Goal: Use online tool/utility: Use online tool/utility

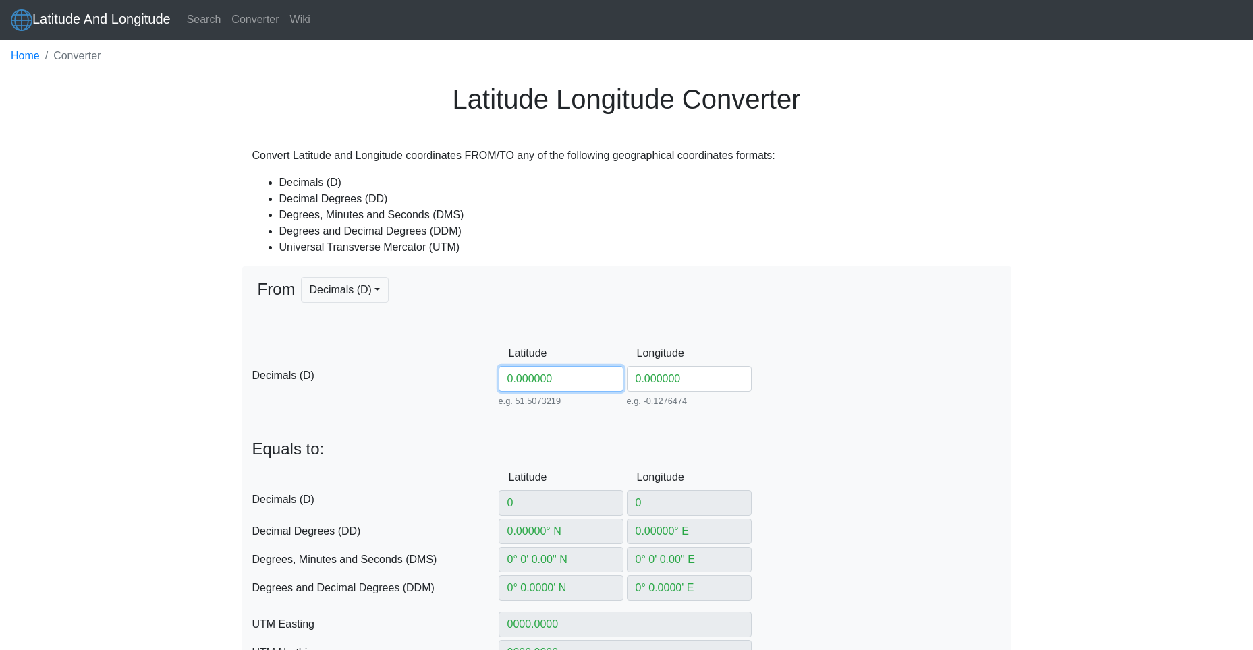
scroll to position [67, 0]
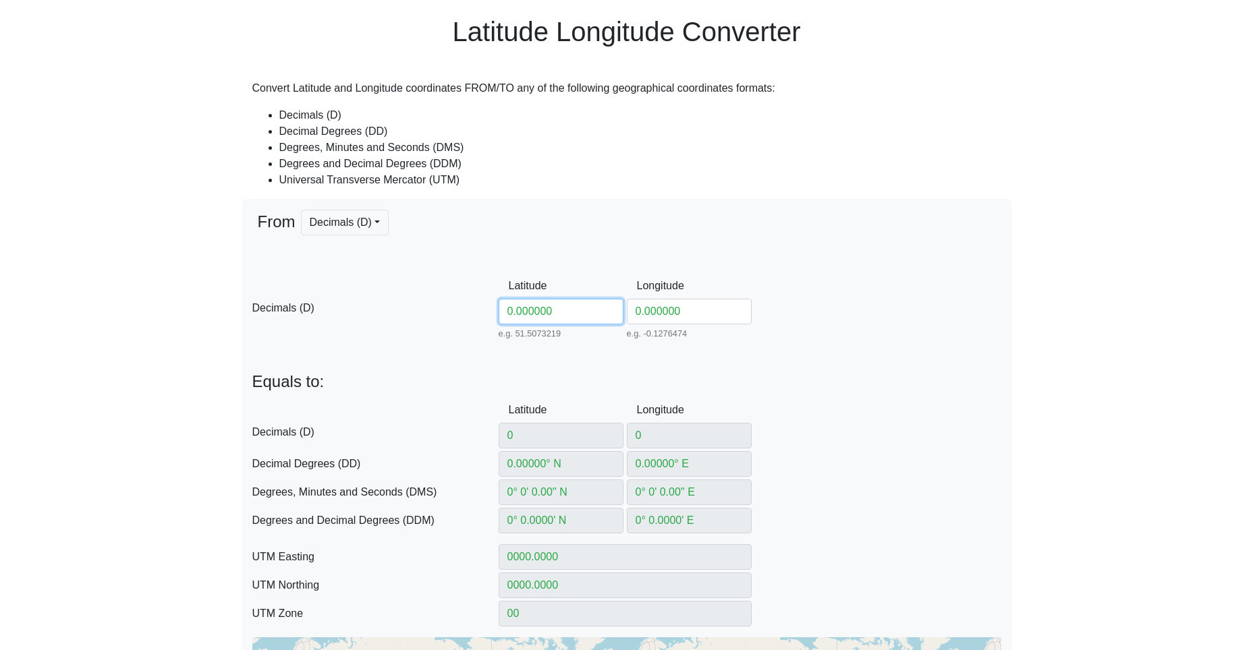
drag, startPoint x: 482, startPoint y: 294, endPoint x: 401, endPoint y: 284, distance: 80.9
click at [447, 291] on div "D Decimals (D) Latitude 0.000000 e.g. 51.5073219 Between -90 and 90 Longitude 0…" at bounding box center [626, 306] width 769 height 67
paste input "54.98287482913049"
type input "54.98287482913049"
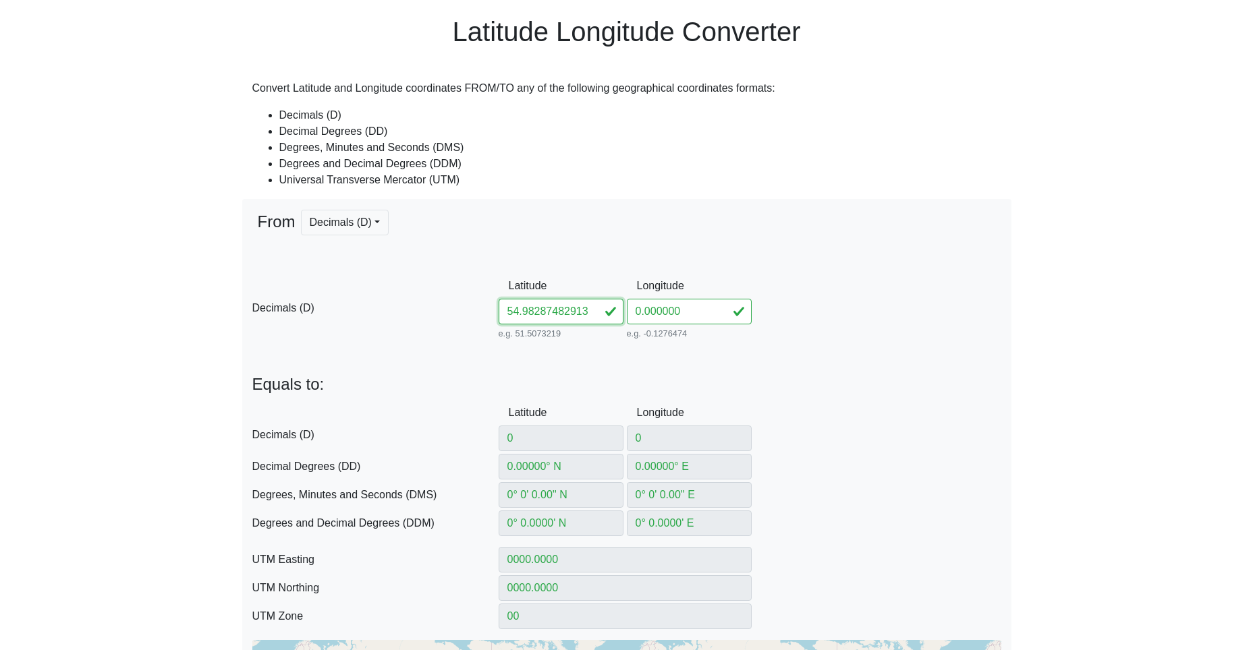
type input "54.98287482913049"
type input "54.98287482° N"
type input "0° W"
type input "54° 58' 58.3493'' N"
type input "0° 0' 0'' E"
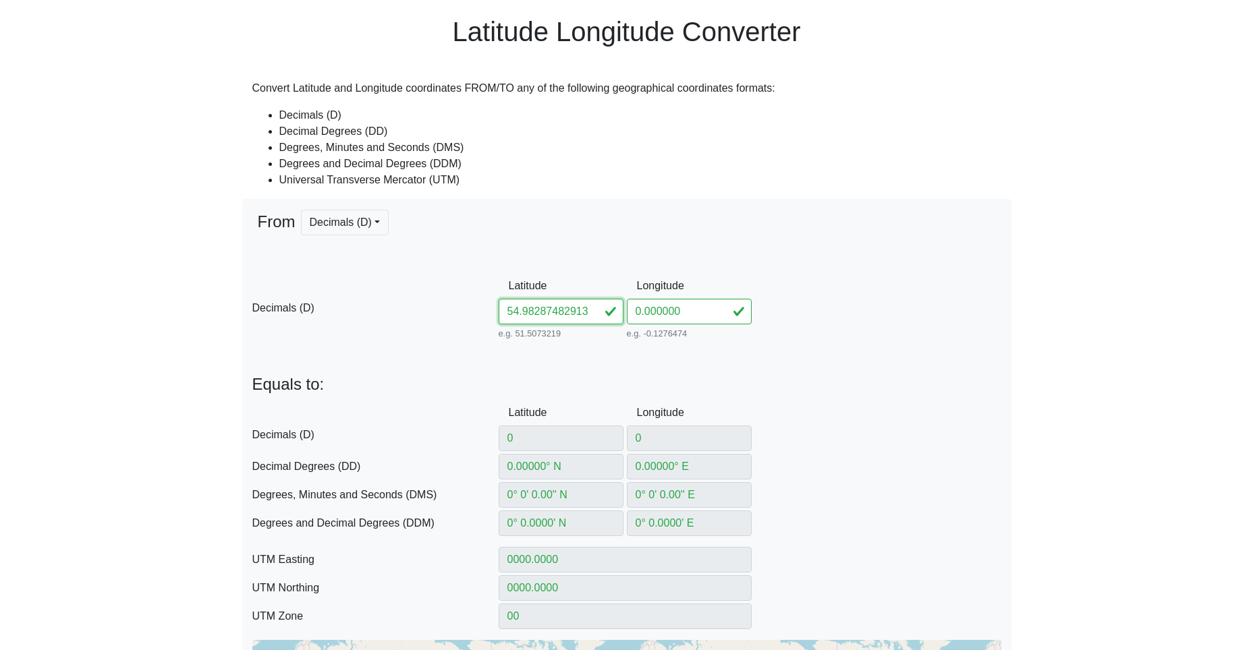
type input "54° 58.972489' N"
type input "0° 0' W"
type input "308042.60430646123"
type input "6097003.048232925"
type input "31U"
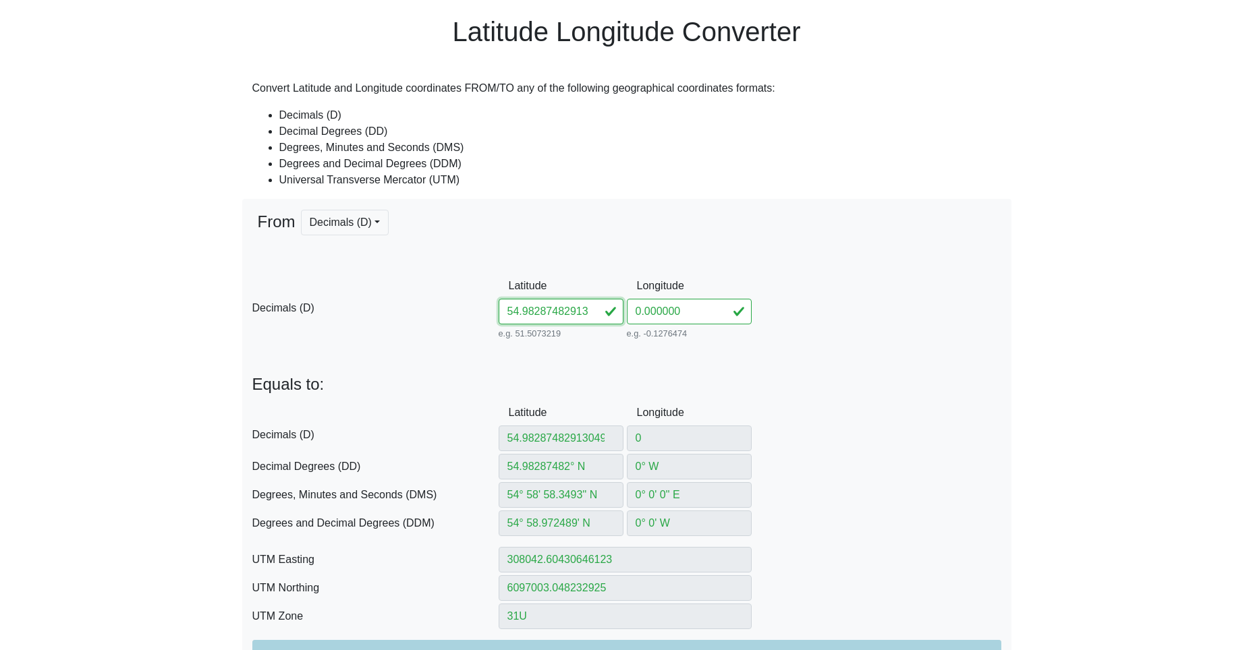
scroll to position [0, 14]
drag, startPoint x: 557, startPoint y: 312, endPoint x: 743, endPoint y: 327, distance: 186.8
click at [725, 328] on div "D Decimals (D) Latitude 54.98287482913049 e.g. 51.5073219 Between -90 and 90 Lo…" at bounding box center [626, 307] width 769 height 69
type input "54.982874"
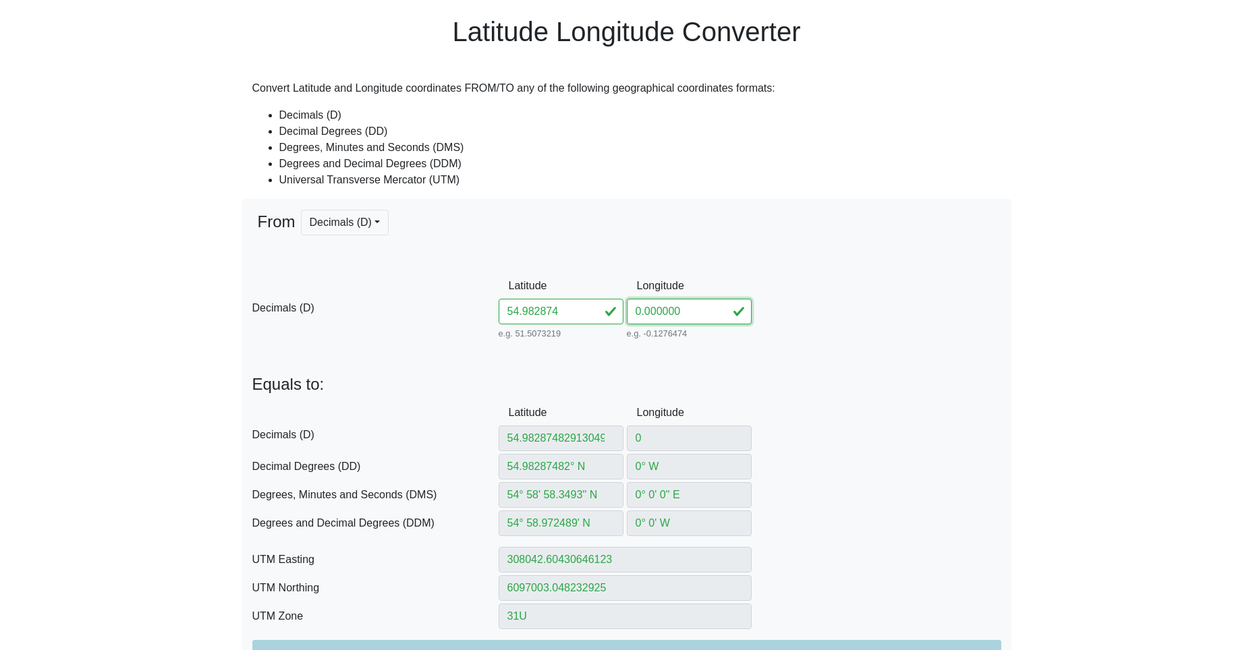
type input "54.982874"
type input "54.982874° N"
type input "54° 58' 58.3464'' N"
type input "54° 58.97244' N"
type input "308042.6003482243"
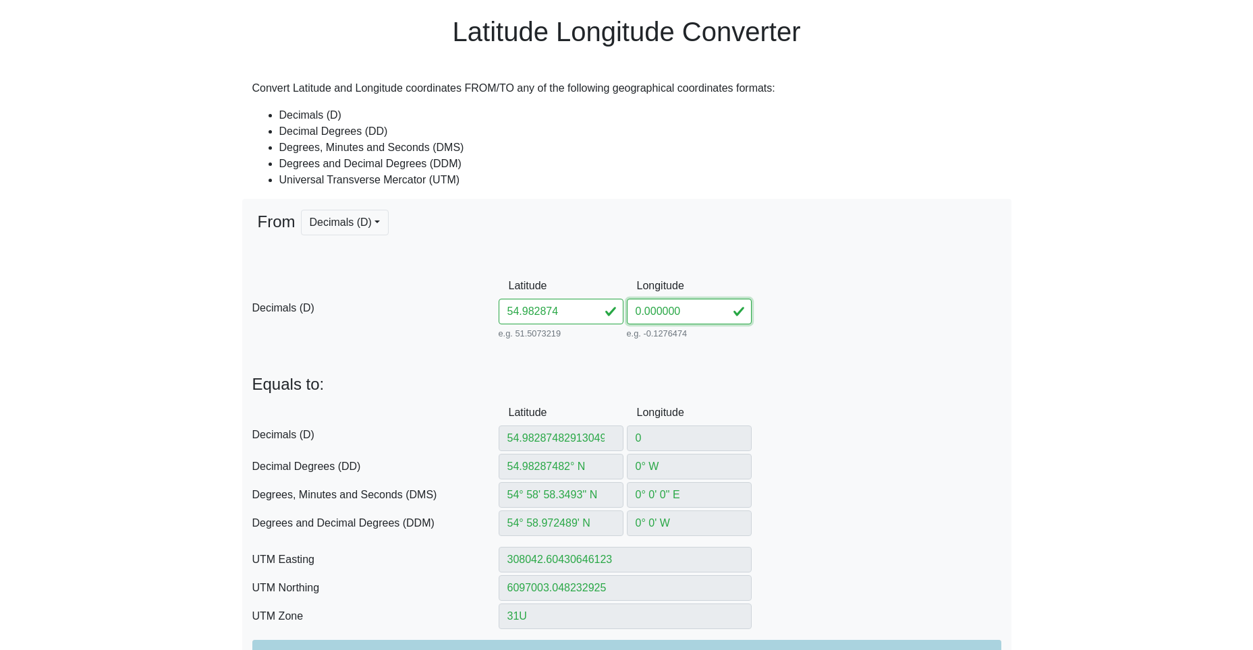
type input "6097002.956011552"
drag, startPoint x: 694, startPoint y: 312, endPoint x: 573, endPoint y: 308, distance: 121.5
click at [584, 307] on div "D Decimals (D) Latitude 54.982874 e.g. 51.5073219 Between -90 and 90 Longitude …" at bounding box center [626, 307] width 769 height 69
paste input "82913049"
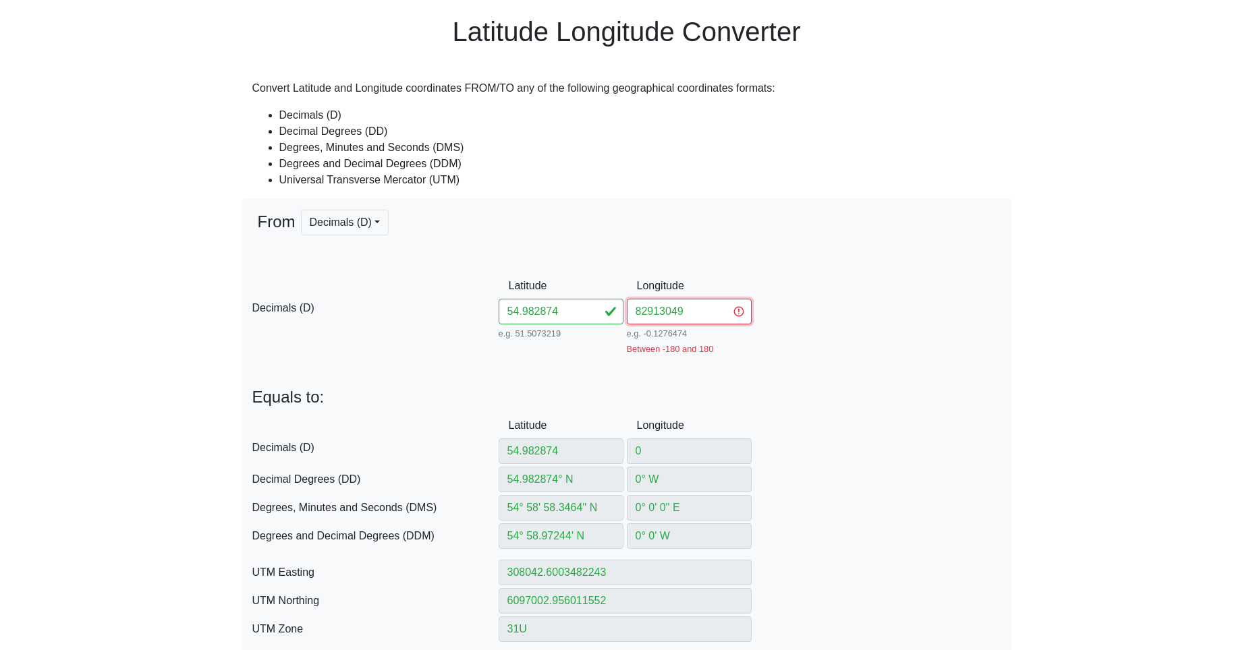
click at [646, 310] on input "82913049" at bounding box center [689, 312] width 125 height 26
type input "82.913049"
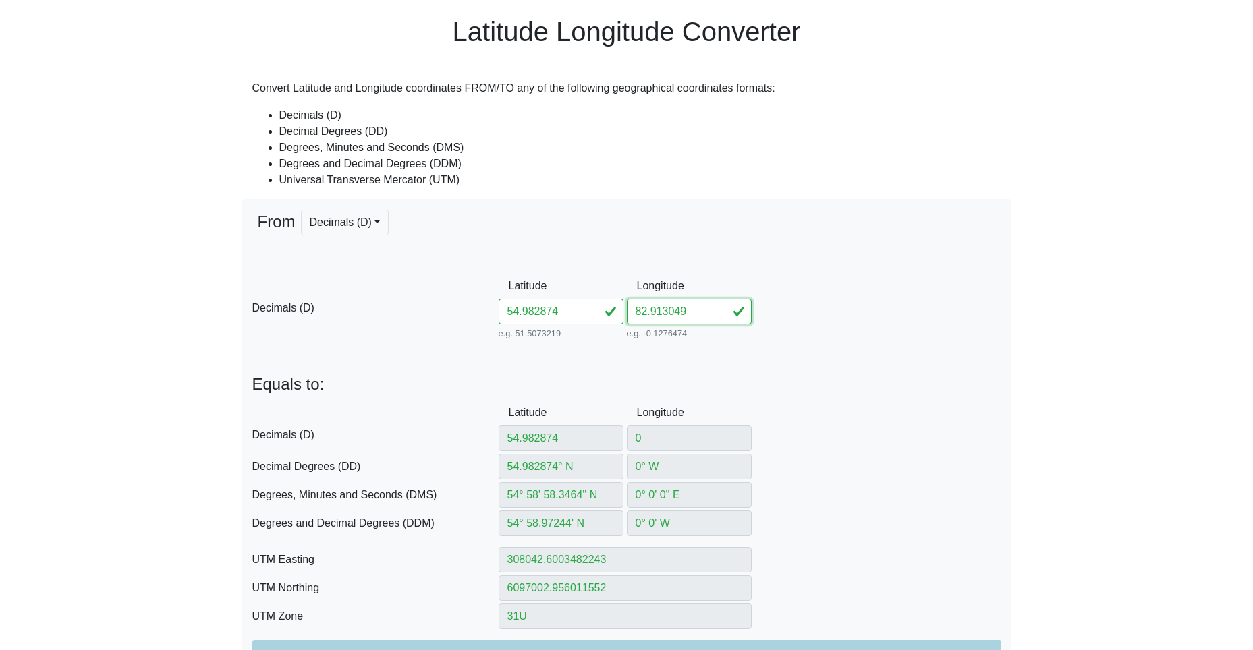
type input "82.913049"
type input "82.913049° E"
type input "82° 54' 46.9764'' E"
type input "82° 54.78294' E"
type input "622419.2993930778"
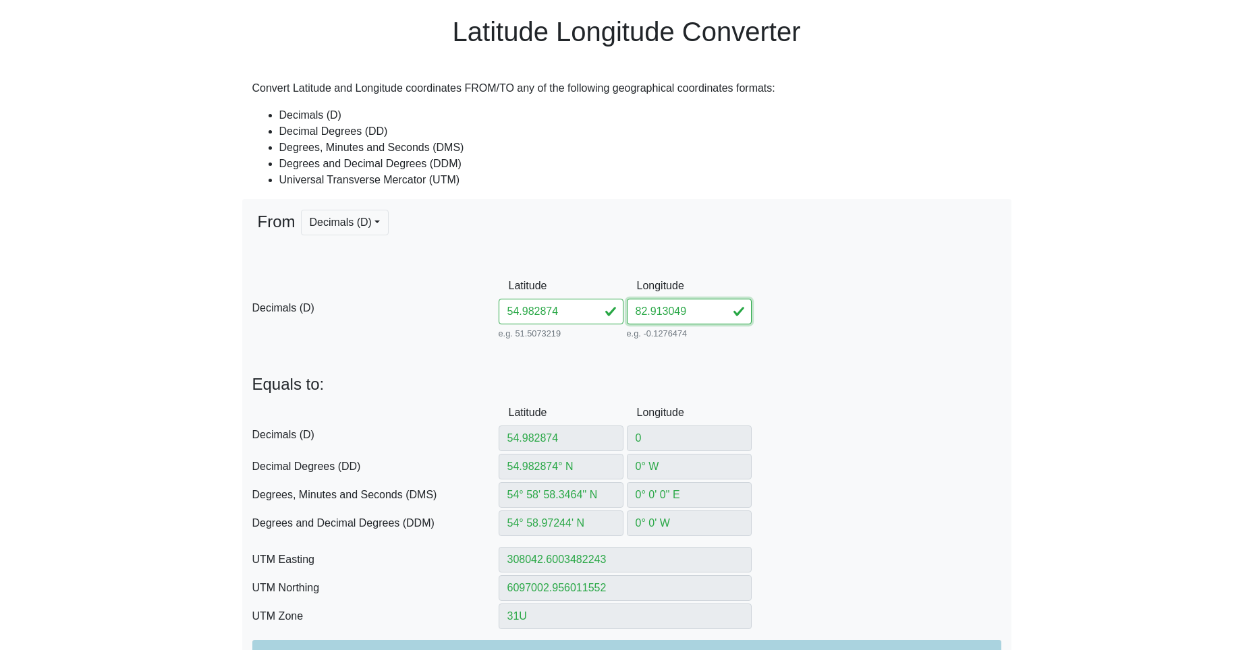
type input "6094559.692483006"
type input "44U"
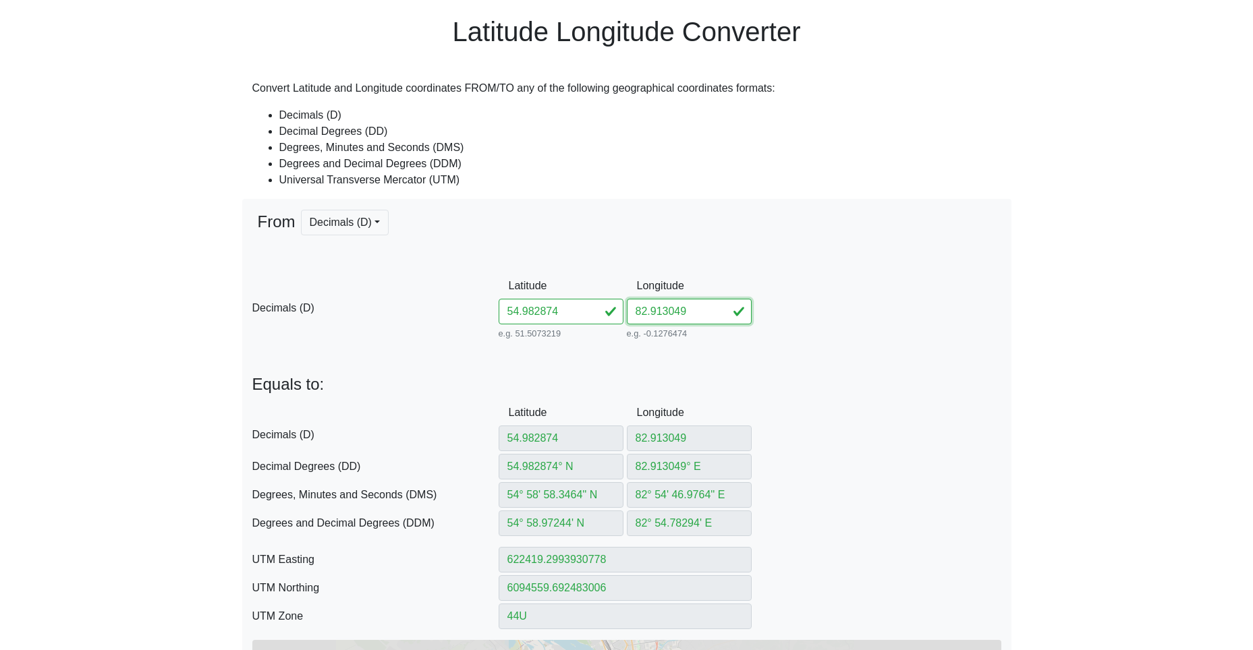
scroll to position [202, 0]
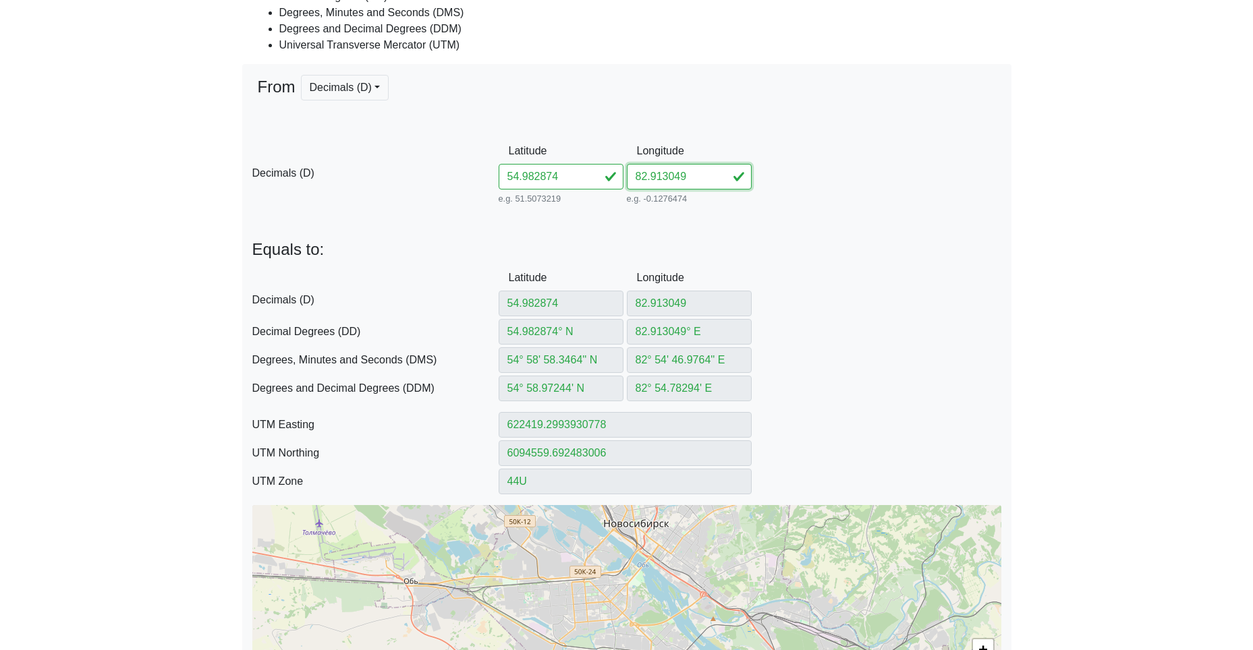
type input "82.913049"
drag, startPoint x: 568, startPoint y: 180, endPoint x: 426, endPoint y: 167, distance: 142.3
click at [447, 169] on div "D Decimals (D) Latitude 54.982874 e.g. 51.5073219 Between -90 and 90 Longitude …" at bounding box center [626, 172] width 769 height 69
paste input "7780782910688"
type input "54.97780782910688"
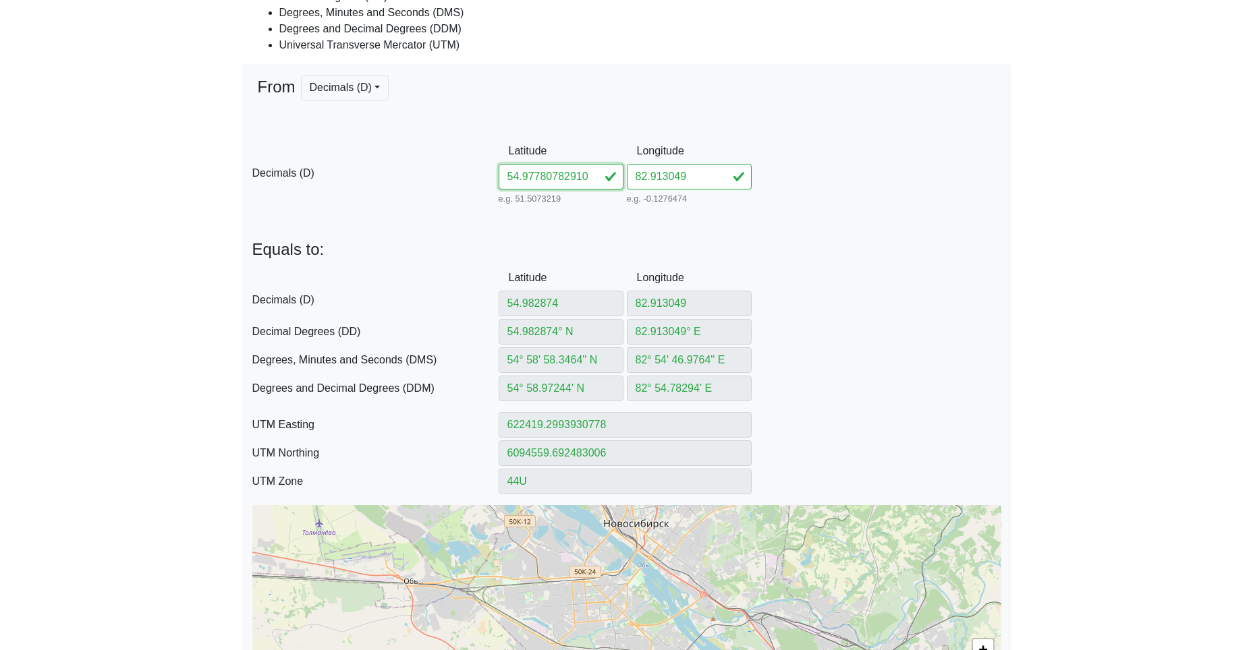
scroll to position [0, 14]
type input "54.97780782910688"
type input "54.97780782° N"
type input "54° 58' 40.1081'' N"
type input "54° 58.668469' N"
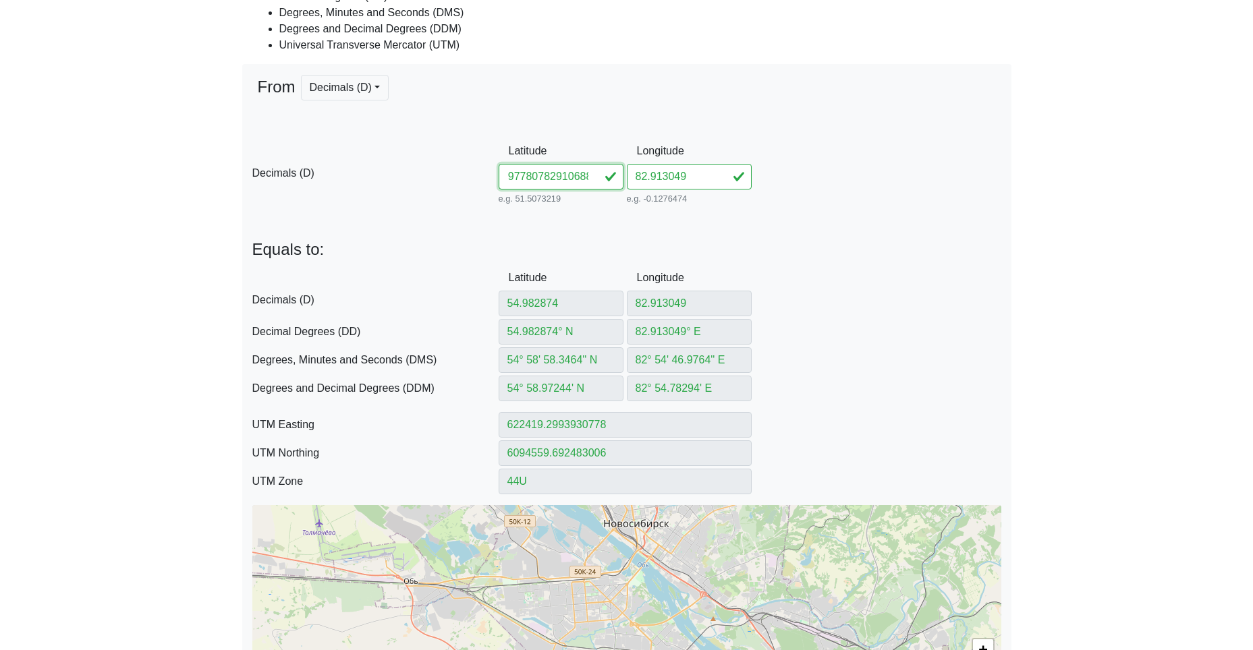
type input "622434.7176219213"
type input "6093996.043015697"
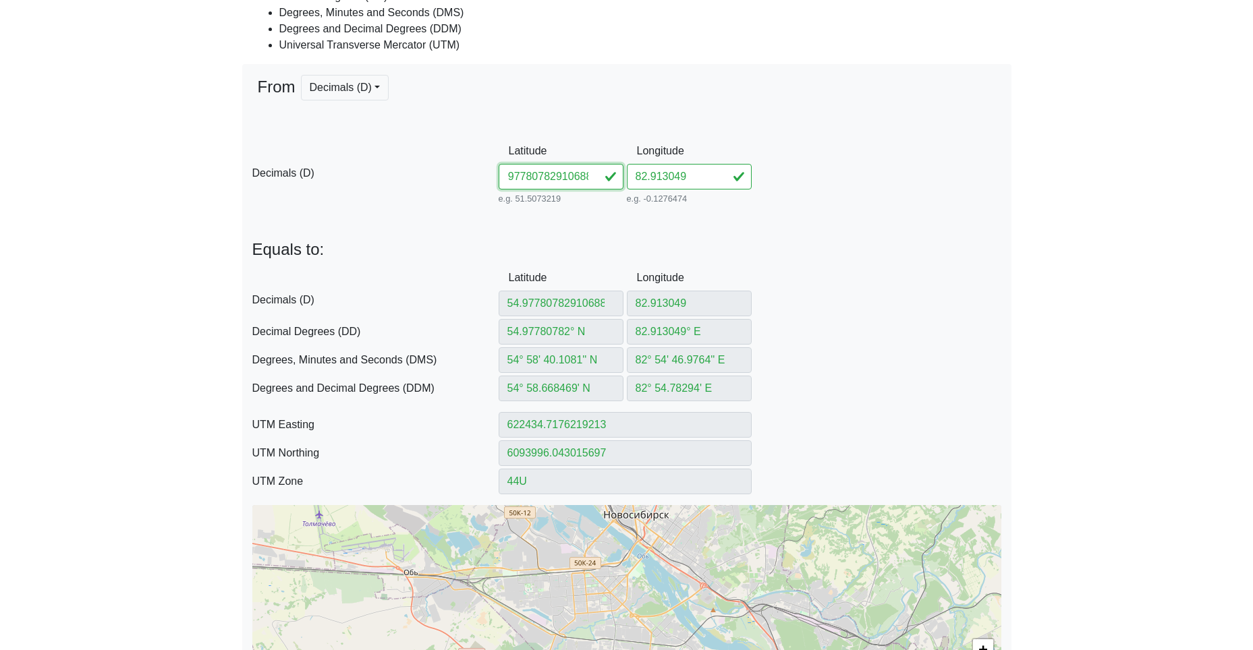
drag, startPoint x: 540, startPoint y: 181, endPoint x: 725, endPoint y: 202, distance: 185.4
click at [721, 201] on div "D Decimals (D) Latitude 54.97780782910688 e.g. 51.5073219 Between -90 and 90 Lo…" at bounding box center [626, 172] width 769 height 69
type input "54.977807"
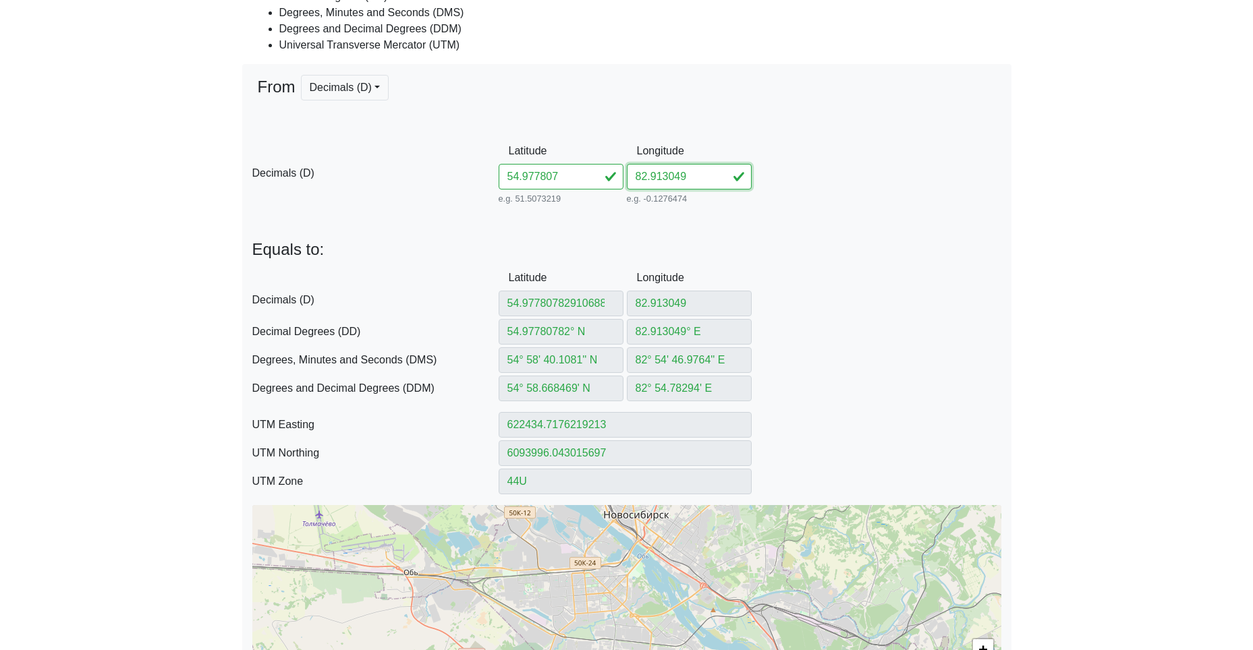
type input "54.977807° N"
type input "54° 58' 40.1052'' N"
type input "54° 58.66842' N"
type input "622434.7201451206"
type input "6093995.950771378"
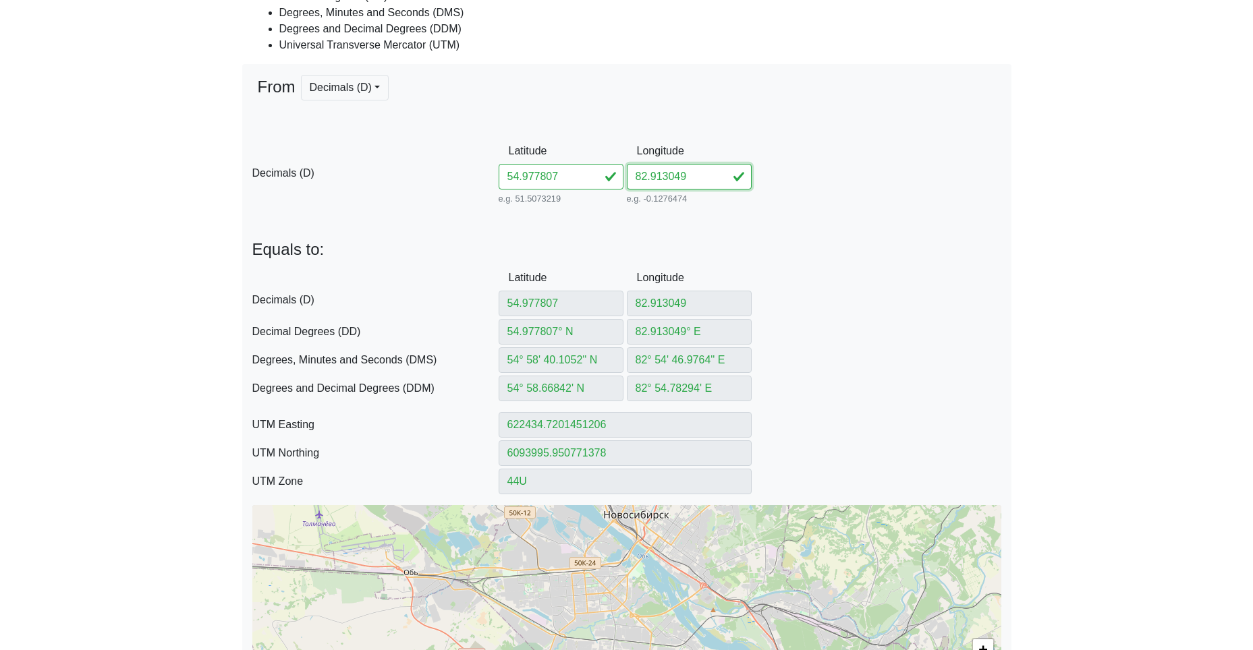
drag, startPoint x: 693, startPoint y: 180, endPoint x: 589, endPoint y: 175, distance: 104.0
click at [604, 175] on div "D Decimals (D) Latitude 54.977807 e.g. 51.5073219 Between -90 and 90 Longitude …" at bounding box center [626, 172] width 769 height 69
paste input "910688"
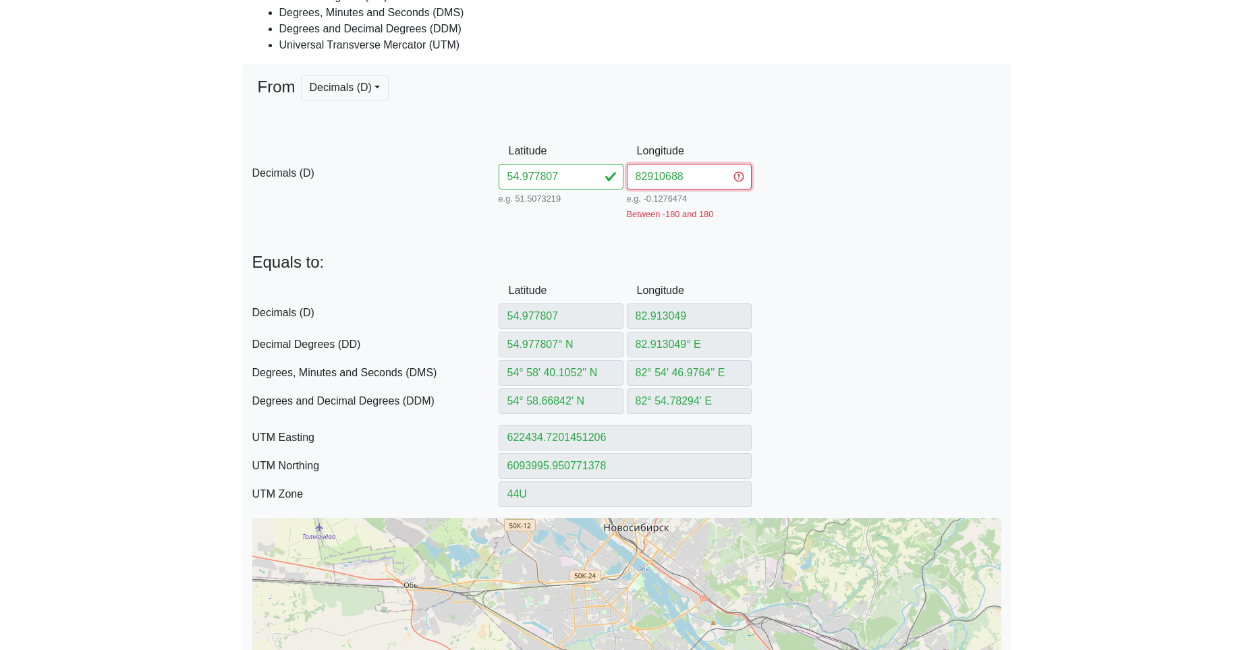
click at [646, 177] on input "82910688" at bounding box center [689, 177] width 125 height 26
type input "82.910688"
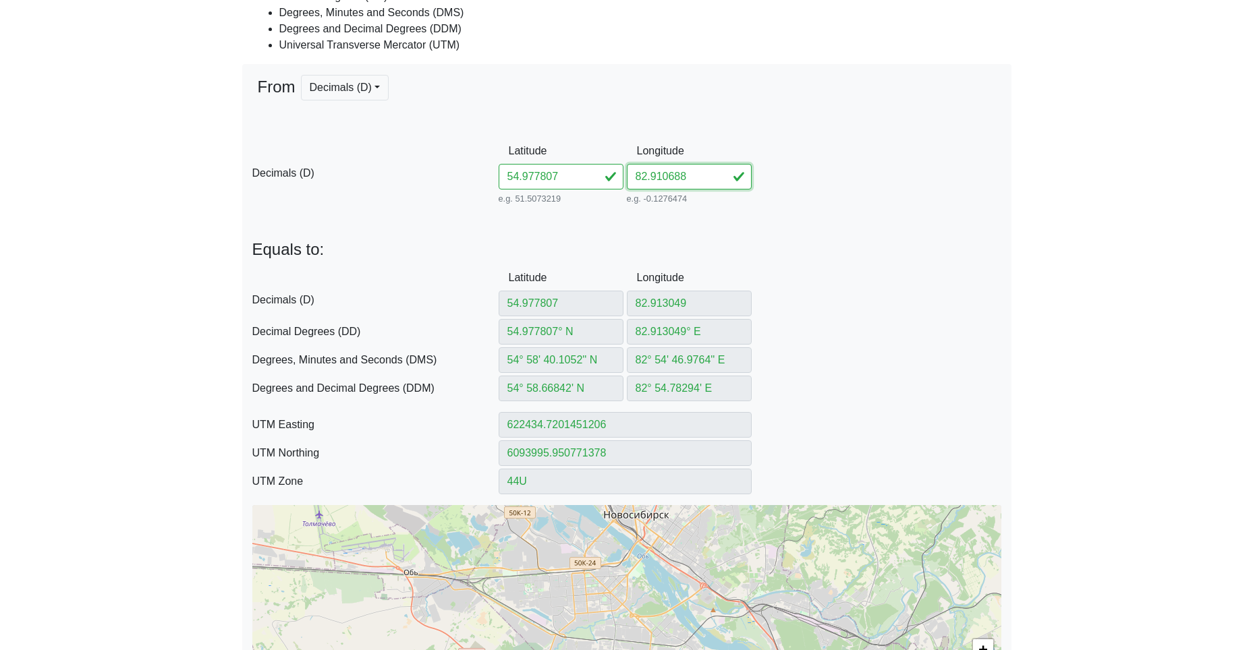
type input "82.910688"
type input "82.910688° E"
type input "82° 54' 38.4768'' E"
type input "82° 54.64128' E"
type input "622283.6357659105"
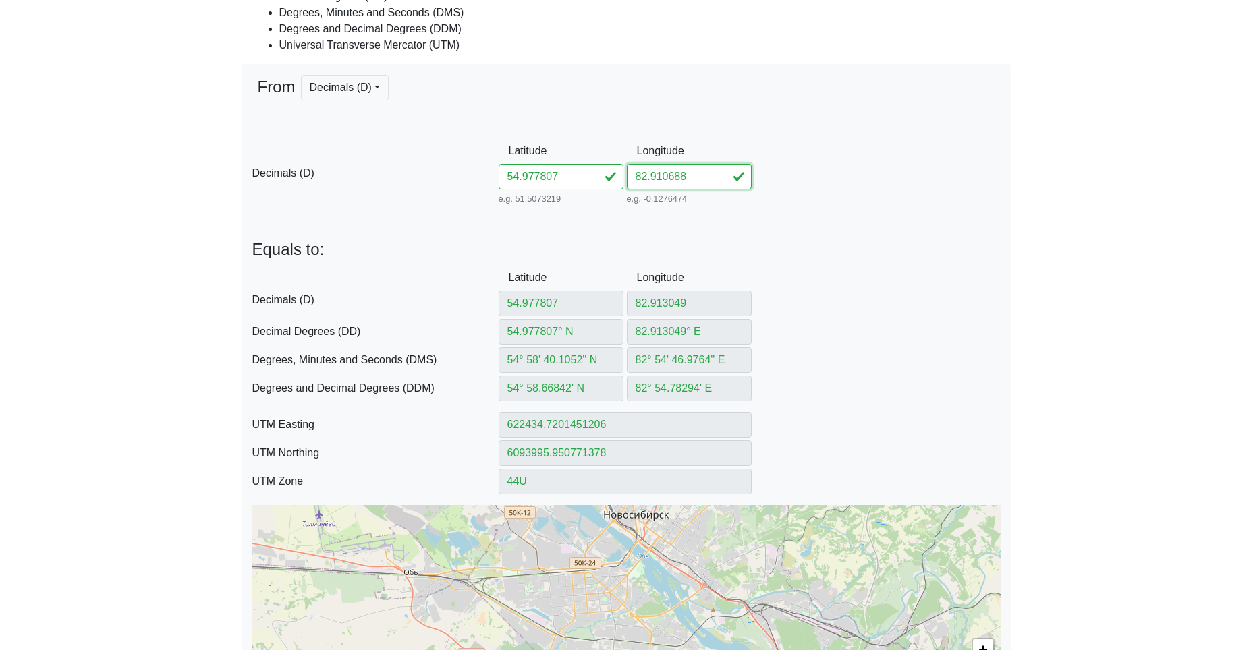
type input "6093991.820646187"
type input "82.910688"
drag, startPoint x: 564, startPoint y: 181, endPoint x: 407, endPoint y: 172, distance: 157.4
click at [469, 173] on div "D Decimals (D) Latitude 54.977807 e.g. 51.5073219 Between -90 and 90 Longitude …" at bounding box center [626, 172] width 769 height 69
paste input "86718290478"
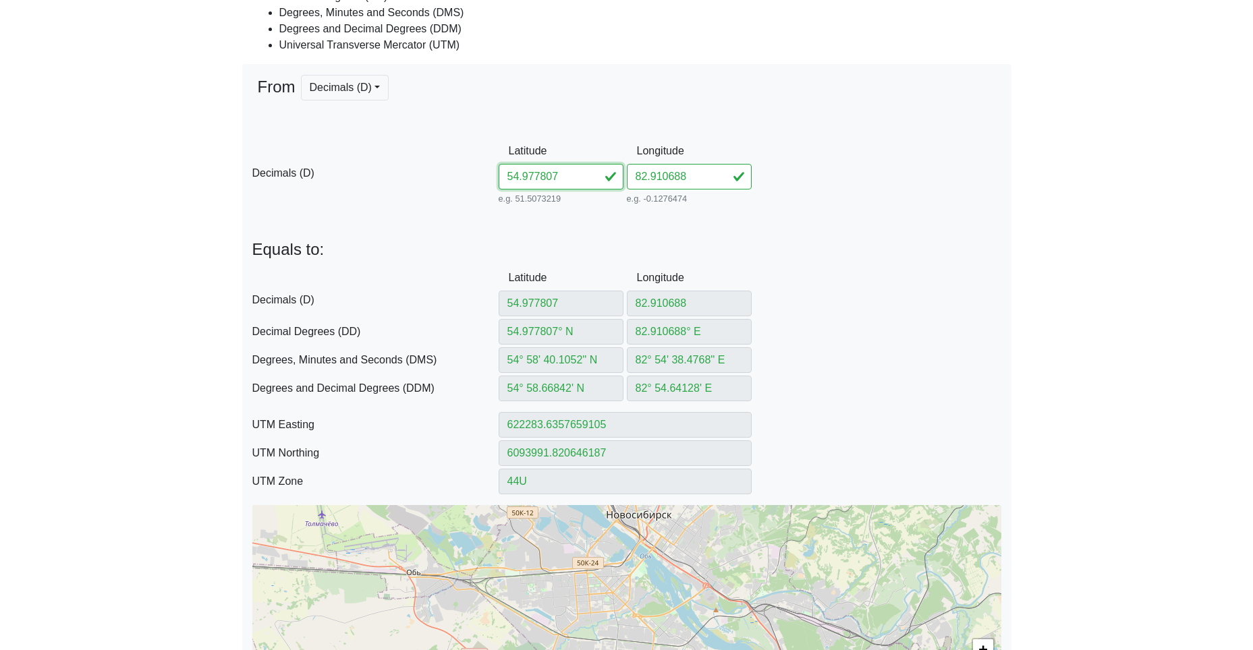
type input "54.97867182904787"
type input "54.97867182° N"
type input "54° 58' 43.2185'' N"
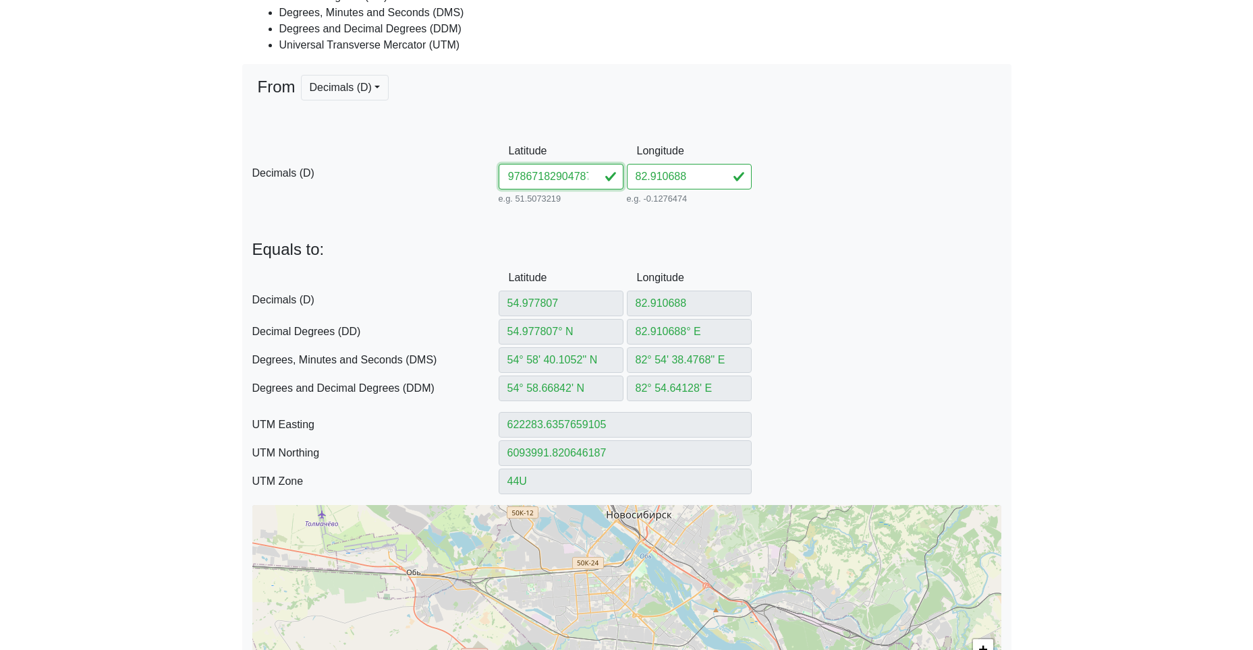
type input "54° 58.720309' N"
type input "622281.0070896051"
type input "6094088.039372399"
drag, startPoint x: 542, startPoint y: 178, endPoint x: 692, endPoint y: 195, distance: 151.4
click at [692, 195] on div "D Decimals (D) Latitude 54.97867182904787 e.g. 51.5073219 Between -90 and 90 Lo…" at bounding box center [626, 172] width 769 height 69
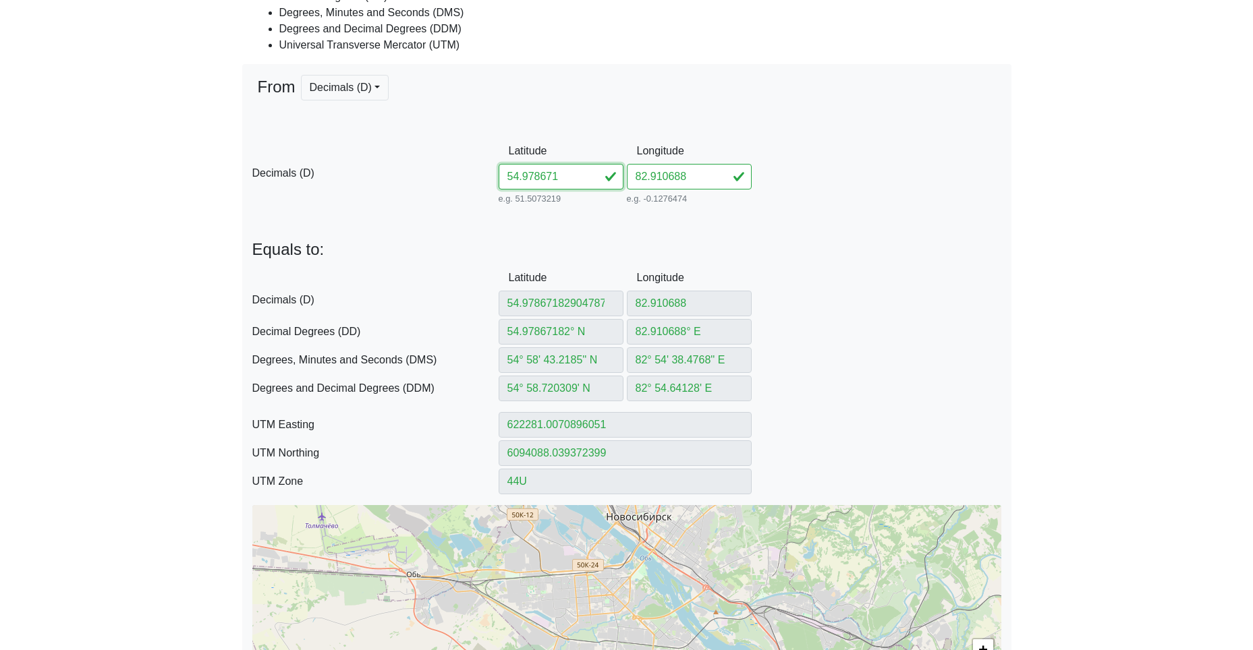
scroll to position [0, 0]
type input "54.978671"
type input "54.978671° N"
type input "54° 58' 43.2156'' N"
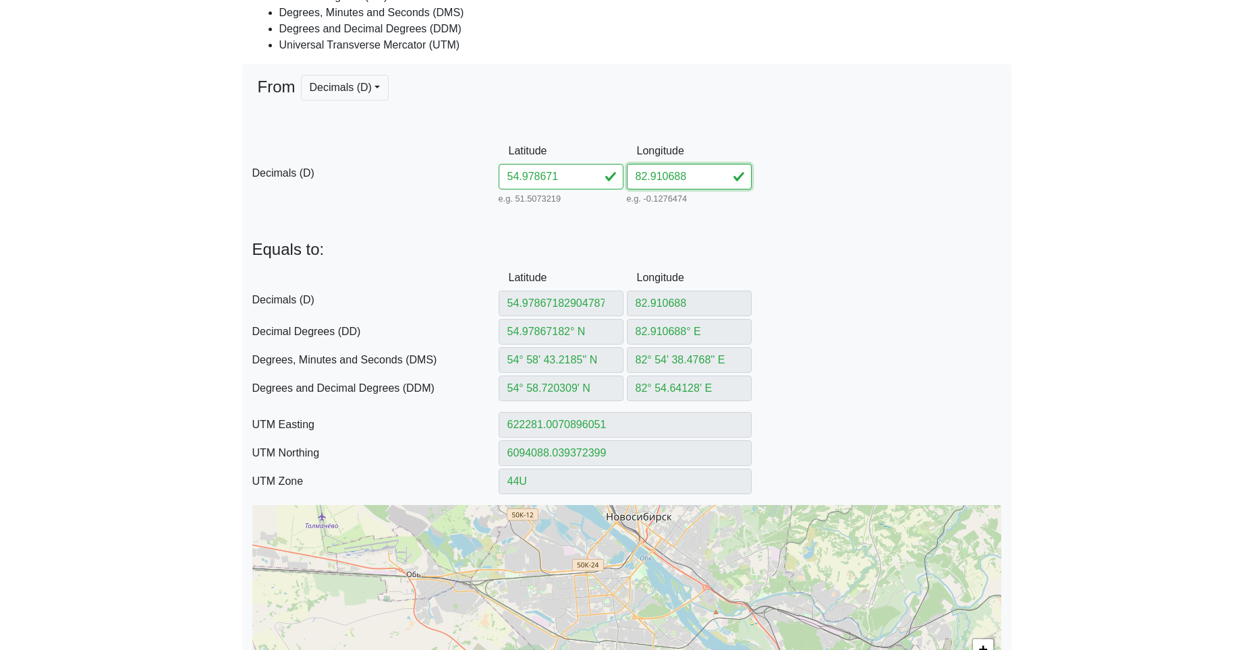
type input "54° 58.72026' N"
type input "622281.0096095367"
type input "6094087.9471345935"
drag, startPoint x: 696, startPoint y: 175, endPoint x: 580, endPoint y: 172, distance: 115.4
click at [617, 170] on div "D Decimals (D) Latitude 54.978671 e.g. 51.5073219 Between -90 and 90 Longitude …" at bounding box center [626, 172] width 769 height 69
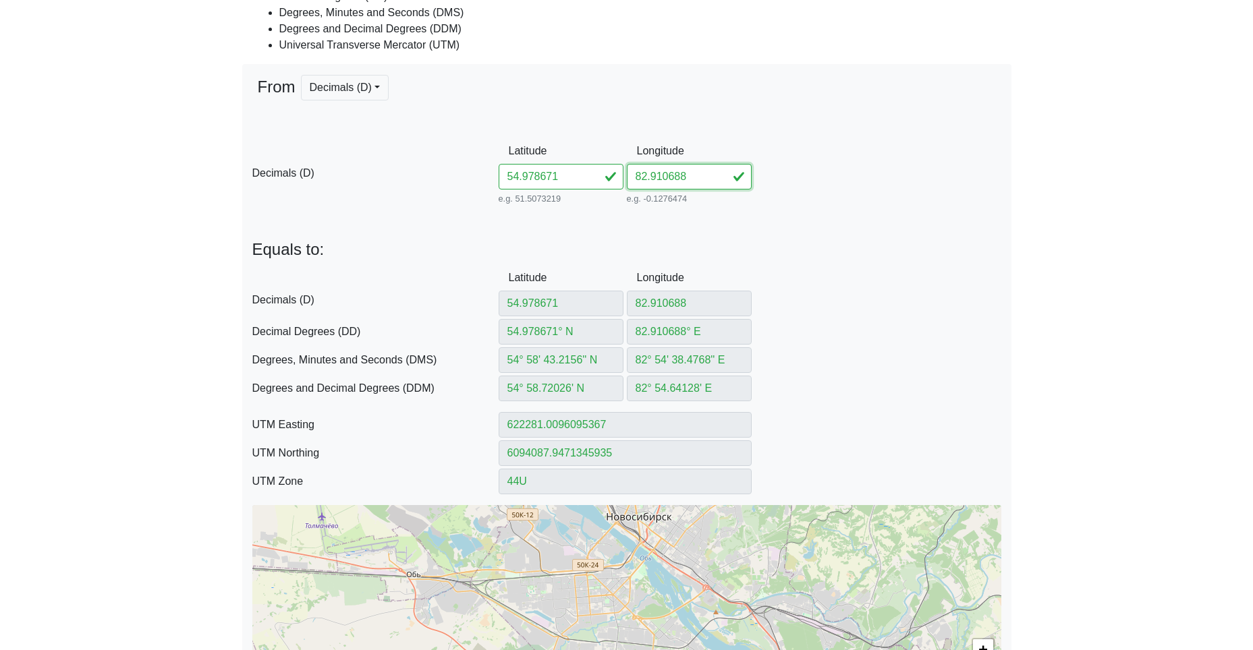
paste input "904787"
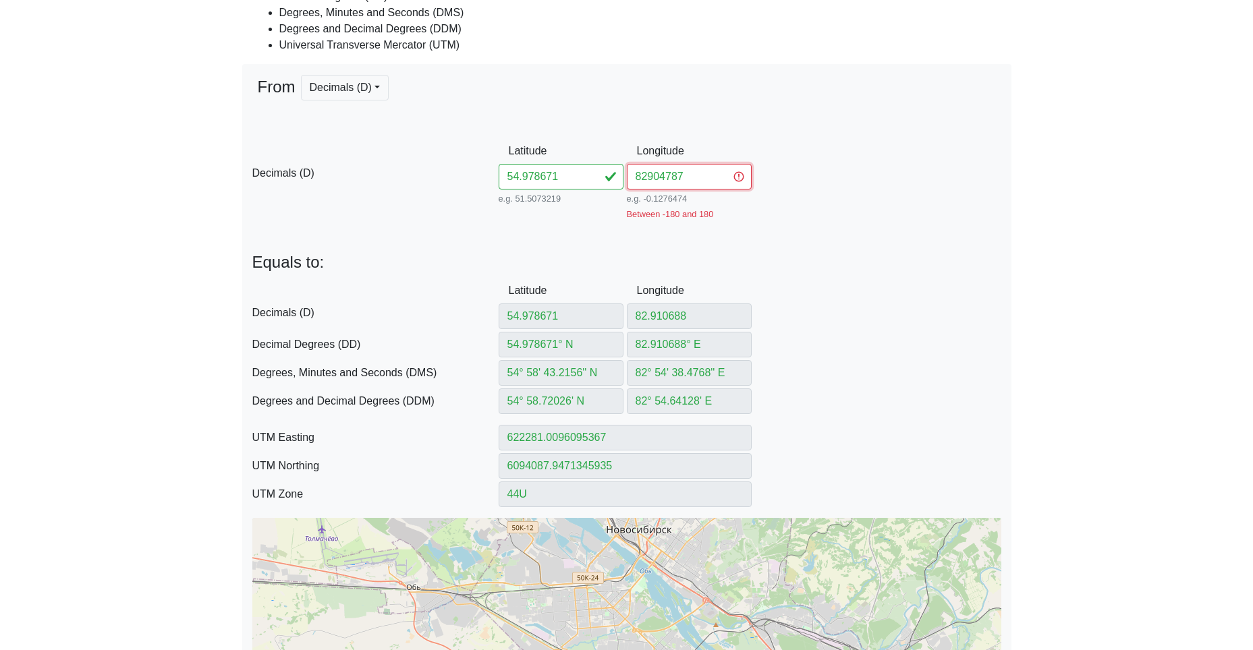
click at [642, 178] on input "82904787" at bounding box center [689, 177] width 125 height 26
click at [646, 178] on input "82904787" at bounding box center [689, 177] width 125 height 26
type input "82.904787"
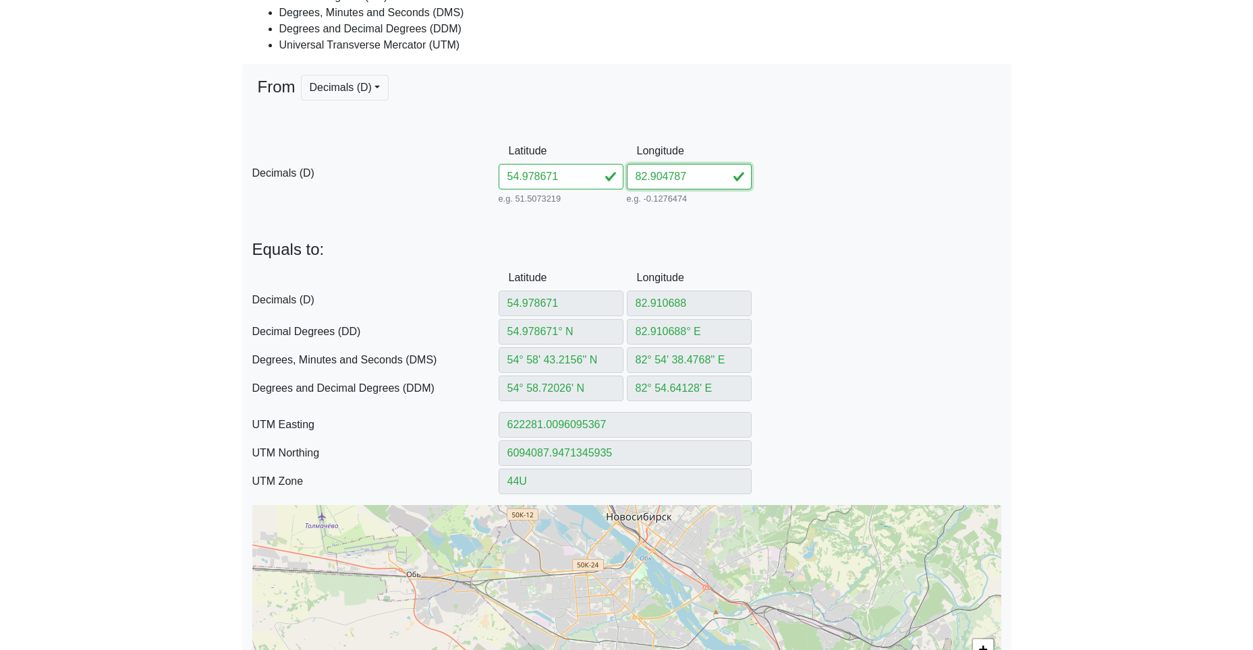
type input "82.904787"
type input "82.904787° E"
type input "82° 54' 17.2332'' E"
type input "82° 54.28722' E"
type input "621903.4024530717"
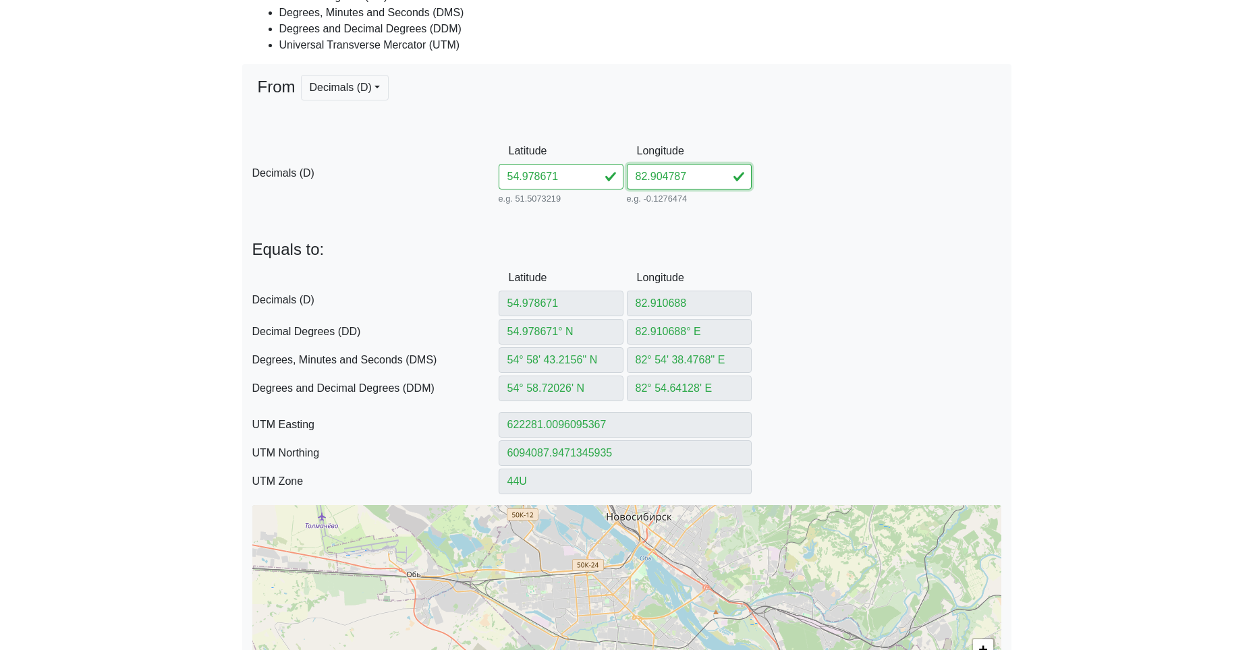
type input "6094077.646870524"
type input "82.904787"
drag, startPoint x: 576, startPoint y: 171, endPoint x: 387, endPoint y: 163, distance: 189.1
click at [508, 170] on input "54.978671" at bounding box center [561, 177] width 125 height 26
paste input "8032182899294"
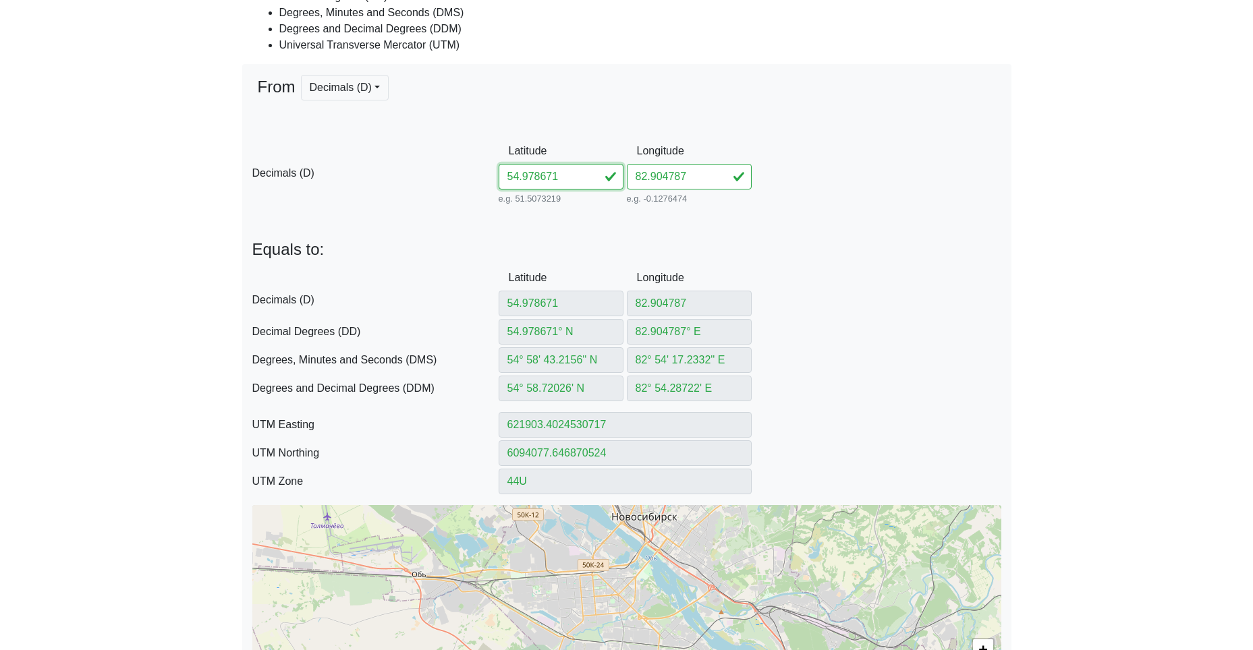
type input "54.98032182899294"
type input "54.98032182° N"
type input "54° 58' 49.1585'' N"
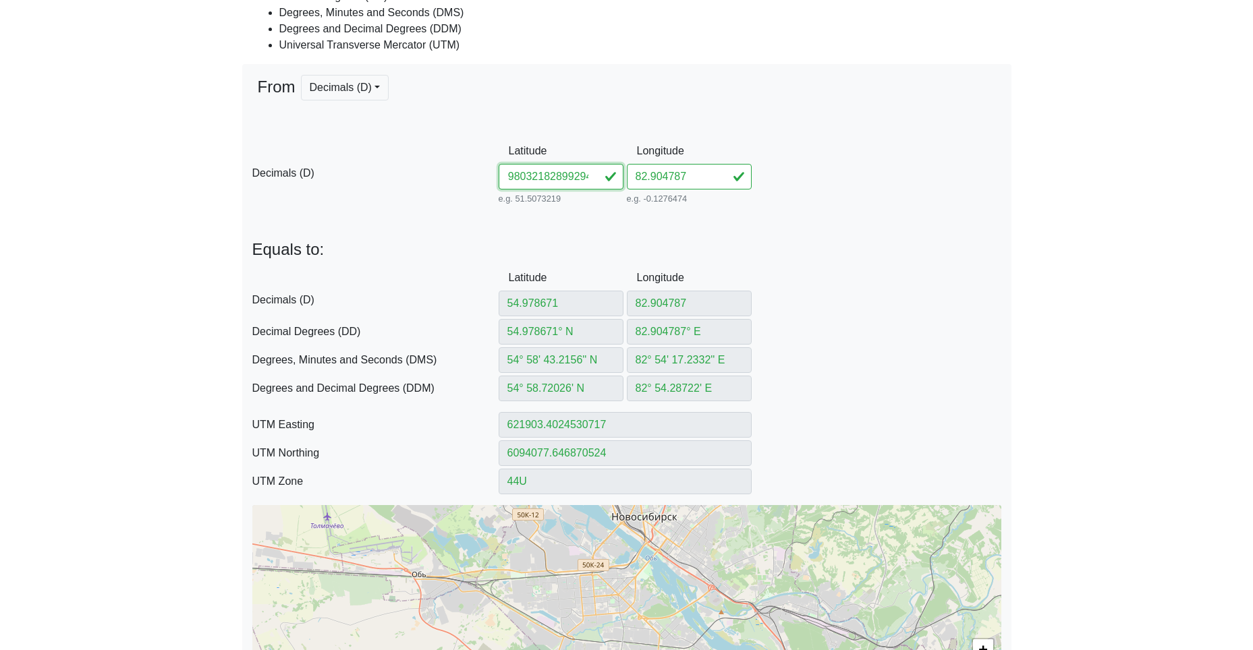
type input "54° 58.819309' N"
type input "621898.4001287911"
type input "6094261.3142421795"
drag, startPoint x: 541, startPoint y: 181, endPoint x: 739, endPoint y: 206, distance: 199.9
click at [723, 205] on div "D Decimals (D) Latitude 54.98032182899294 e.g. 51.5073219 Between -90 and 90 Lo…" at bounding box center [626, 172] width 769 height 69
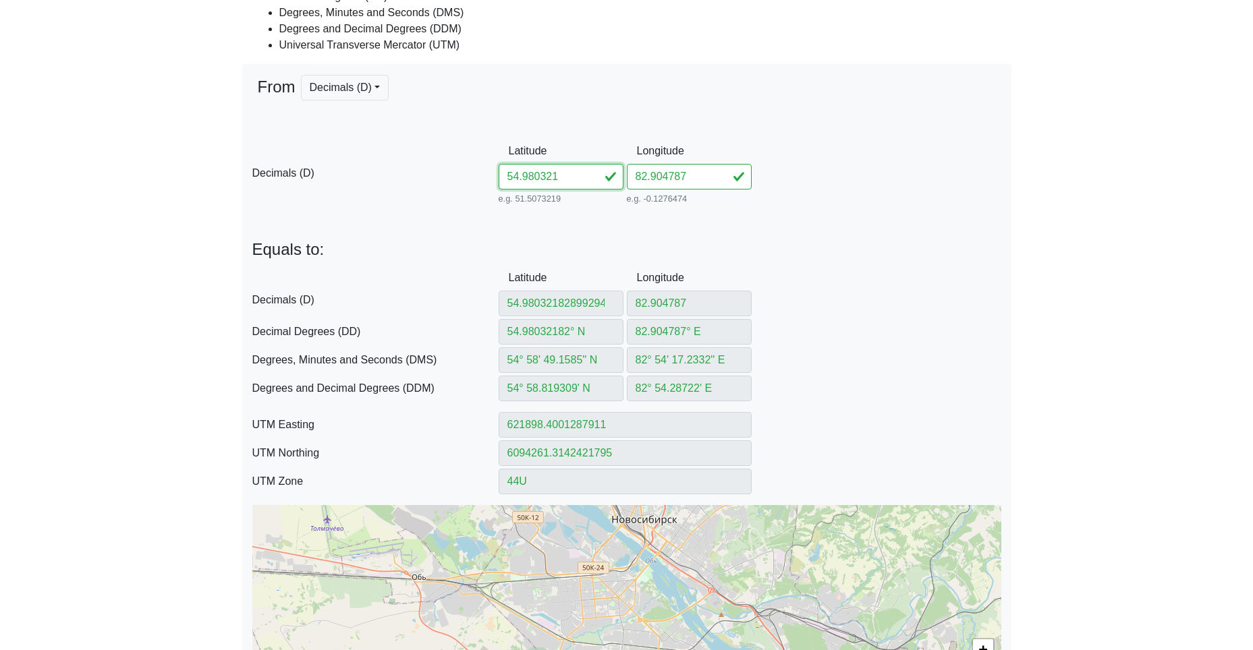
scroll to position [0, 0]
type input "54.980321"
type input "54.980321° N"
type input "54° 58' 49.1556'' N"
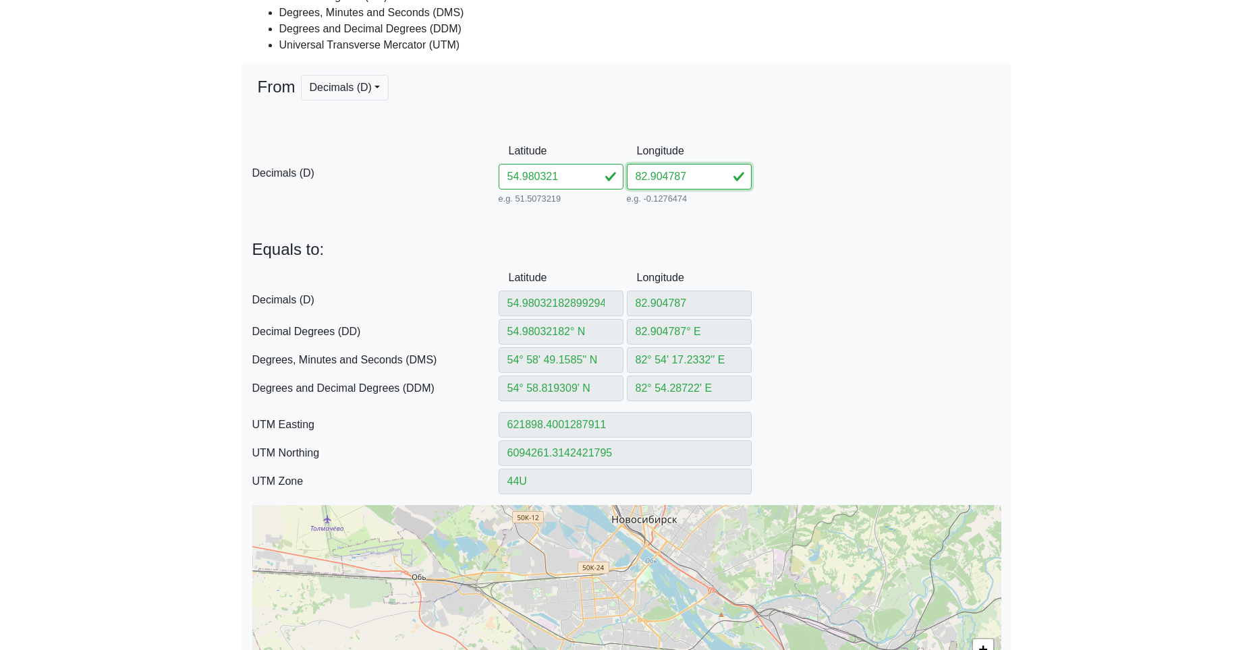
type input "54° 58.81926' N"
type input "621898.4026408223"
type input "6094261.222010353"
drag, startPoint x: 705, startPoint y: 174, endPoint x: 557, endPoint y: 169, distance: 147.8
click at [579, 169] on div "D Decimals (D) Latitude 54.980321 e.g. 51.5073219 Between -90 and 90 Longitude …" at bounding box center [626, 172] width 769 height 69
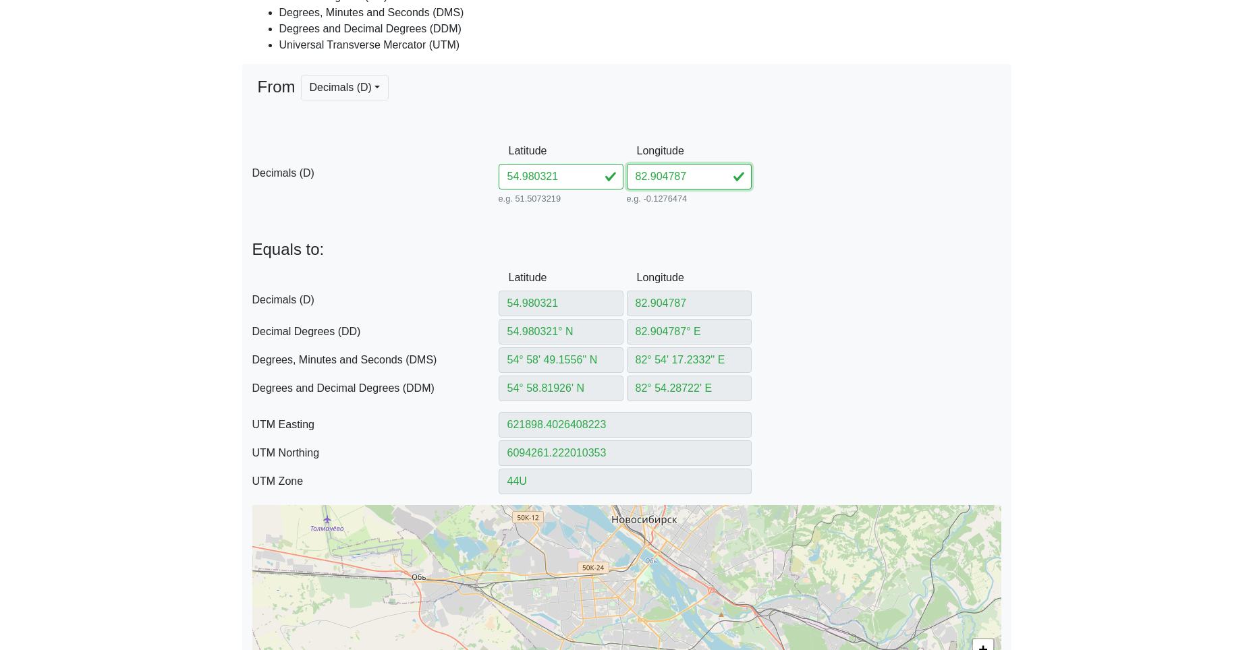
paste input "899294"
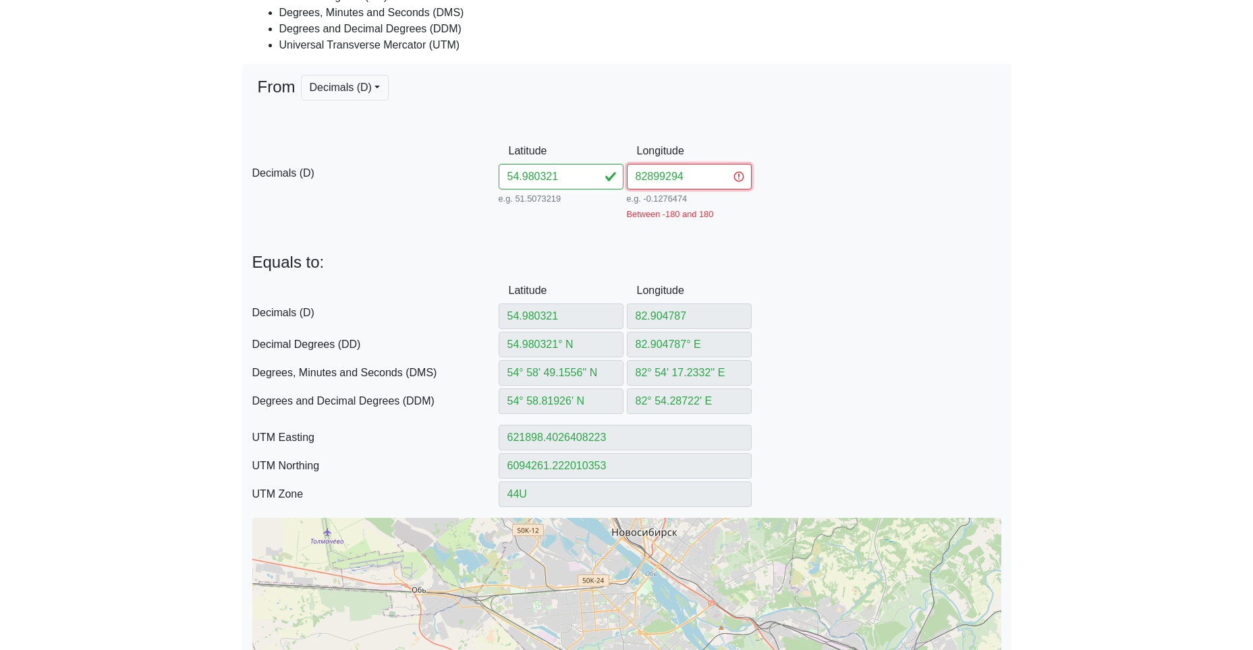
click at [644, 177] on input "82899294" at bounding box center [689, 177] width 125 height 26
type input "82.899294"
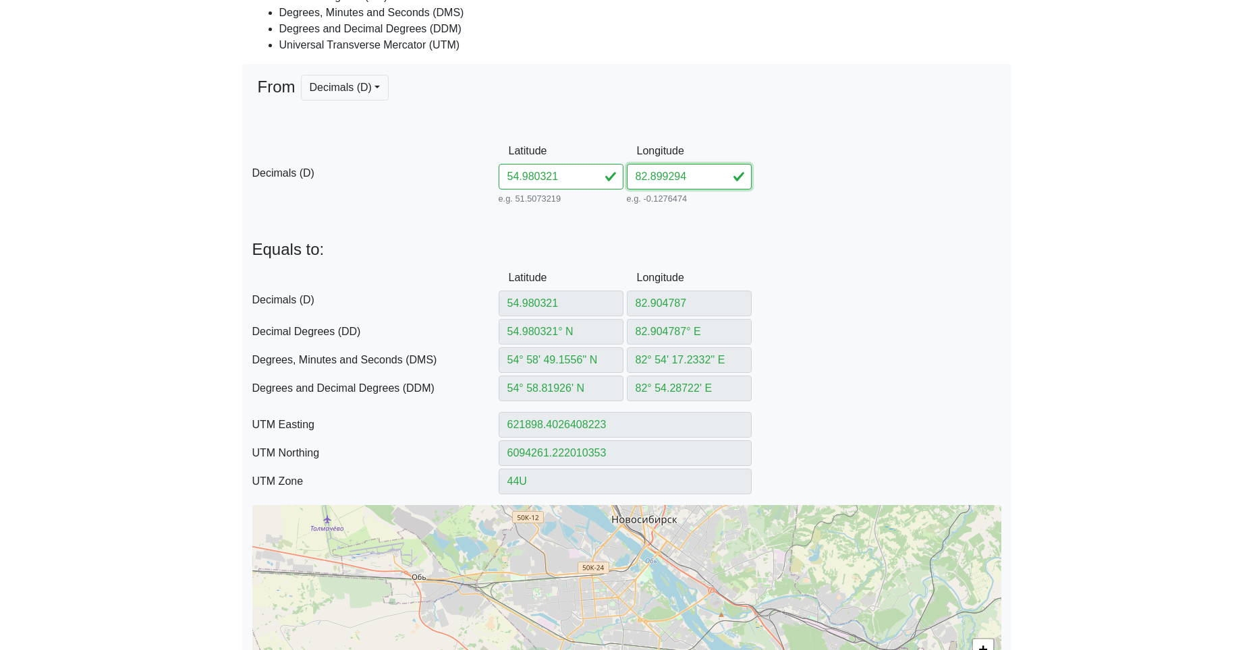
type input "82.899294"
type input "82.899294° E"
type input "82° 53' 57.4584'' E"
type input "82° 53.95764' E"
type input "621546.9175812532"
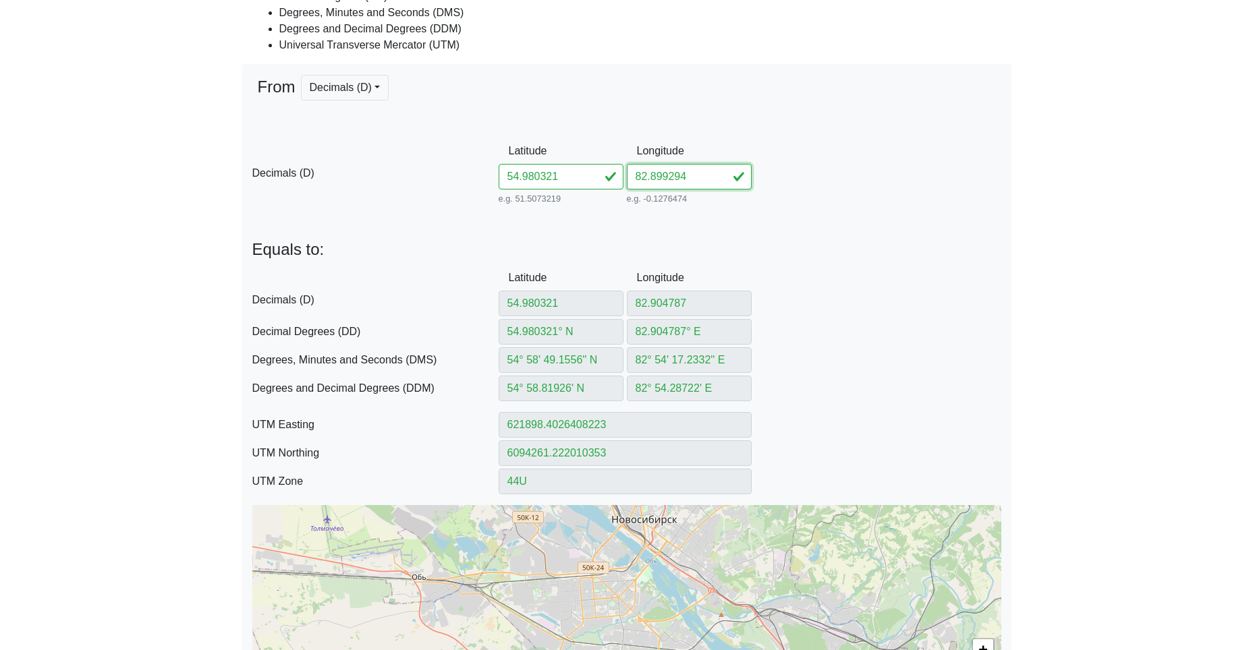
type input "6094251.662757278"
type input "82.899294"
drag, startPoint x: 580, startPoint y: 181, endPoint x: 413, endPoint y: 173, distance: 166.8
click at [441, 173] on div "D Decimals (D) Latitude 54.980321 e.g. 51.5073219 Between -90 and 90 Longitude …" at bounding box center [626, 172] width 769 height 69
paste input "7945082895578"
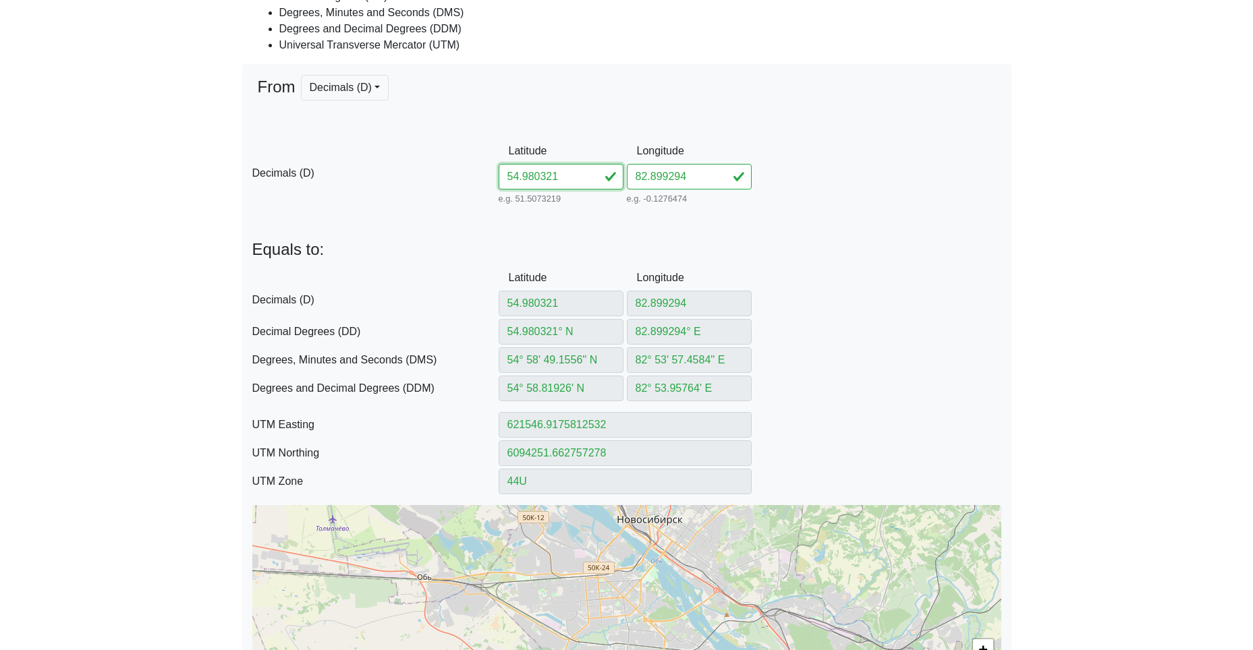
type input "54.97945082895578"
type input "54.97945082° N"
type input "54° 58' 46.0229'' N"
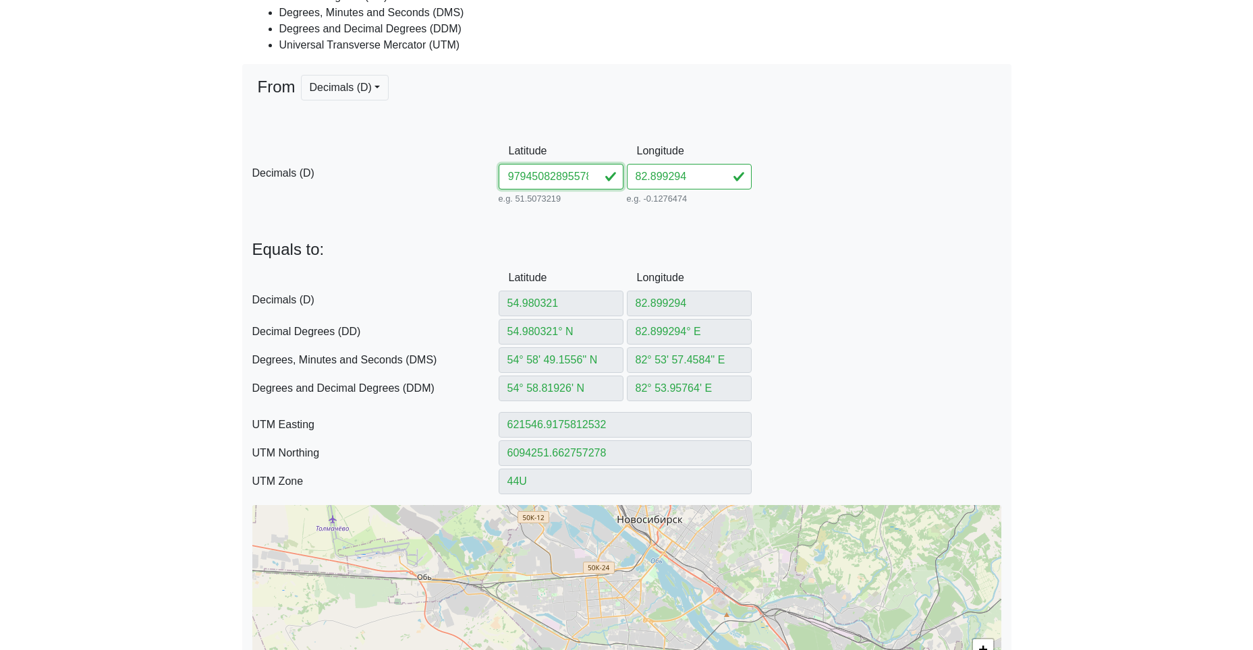
type input "54° 58.767049' N"
type input "621549.5467702205"
type input "6094154.849451955"
drag, startPoint x: 544, startPoint y: 179, endPoint x: 731, endPoint y: 196, distance: 187.6
click at [719, 195] on div "D Decimals (D) Latitude 54.97945082895578 e.g. 51.5073219 Between -90 and 90 Lo…" at bounding box center [626, 172] width 769 height 69
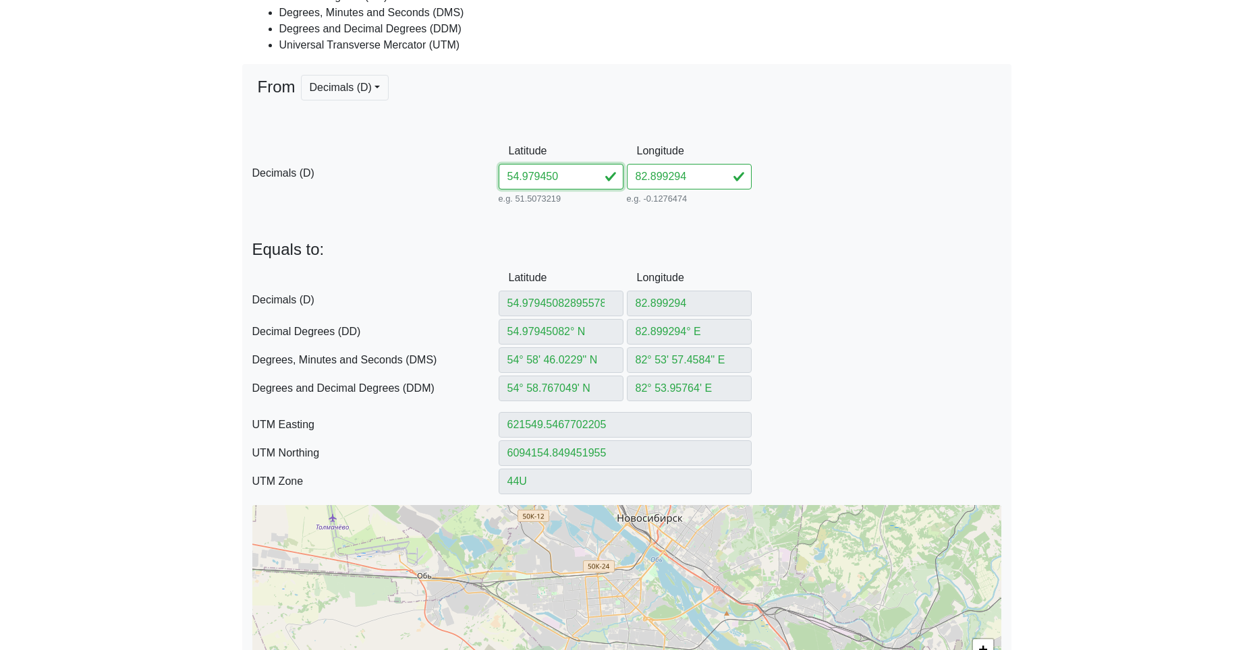
scroll to position [0, 0]
type input "54.979450"
type input "54.97945"
type input "54.97945° N"
type input "54° 58' 46.02'' N"
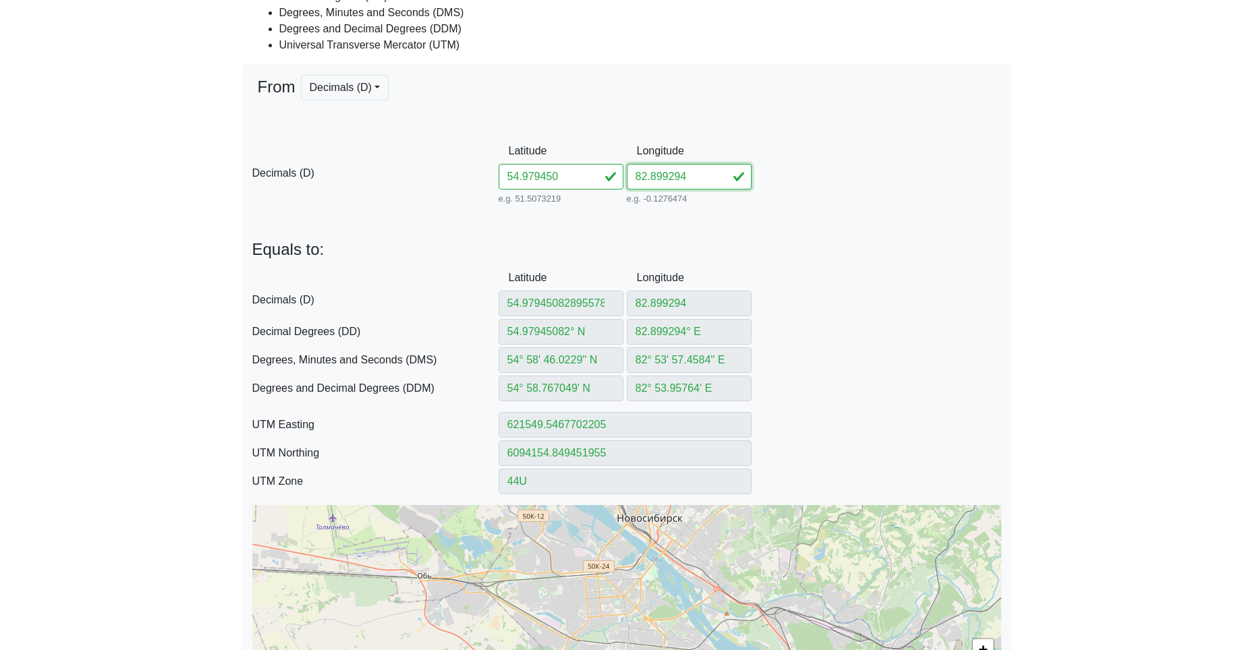
type input "54° 58.767' N"
type input "621549.5492748655"
type input "6094154.757224175"
drag, startPoint x: 690, startPoint y: 174, endPoint x: 601, endPoint y: 174, distance: 88.4
click at [603, 174] on div "D Decimals (D) Latitude 54.979450 e.g. 51.5073219 Between -90 and 90 Longitude …" at bounding box center [626, 172] width 769 height 69
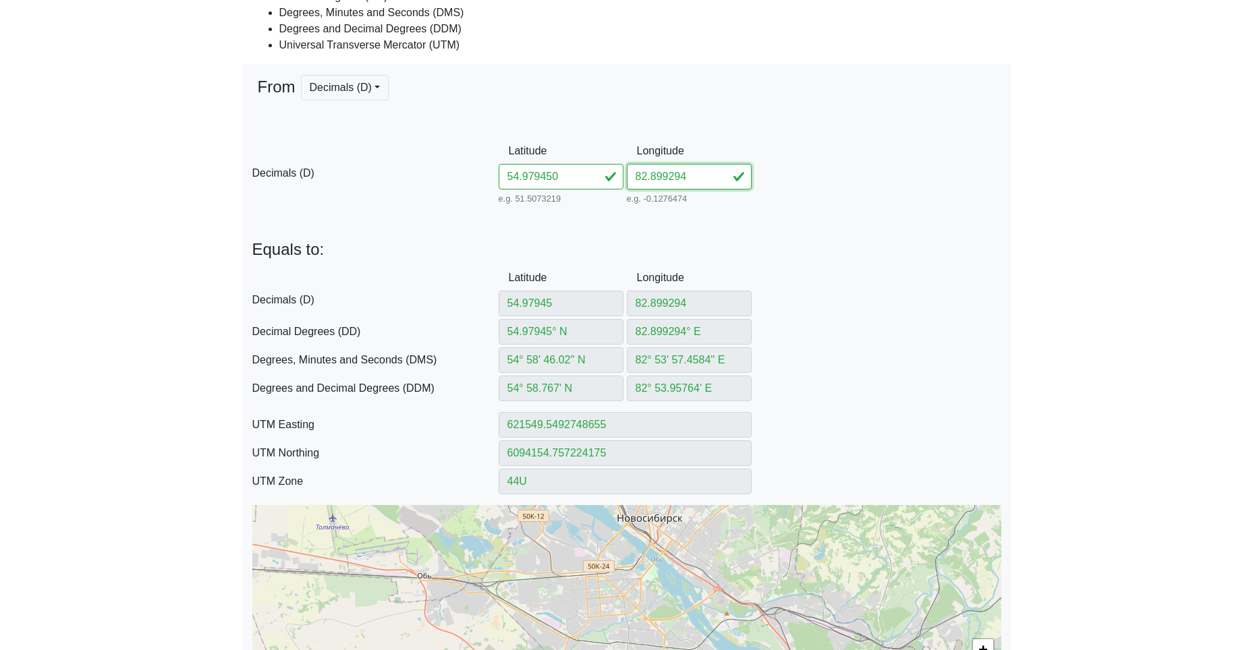
paste input "895578"
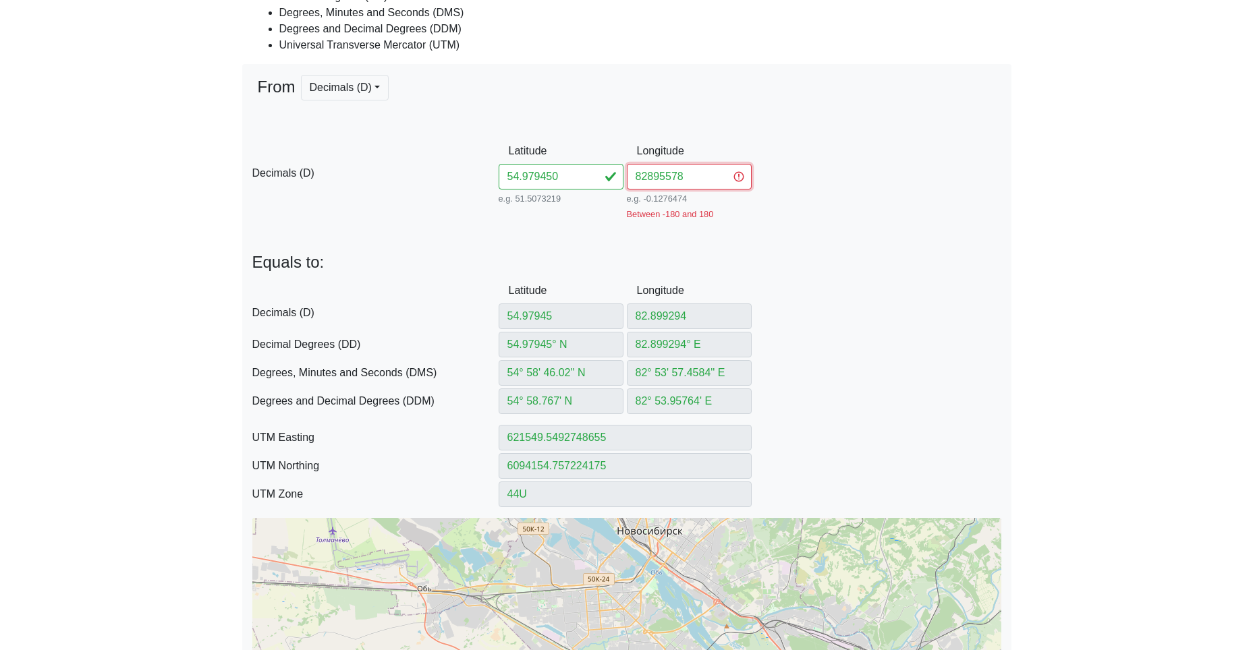
click at [646, 177] on input "82895578" at bounding box center [689, 177] width 125 height 26
type input "82.895578"
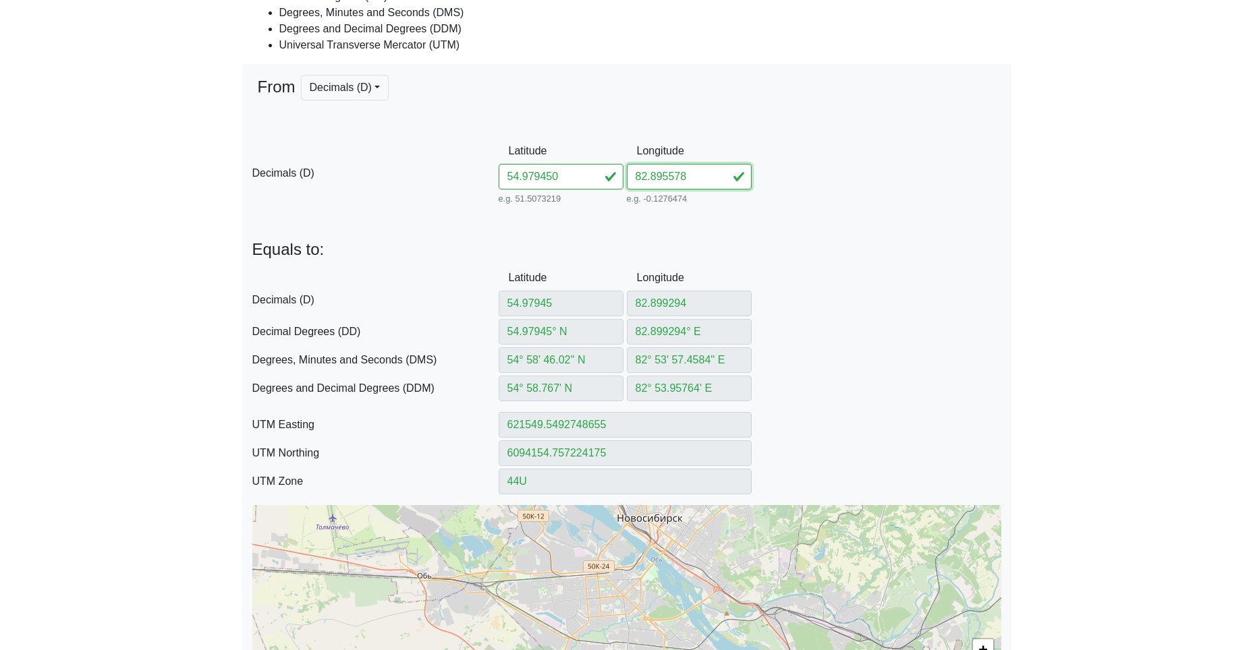
type input "82.895578"
type input "82.895578° E"
type input "82° 53' 44.0808'' E"
type input "82° 53.73468' E"
type input "621311.7651928596"
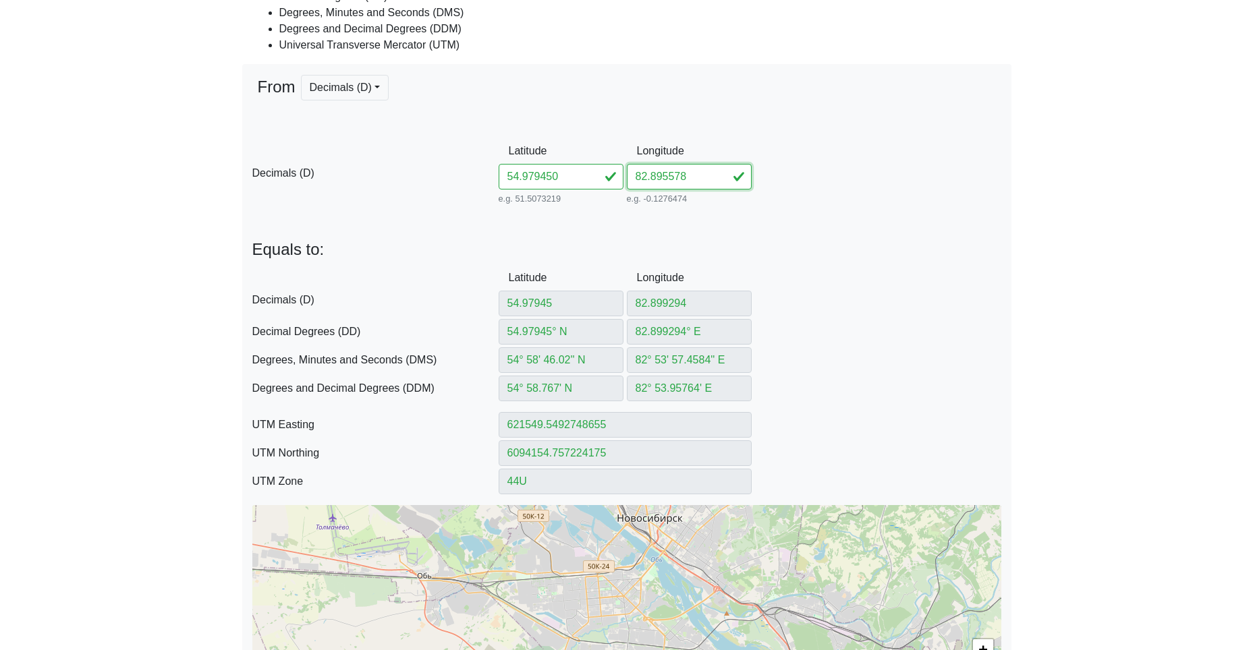
type input "6094148.306004294"
type input "82.895578"
drag, startPoint x: 570, startPoint y: 169, endPoint x: 412, endPoint y: 164, distance: 158.0
click at [472, 165] on div "D Decimals (D) Latitude 54.979450 e.g. 51.5073219 Between -90 and 90 Longitude …" at bounding box center [626, 172] width 769 height 69
paste input "8206082890305"
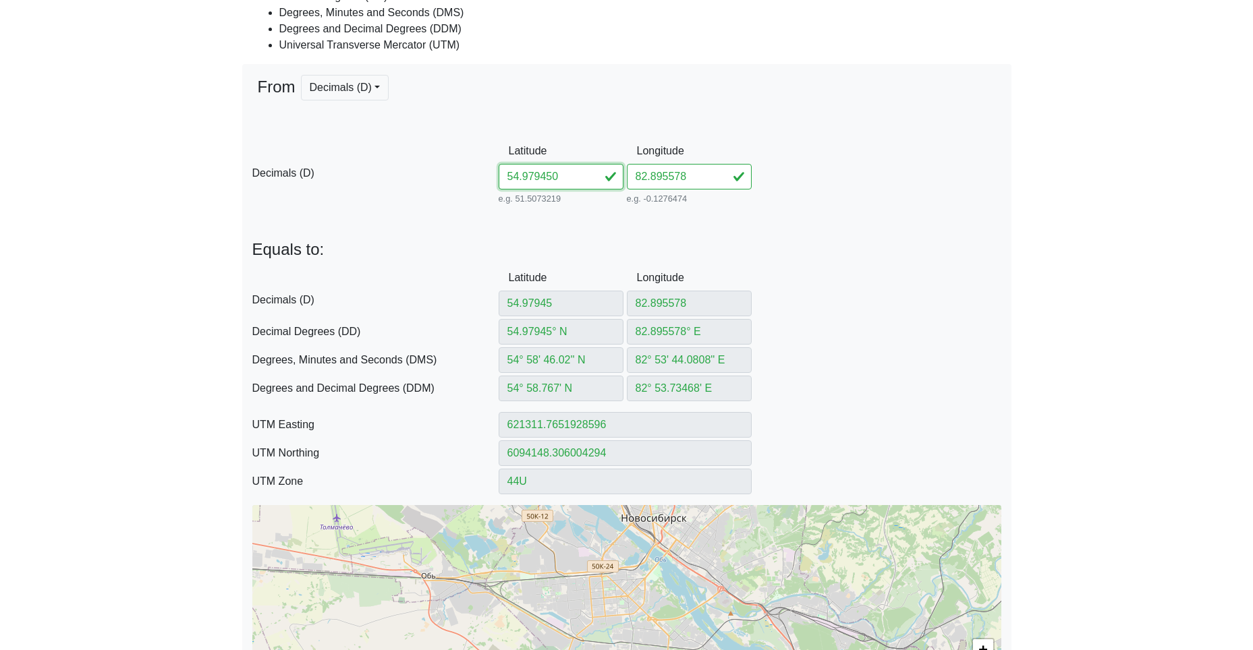
type input "54.98206082890305"
type input "54.98206082° N"
type input "54° 58' 55.4189'' N"
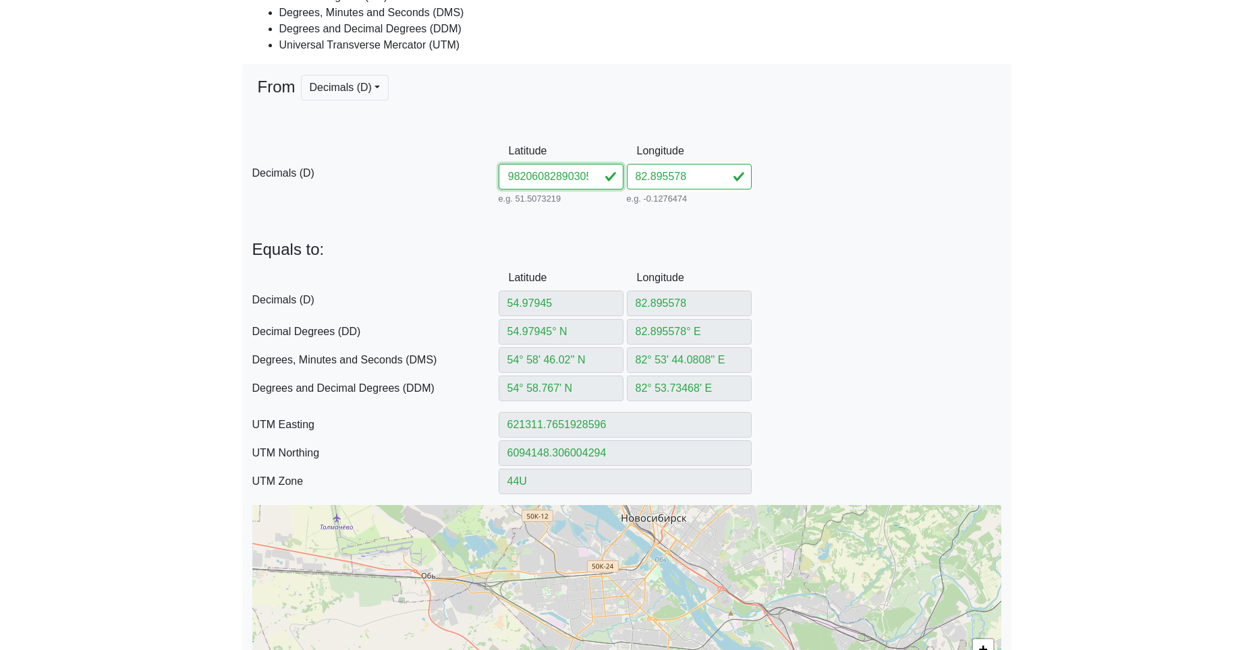
type input "54° 58.923649' N"
type input "621303.892026694"
type input "6094438.781302325"
drag, startPoint x: 540, startPoint y: 177, endPoint x: 789, endPoint y: 204, distance: 249.7
click at [789, 204] on div "D Decimals (D) Latitude 54.98206082890305 e.g. 51.5073219 Between -90 and 90 Lo…" at bounding box center [626, 172] width 769 height 69
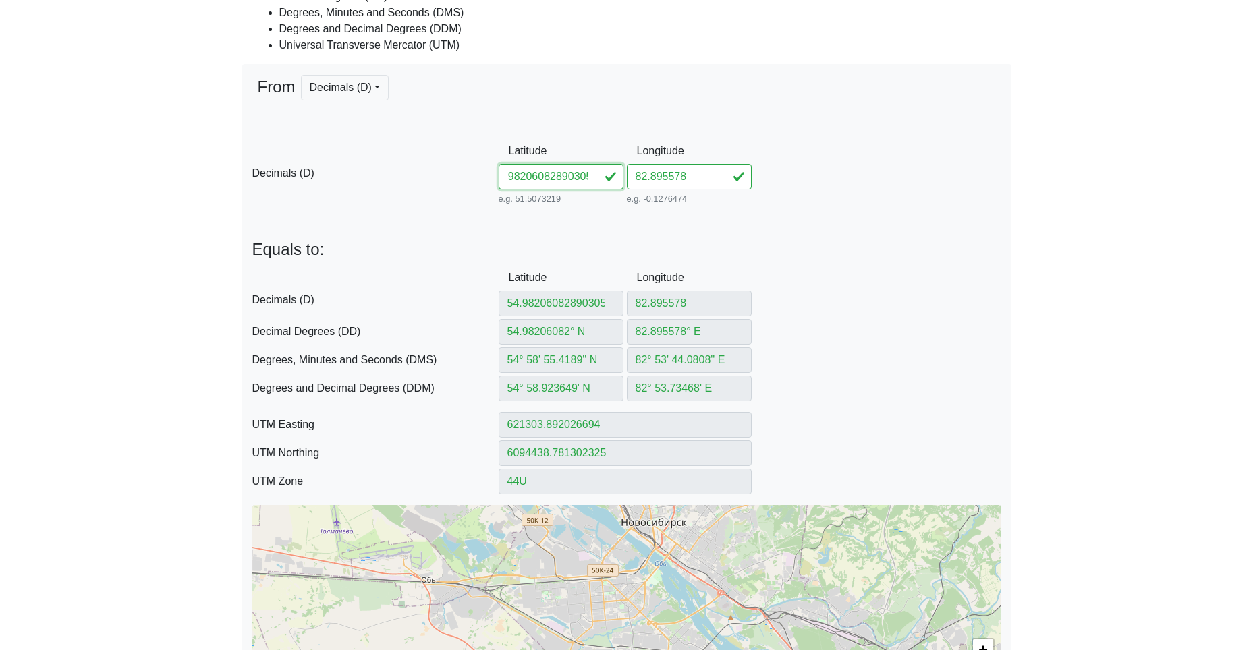
type input "54.982060"
type input "54.98206"
type input "54.98206° N"
type input "54° 58' 55.416'' N"
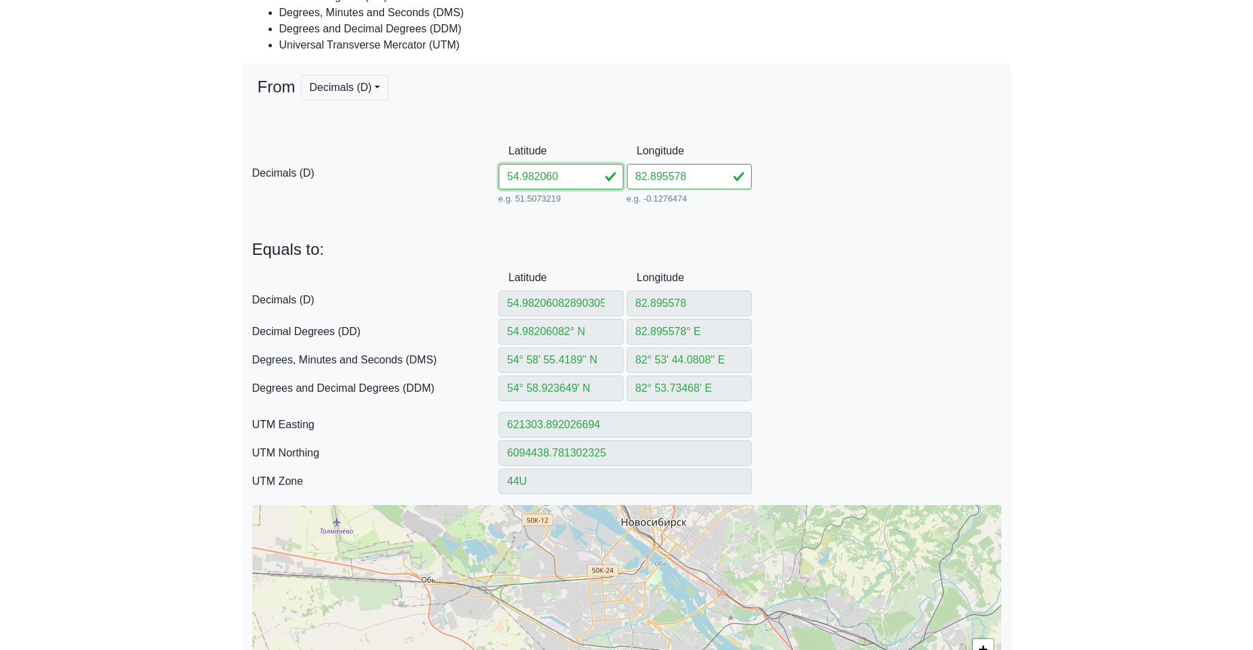
type input "54° 58.9236' N"
type input "621303.8945263588"
type input "6094438.689080308"
type input "54.982060"
drag, startPoint x: 698, startPoint y: 177, endPoint x: 548, endPoint y: 174, distance: 150.5
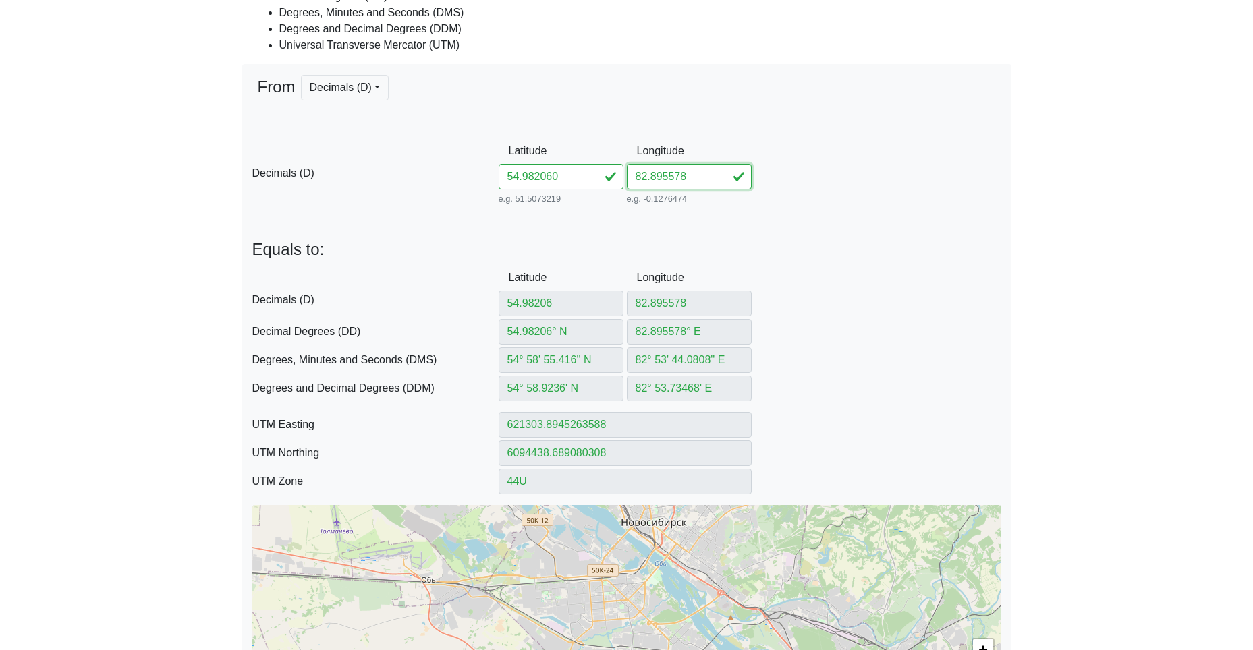
click at [553, 174] on div "D Decimals (D) Latitude 54.982060 e.g. 51.5073219 Between -90 and 90 Longitude …" at bounding box center [626, 172] width 769 height 69
paste input "890305"
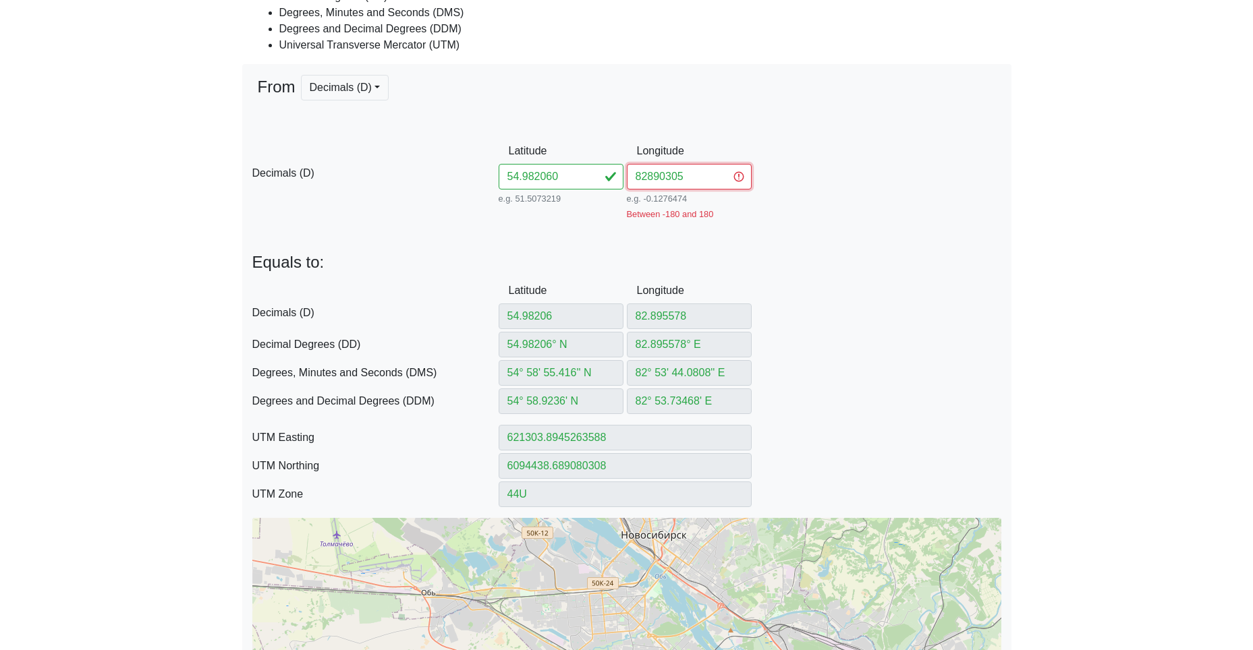
click at [646, 175] on input "82890305" at bounding box center [689, 177] width 125 height 26
type input "82.890305"
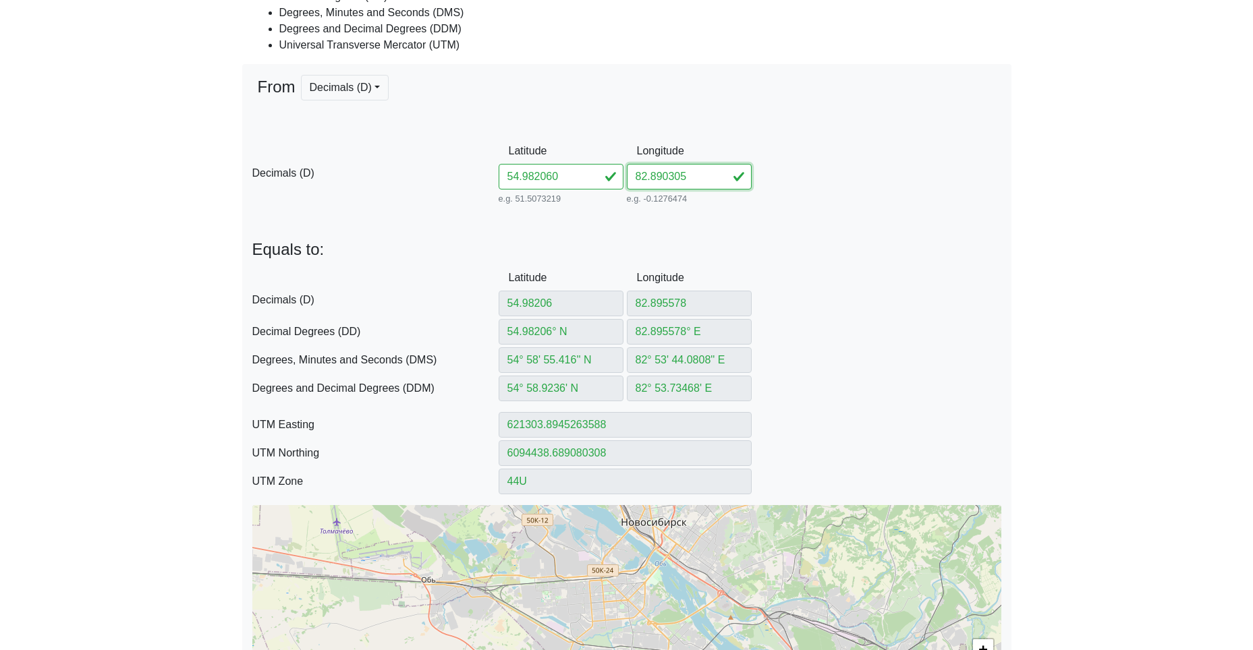
type input "82.890305"
type input "82.890305° E"
type input "82° 53' 25.098'' E"
type input "82° 53.4183' E"
type input "620966.500773162"
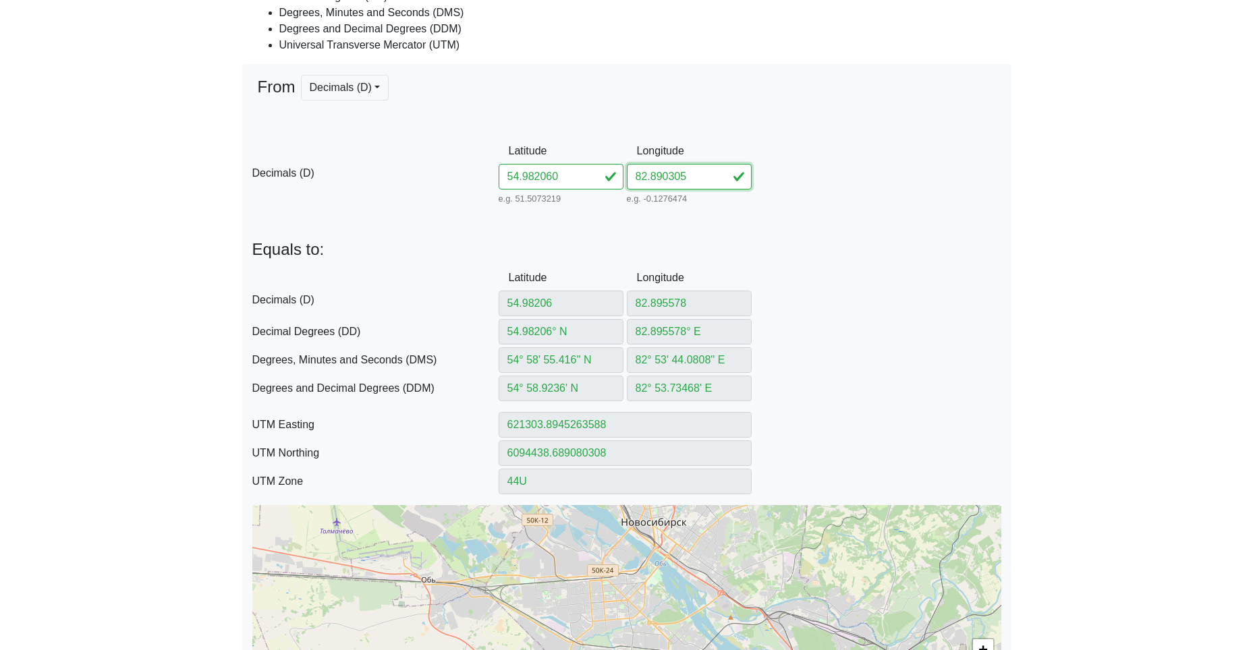
type input "6094429.556799244"
type input "82.890305"
drag, startPoint x: 569, startPoint y: 174, endPoint x: 442, endPoint y: 169, distance: 127.6
click at [469, 165] on div "D Decimals (D) Latitude 54.982060 e.g. 51.5073219 Between -90 and 90 Longitude …" at bounding box center [626, 172] width 769 height 69
paste input "49582879409"
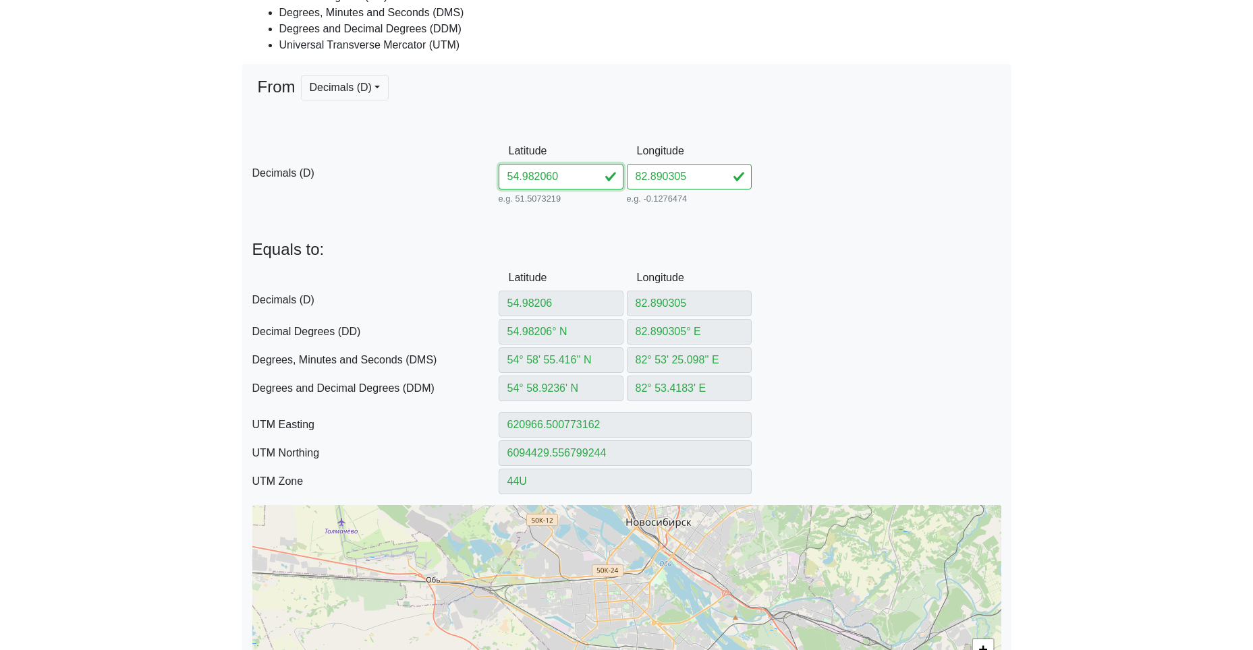
type input "54.98249582879409"
type input "54.98249582° N"
type input "54° 58' 56.9849'' N"
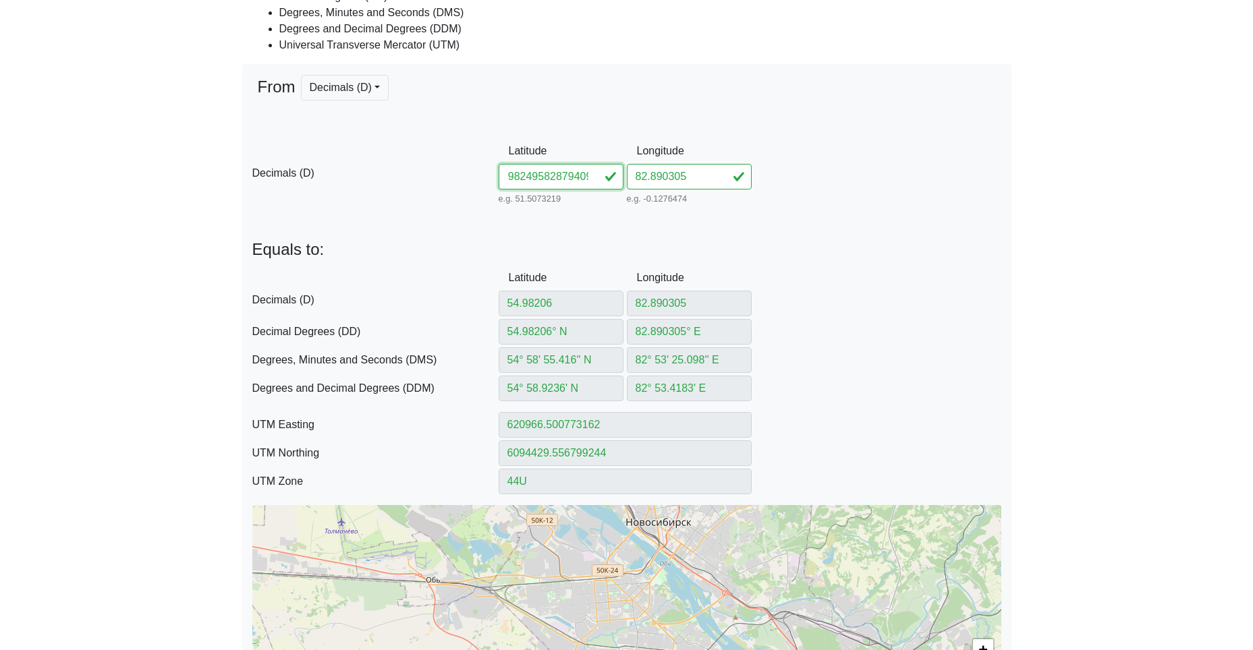
type input "54° 58.949749' N"
type input "620965.1901286894"
type input "6094478.046249667"
drag, startPoint x: 542, startPoint y: 175, endPoint x: 734, endPoint y: 190, distance: 192.9
click at [732, 190] on div "D Decimals (D) Latitude 54.98249582879409 e.g. 51.5073219 Between -90 and 90 Lo…" at bounding box center [626, 172] width 769 height 69
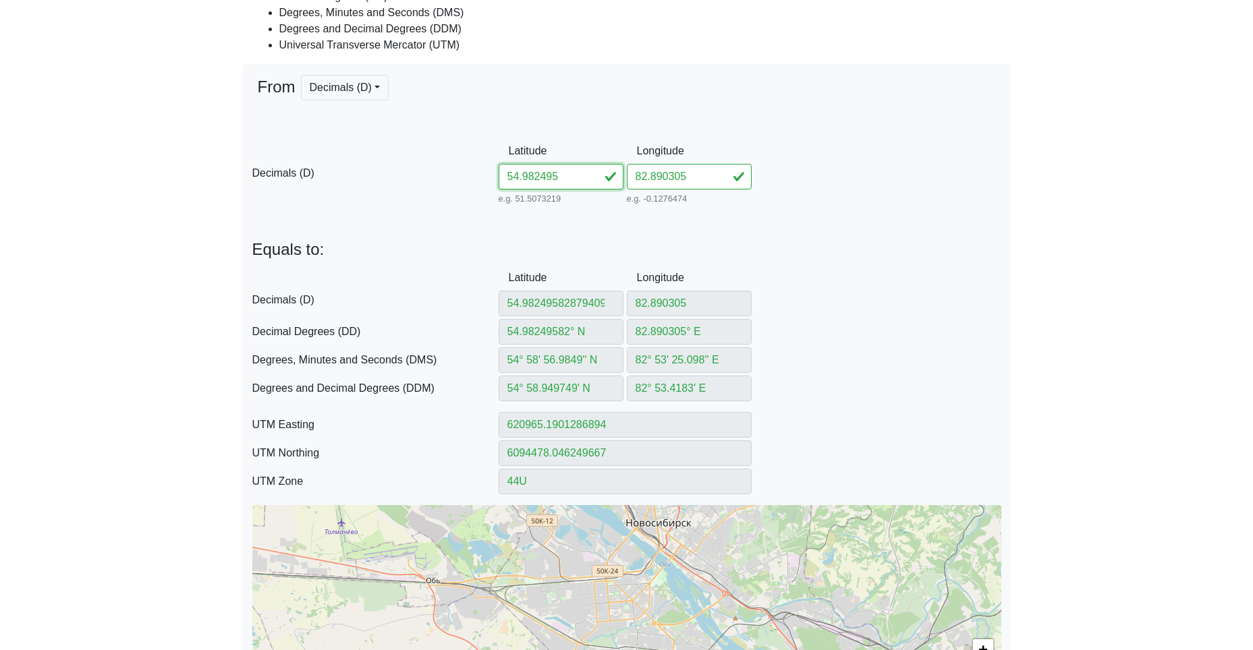
scroll to position [0, 0]
type input "54.982495"
type input "54.982495° N"
type input "54° 58' 56.982'' N"
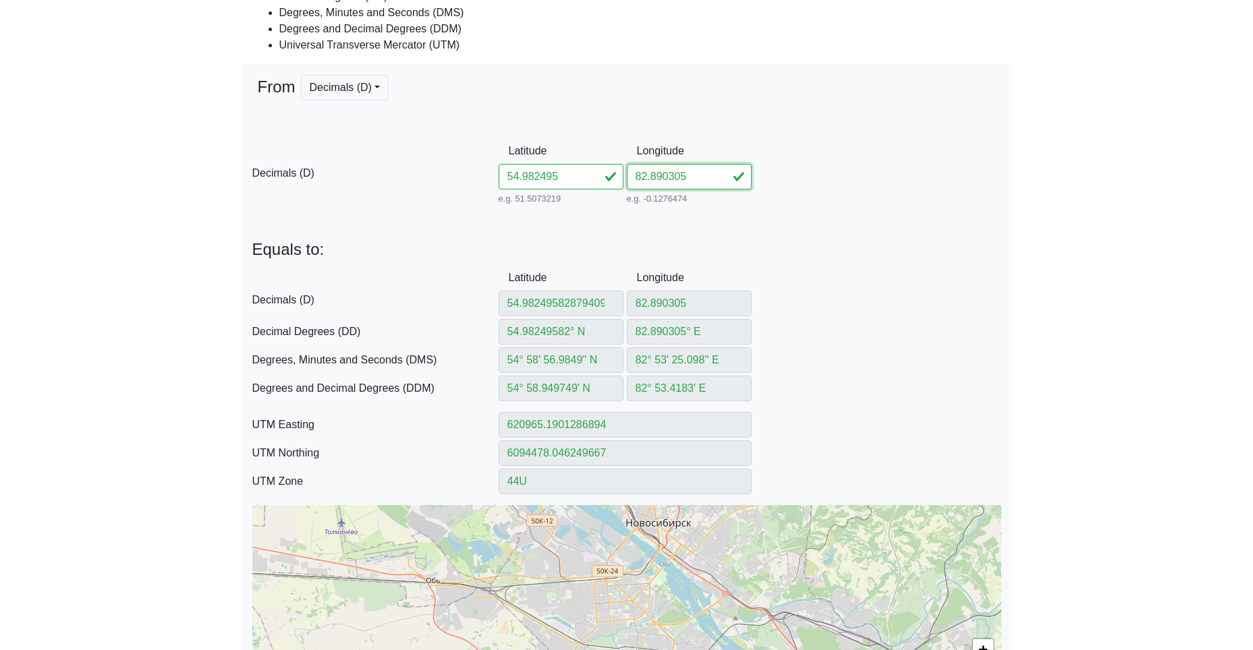
type input "54° 58.9497' N"
type input "620965.1926210839"
type input "6094477.954039673"
drag, startPoint x: 699, startPoint y: 177, endPoint x: 553, endPoint y: 176, distance: 146.4
click at [571, 173] on div "D Decimals (D) Latitude 54.982495 e.g. 51.5073219 Between -90 and 90 Longitude …" at bounding box center [626, 172] width 769 height 69
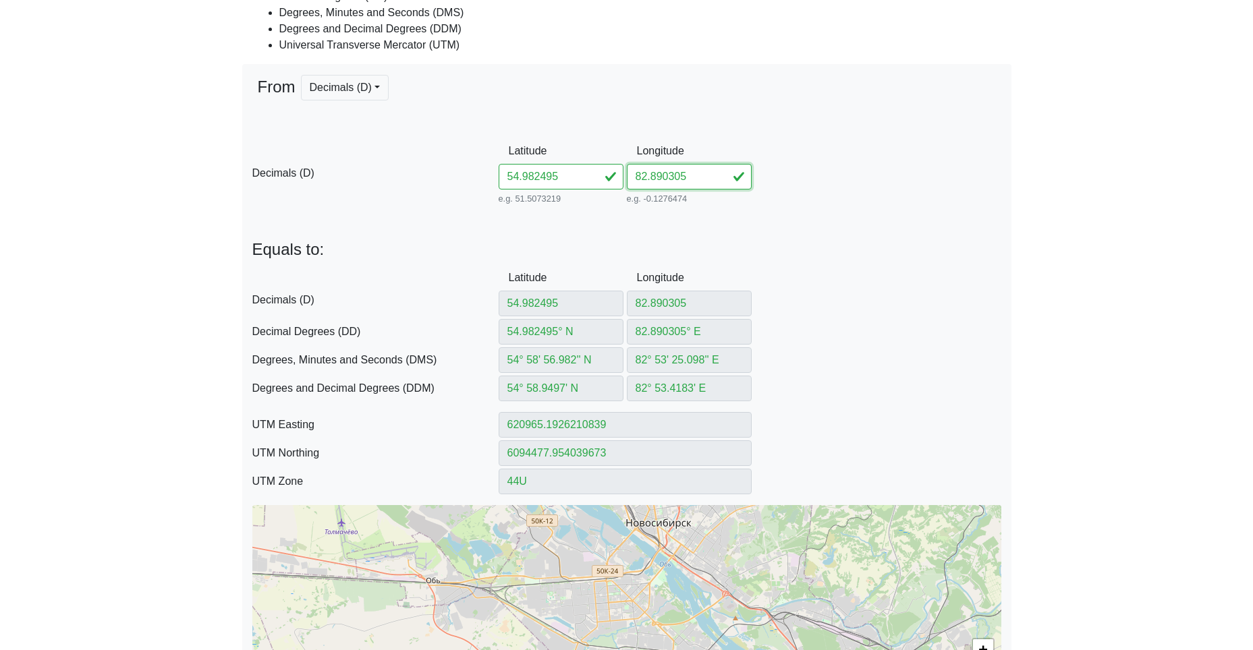
paste input "879409"
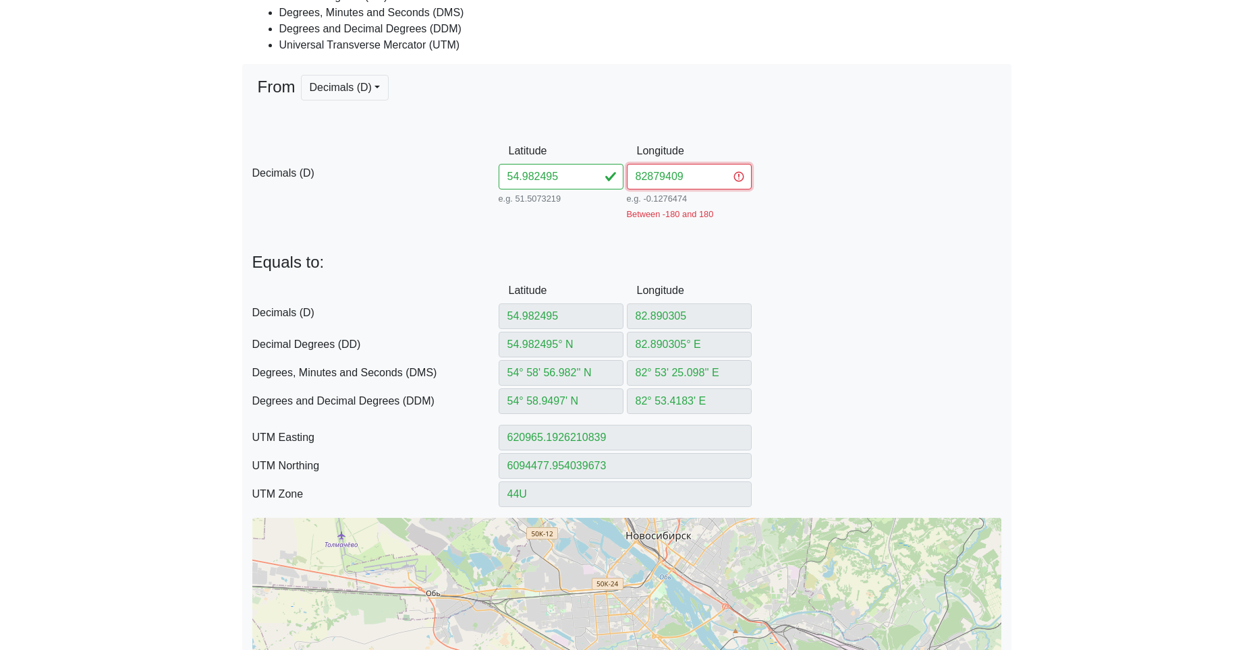
click at [644, 177] on input "82879409" at bounding box center [689, 177] width 125 height 26
click at [650, 177] on input "82879409" at bounding box center [689, 177] width 125 height 26
type input "82.879409"
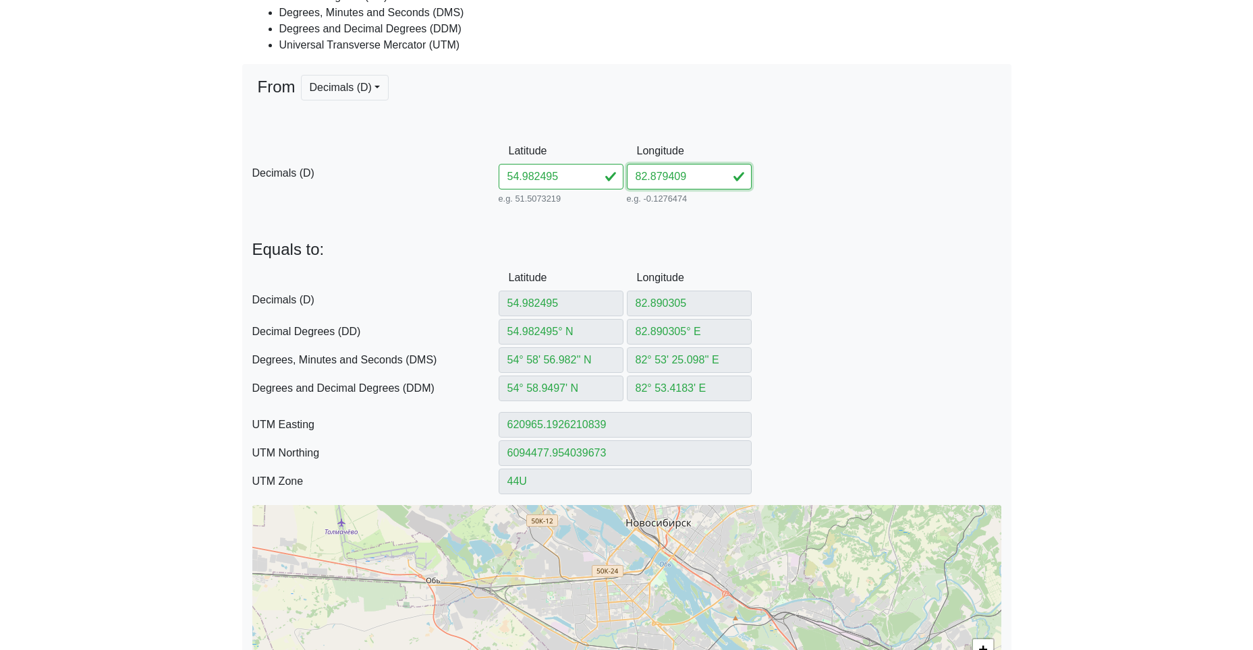
type input "82.879409"
type input "82.879409° E"
type input "82° 52' 45.8724'' E"
type input "82° 52.76454' E"
type input "620268.0167448035"
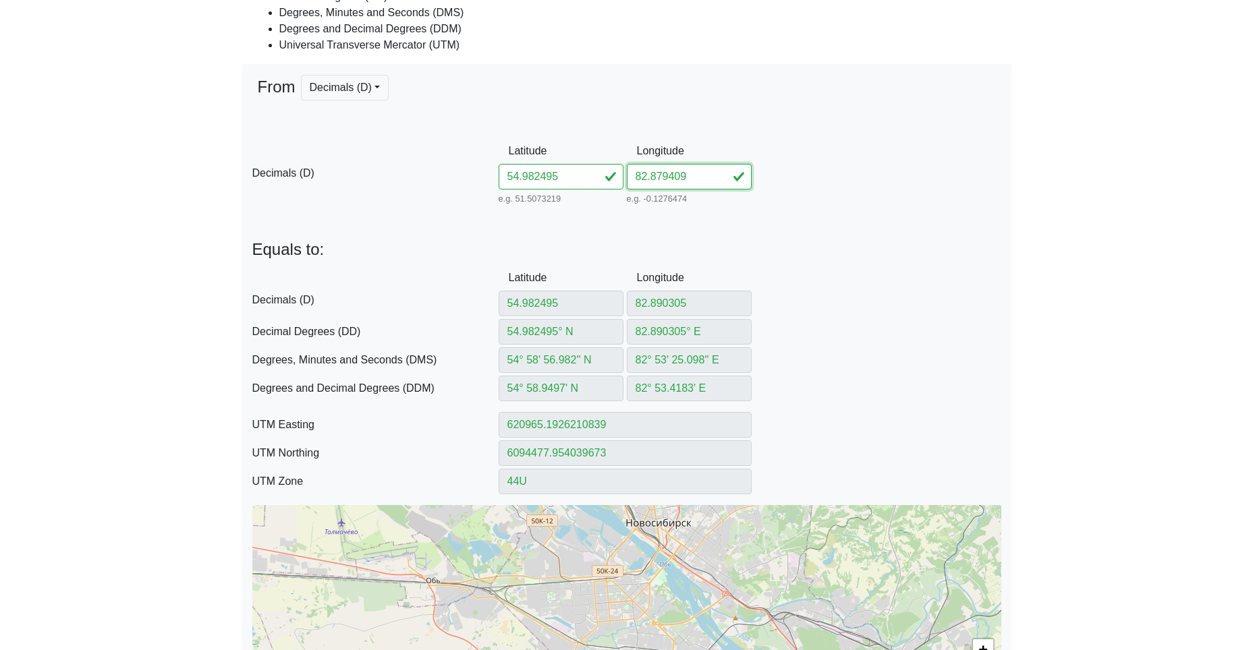
type input "6094459.164040643"
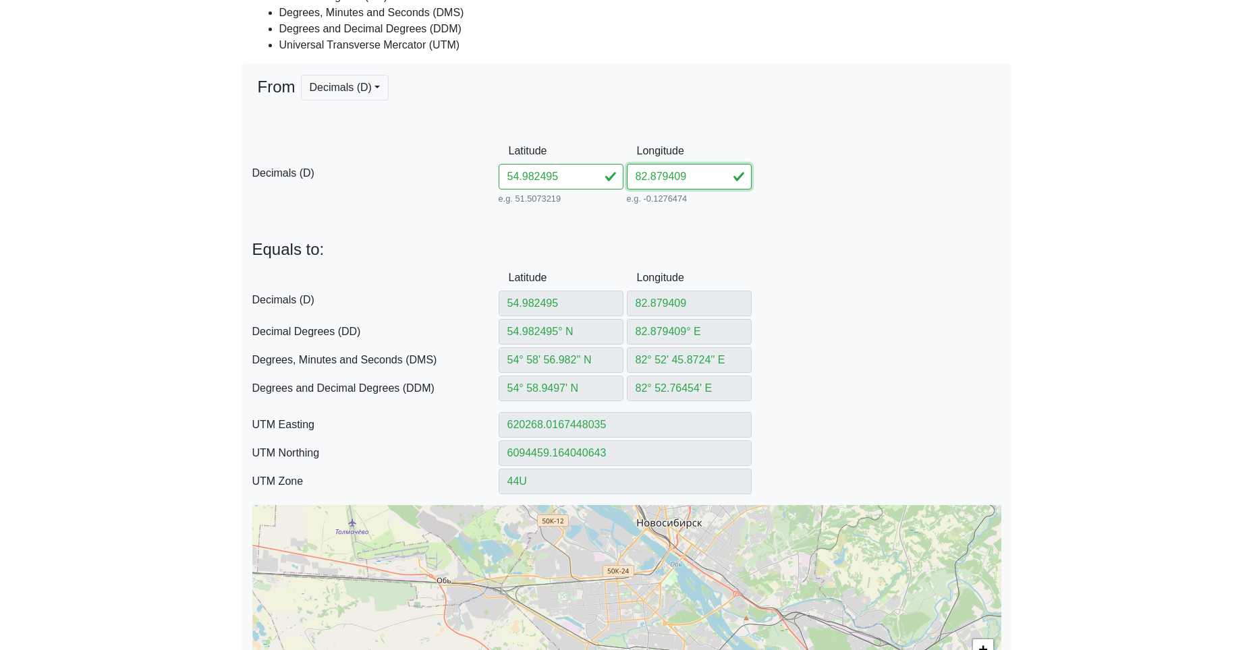
type input "82.879409"
drag, startPoint x: 573, startPoint y: 174, endPoint x: 421, endPoint y: 157, distance: 153.5
click at [453, 162] on div "D Decimals (D) Latitude 54.982495 e.g. 51.5073219 Between -90 and 90 Longitude …" at bounding box center [626, 172] width 769 height 69
paste input "98582871799"
type input "54.98298582871799"
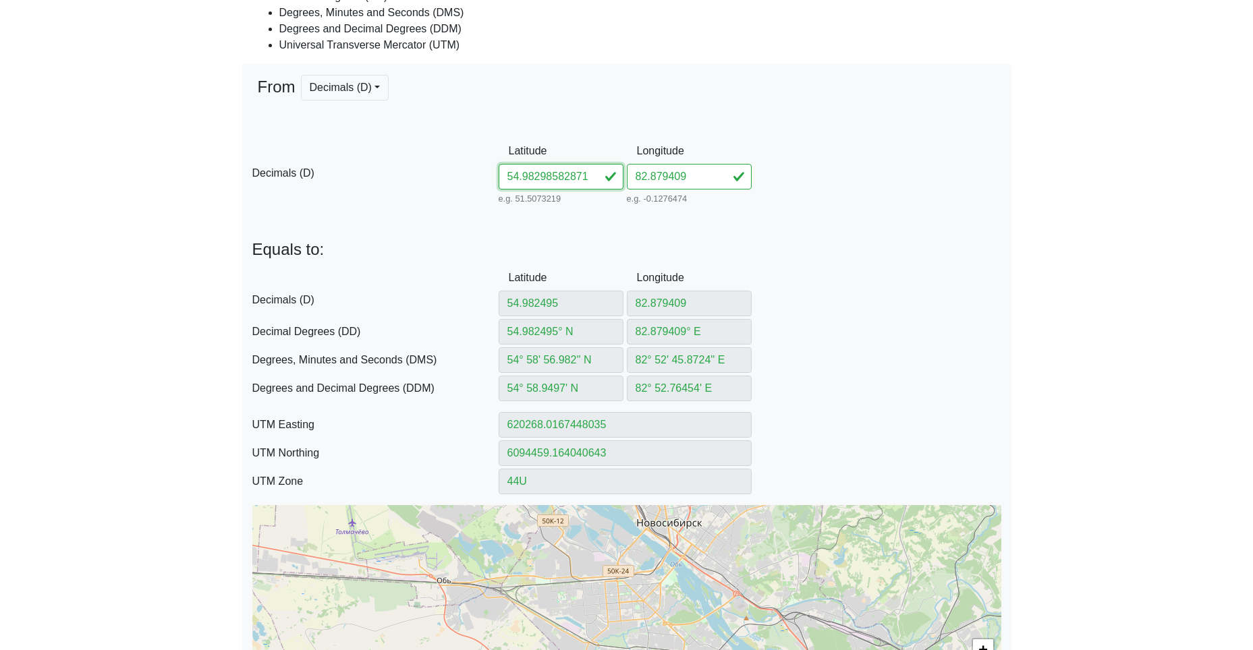
scroll to position [0, 14]
type input "54.98298582871799"
type input "54.98298582° N"
type input "54° 58' 58.7489'' N"
type input "54° 58.979149' N"
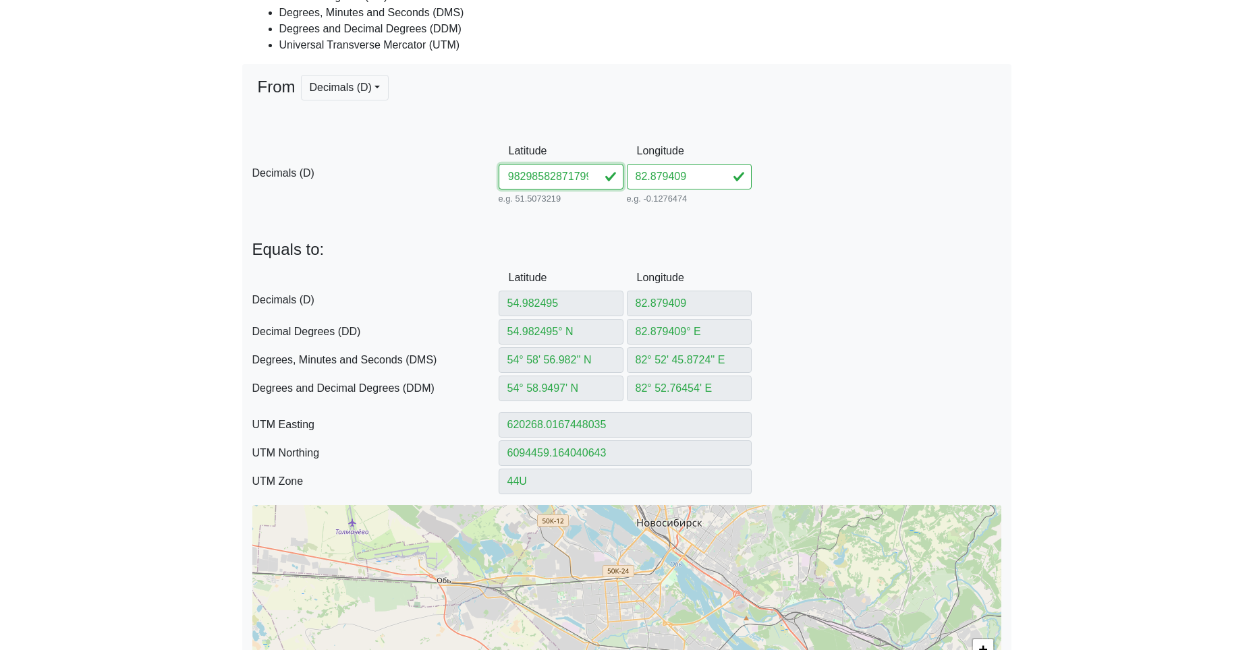
type input "620266.5492047544"
type input "6094513.772794257"
drag, startPoint x: 542, startPoint y: 178, endPoint x: 678, endPoint y: 192, distance: 137.0
click at [668, 190] on div "D Decimals (D) Latitude 54.98298582871799 e.g. 51.5073219 Between -90 and 90 Lo…" at bounding box center [626, 172] width 769 height 69
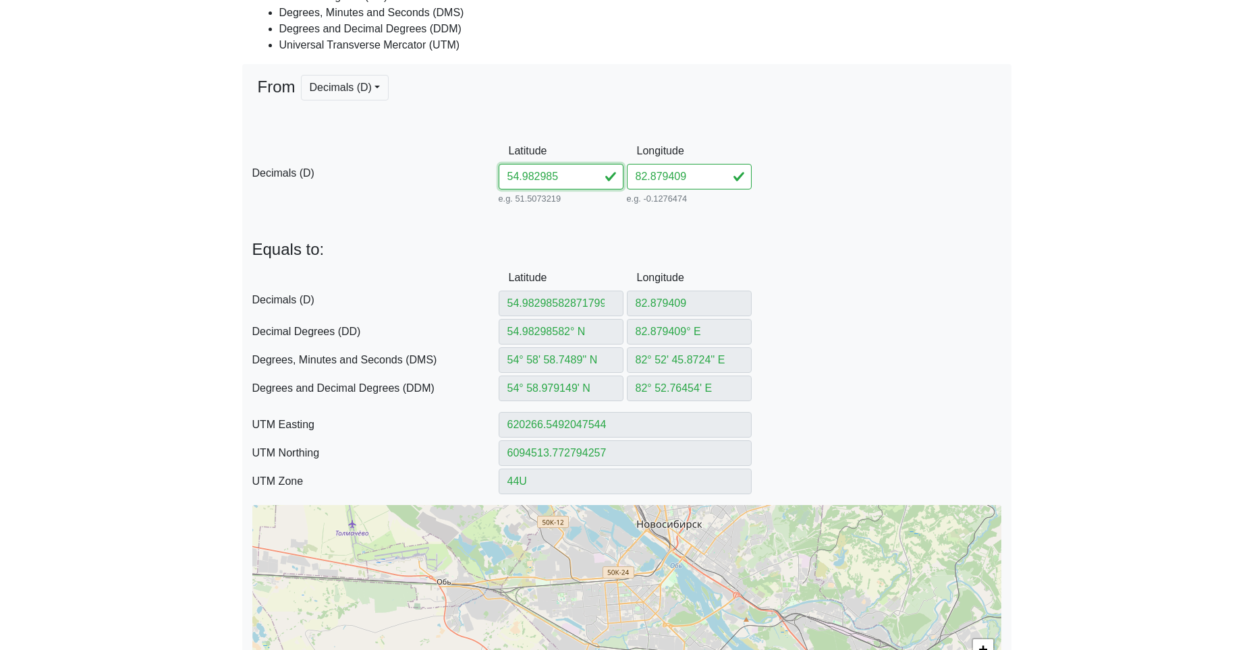
type input "54.982985"
type input "54.982985° N"
type input "54° 58' 58.746'' N"
type input "54° 58.9791' N"
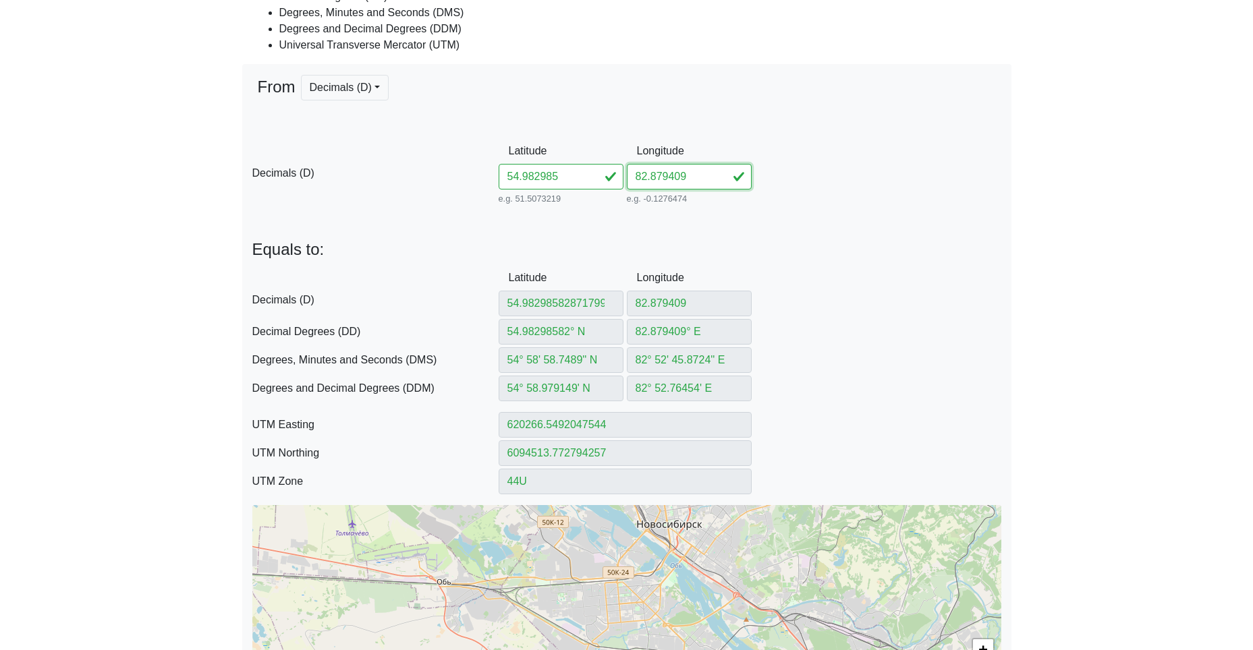
type input "620266.5516825648"
type input "6094513.680592524"
drag, startPoint x: 690, startPoint y: 181, endPoint x: 549, endPoint y: 171, distance: 142.0
click at [589, 173] on div "D Decimals (D) Latitude 54.982985 e.g. 51.5073219 Between -90 and 90 Longitude …" at bounding box center [626, 172] width 769 height 69
paste input "87179"
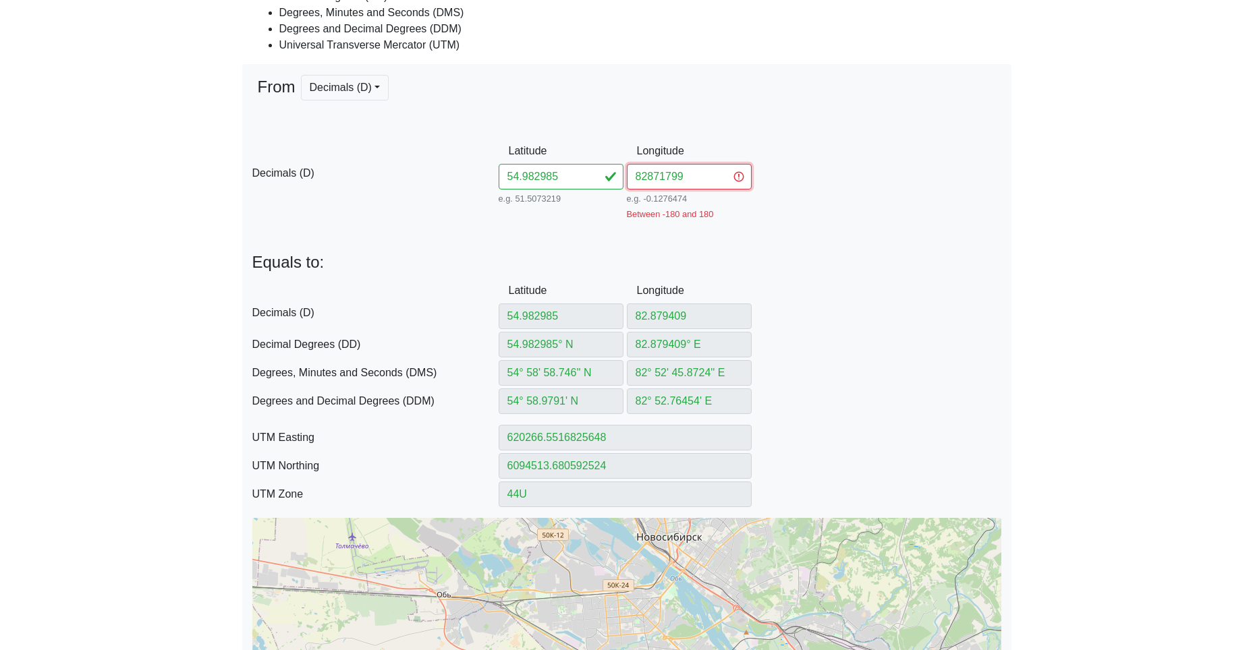
click at [648, 176] on input "82871799" at bounding box center [689, 177] width 125 height 26
type input "82.871799"
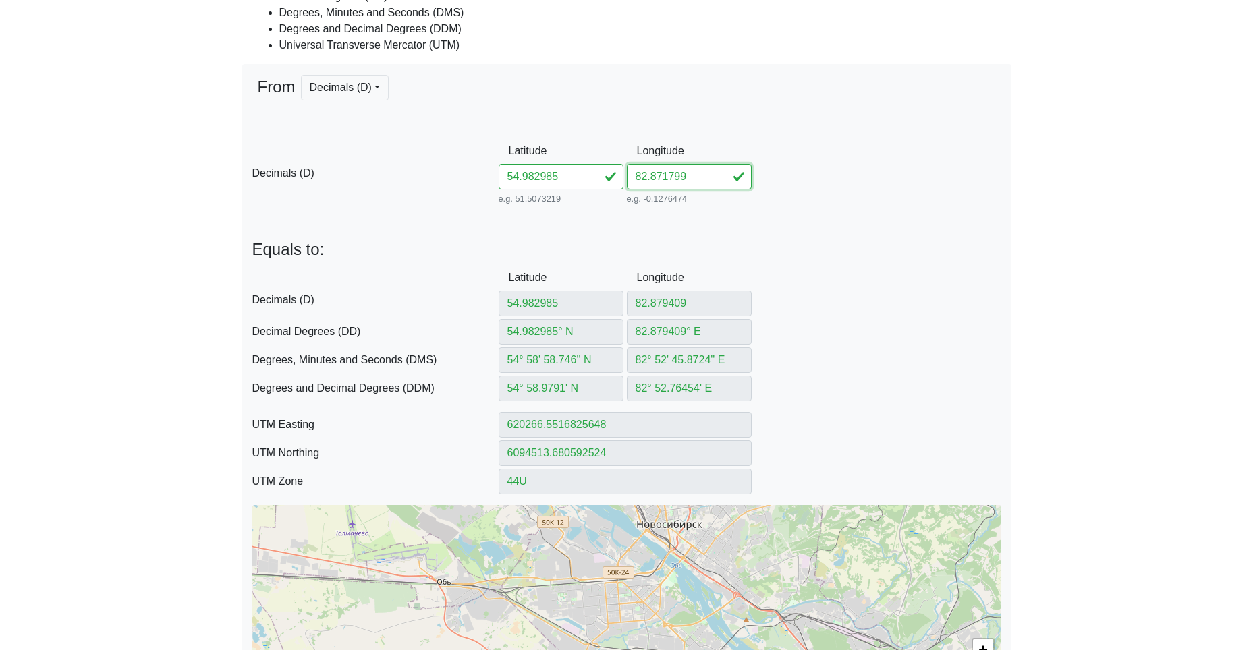
type input "82.871799"
type input "82.871799° E"
type input "82° 52' 18.4764'' E"
type input "82° 52.30794' E"
type input "619779.634157191"
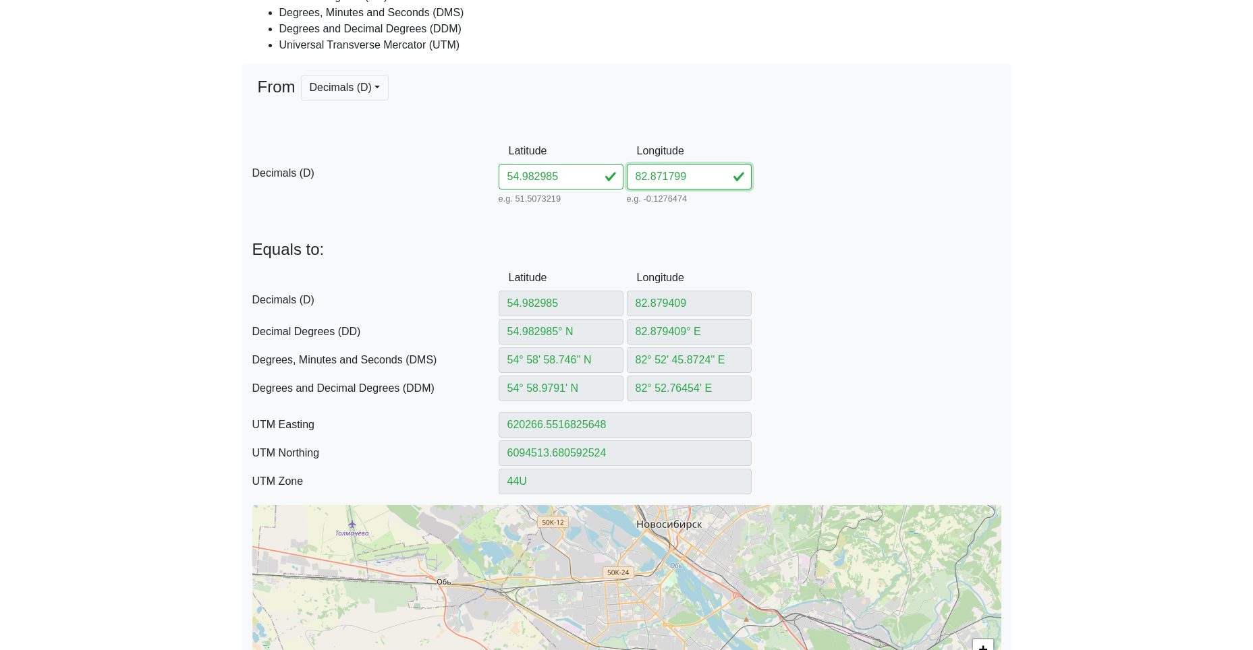
type input "6094500.621782034"
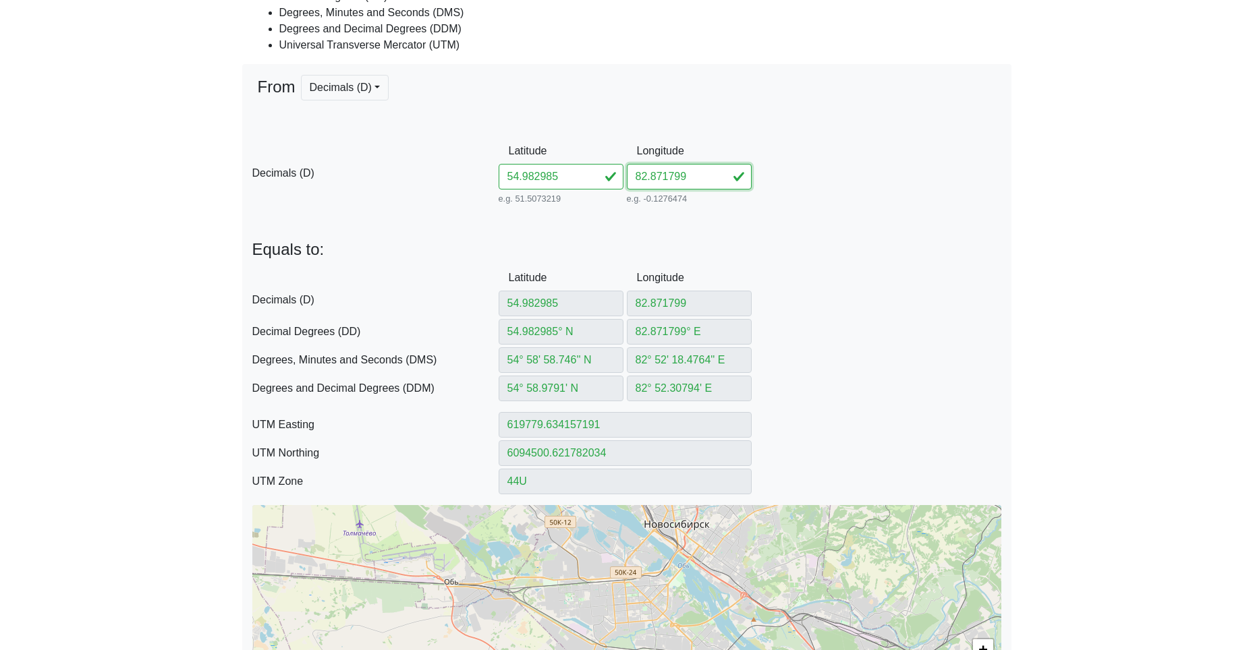
type input "82.871799"
drag, startPoint x: 576, startPoint y: 173, endPoint x: 409, endPoint y: 170, distance: 166.7
click at [446, 172] on div "D Decimals (D) Latitude 54.982985 e.g. 51.5073219 Between -90 and 90 Longitude …" at bounding box center [626, 172] width 769 height 69
paste input "821882871059"
type input "54.98821882871059"
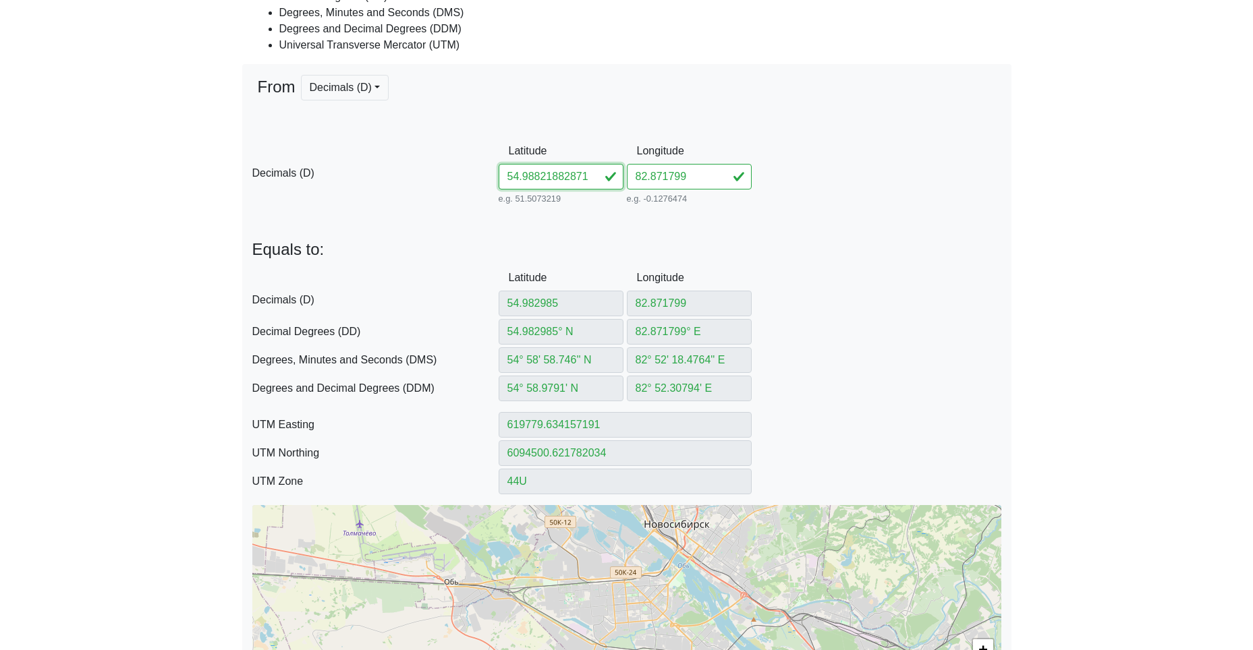
scroll to position [0, 14]
type input "54.98821882871059"
type input "54.98821882° N"
type input "54° 59' 17.5877'' N"
type input "54° 59.293129' N"
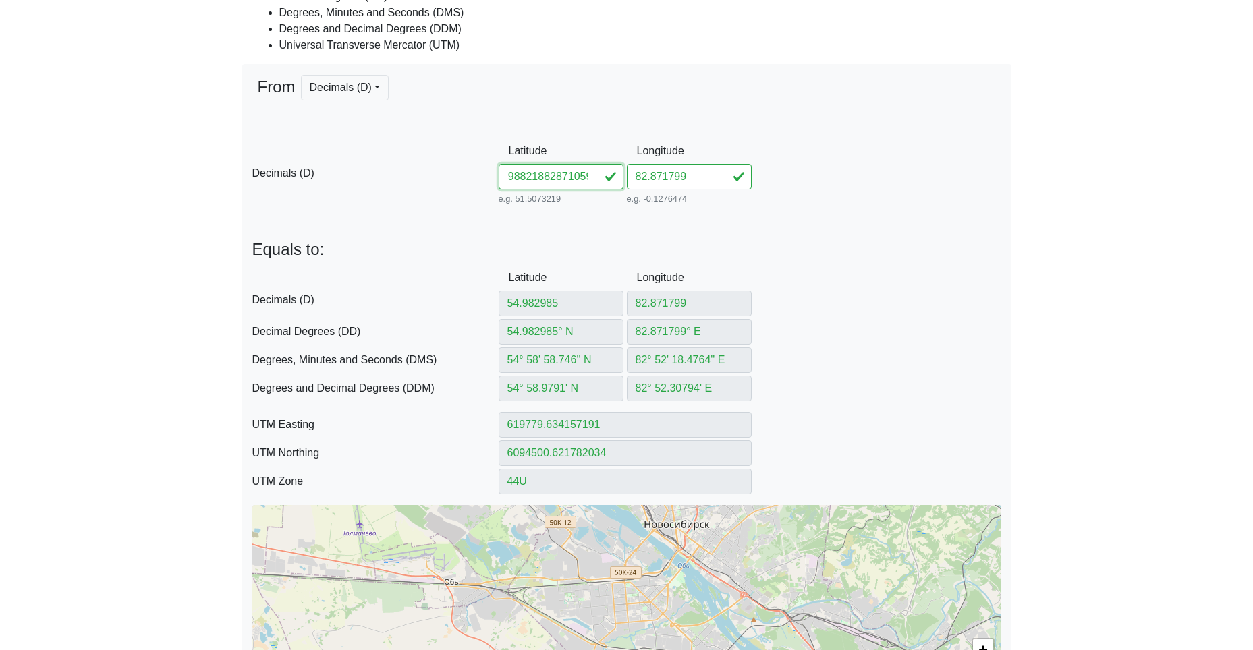
type input "619764.0482468721"
type input "6095082.92961605"
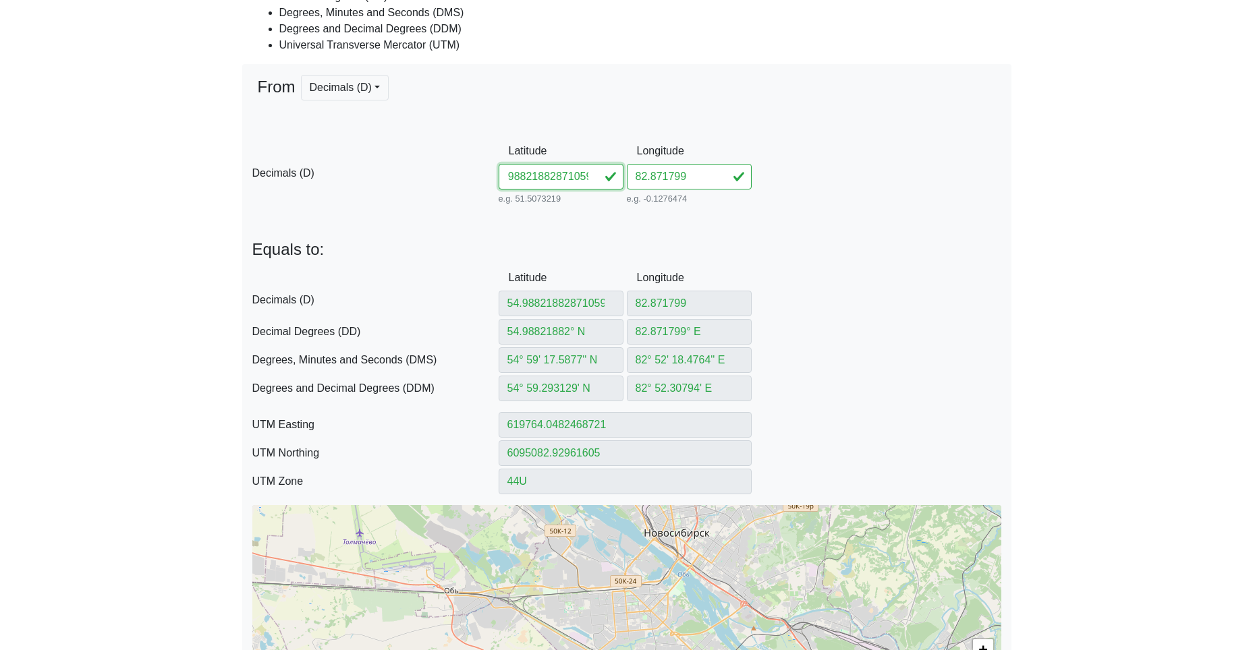
drag, startPoint x: 541, startPoint y: 177, endPoint x: 767, endPoint y: 202, distance: 227.4
click at [777, 207] on div "D Decimals (D) Latitude 54.98821882871059 e.g. 51.5073219 Between -90 and 90 Lo…" at bounding box center [626, 172] width 769 height 69
type input "54.988218"
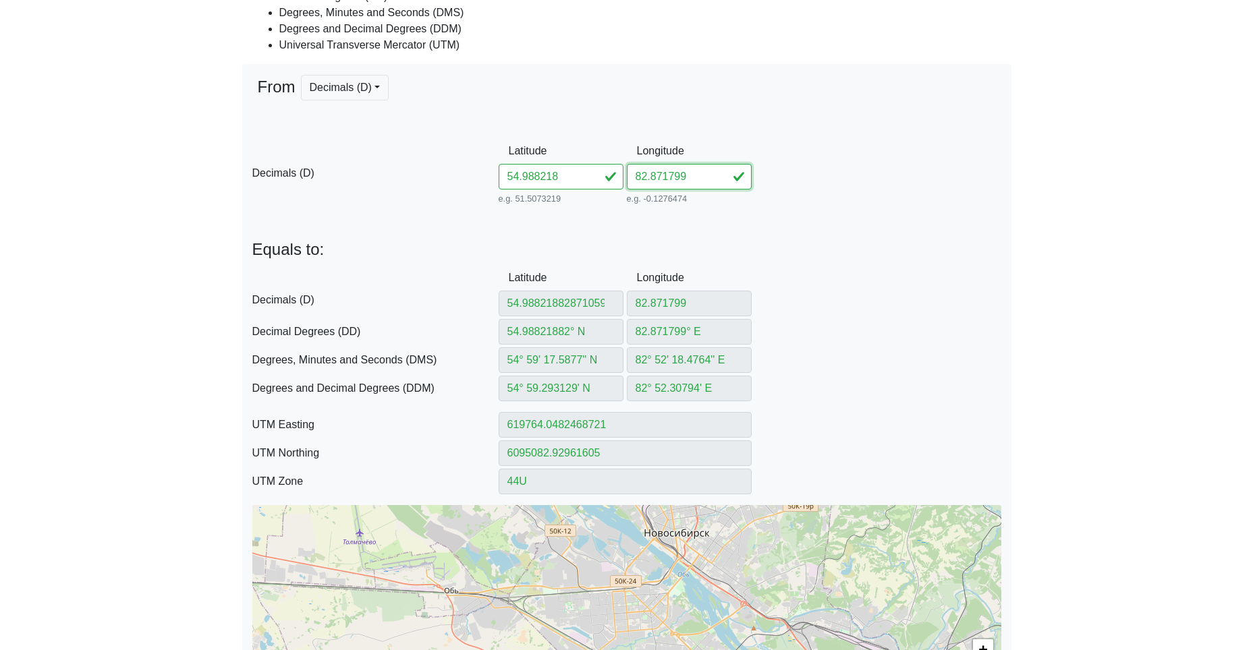
type input "54.988218° N"
type input "54° 59' 17.5848'' N"
type input "54° 59.29308' N"
type input "619764.0507147838"
type input "6095082.837414933"
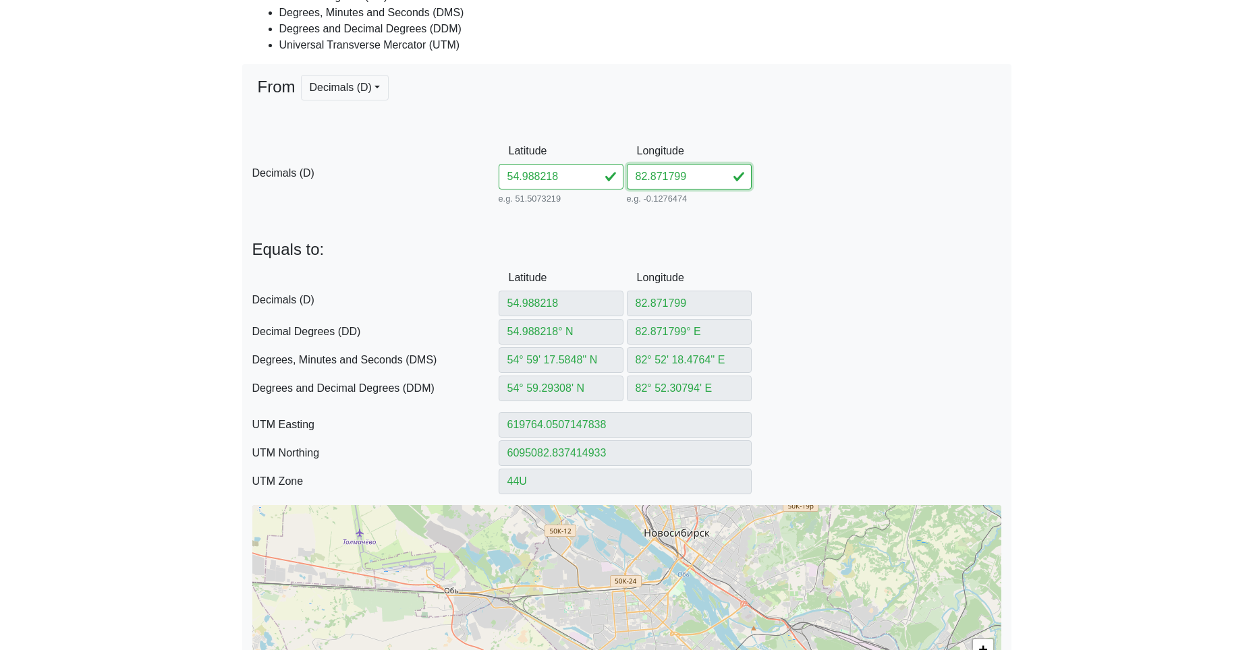
drag, startPoint x: 705, startPoint y: 180, endPoint x: 574, endPoint y: 175, distance: 131.0
click at [583, 175] on div "D Decimals (D) Latitude 54.988218 e.g. 51.5073219 Between -90 and 90 Longitude …" at bounding box center [626, 172] width 769 height 69
paste input "87105"
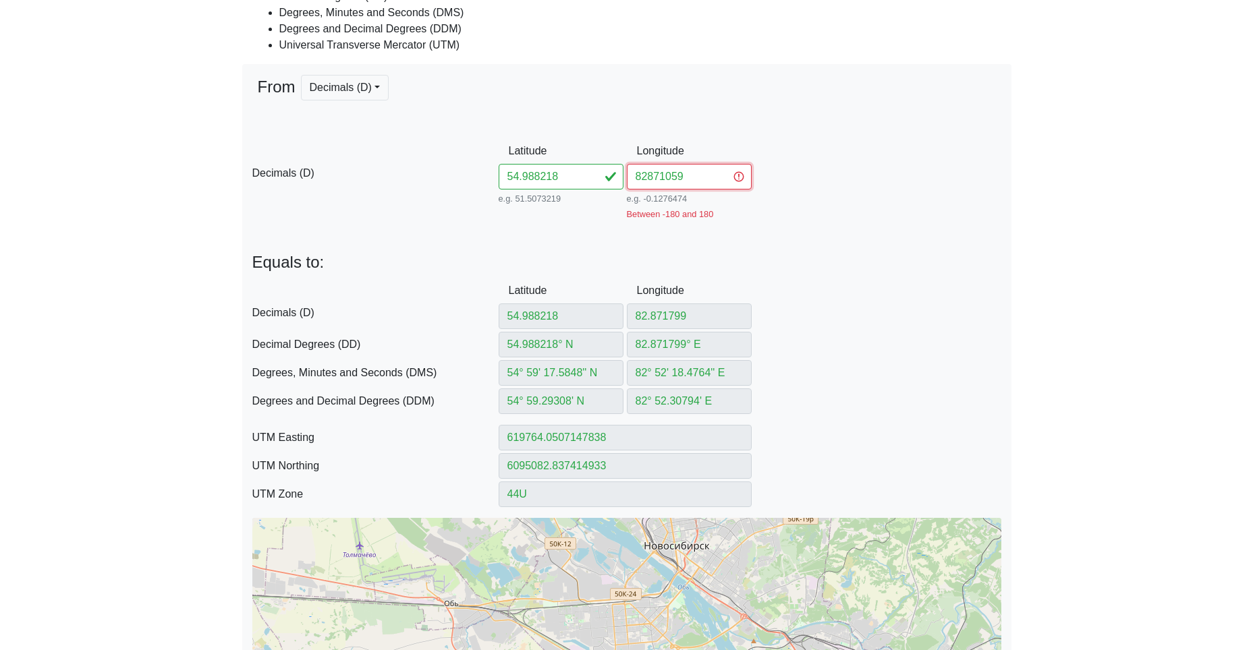
click at [644, 181] on input "82871059" at bounding box center [689, 177] width 125 height 26
type input "82.871059"
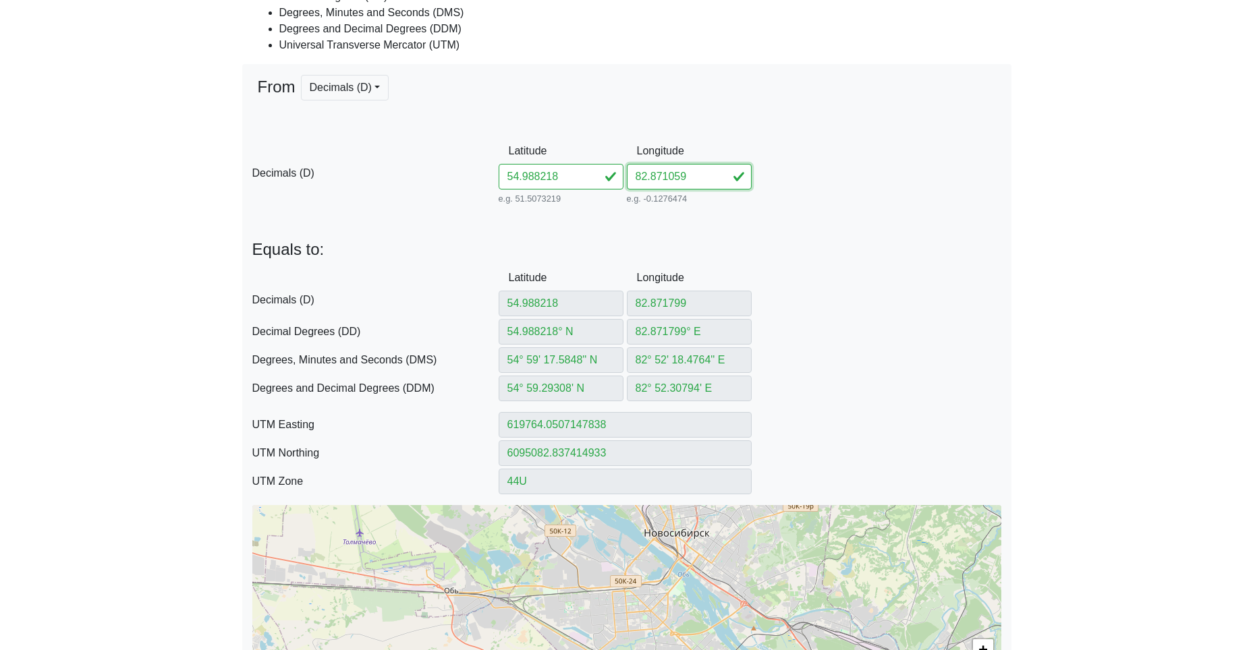
type input "82.871059"
type input "82.871059° E"
type input "82° 52' 15.8124'' E"
drag, startPoint x: 570, startPoint y: 175, endPoint x: 410, endPoint y: 171, distance: 160.0
click at [467, 173] on div "D Decimals (D) Latitude 54.988218 e.g. 51.5073219 Between -90 and 90 Longitude …" at bounding box center [626, 172] width 769 height 69
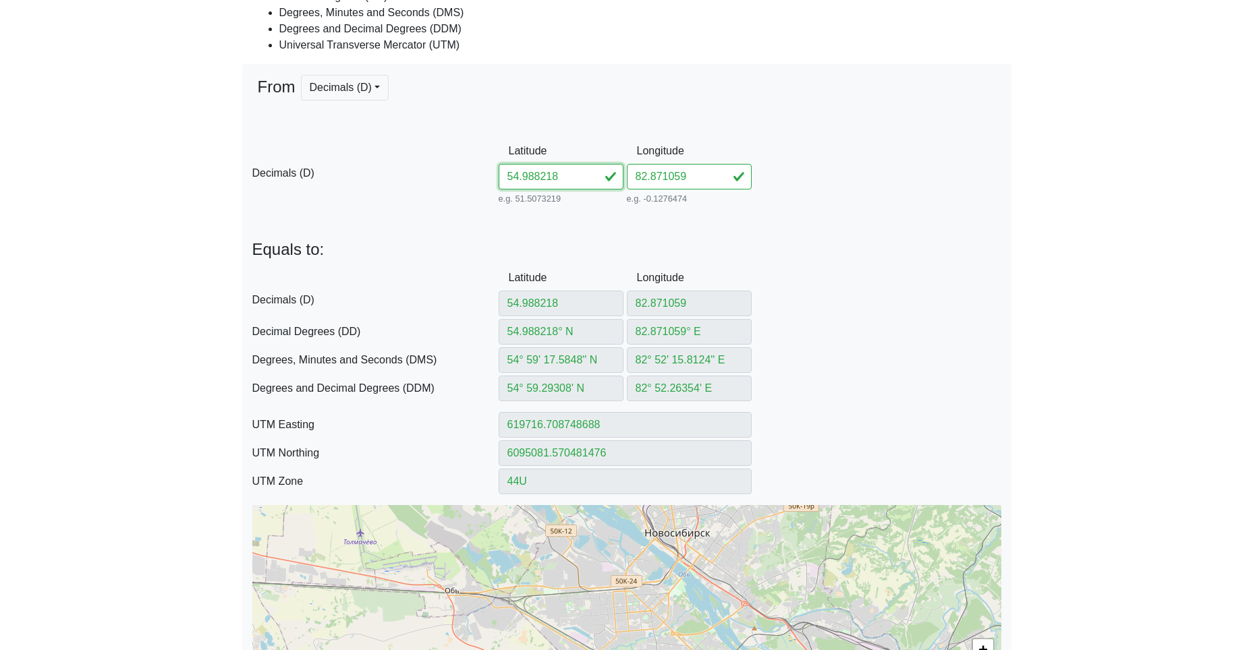
paste input "9230582870437"
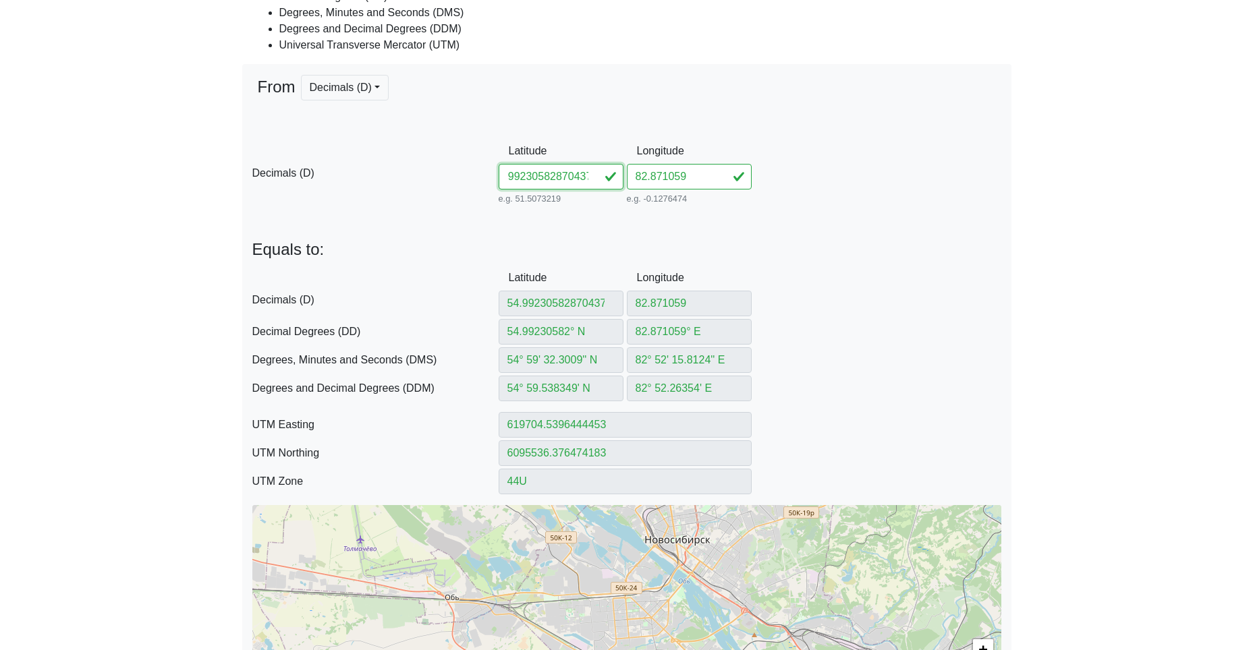
drag, startPoint x: 541, startPoint y: 177, endPoint x: 730, endPoint y: 197, distance: 189.9
click at [690, 195] on div "D Decimals (D) Latitude 54.99230582870437 e.g. 51.5073219 Between -90 and 90 Lo…" at bounding box center [626, 172] width 769 height 69
drag, startPoint x: 703, startPoint y: 172, endPoint x: 559, endPoint y: 178, distance: 144.5
click at [607, 174] on div "D Decimals (D) Latitude 54.992305 e.g. 51.5073219 Between -90 and 90 Longitude …" at bounding box center [626, 172] width 769 height 69
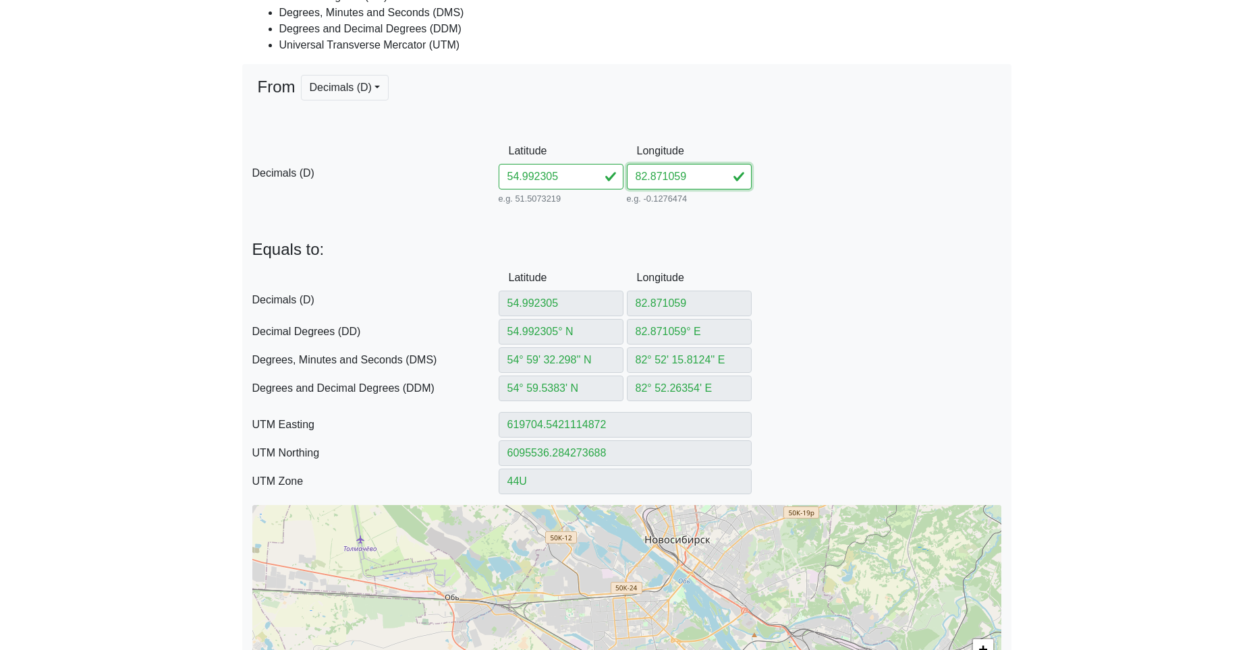
paste input "870437"
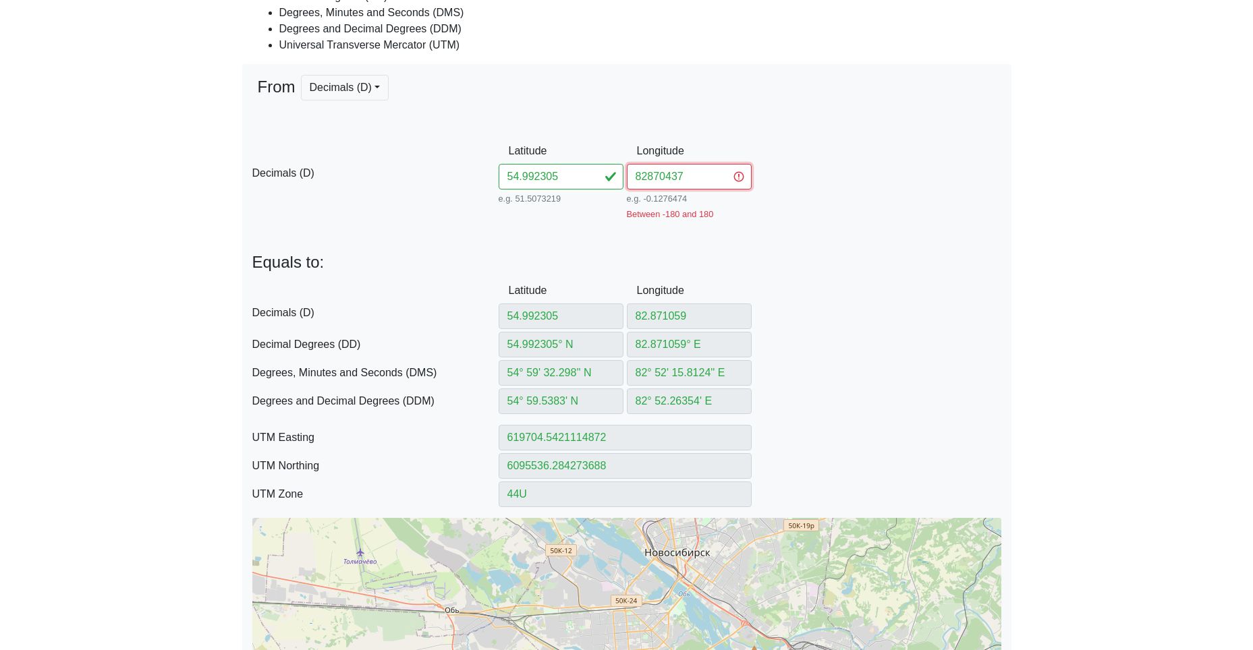
click at [646, 177] on input "82870437" at bounding box center [689, 177] width 125 height 26
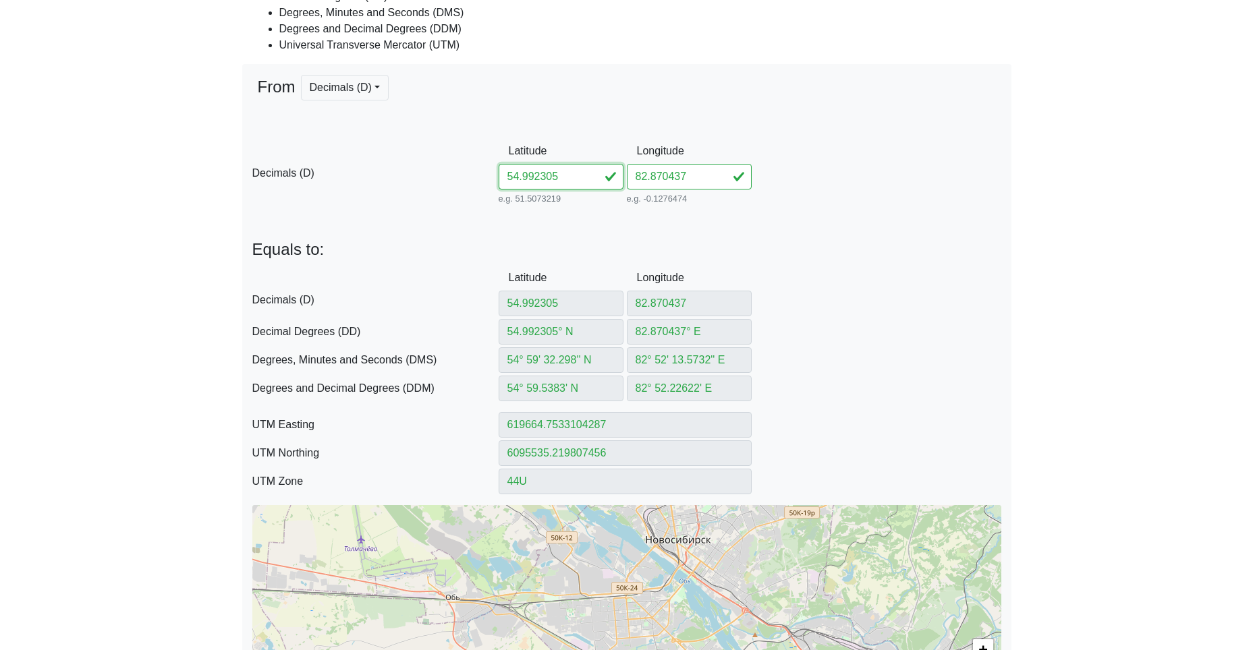
drag, startPoint x: 578, startPoint y: 177, endPoint x: 443, endPoint y: 177, distance: 134.9
click at [480, 176] on div "D Decimals (D) Latitude 54.992305 e.g. 51.5073219 Between -90 and 90 Longitude …" at bounding box center [626, 172] width 769 height 69
paste input "745182860758"
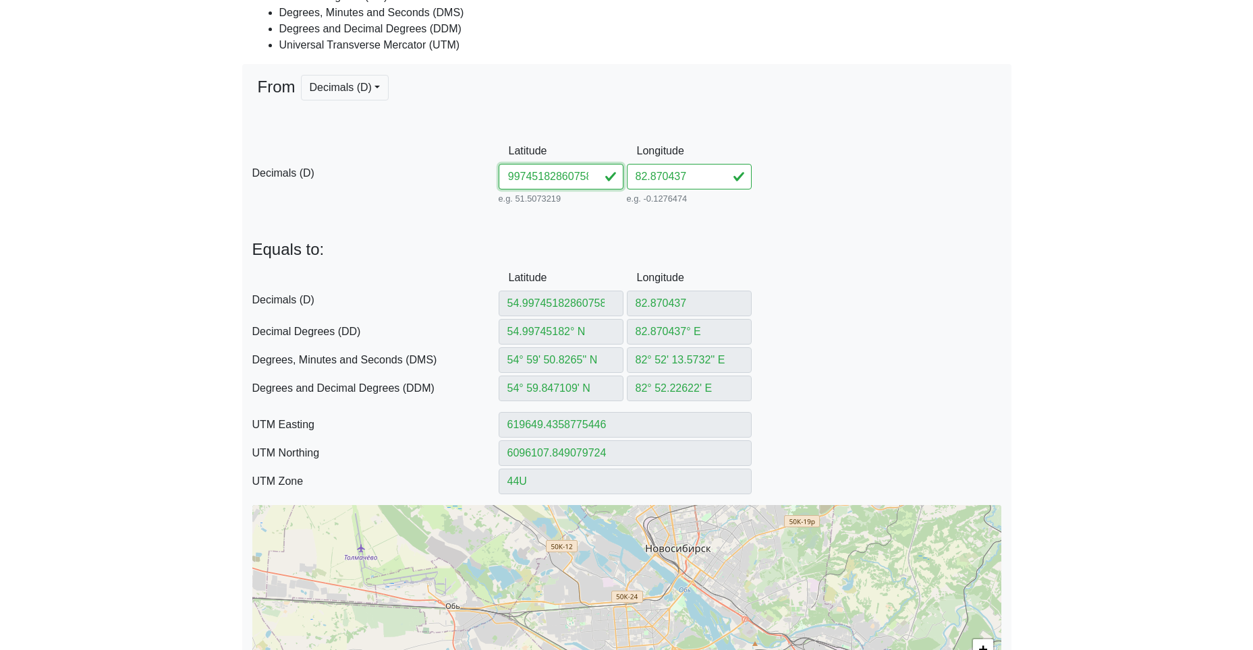
drag, startPoint x: 543, startPoint y: 177, endPoint x: 681, endPoint y: 184, distance: 137.8
click at [675, 184] on div "D Decimals (D) Latitude 54.99745182860758 e.g. 51.5073219 Between -90 and 90 Lo…" at bounding box center [626, 172] width 769 height 69
drag, startPoint x: 692, startPoint y: 180, endPoint x: 573, endPoint y: 178, distance: 118.8
click at [600, 177] on div "D Decimals (D) Latitude 54.997451 e.g. 51.5073219 Between -90 and 90 Longitude …" at bounding box center [626, 172] width 769 height 69
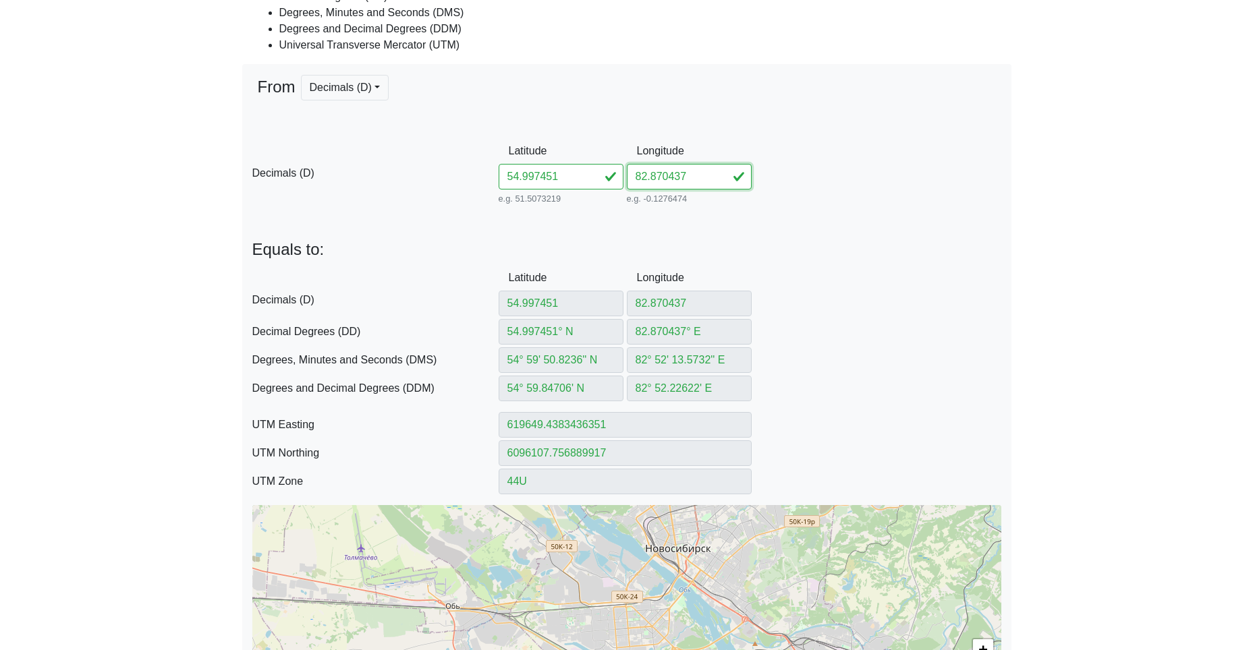
paste input "860758"
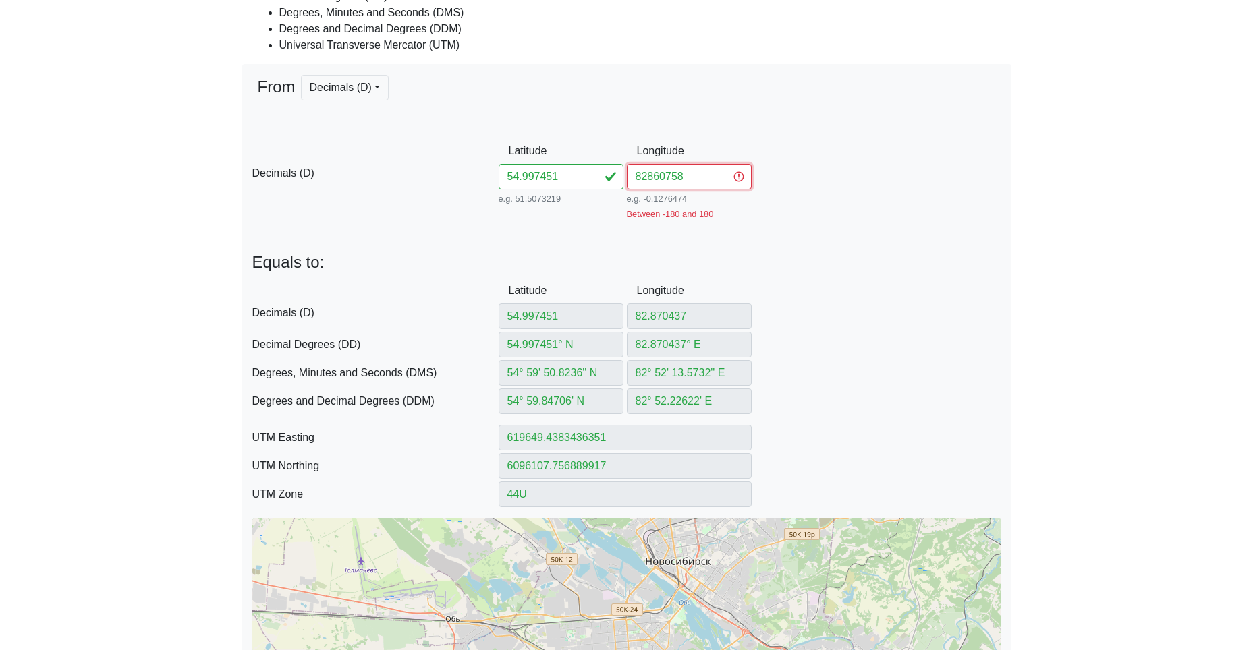
click at [644, 181] on input "82860758" at bounding box center [689, 177] width 125 height 26
click at [651, 180] on input "82860758" at bounding box center [689, 177] width 125 height 26
click at [648, 180] on input "82860758" at bounding box center [689, 177] width 125 height 26
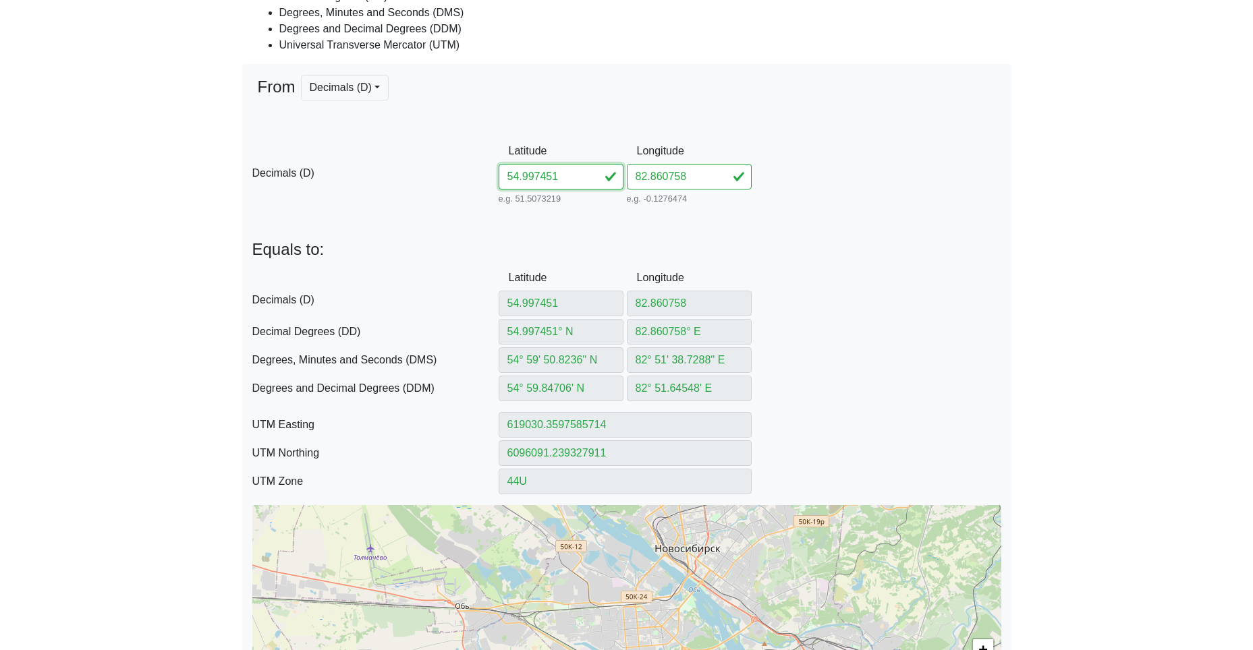
drag, startPoint x: 573, startPoint y: 171, endPoint x: 442, endPoint y: 169, distance: 130.9
click at [468, 169] on div "D Decimals (D) Latitude 54.997451 e.g. 51.5073219 Between -90 and 90 Longitude …" at bounding box center [626, 172] width 769 height 69
paste input "33382858103"
drag, startPoint x: 540, startPoint y: 179, endPoint x: 797, endPoint y: 193, distance: 256.7
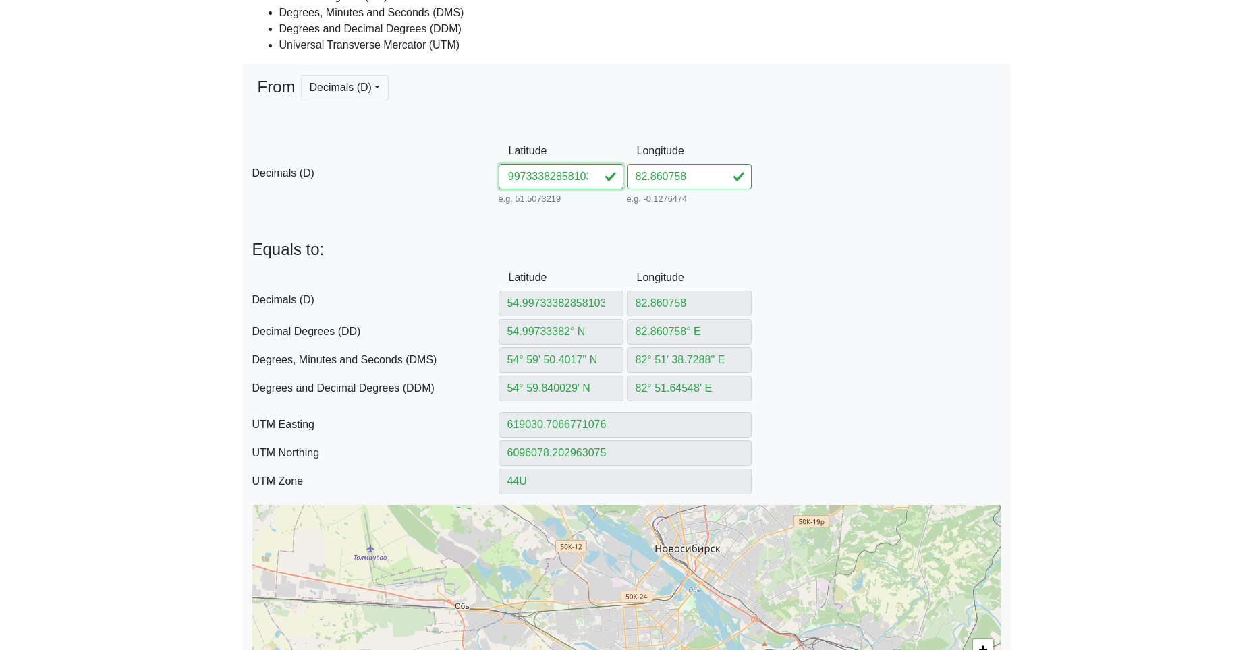
click at [786, 196] on div "D Decimals (D) Latitude 54.99733382858103 e.g. 51.5073219 Between -90 and 90 Lo…" at bounding box center [626, 172] width 769 height 69
drag, startPoint x: 706, startPoint y: 177, endPoint x: 575, endPoint y: 175, distance: 130.9
click at [596, 175] on div "D Decimals (D) Latitude 54.997333 e.g. 51.5073219 Between -90 and 90 Longitude …" at bounding box center [626, 172] width 769 height 69
paste input "858103"
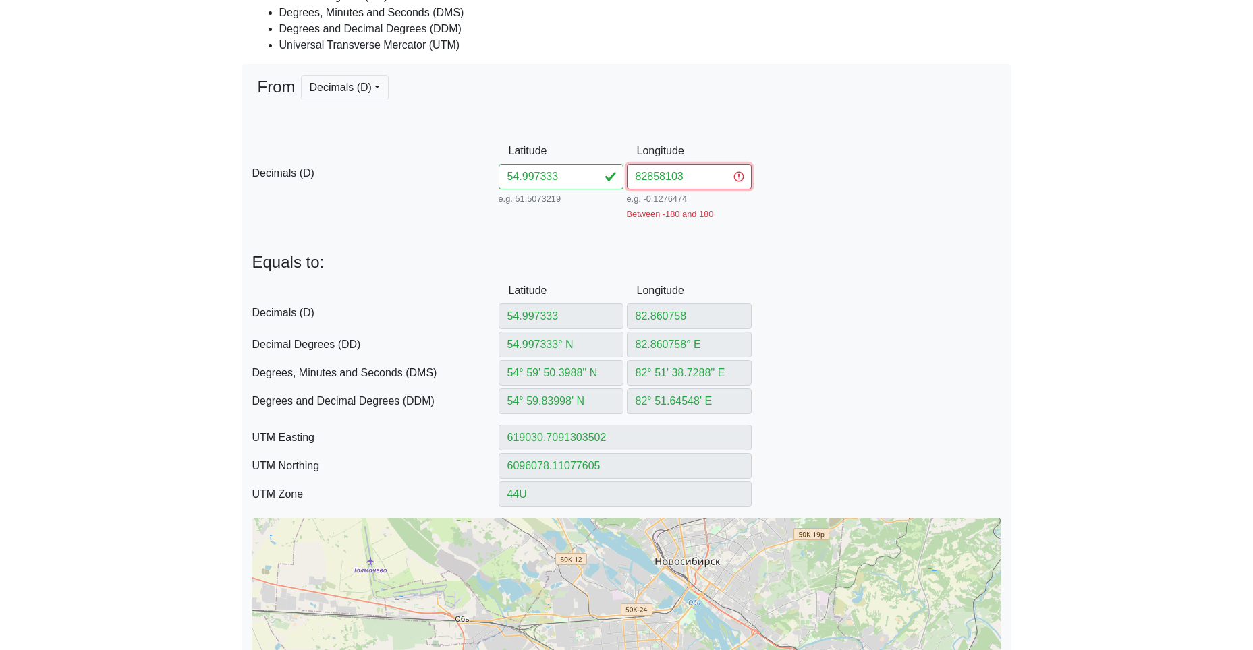
click at [648, 176] on input "82858103" at bounding box center [689, 177] width 125 height 26
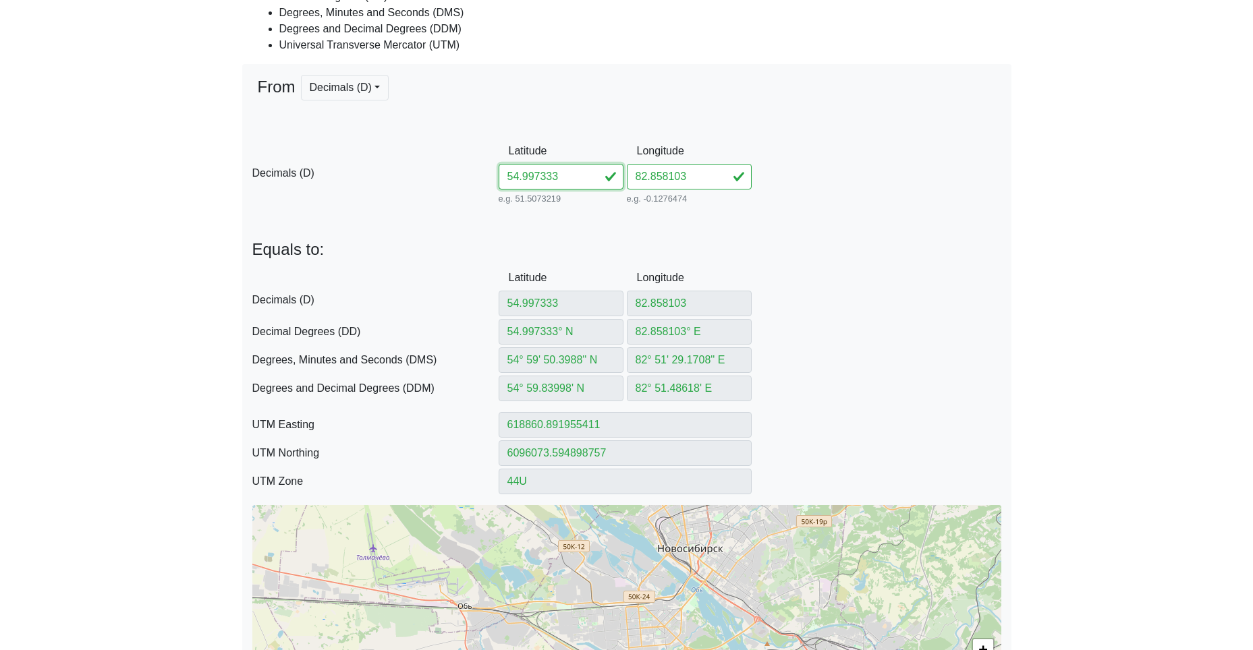
drag, startPoint x: 567, startPoint y: 175, endPoint x: 405, endPoint y: 173, distance: 161.3
click at [450, 171] on div "D Decimals (D) Latitude 54.997333 e.g. 51.5073219 Between -90 and 90 Longitude …" at bounding box center [626, 172] width 769 height 69
paste input "10282852529"
drag, startPoint x: 543, startPoint y: 178, endPoint x: 756, endPoint y: 196, distance: 214.0
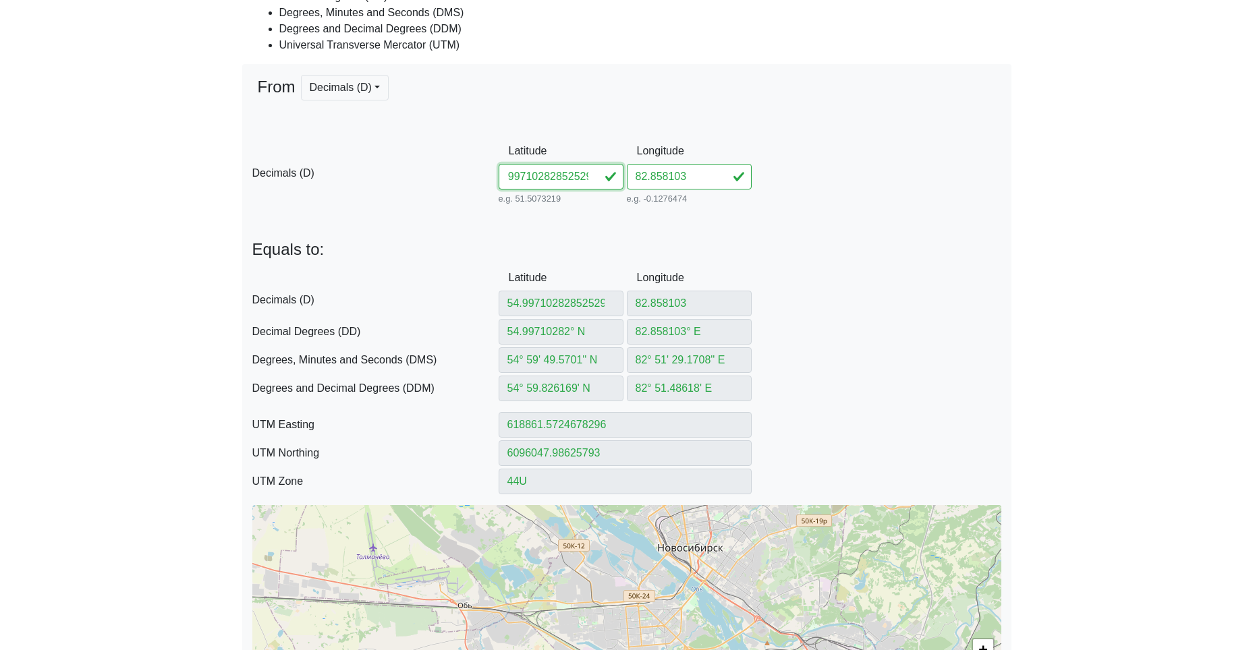
click at [746, 196] on div "D Decimals (D) Latitude 54.99710282852529 e.g. 51.5073219 Between -90 and 90 Lo…" at bounding box center [626, 172] width 769 height 69
drag, startPoint x: 694, startPoint y: 174, endPoint x: 513, endPoint y: 181, distance: 181.6
click at [566, 177] on div "D Decimals (D) Latitude 54.997102 e.g. 51.5073219 Between -90 and 90 Longitude …" at bounding box center [626, 172] width 769 height 69
paste input "852529"
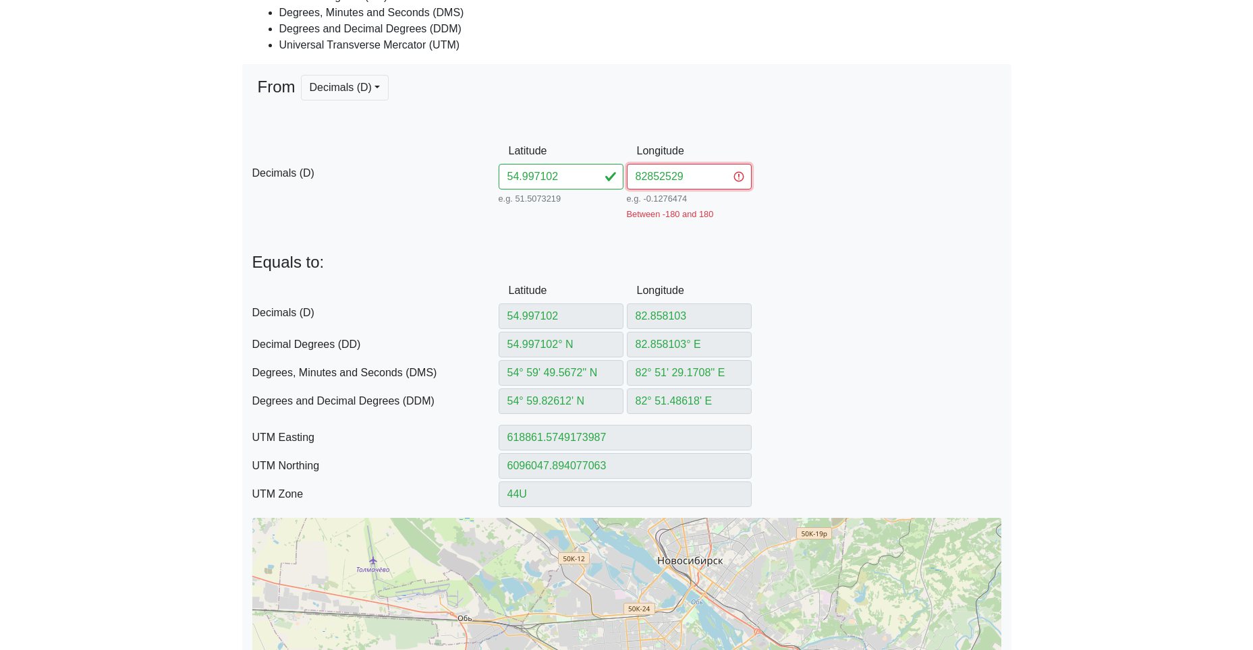
click at [646, 179] on input "82852529" at bounding box center [689, 177] width 125 height 26
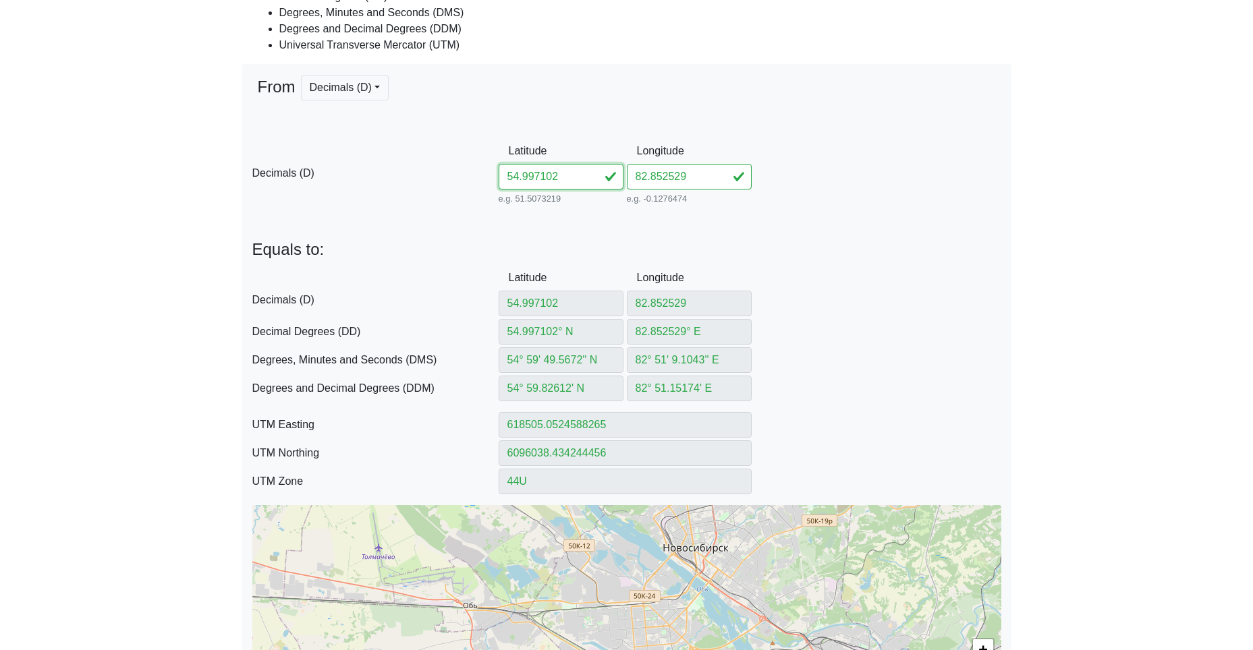
drag, startPoint x: 561, startPoint y: 175, endPoint x: 391, endPoint y: 163, distance: 170.4
click at [448, 168] on div "D Decimals (D) Latitude 54.997102 e.g. 51.5073219 Between -90 and 90 Longitude …" at bounding box center [626, 172] width 769 height 69
paste input "691882848177"
drag, startPoint x: 544, startPoint y: 176, endPoint x: 753, endPoint y: 198, distance: 210.3
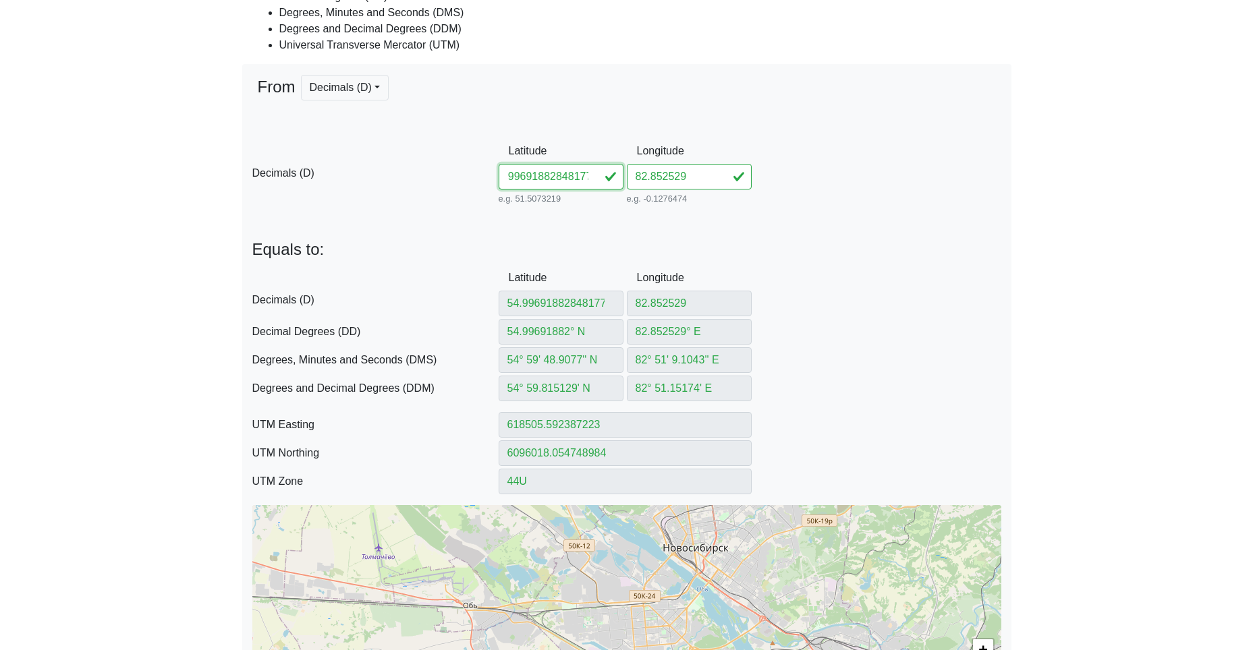
click at [699, 194] on div "D Decimals (D) Latitude 54.99691882848177 e.g. 51.5073219 Between -90 and 90 Lo…" at bounding box center [626, 172] width 769 height 69
drag, startPoint x: 702, startPoint y: 177, endPoint x: 546, endPoint y: 174, distance: 155.9
click at [571, 172] on div "D Decimals (D) Latitude 54.996918 e.g. 51.5073219 Between -90 and 90 Longitude …" at bounding box center [626, 172] width 769 height 69
paste input "848177"
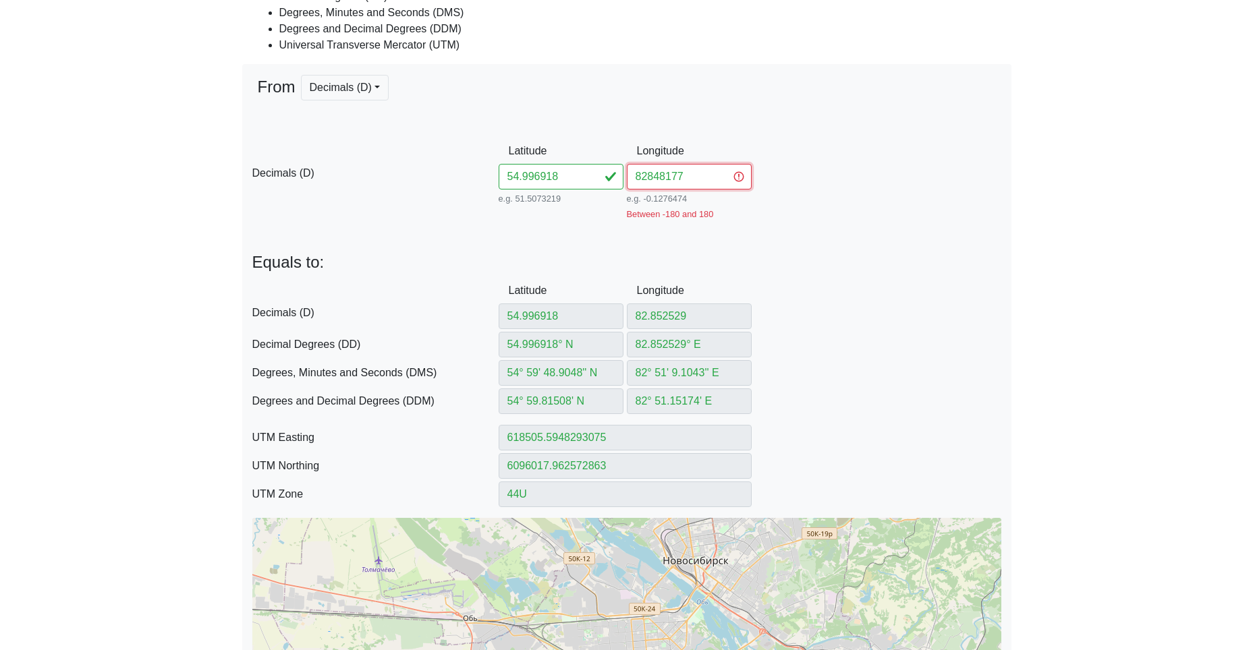
click at [650, 176] on input "82848177" at bounding box center [689, 177] width 125 height 26
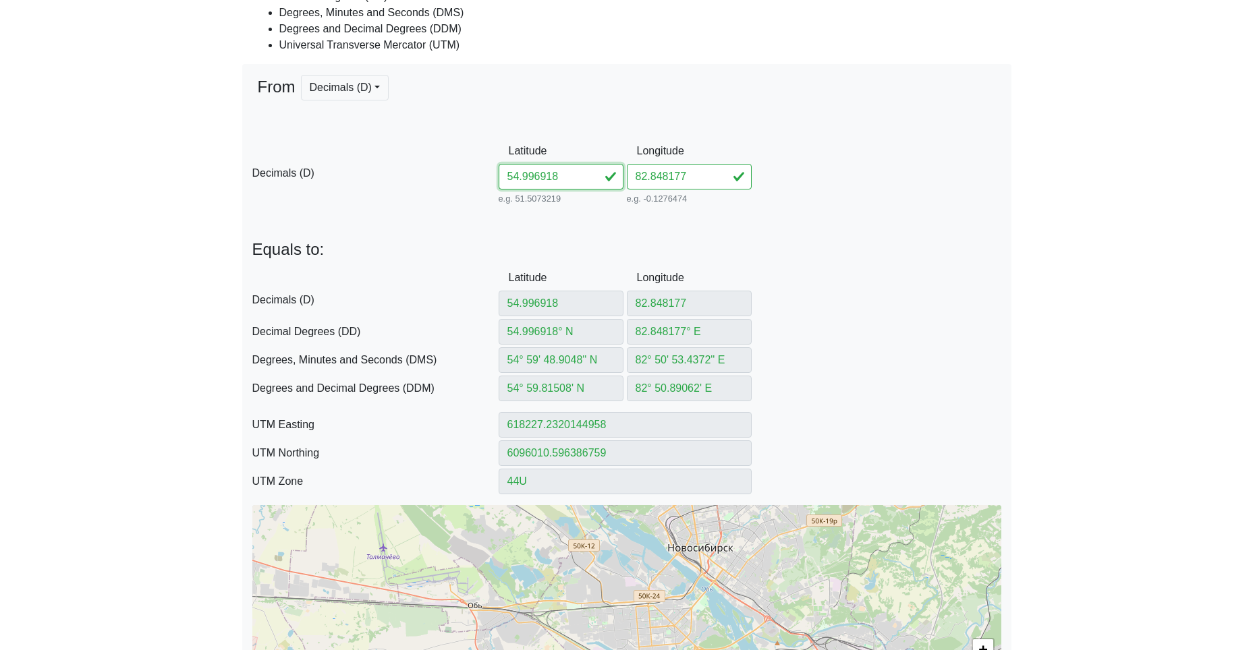
drag, startPoint x: 583, startPoint y: 176, endPoint x: 416, endPoint y: 160, distance: 168.1
click at [496, 163] on div "D Decimals (D) Latitude 54.996918 e.g. 51.5073219 Between -90 and 90 Longitude …" at bounding box center [626, 172] width 769 height 69
paste input "42582837002"
drag, startPoint x: 541, startPoint y: 178, endPoint x: 714, endPoint y: 189, distance: 173.1
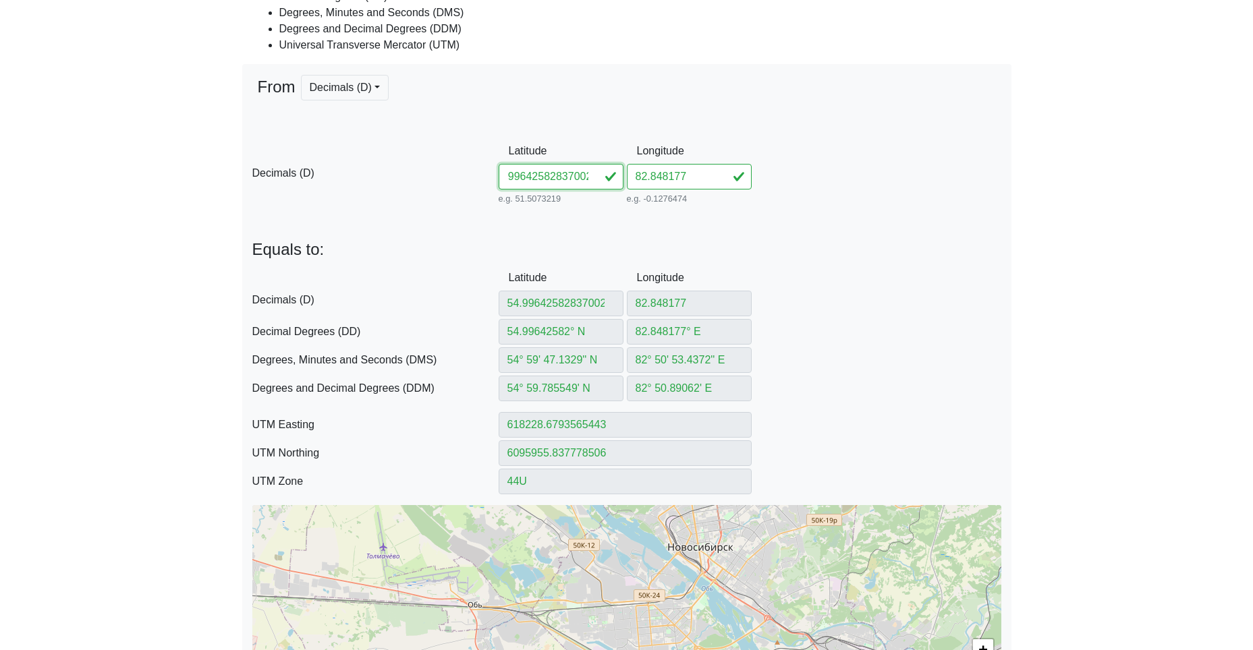
click at [687, 189] on div "D Decimals (D) Latitude 54.99642582837002 e.g. 51.5073219 Between -90 and 90 Lo…" at bounding box center [626, 172] width 769 height 69
drag, startPoint x: 619, startPoint y: 172, endPoint x: 558, endPoint y: 171, distance: 60.7
click at [613, 172] on div "D Decimals (D) Latitude 54.996425 e.g. 51.5073219 Between -90 and 90 Longitude …" at bounding box center [626, 172] width 769 height 69
paste input "837002"
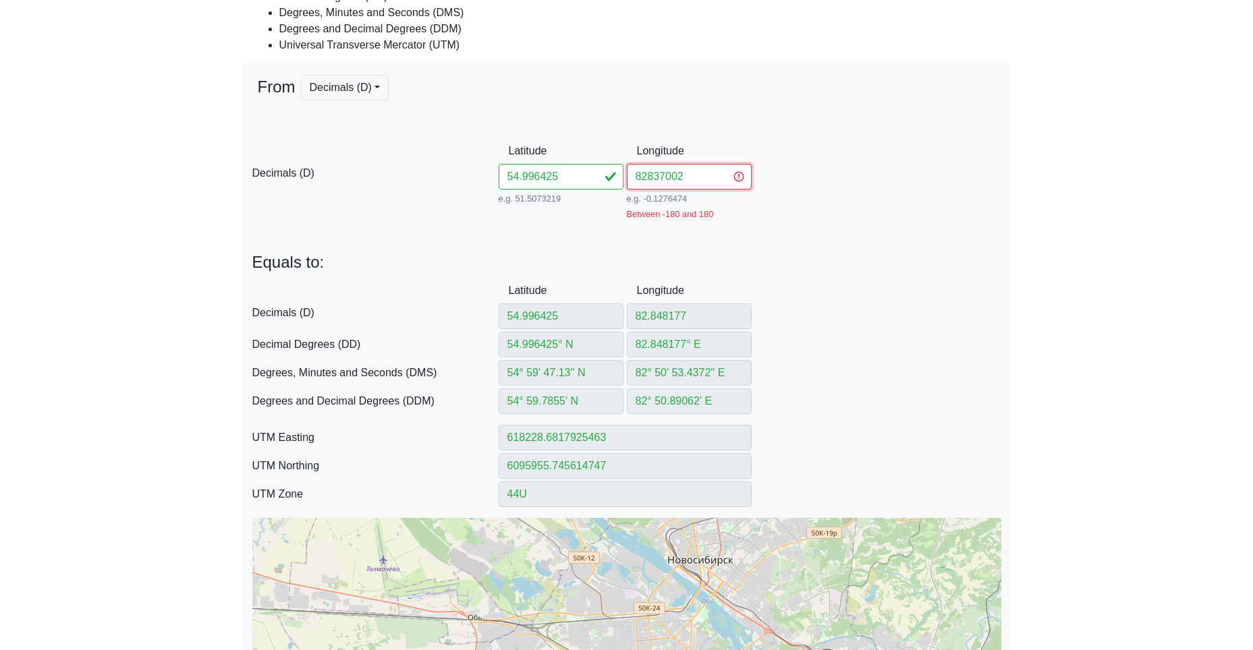
click at [648, 175] on input "82837002" at bounding box center [689, 177] width 125 height 26
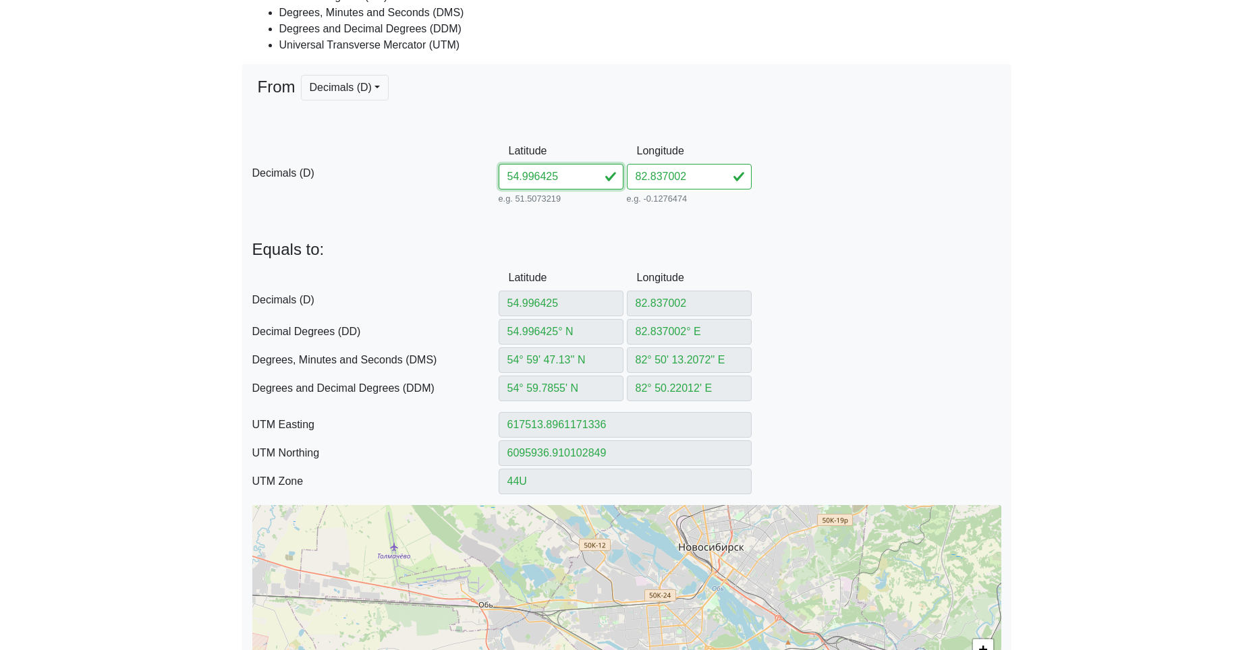
drag, startPoint x: 571, startPoint y: 179, endPoint x: 428, endPoint y: 171, distance: 143.2
click at [484, 170] on div "D Decimals (D) Latitude 54.996425 e.g. 51.5073219 Between -90 and 90 Longitude …" at bounding box center [626, 172] width 769 height 69
paste input "2008283233"
drag, startPoint x: 540, startPoint y: 178, endPoint x: 705, endPoint y: 190, distance: 165.7
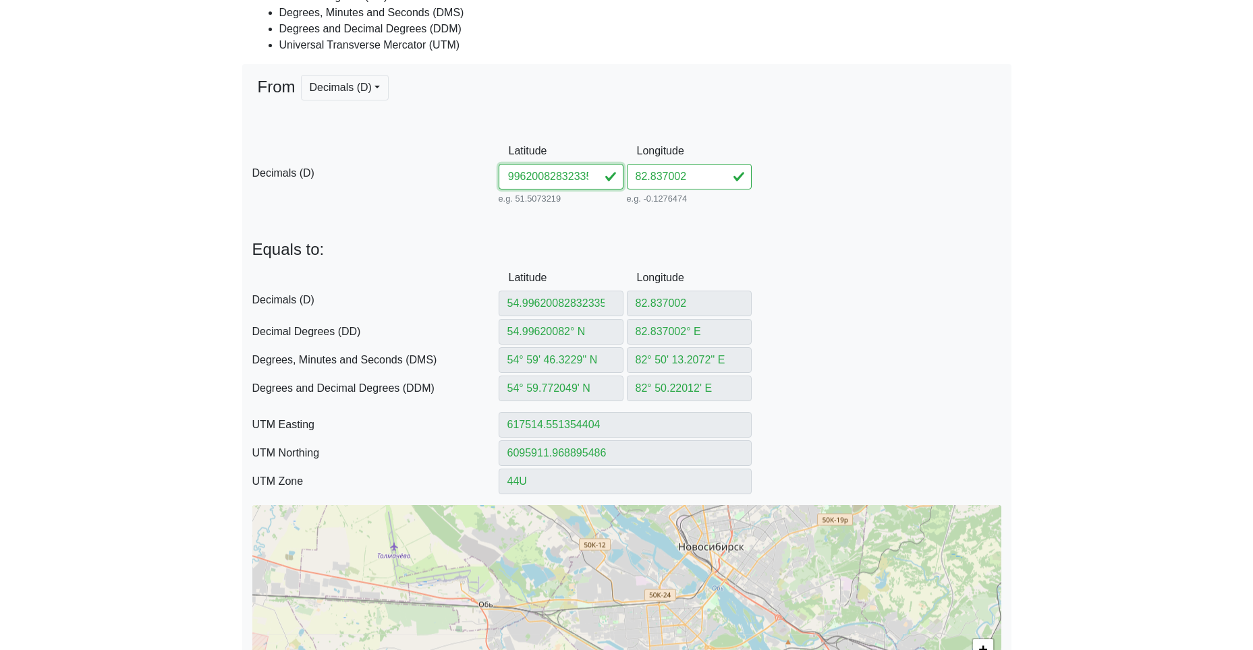
click at [681, 189] on div "D Decimals (D) Latitude 54.99620082832335 e.g. 51.5073219 Between -90 and 90 Lo…" at bounding box center [626, 172] width 769 height 69
drag, startPoint x: 700, startPoint y: 179, endPoint x: 559, endPoint y: 179, distance: 141.0
click at [575, 176] on div "D Decimals (D) Latitude 54.996200 e.g. 51.5073219 Between -90 and 90 Longitude …" at bounding box center [626, 172] width 769 height 69
paste input "832335"
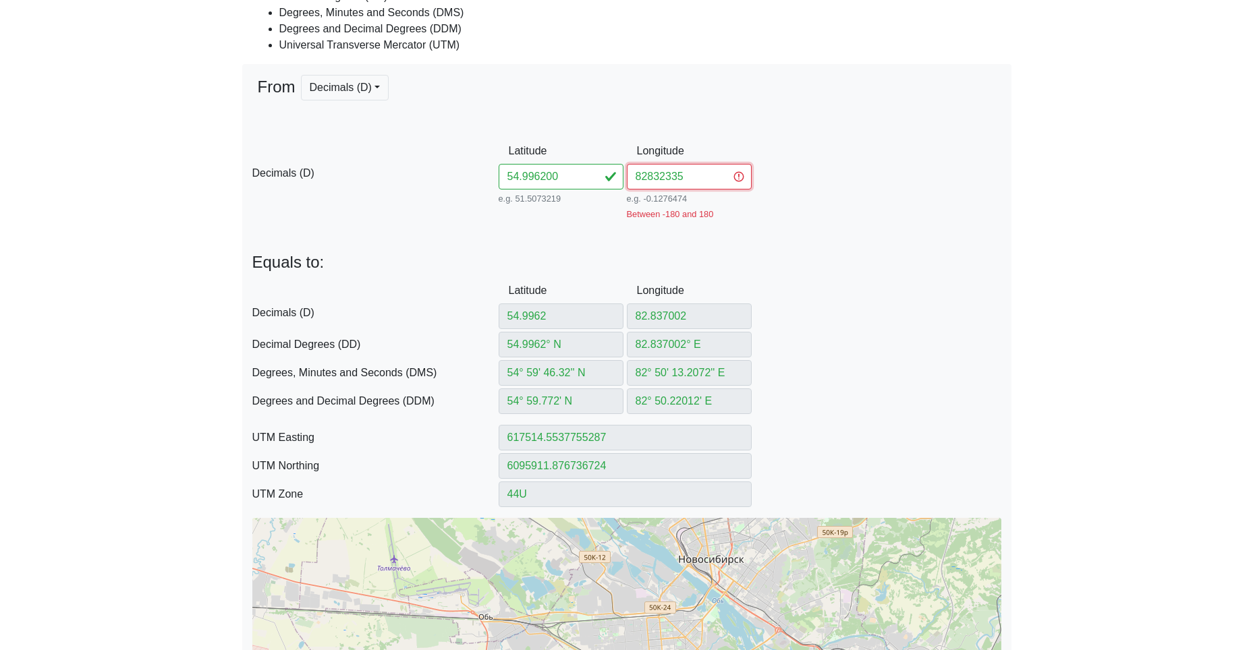
click at [645, 176] on input "82832335" at bounding box center [689, 177] width 125 height 26
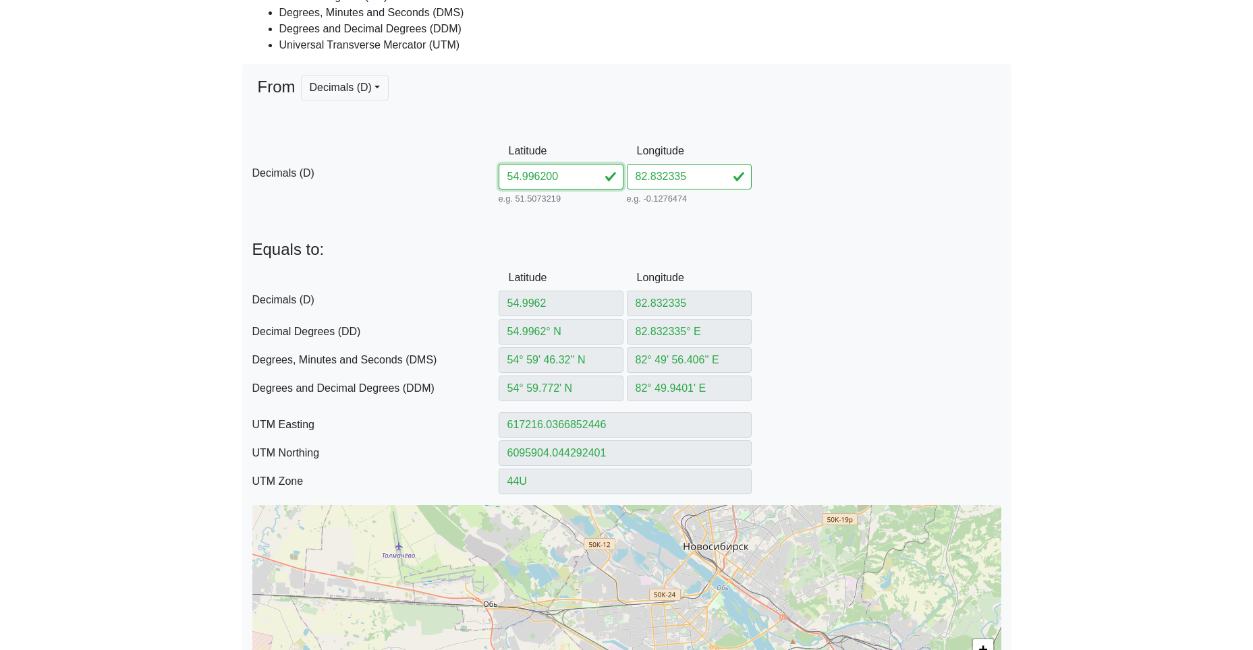
drag, startPoint x: 573, startPoint y: 175, endPoint x: 386, endPoint y: 177, distance: 186.9
click at [414, 175] on div "D Decimals (D) Latitude 54.996200 e.g. 51.5073219 Between -90 and 90 Longitude …" at bounding box center [626, 172] width 769 height 69
paste input "762182823889"
drag, startPoint x: 542, startPoint y: 177, endPoint x: 738, endPoint y: 195, distance: 197.2
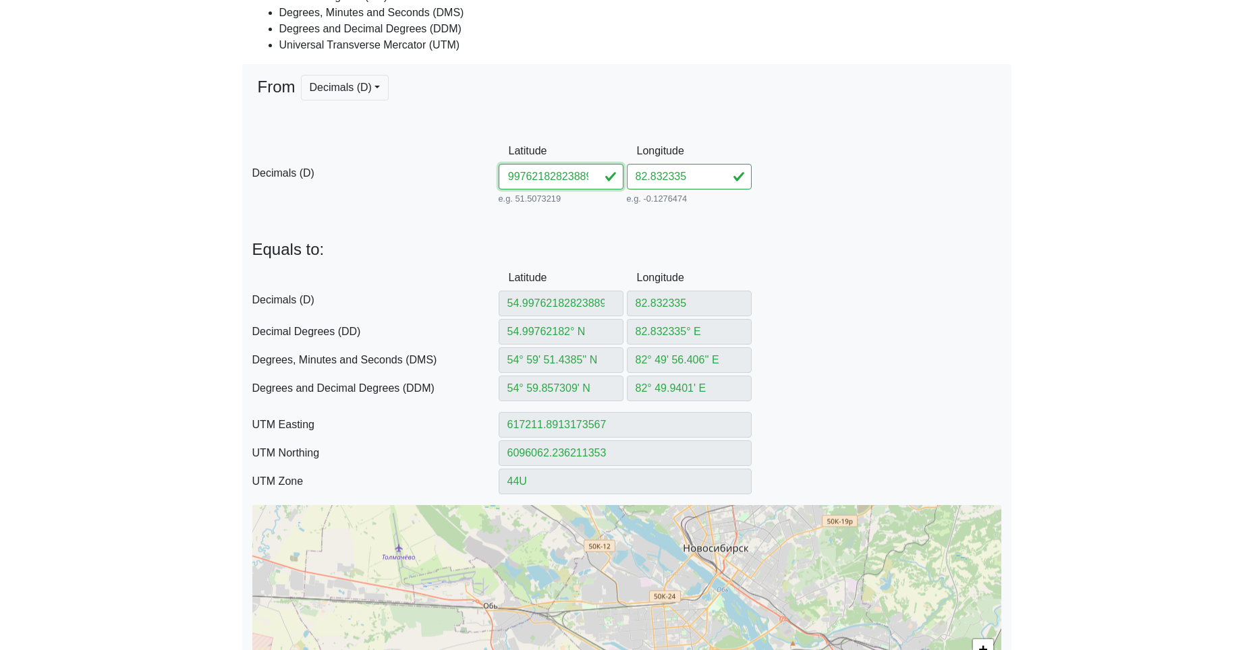
click at [720, 194] on div "D Decimals (D) Latitude 54.99762182823889 e.g. 51.5073219 Between -90 and 90 Lo…" at bounding box center [626, 172] width 769 height 69
drag, startPoint x: 704, startPoint y: 182, endPoint x: 540, endPoint y: 176, distance: 164.1
click at [547, 175] on div "D Decimals (D) Latitude 54.997621 e.g. 51.5073219 Between -90 and 90 Longitude …" at bounding box center [626, 172] width 769 height 69
paste input "823889"
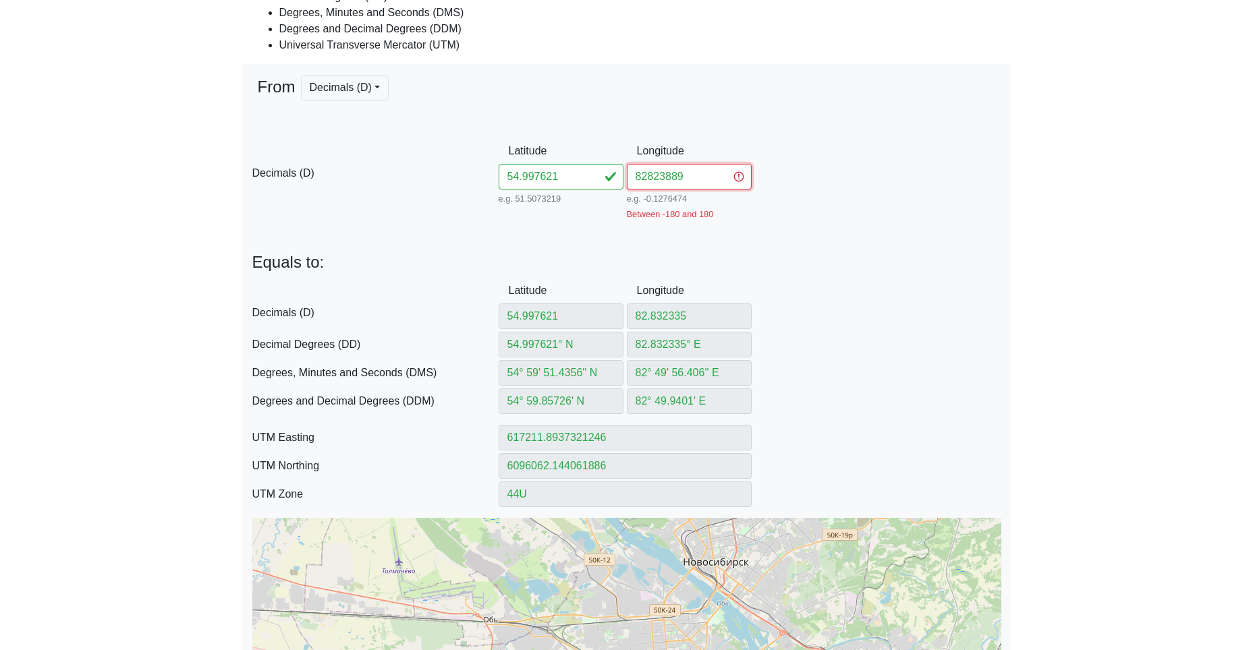
click at [640, 178] on input "82823889" at bounding box center [689, 177] width 125 height 26
click at [647, 177] on input "82823889" at bounding box center [689, 177] width 125 height 26
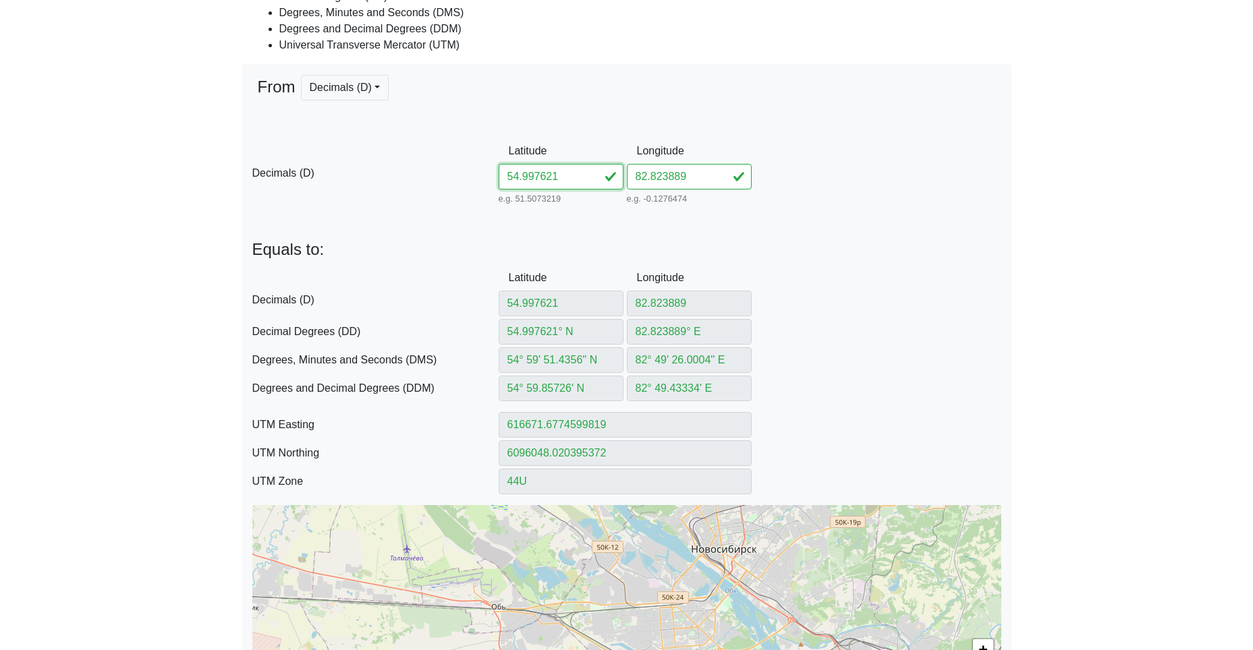
drag, startPoint x: 468, startPoint y: 169, endPoint x: 394, endPoint y: 170, distance: 73.5
click at [443, 169] on div "D Decimals (D) Latitude 54.997621 e.g. 51.5073219 Between -90 and 90 Longitude …" at bounding box center [626, 172] width 769 height 69
paste input "5.00978882818544"
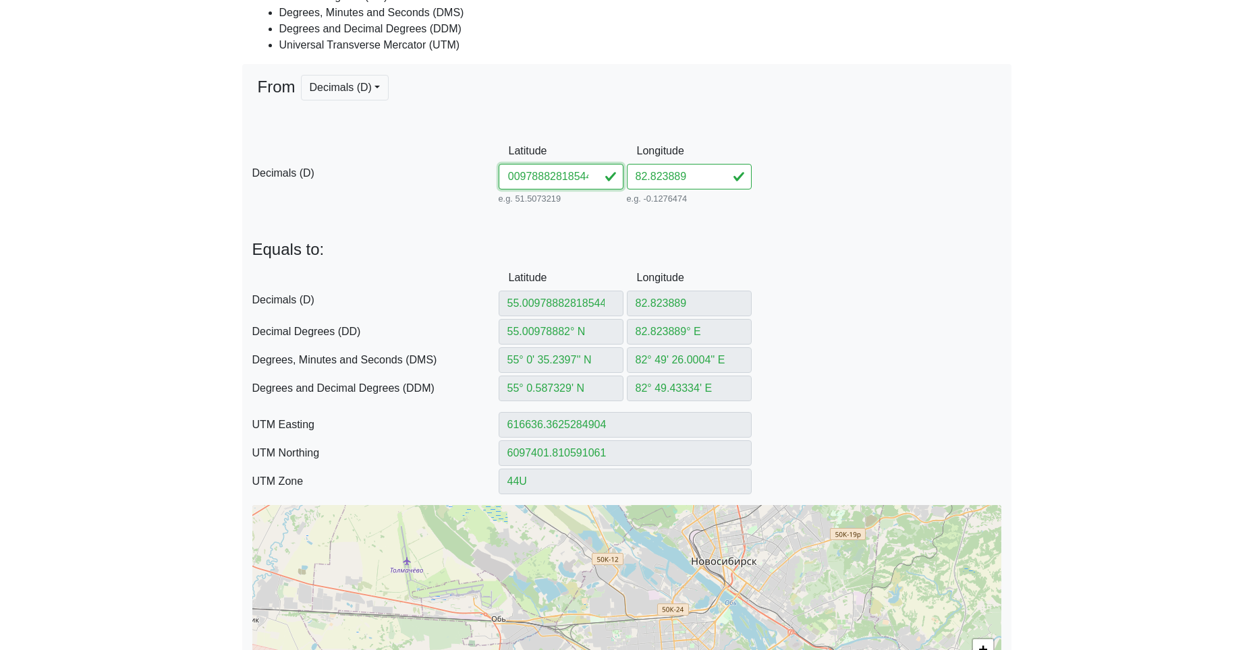
drag, startPoint x: 542, startPoint y: 177, endPoint x: 771, endPoint y: 184, distance: 229.5
click at [792, 188] on div "D Decimals (D) Latitude 55.00978882818544 e.g. 51.5073219 Between -90 and 90 Lo…" at bounding box center [626, 172] width 769 height 69
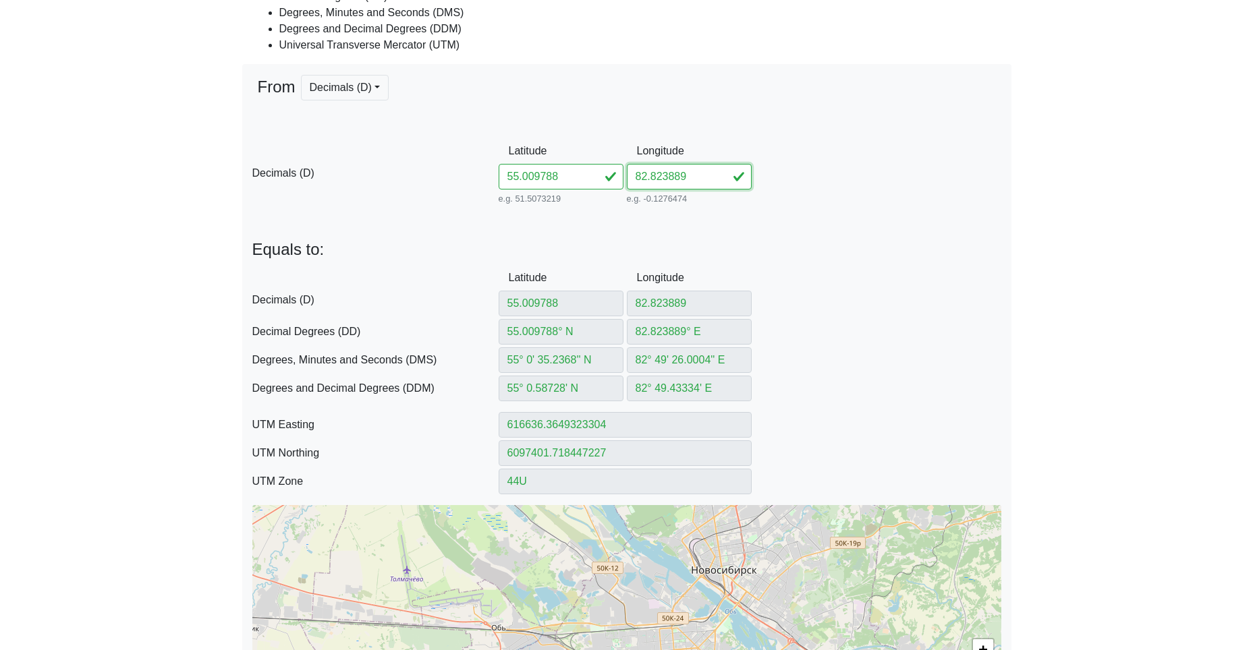
drag, startPoint x: 696, startPoint y: 178, endPoint x: 567, endPoint y: 179, distance: 128.9
click at [589, 178] on div "D Decimals (D) Latitude 55.009788 e.g. 51.5073219 Between -90 and 90 Longitude …" at bounding box center [626, 172] width 769 height 69
paste input "818544"
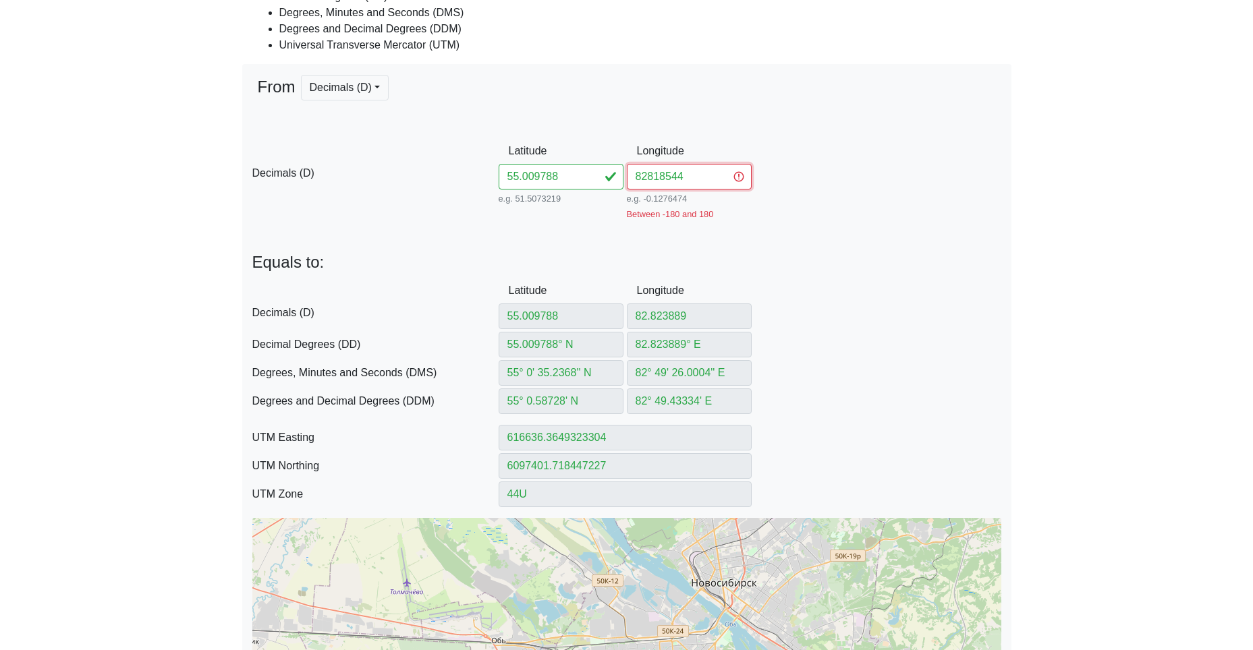
click at [644, 179] on input "82818544" at bounding box center [689, 177] width 125 height 26
click at [649, 179] on input "82818544" at bounding box center [689, 177] width 125 height 26
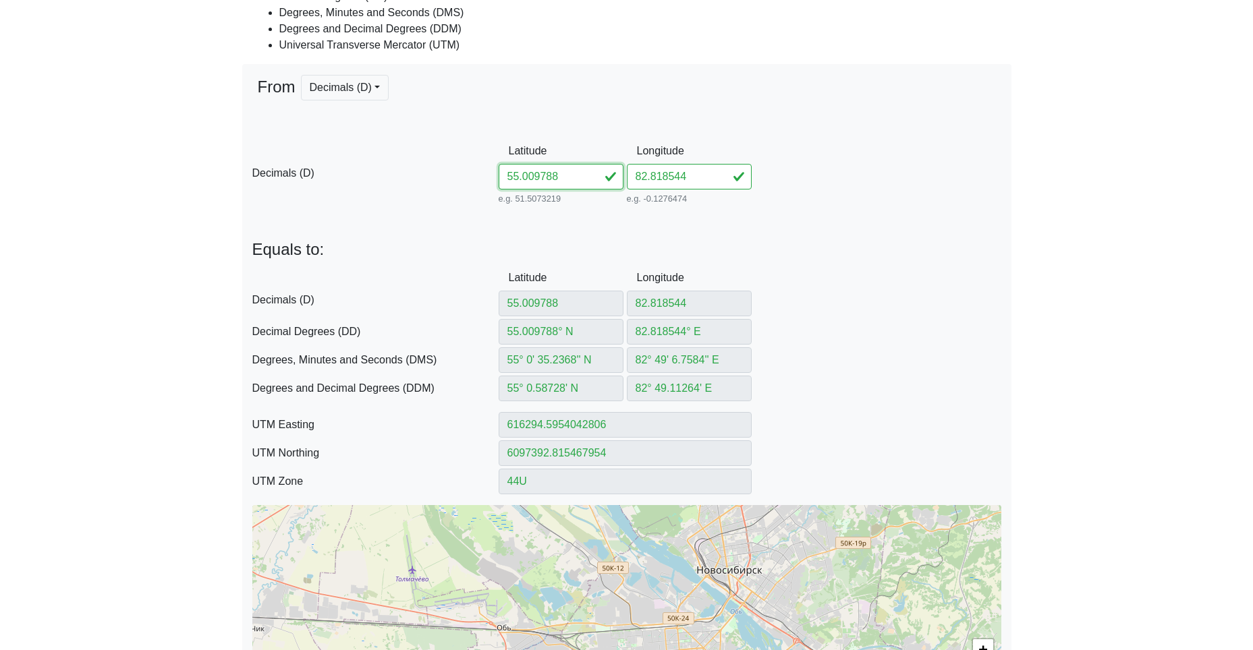
drag, startPoint x: 581, startPoint y: 173, endPoint x: 447, endPoint y: 166, distance: 133.8
click at [490, 169] on div "D Decimals (D) Latitude 55.009788 e.g. 51.5073219 Between -90 and 90 Longitude …" at bounding box center [626, 172] width 769 height 69
paste input "1375582809023"
drag, startPoint x: 541, startPoint y: 176, endPoint x: 774, endPoint y: 194, distance: 233.4
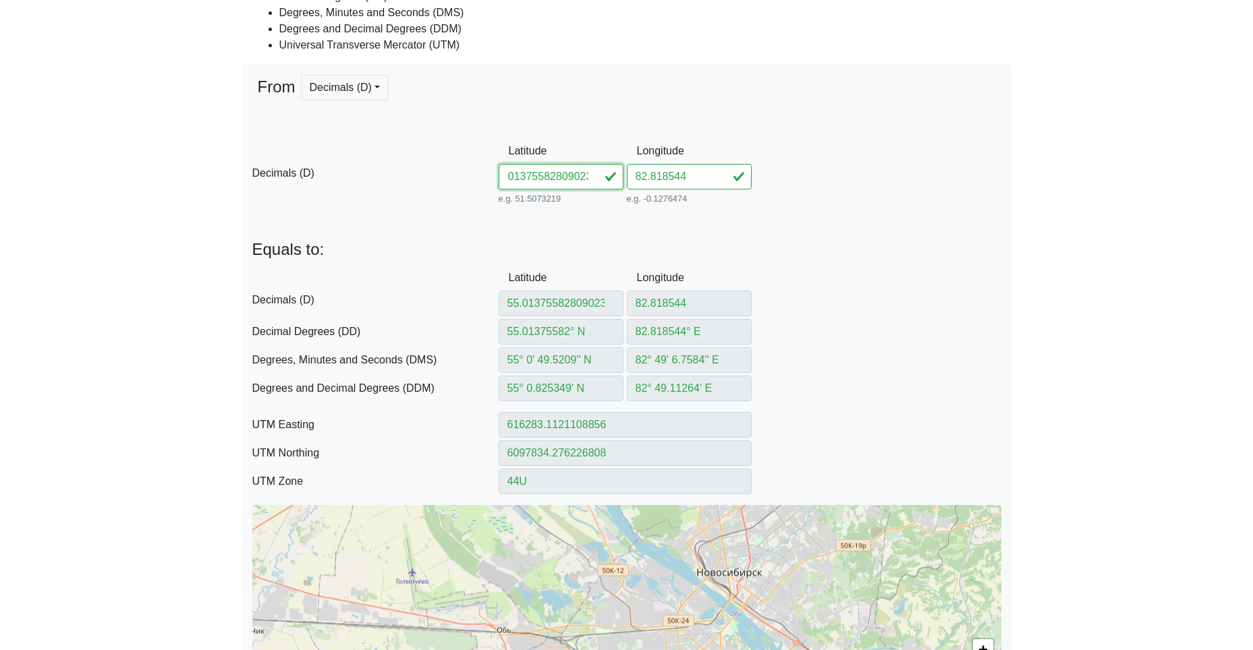
click at [725, 193] on div "D Decimals (D) Latitude 55.01375582809023 e.g. 51.5073219 Between -90 and 90 Lo…" at bounding box center [626, 172] width 769 height 69
drag, startPoint x: 692, startPoint y: 175, endPoint x: 538, endPoint y: 174, distance: 154.5
click at [566, 175] on div "D Decimals (D) Latitude 55.013755 e.g. 51.5073219 Between -90 and 90 Longitude …" at bounding box center [626, 172] width 769 height 69
paste input "809023"
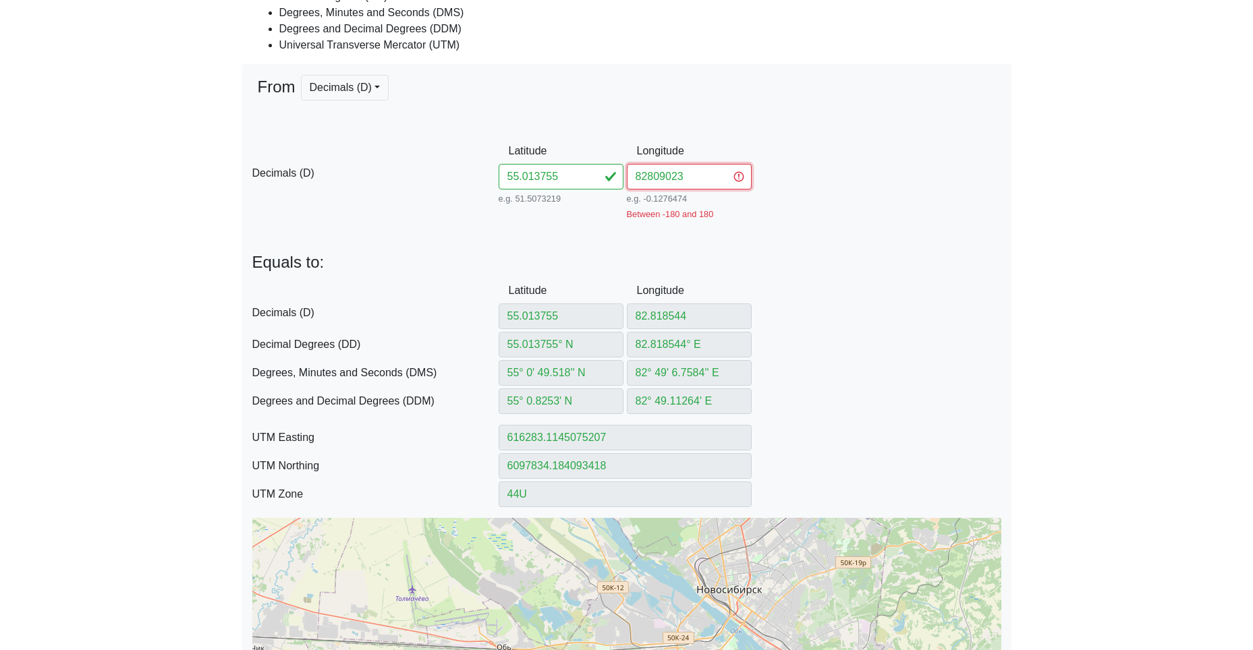
click at [645, 178] on input "82809023" at bounding box center [689, 177] width 125 height 26
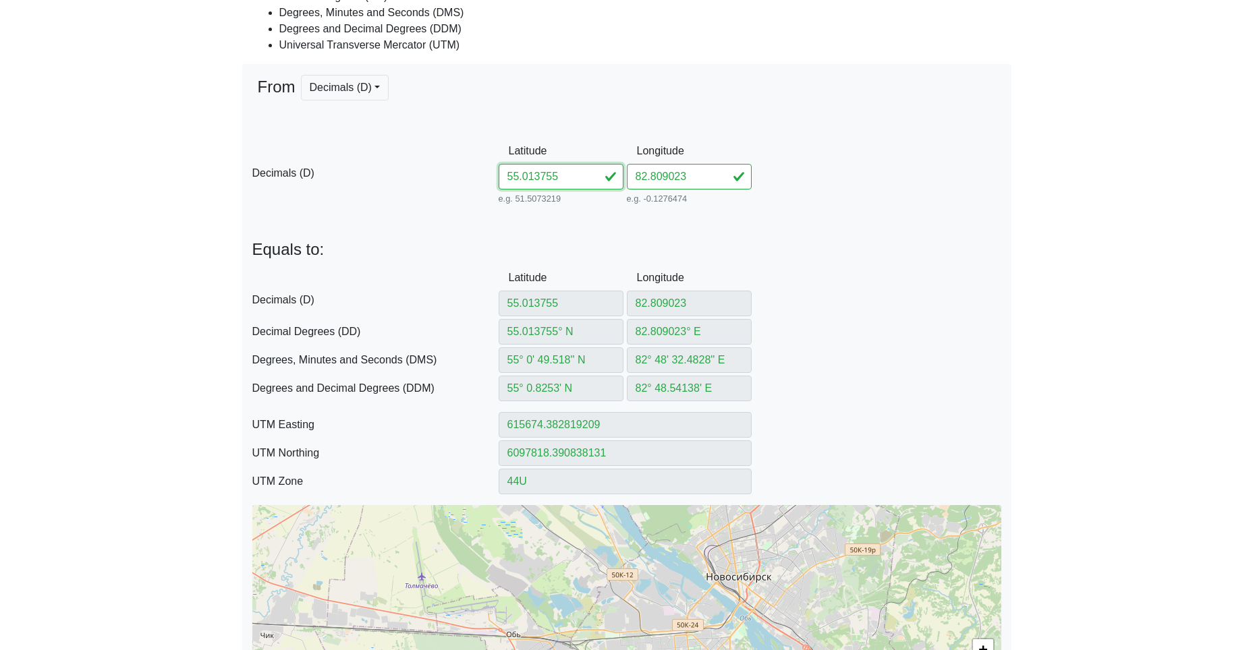
drag, startPoint x: 482, startPoint y: 165, endPoint x: 397, endPoint y: 165, distance: 85.0
click at [455, 165] on div "D Decimals (D) Latitude 55.013755 e.g. 51.5073219 Between -90 and 90 Longitude …" at bounding box center [626, 172] width 769 height 69
paste input "2038582812908"
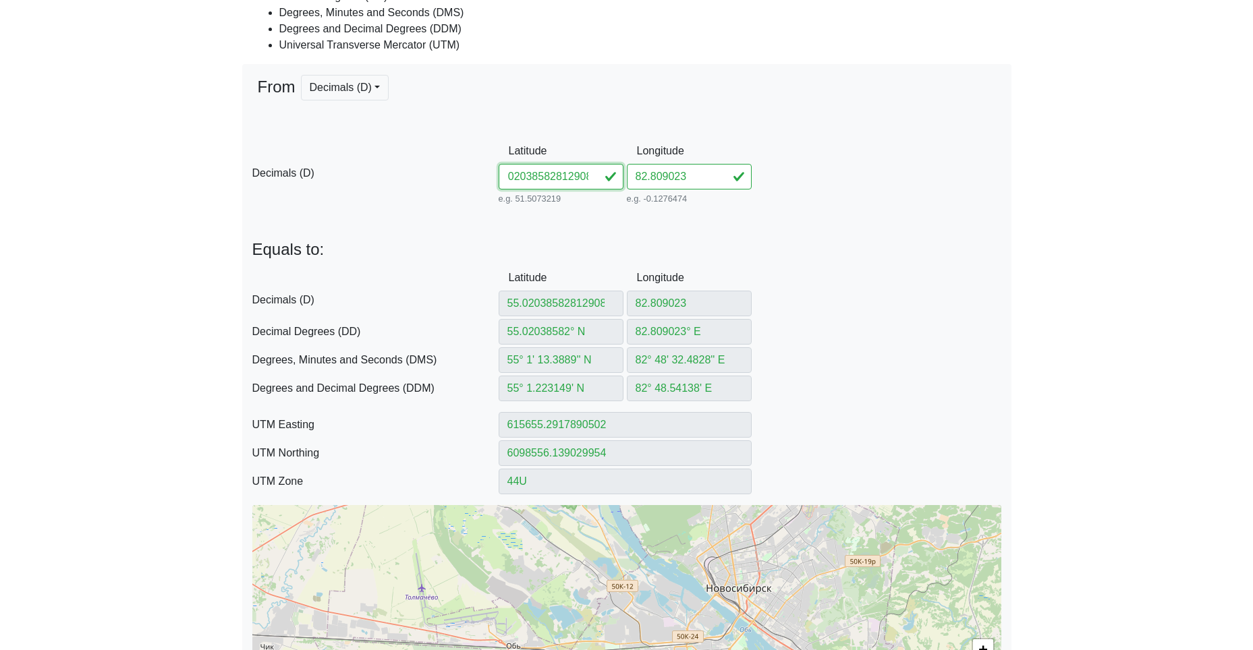
drag, startPoint x: 542, startPoint y: 179, endPoint x: 745, endPoint y: 196, distance: 203.8
click at [721, 195] on div "D Decimals (D) Latitude 55.02038582812908 e.g. 51.5073219 Between -90 and 90 Lo…" at bounding box center [626, 172] width 769 height 69
drag, startPoint x: 660, startPoint y: 174, endPoint x: 560, endPoint y: 175, distance: 99.9
click at [591, 172] on div "D Decimals (D) Latitude 55.020385 e.g. 51.5073219 Between -90 and 90 Longitude …" at bounding box center [626, 172] width 769 height 69
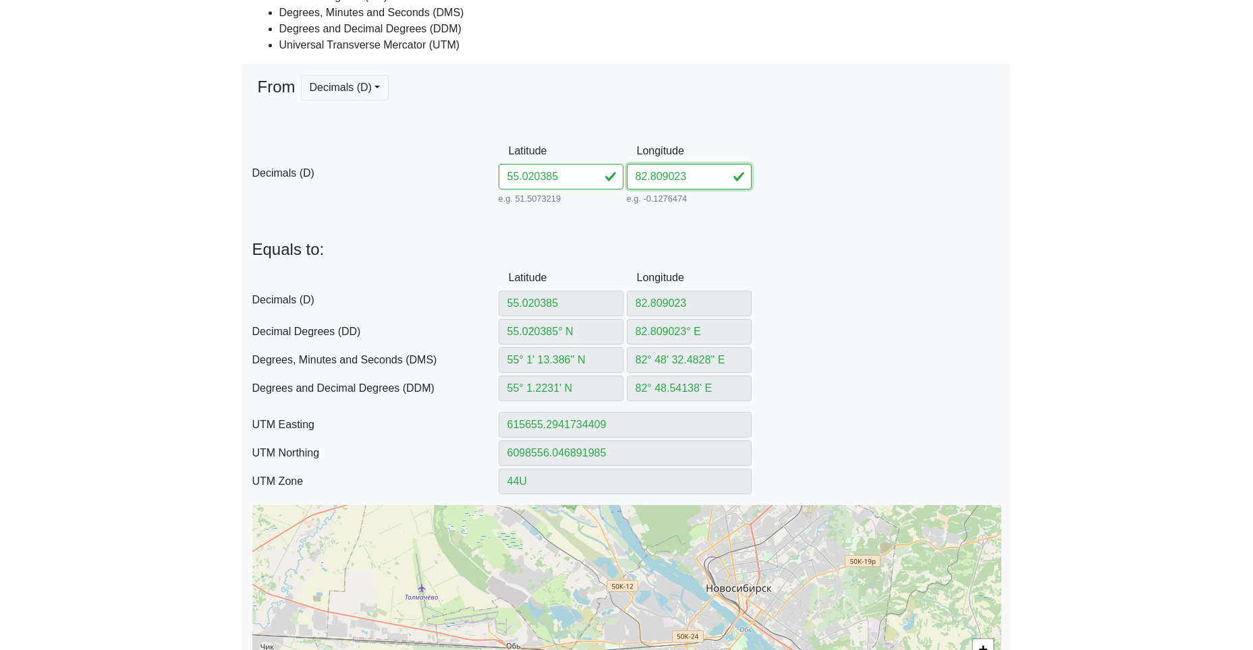
paste input "812908"
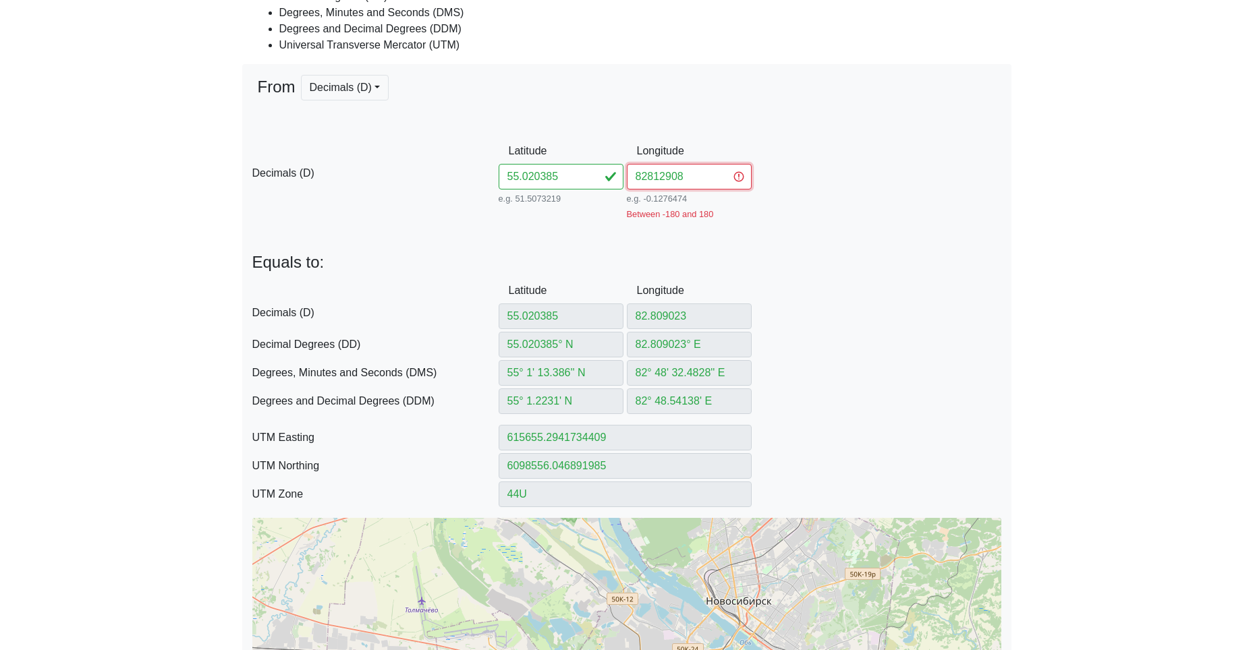
click at [649, 175] on input "82812908" at bounding box center [689, 177] width 125 height 26
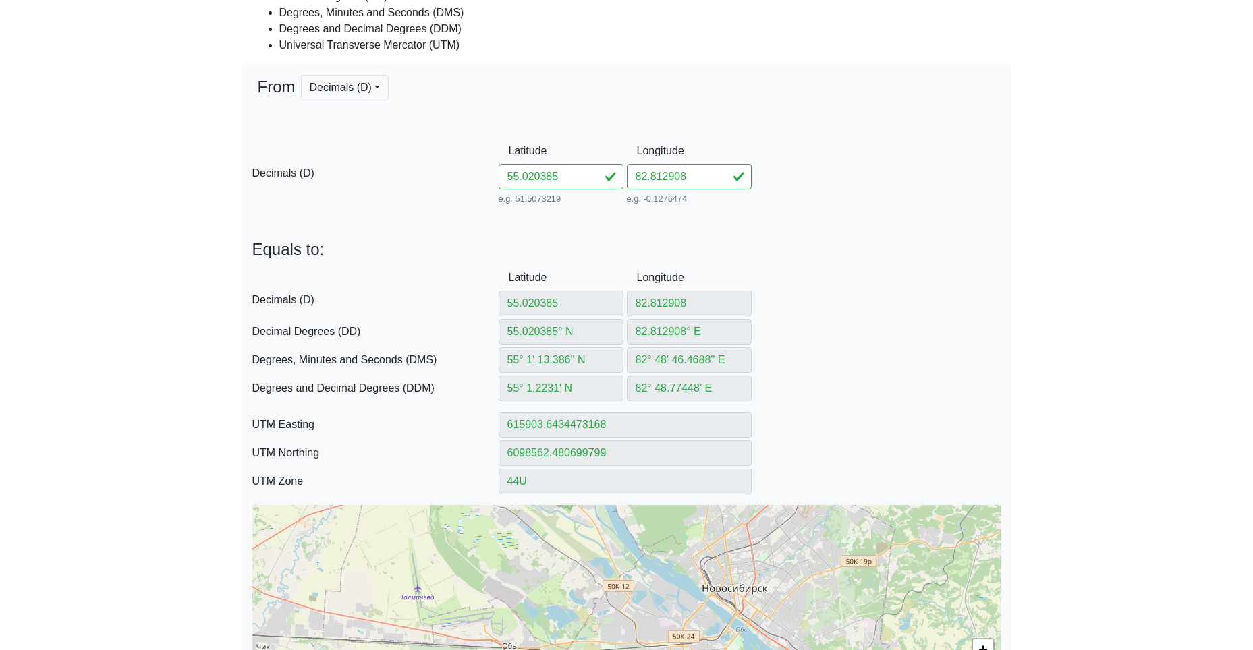
click at [616, 218] on div "From Decimals (D) Decimals (D) Decimal Degrees (DD) -- Coming soon Degrees, Min…" at bounding box center [626, 387] width 769 height 646
drag, startPoint x: 571, startPoint y: 180, endPoint x: 435, endPoint y: 170, distance: 136.7
click at [472, 171] on div "D Decimals (D) Latitude 55.020385 e.g. 51.5073219 Between -90 and 90 Longitude …" at bounding box center [626, 172] width 769 height 69
paste input "546382812050"
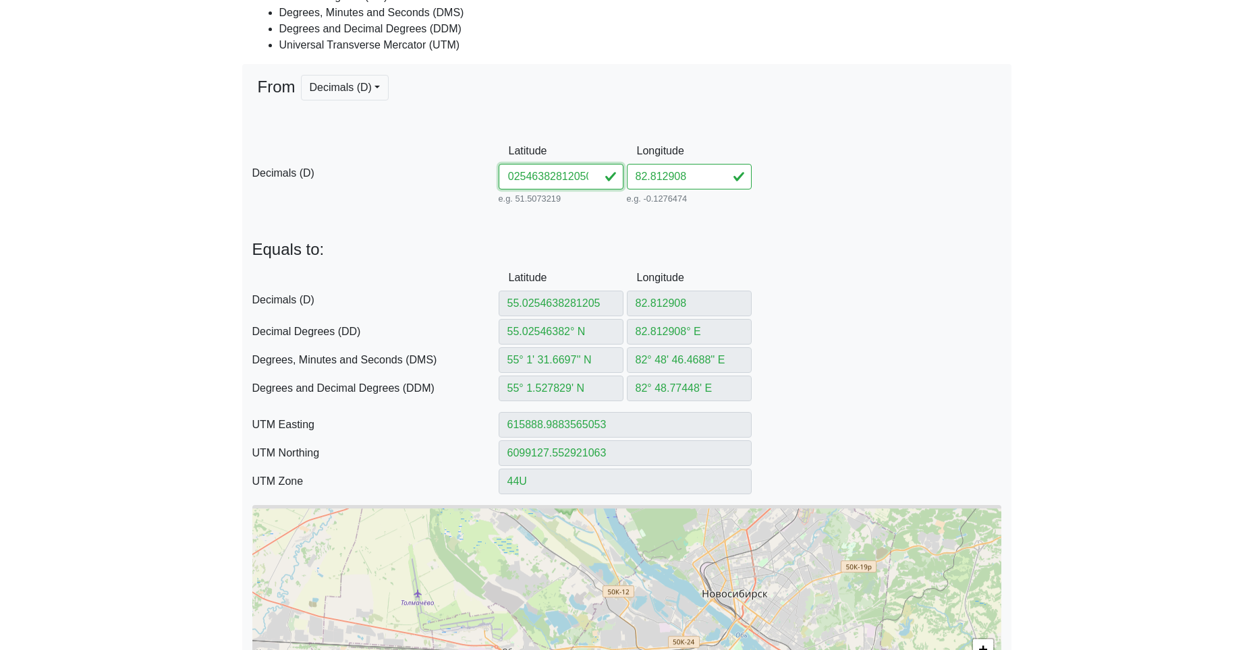
drag, startPoint x: 540, startPoint y: 179, endPoint x: 698, endPoint y: 194, distance: 158.6
click at [697, 194] on div "D Decimals (D) Latitude 55.02546382812050 e.g. 51.5073219 Between -90 and 90 Lo…" at bounding box center [626, 172] width 769 height 69
drag, startPoint x: 707, startPoint y: 177, endPoint x: 559, endPoint y: 176, distance: 148.4
click at [582, 174] on div "D Decimals (D) Latitude 55.025463 e.g. 51.5073219 Between -90 and 90 Longitude …" at bounding box center [626, 172] width 769 height 69
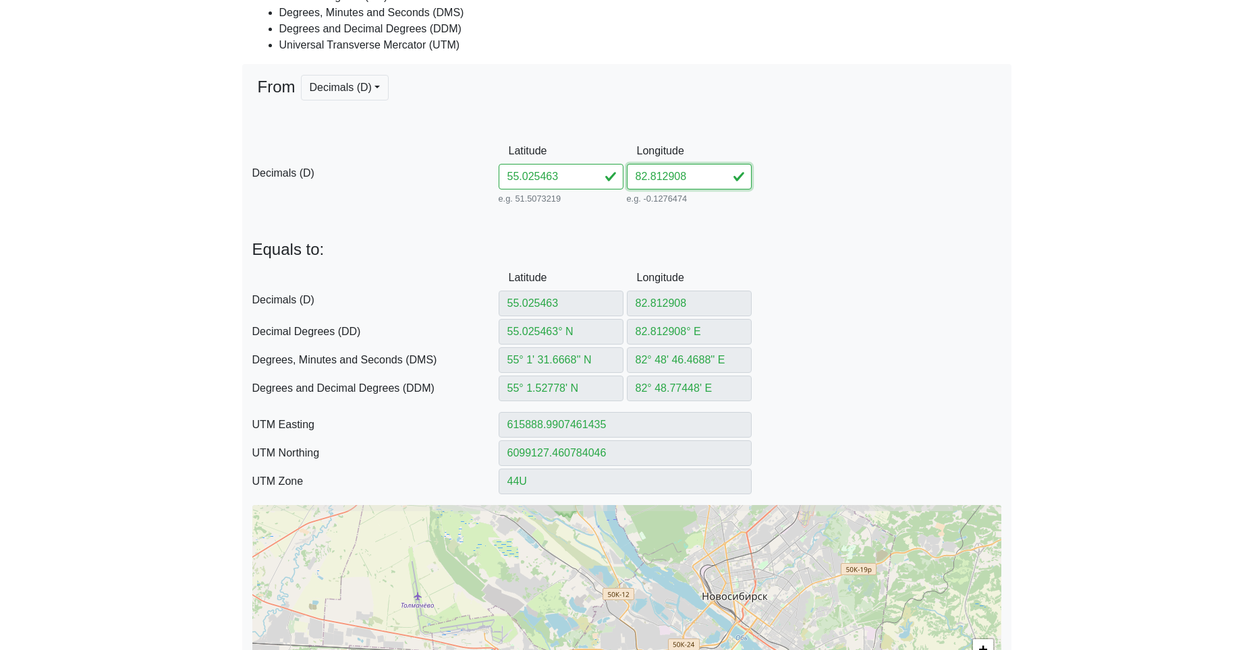
paste input "812050"
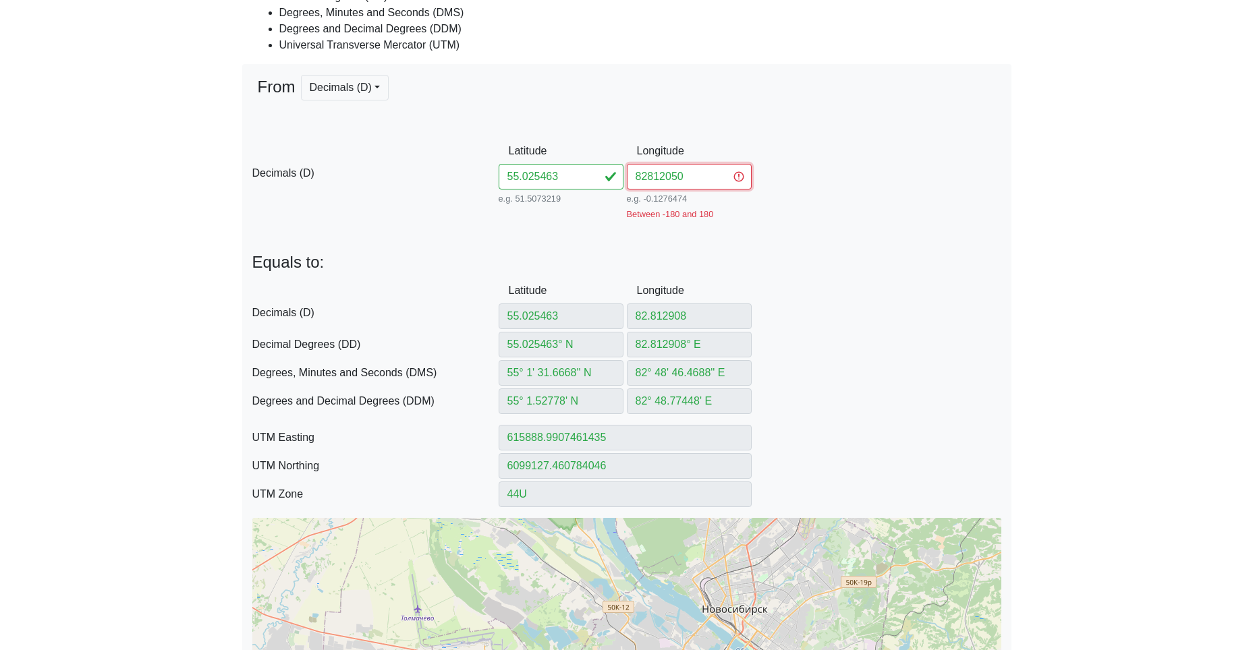
click at [650, 177] on input "82812050" at bounding box center [689, 177] width 125 height 26
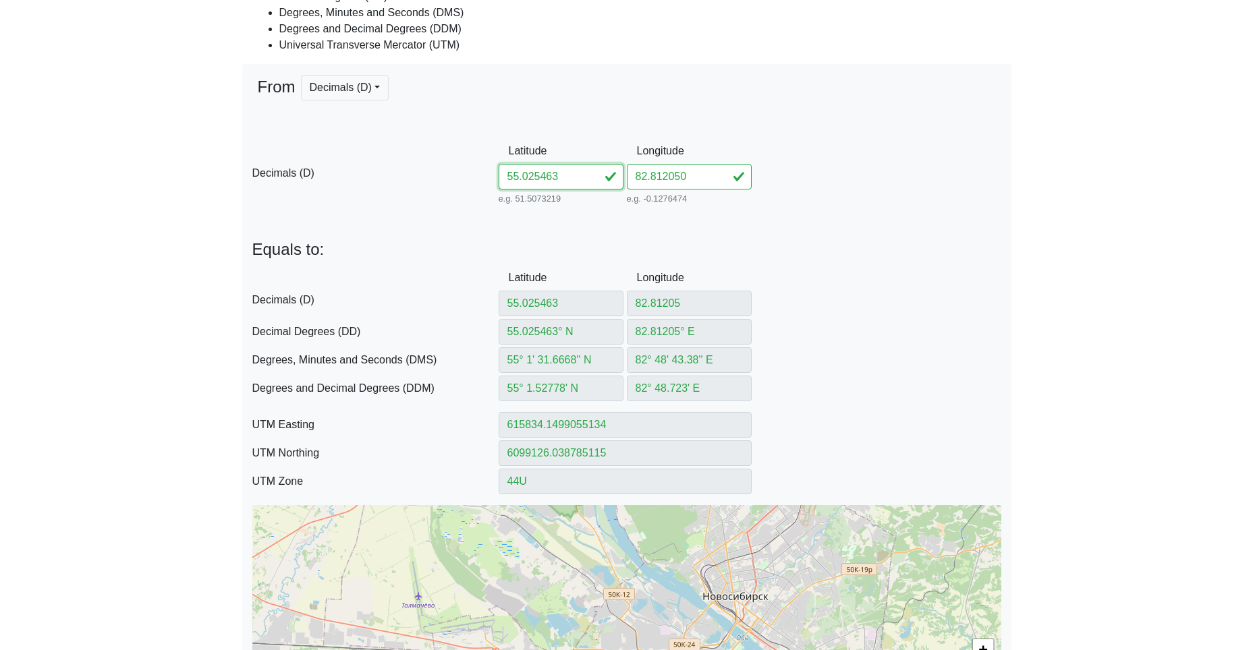
drag, startPoint x: 572, startPoint y: 177, endPoint x: 435, endPoint y: 177, distance: 137.6
click at [464, 173] on div "D Decimals (D) Latitude 55.025463 e.g. 51.5073219 Between -90 and 90 Longitude …" at bounding box center [626, 172] width 769 height 69
paste input "795082807636"
drag, startPoint x: 541, startPoint y: 180, endPoint x: 750, endPoint y: 195, distance: 209.0
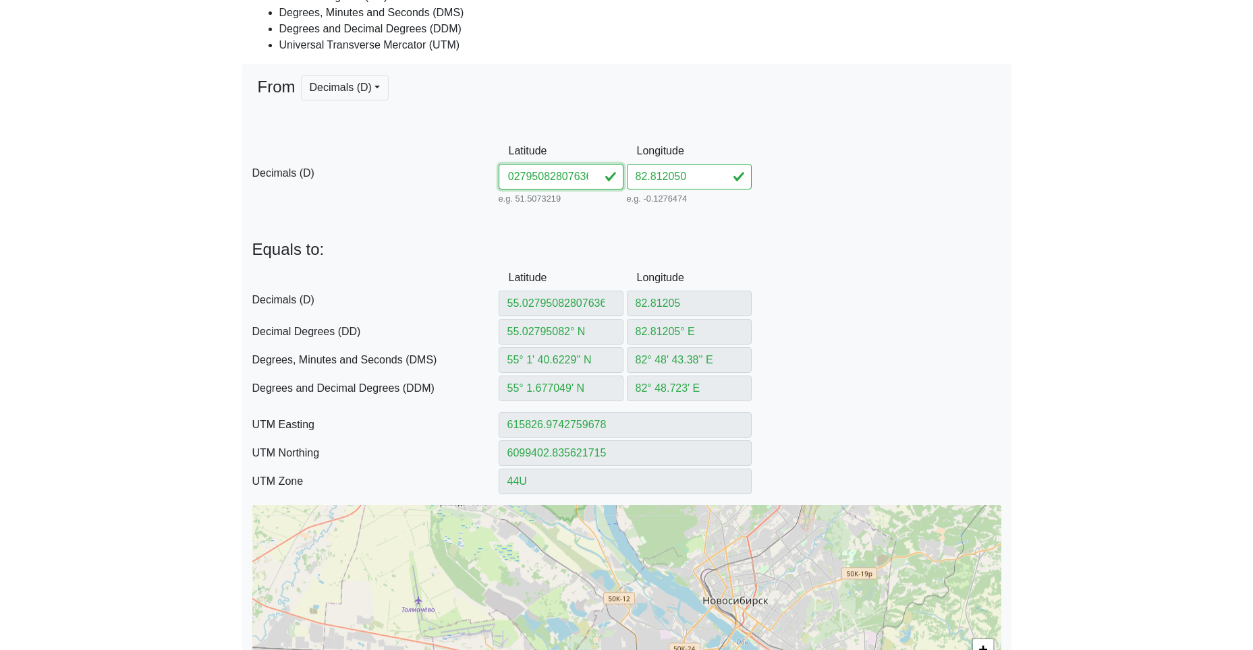
click at [704, 195] on div "D Decimals (D) Latitude 55.02795082807636 e.g. 51.5073219 Between -90 and 90 Lo…" at bounding box center [626, 172] width 769 height 69
drag, startPoint x: 694, startPoint y: 173, endPoint x: 587, endPoint y: 175, distance: 107.3
click at [614, 171] on div "D Decimals (D) Latitude 55.027950 e.g. 51.5073219 Between -90 and 90 Longitude …" at bounding box center [626, 172] width 769 height 69
paste input "807636"
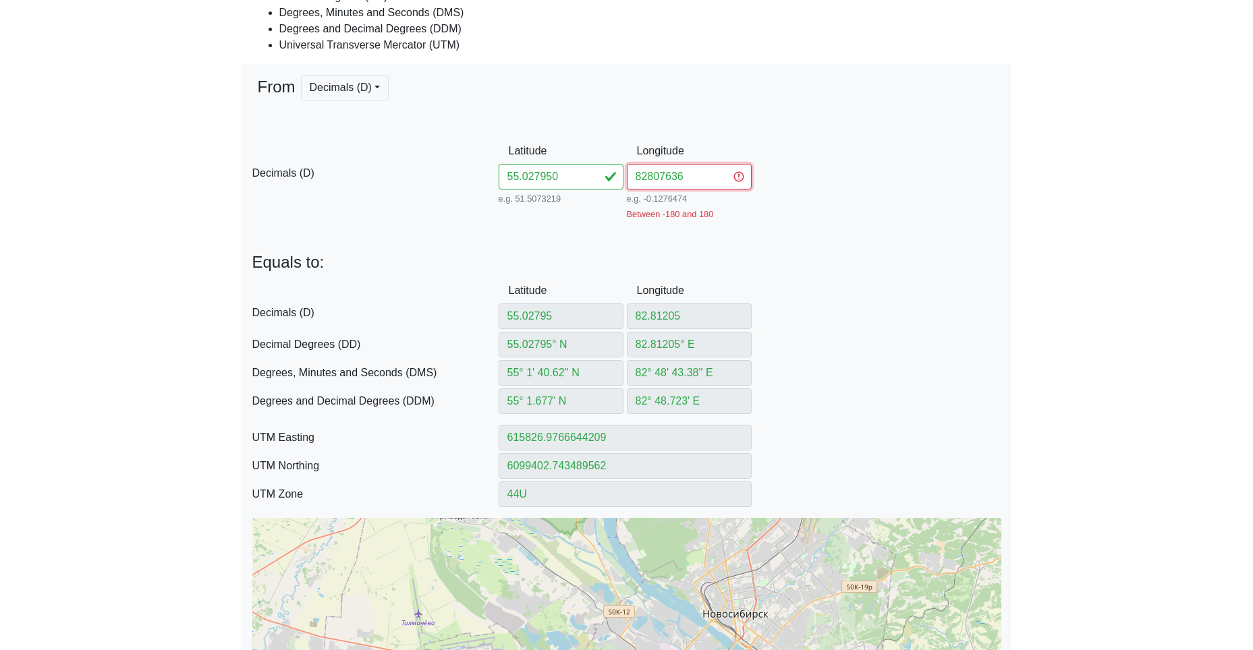
click at [647, 174] on input "82807636" at bounding box center [689, 177] width 125 height 26
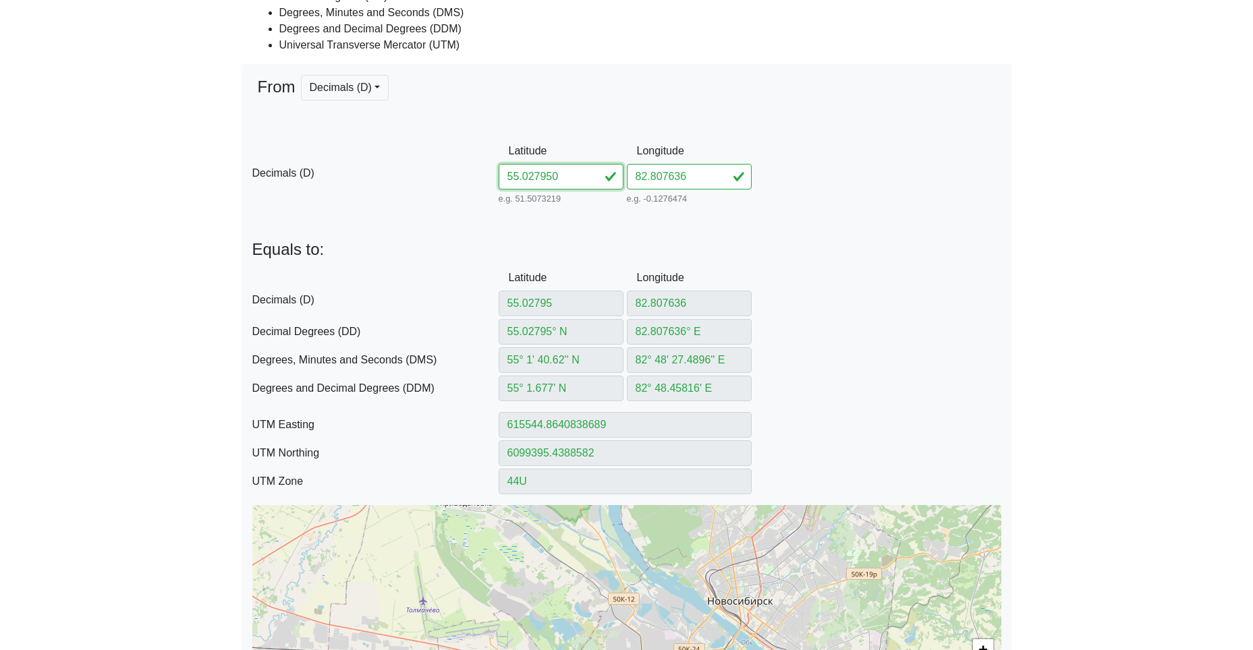
drag, startPoint x: 572, startPoint y: 182, endPoint x: 476, endPoint y: 171, distance: 96.4
click at [480, 171] on div "D Decimals (D) Latitude 55.027950 e.g. 51.5073219 Between -90 and 90 Longitude …" at bounding box center [626, 172] width 769 height 69
paste input "30594827972"
drag, startPoint x: 549, startPoint y: 178, endPoint x: 718, endPoint y: 193, distance: 169.3
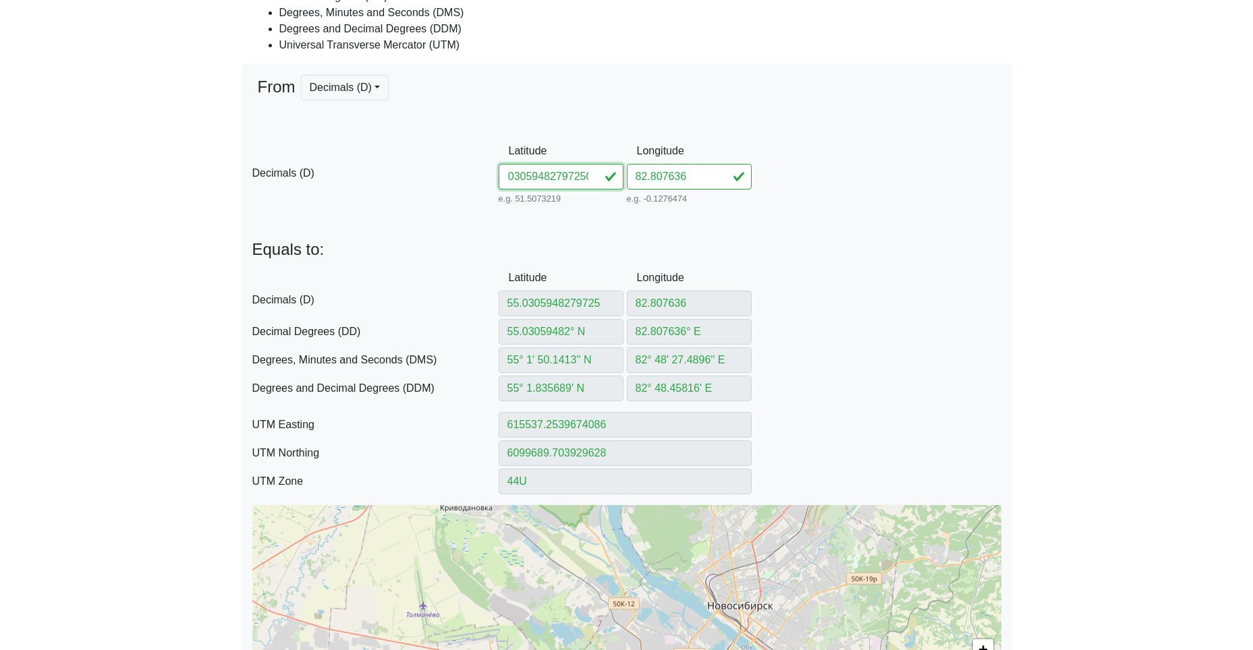
click at [678, 191] on div "D Decimals (D) Latitude 55.03059482797250 e.g. 51.5073219 Between -90 and 90 Lo…" at bounding box center [626, 172] width 769 height 69
drag, startPoint x: 708, startPoint y: 179, endPoint x: 588, endPoint y: 178, distance: 120.8
click at [619, 177] on div "D Decimals (D) Latitude 55.030594 e.g. 51.5073219 Between -90 and 90 Longitude …" at bounding box center [626, 172] width 769 height 69
paste input "797250"
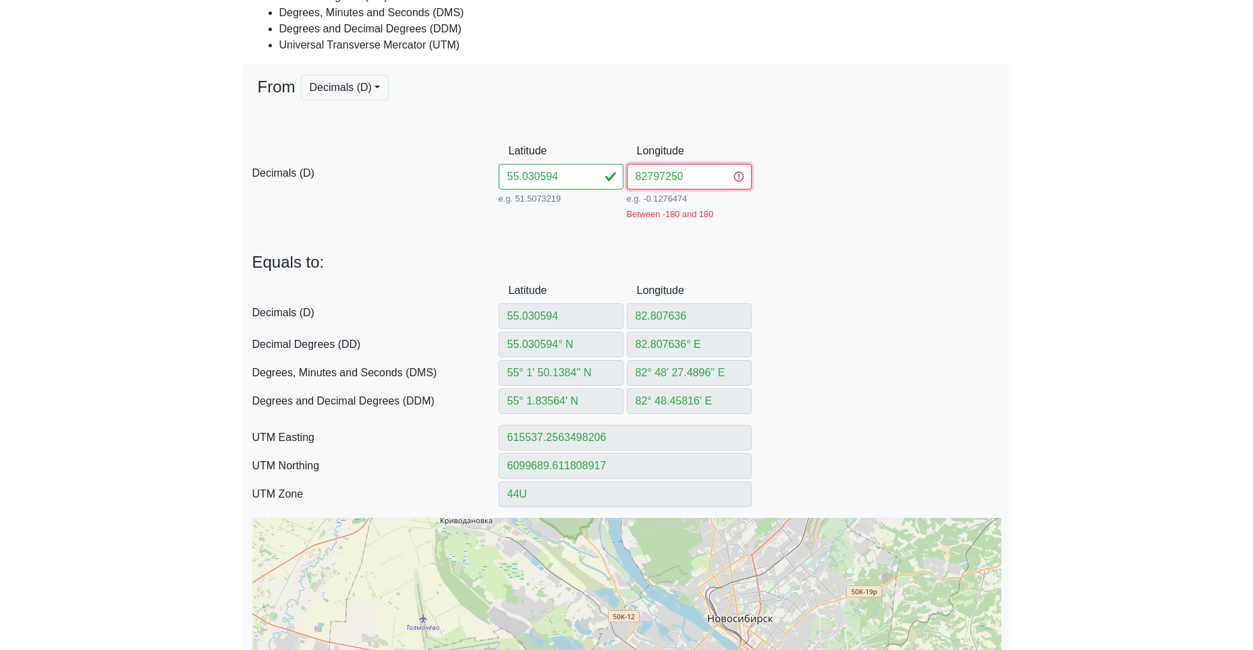
click at [648, 176] on input "82797250" at bounding box center [689, 177] width 125 height 26
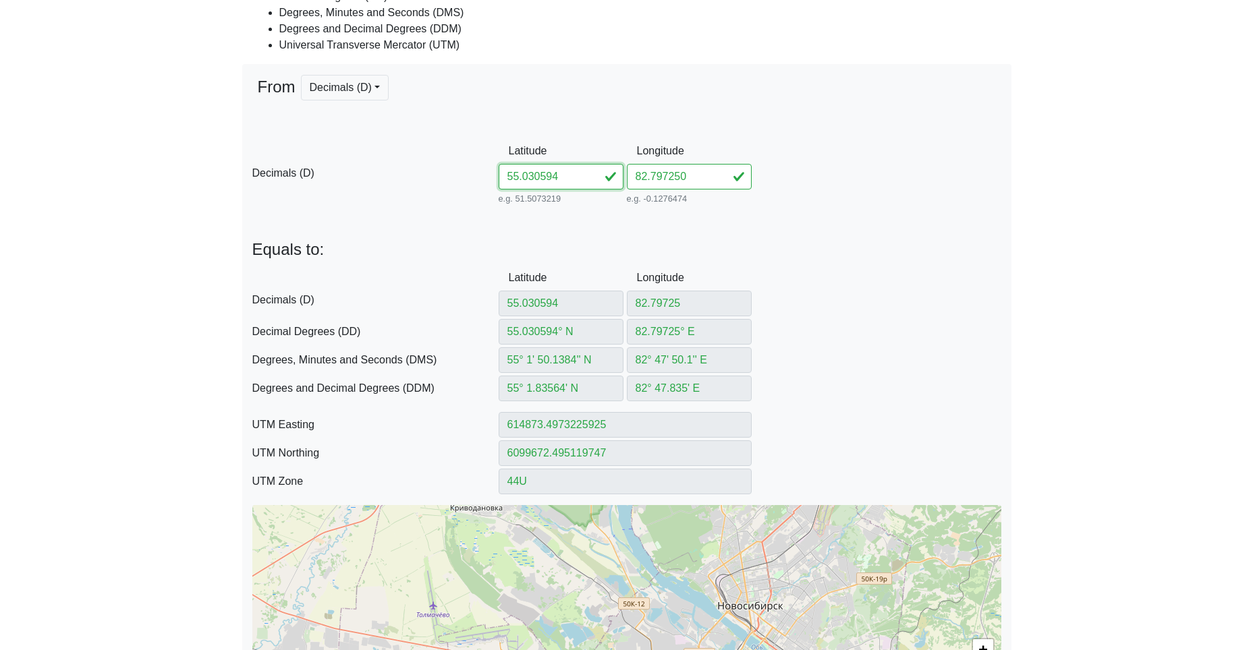
drag, startPoint x: 575, startPoint y: 172, endPoint x: 408, endPoint y: 160, distance: 167.8
click at [455, 163] on div "D Decimals (D) Latitude 55.030594 e.g. 51.5073219 Between -90 and 90 Longitude …" at bounding box center [626, 172] width 769 height 69
paste input "921582778545"
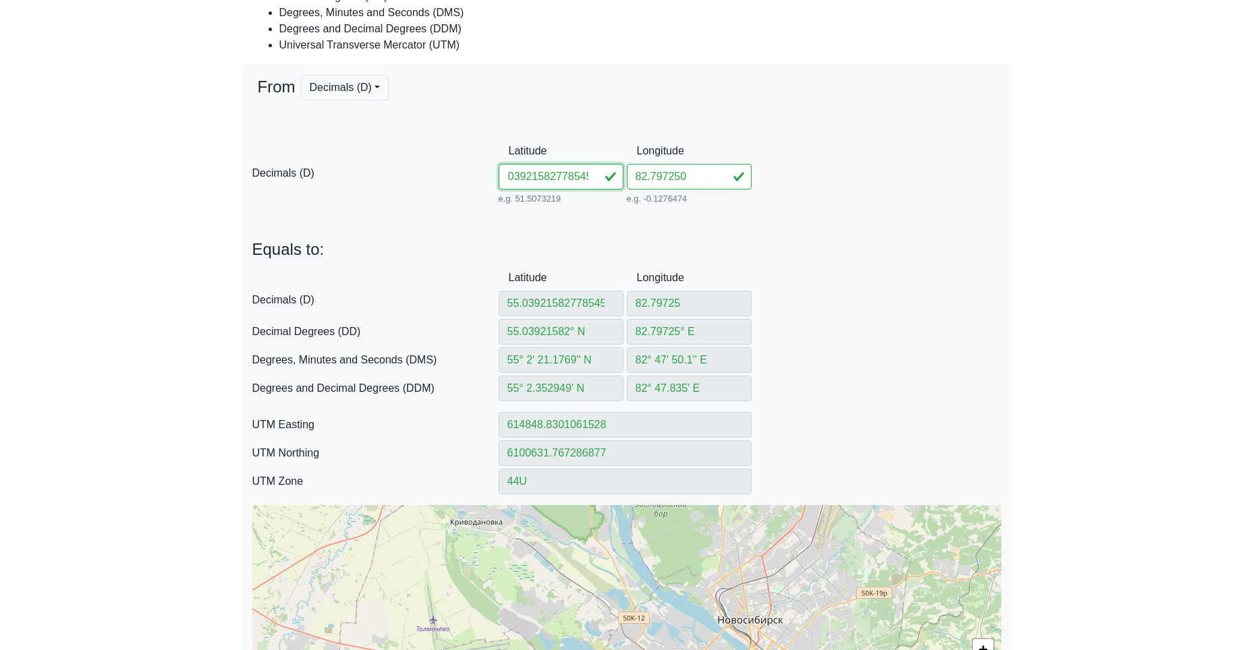
drag, startPoint x: 540, startPoint y: 177, endPoint x: 778, endPoint y: 204, distance: 239.6
click at [766, 205] on div "D Decimals (D) Latitude 55.03921582778545 e.g. 51.5073219 Between -90 and 90 Lo…" at bounding box center [626, 172] width 769 height 69
drag, startPoint x: 684, startPoint y: 180, endPoint x: 551, endPoint y: 169, distance: 134.0
click at [557, 170] on div "D Decimals (D) Latitude 55.039215 e.g. 51.5073219 Between -90 and 90 Longitude …" at bounding box center [626, 172] width 769 height 69
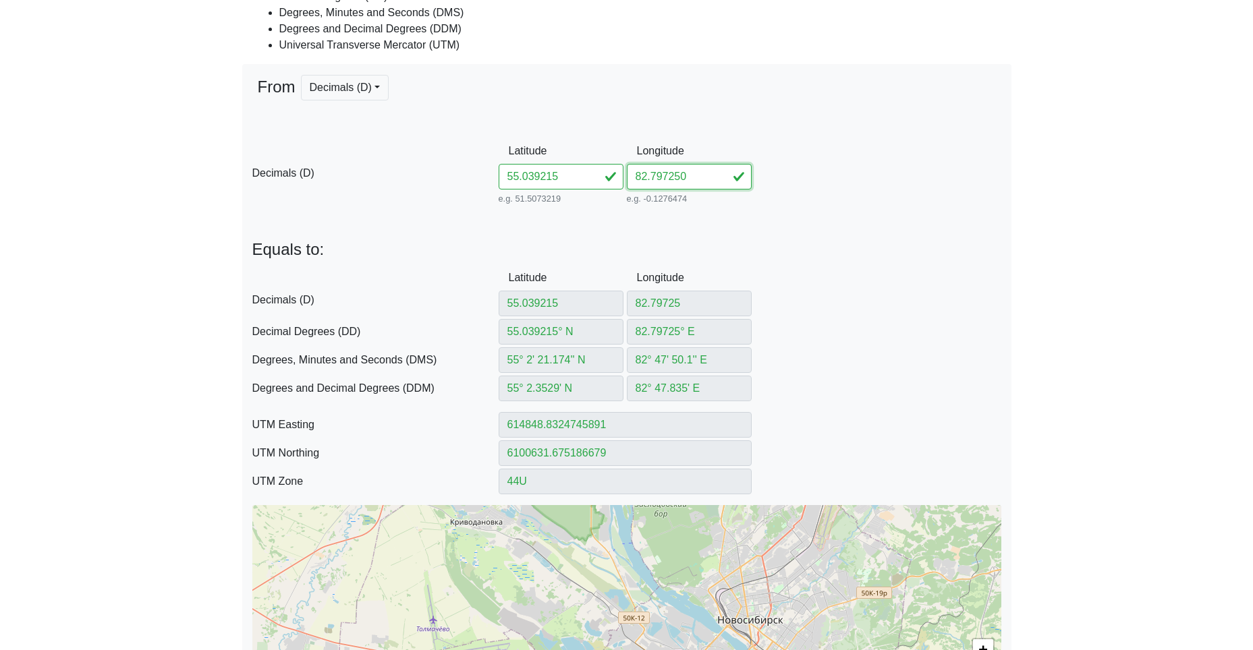
paste input "778545"
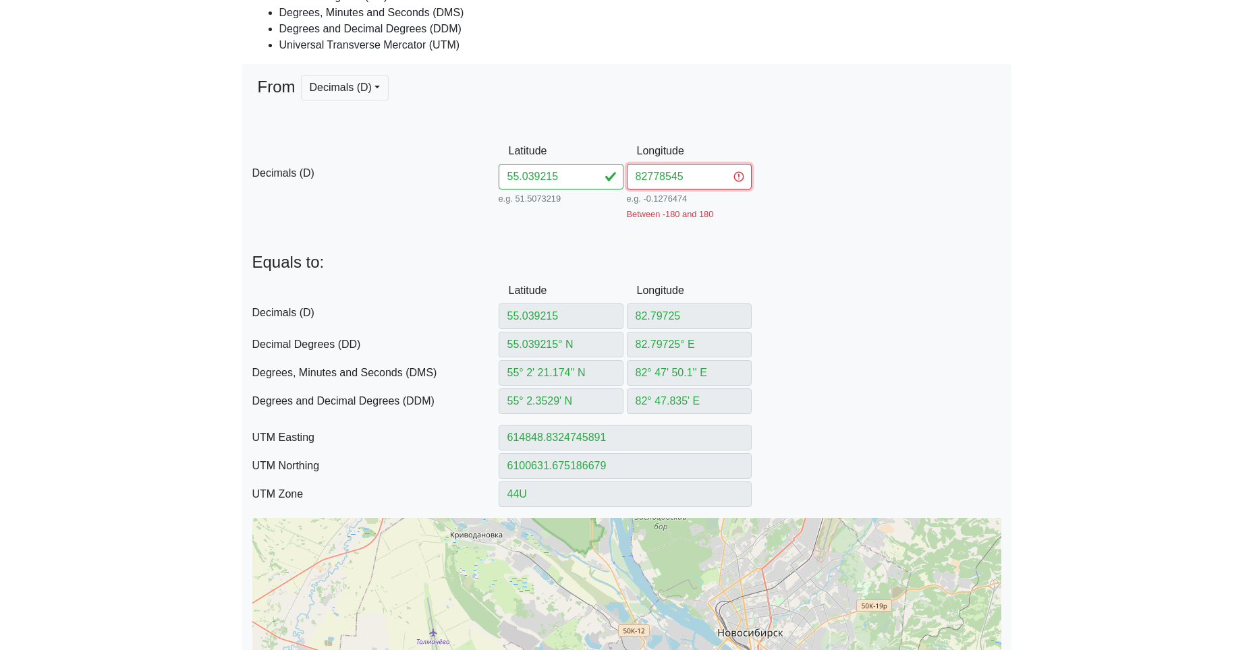
click at [645, 177] on input "82778545" at bounding box center [689, 177] width 125 height 26
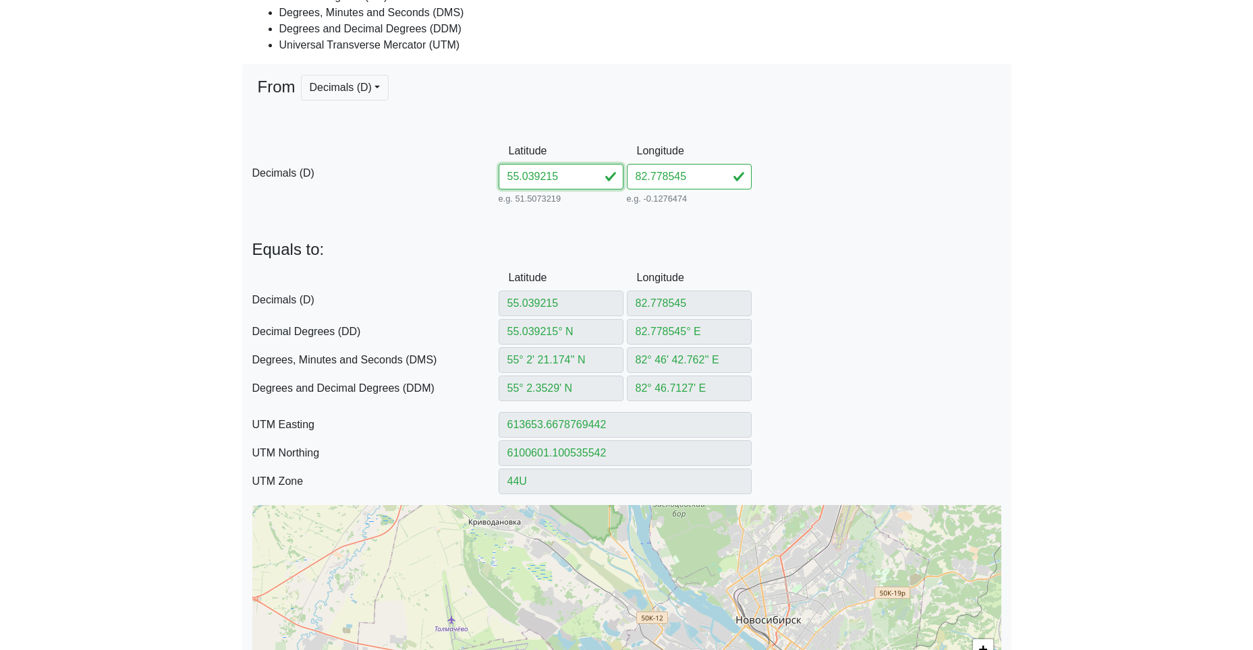
drag, startPoint x: 571, startPoint y: 178, endPoint x: 437, endPoint y: 168, distance: 134.6
click at [491, 171] on div "D Decimals (D) Latitude 55.039215 e.g. 51.5073219 Between -90 and 90 Longitude …" at bounding box center [626, 172] width 769 height 69
paste input "837082755690"
drag, startPoint x: 540, startPoint y: 178, endPoint x: 731, endPoint y: 195, distance: 191.7
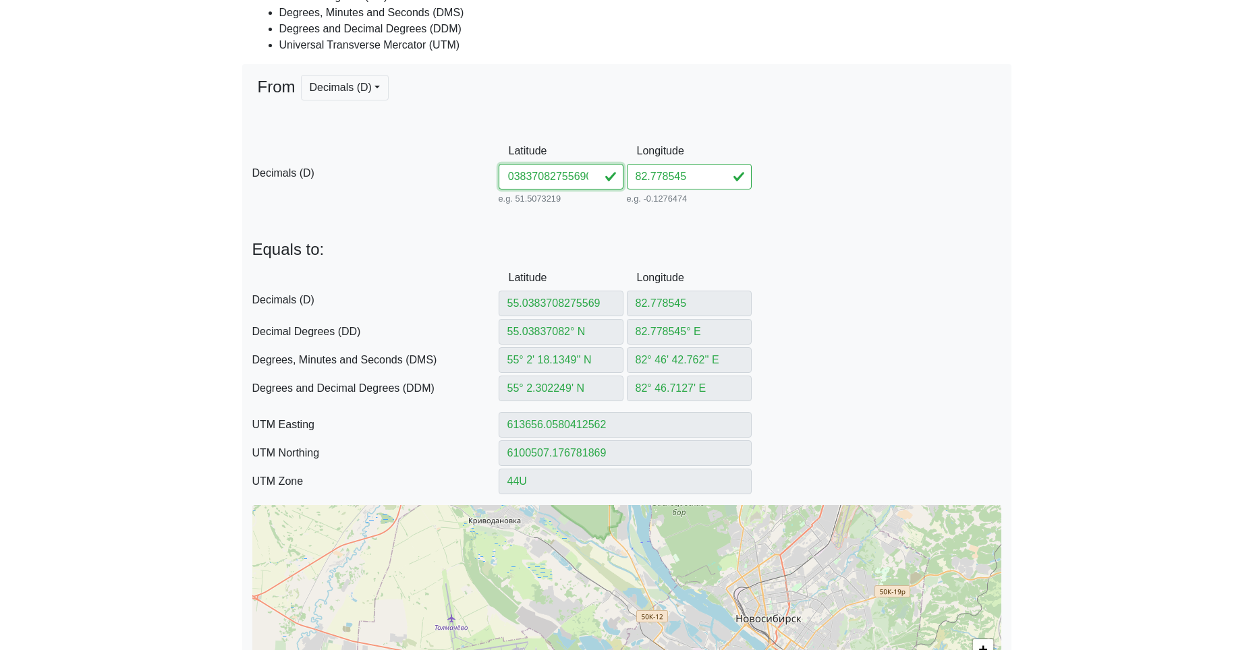
click at [717, 198] on div "D Decimals (D) Latitude 55.03837082755690 e.g. 51.5073219 Between -90 and 90 Lo…" at bounding box center [626, 172] width 769 height 69
drag, startPoint x: 692, startPoint y: 181, endPoint x: 569, endPoint y: 177, distance: 123.6
click at [595, 174] on div "D Decimals (D) Latitude 55.038370 e.g. 51.5073219 Between -90 and 90 Longitude …" at bounding box center [626, 172] width 769 height 69
paste input "755690"
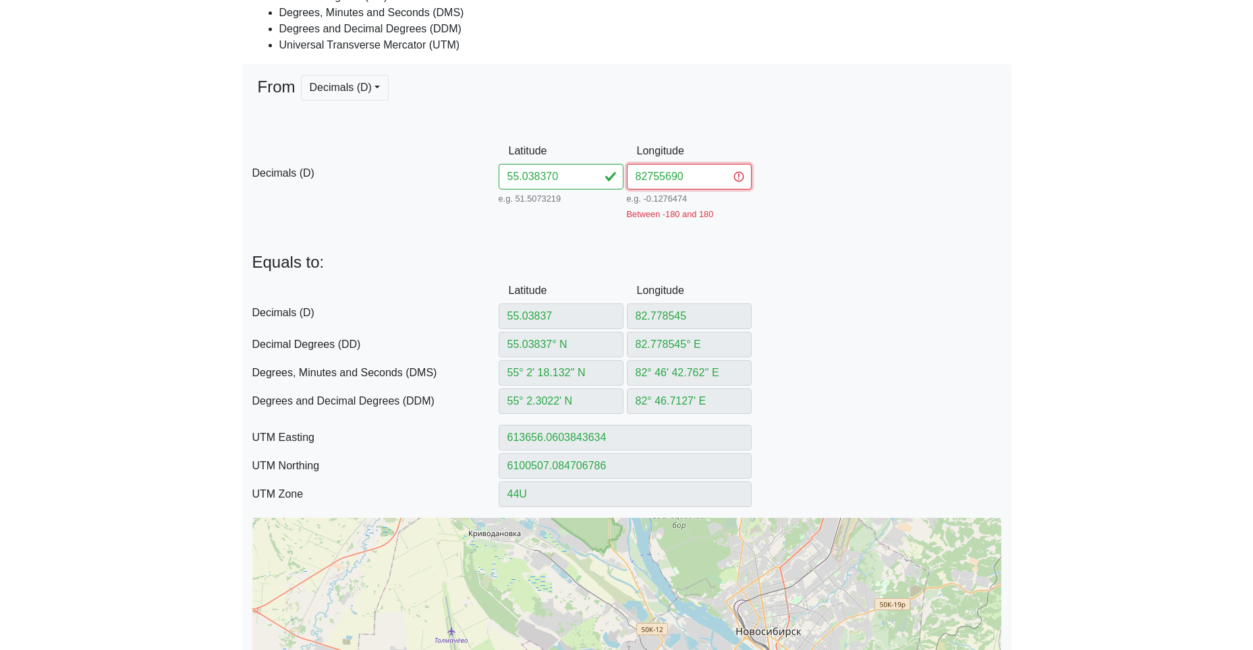
click at [644, 178] on input "82755690" at bounding box center [689, 177] width 125 height 26
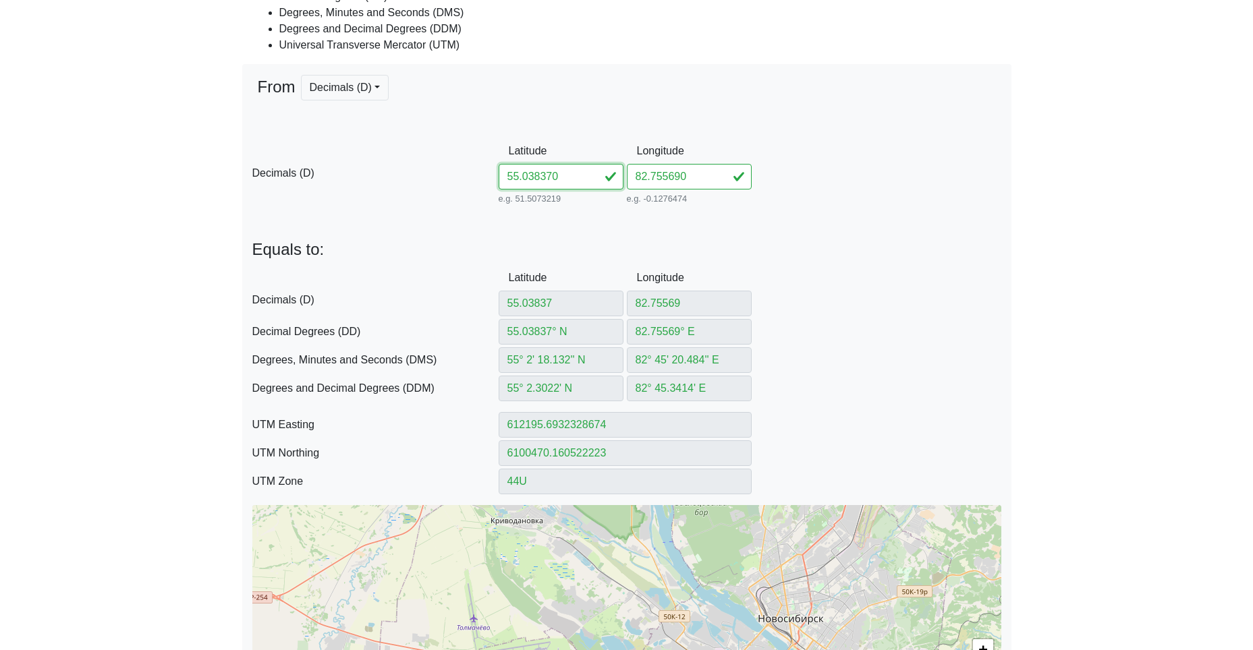
drag, startPoint x: 569, startPoint y: 175, endPoint x: 421, endPoint y: 167, distance: 148.7
click at [488, 167] on div "D Decimals (D) Latitude 55.038370 e.g. 51.5073219 Between -90 and 90 Longitude …" at bounding box center [626, 172] width 769 height 69
paste input "4421282762055"
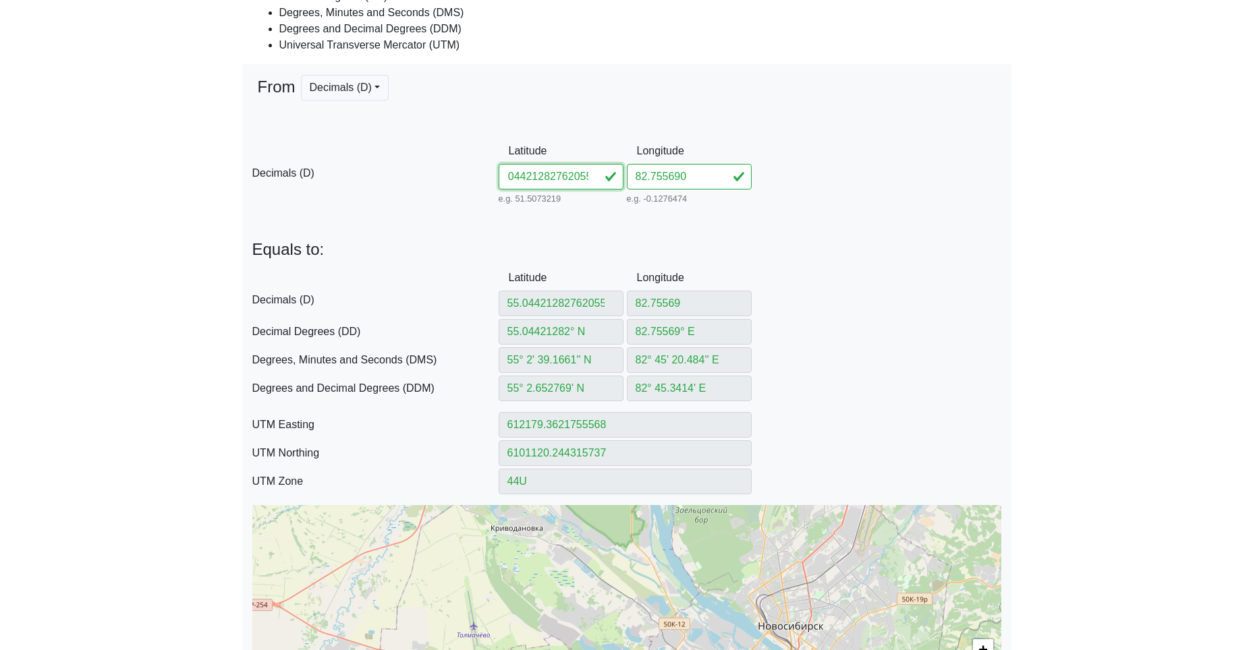
drag, startPoint x: 539, startPoint y: 177, endPoint x: 768, endPoint y: 188, distance: 229.0
click at [762, 189] on div "D Decimals (D) Latitude 55.04421282762055 e.g. 51.5073219 Between -90 and 90 Lo…" at bounding box center [626, 172] width 769 height 69
drag, startPoint x: 704, startPoint y: 178, endPoint x: 574, endPoint y: 176, distance: 129.6
click at [586, 175] on div "D Decimals (D) Latitude 55.044212 e.g. 51.5073219 Between -90 and 90 Longitude …" at bounding box center [626, 172] width 769 height 69
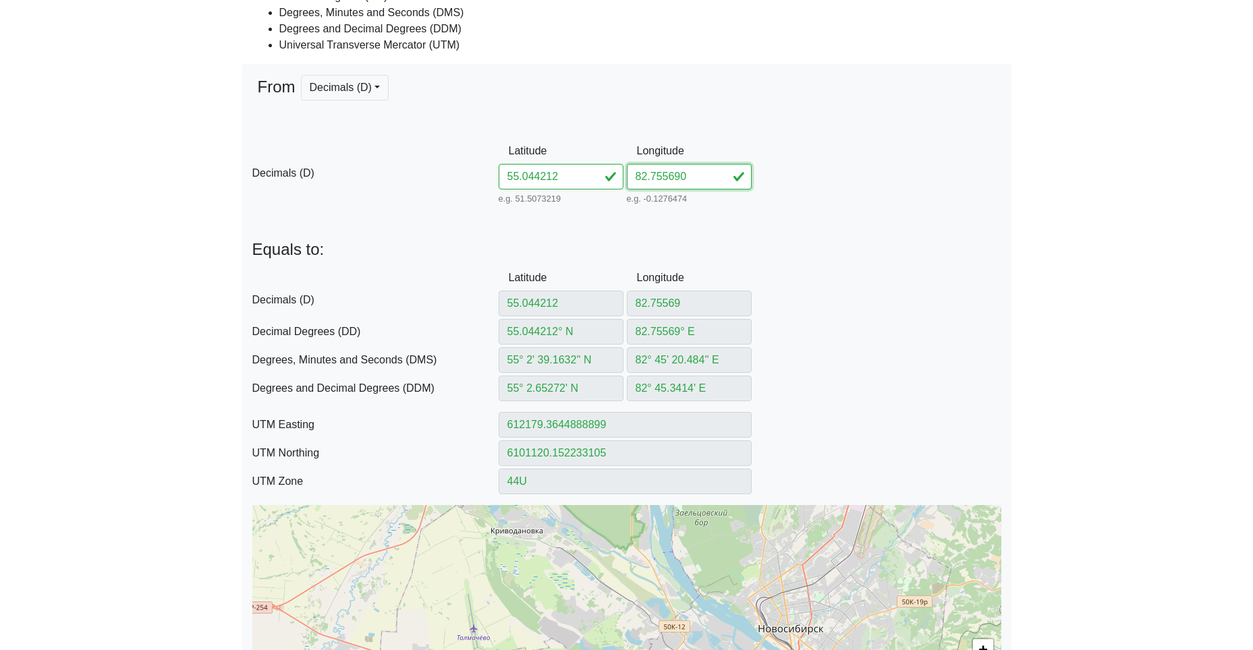
paste input "762055"
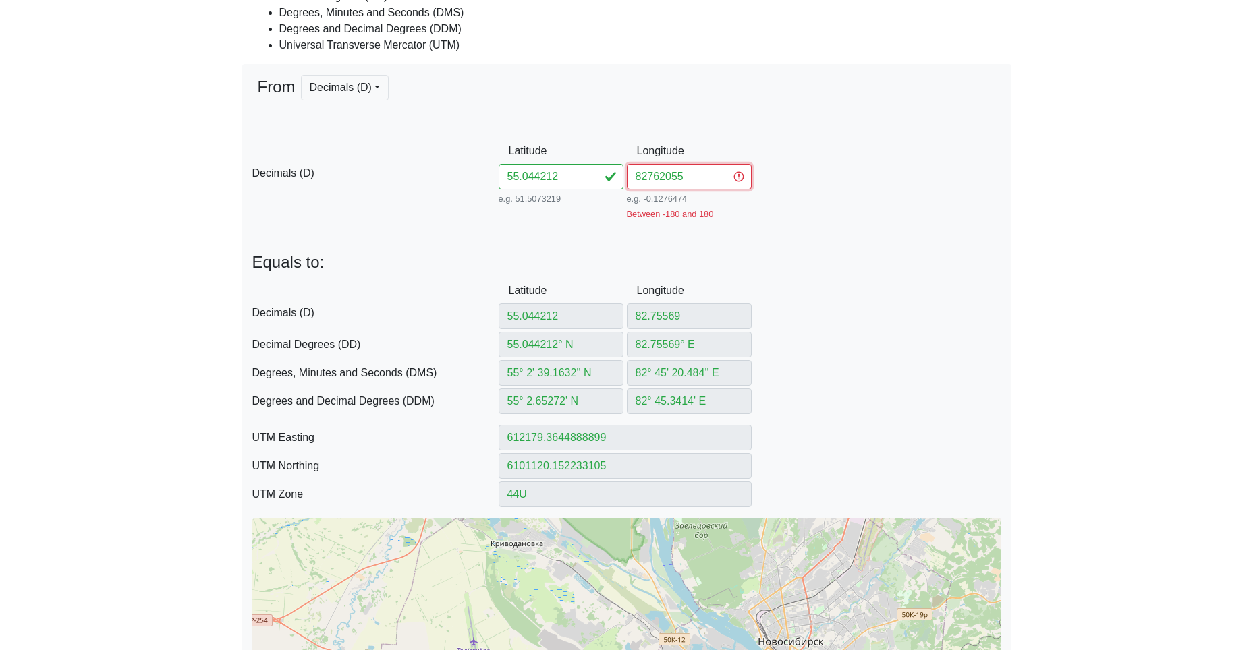
click at [646, 179] on input "82762055" at bounding box center [689, 177] width 125 height 26
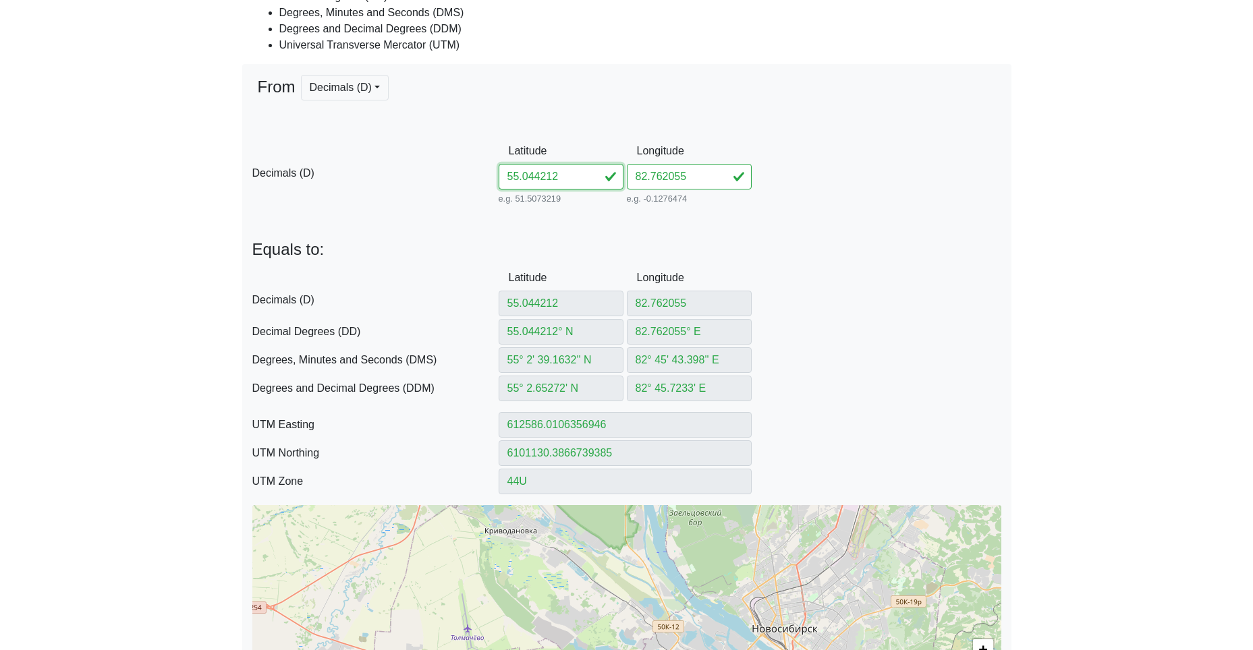
drag, startPoint x: 567, startPoint y: 177, endPoint x: 474, endPoint y: 174, distance: 92.5
click at [482, 167] on div "D Decimals (D) Latitude 55.044212 e.g. 51.5073219 Between -90 and 90 Longitude …" at bounding box center [626, 172] width 769 height 69
paste input "728182752711"
drag, startPoint x: 540, startPoint y: 179, endPoint x: 762, endPoint y: 192, distance: 223.0
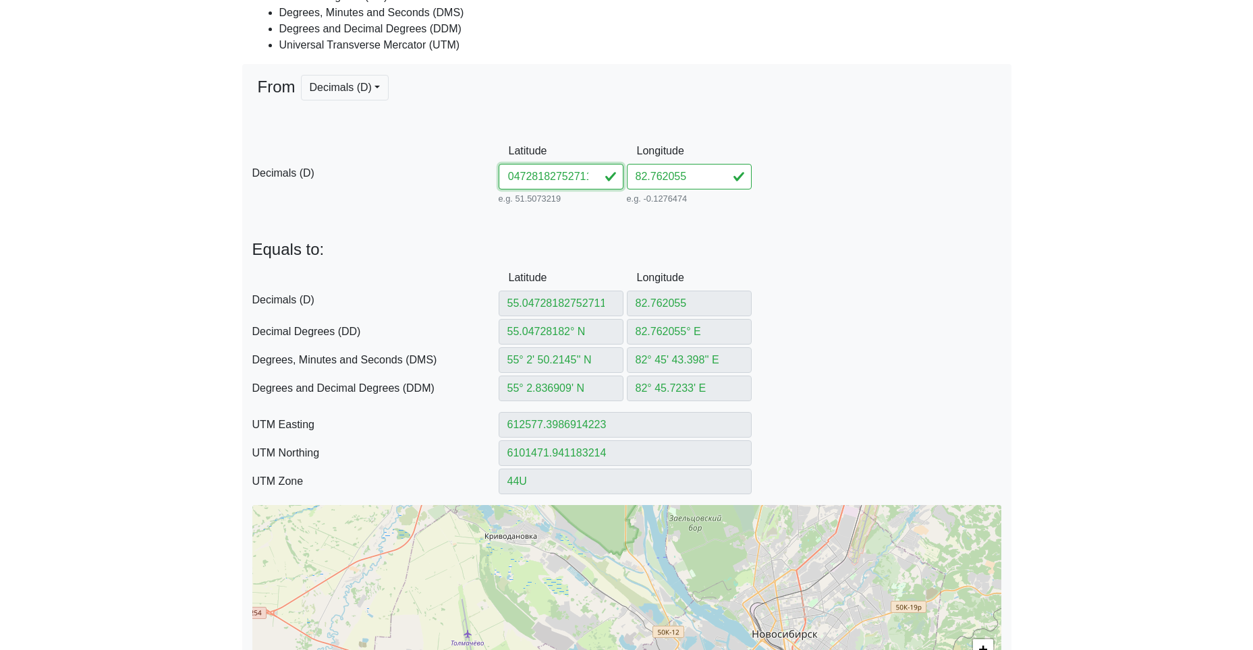
click at [767, 194] on div "D Decimals (D) Latitude 55.04728182752711 e.g. 51.5073219 Between -90 and 90 Lo…" at bounding box center [626, 172] width 769 height 69
drag, startPoint x: 701, startPoint y: 179, endPoint x: 558, endPoint y: 176, distance: 143.1
click at [561, 175] on div "D Decimals (D) Latitude 55.047281 e.g. 51.5073219 Between -90 and 90 Longitude …" at bounding box center [626, 172] width 769 height 69
paste input "752711"
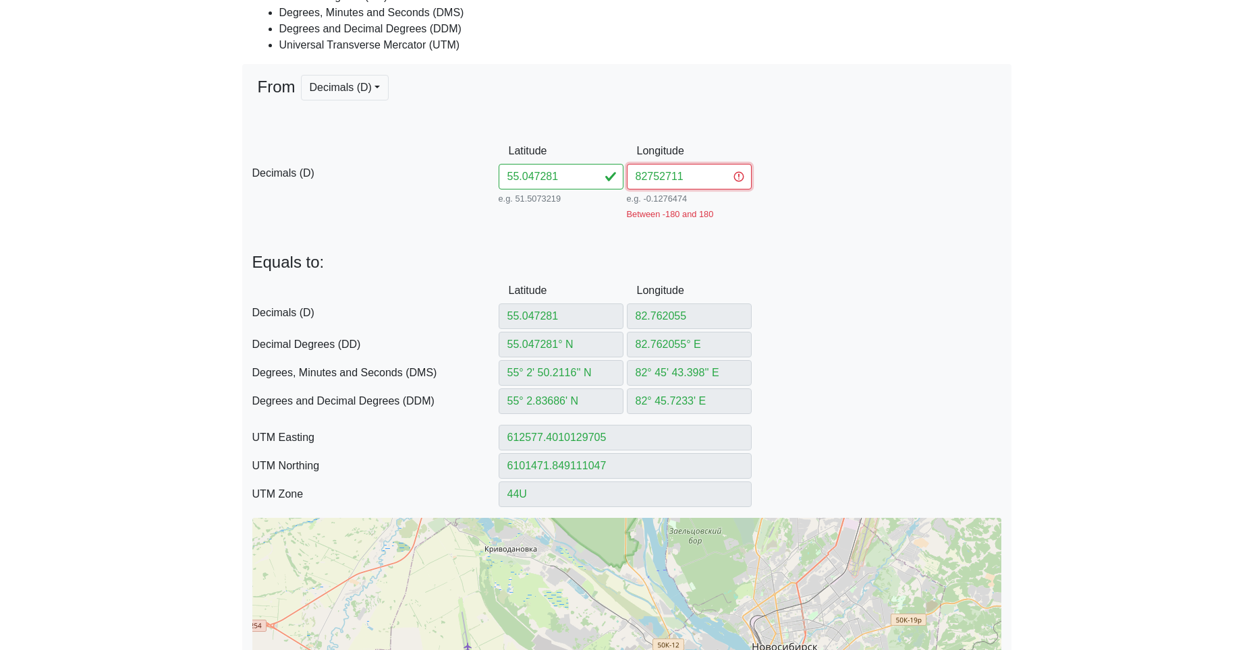
click at [646, 179] on input "82752711" at bounding box center [689, 177] width 125 height 26
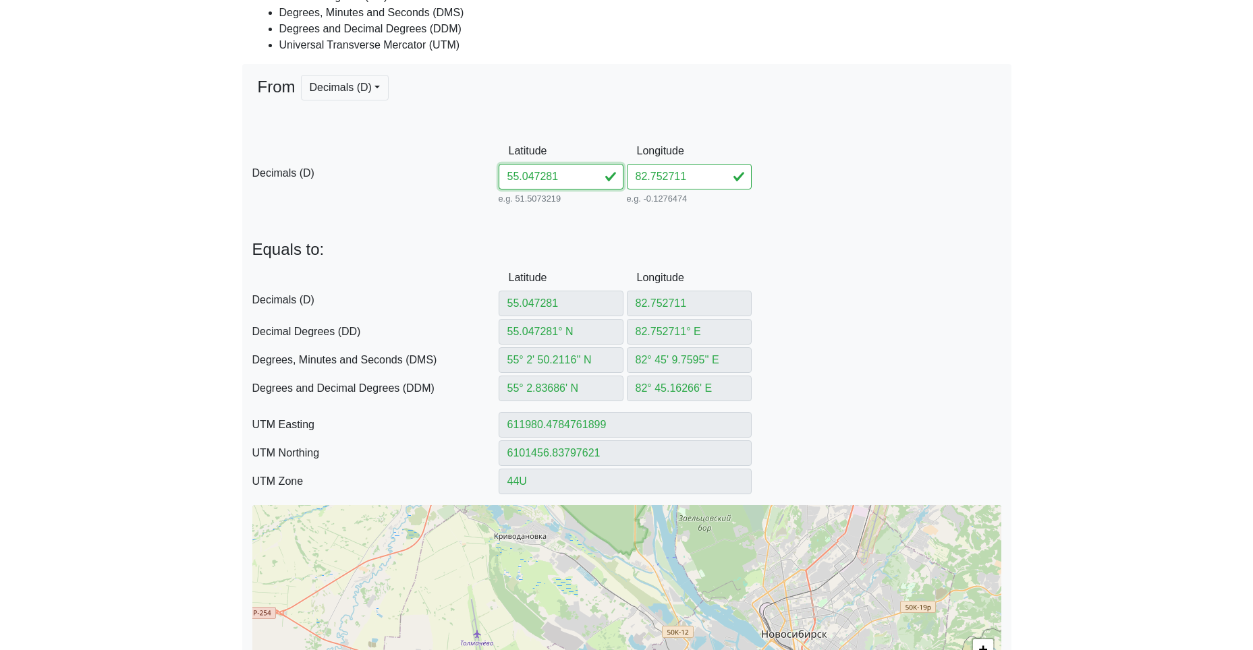
drag, startPoint x: 568, startPoint y: 171, endPoint x: 428, endPoint y: 157, distance: 141.0
click at [488, 163] on div "D Decimals (D) Latitude 55.047281 e.g. 51.5073219 Between -90 and 90 Longitude …" at bounding box center [626, 172] width 769 height 69
paste input "45.16266"
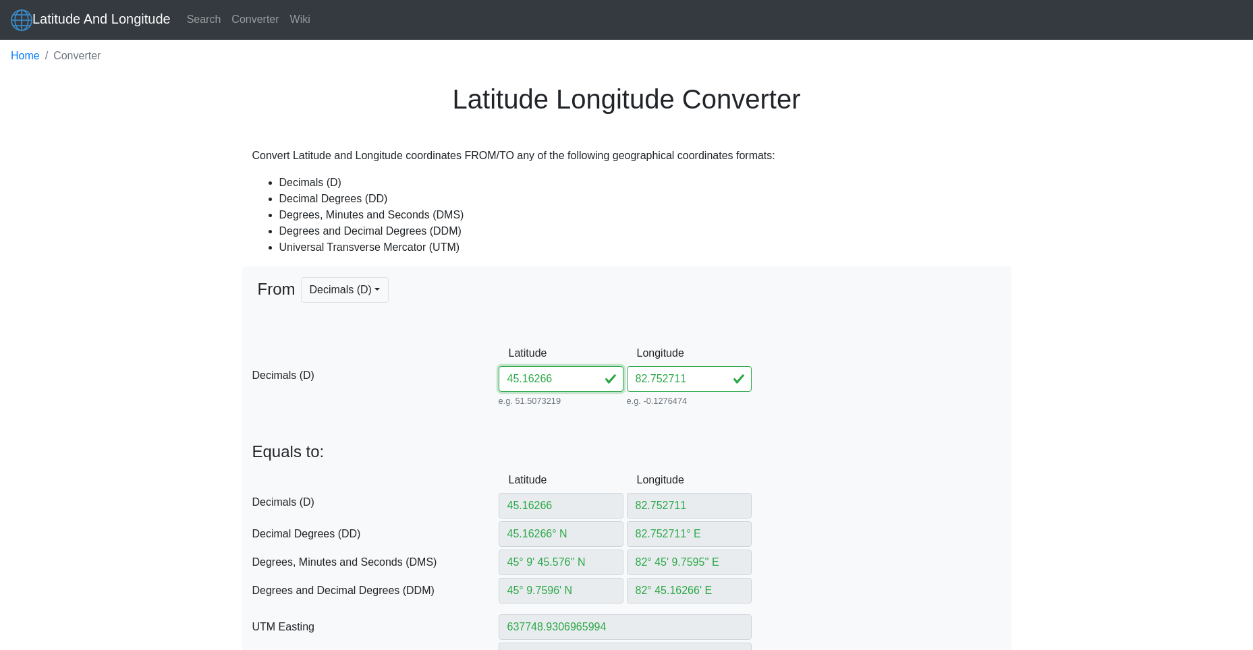
drag, startPoint x: 573, startPoint y: 379, endPoint x: 455, endPoint y: 374, distance: 118.2
click at [480, 376] on div "D Decimals (D) Latitude 45.16266 e.g. 51.5073219 Between -90 and 90 Longitude 8…" at bounding box center [626, 375] width 769 height 69
paste input "55.05784982725825"
drag, startPoint x: 571, startPoint y: 379, endPoint x: 829, endPoint y: 396, distance: 259.0
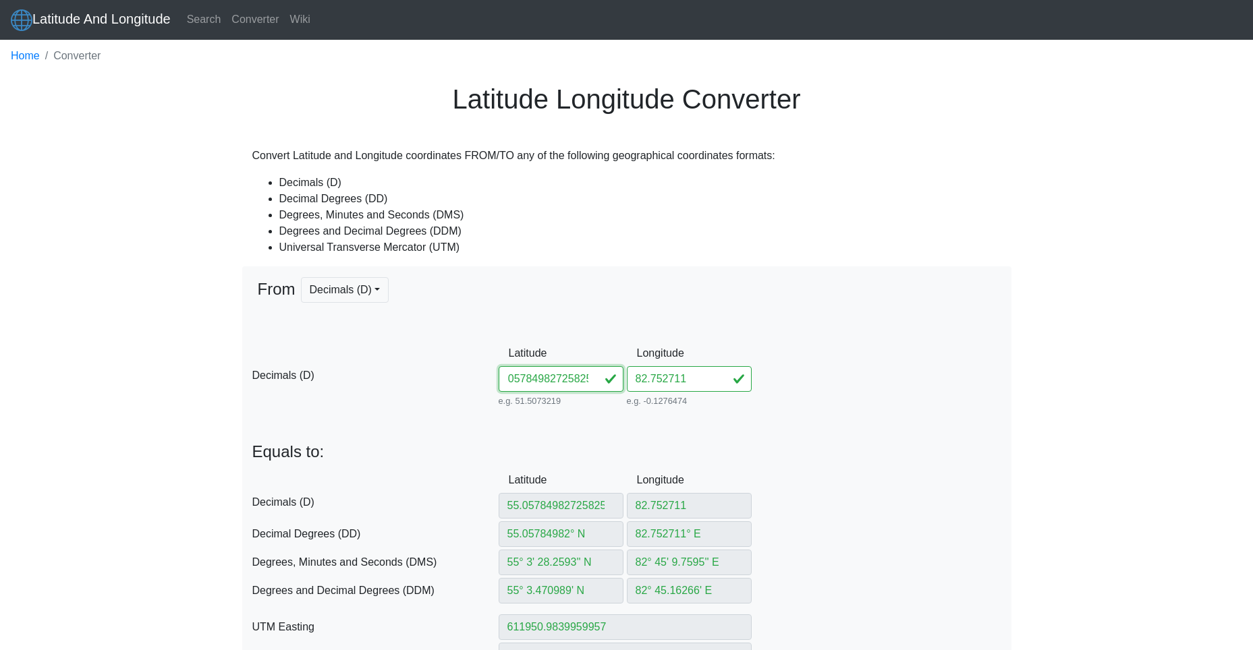
click at [831, 396] on div "D Decimals (D) Latitude 55.05784982725825 e.g. 51.5073219 Between -90 and 90 Lo…" at bounding box center [626, 375] width 769 height 69
drag, startPoint x: 541, startPoint y: 381, endPoint x: 781, endPoint y: 388, distance: 239.6
click at [761, 388] on div "D Decimals (D) Latitude 55.05784982725825 e.g. 51.5073219 Between -90 and 90 Lo…" at bounding box center [626, 375] width 769 height 69
drag, startPoint x: 690, startPoint y: 376, endPoint x: 591, endPoint y: 376, distance: 99.2
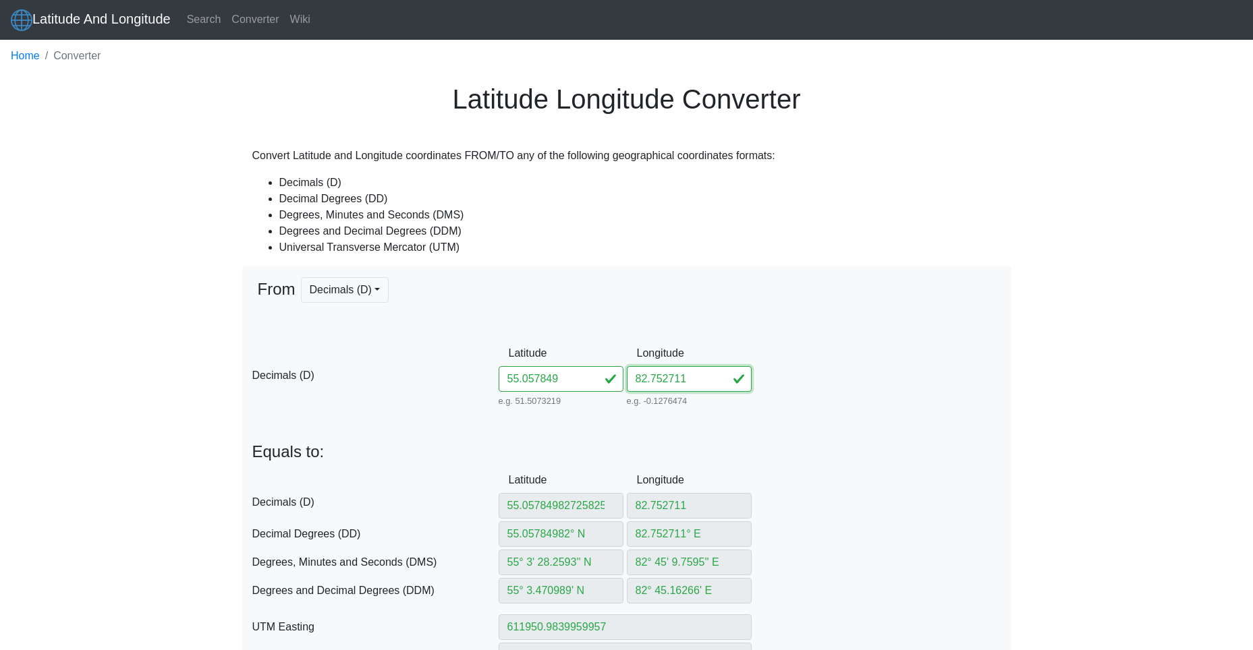
click at [607, 376] on div "D Decimals (D) Latitude 55.057849 e.g. 51.5073219 Between -90 and 90 Longitude …" at bounding box center [626, 375] width 769 height 69
paste input "725825"
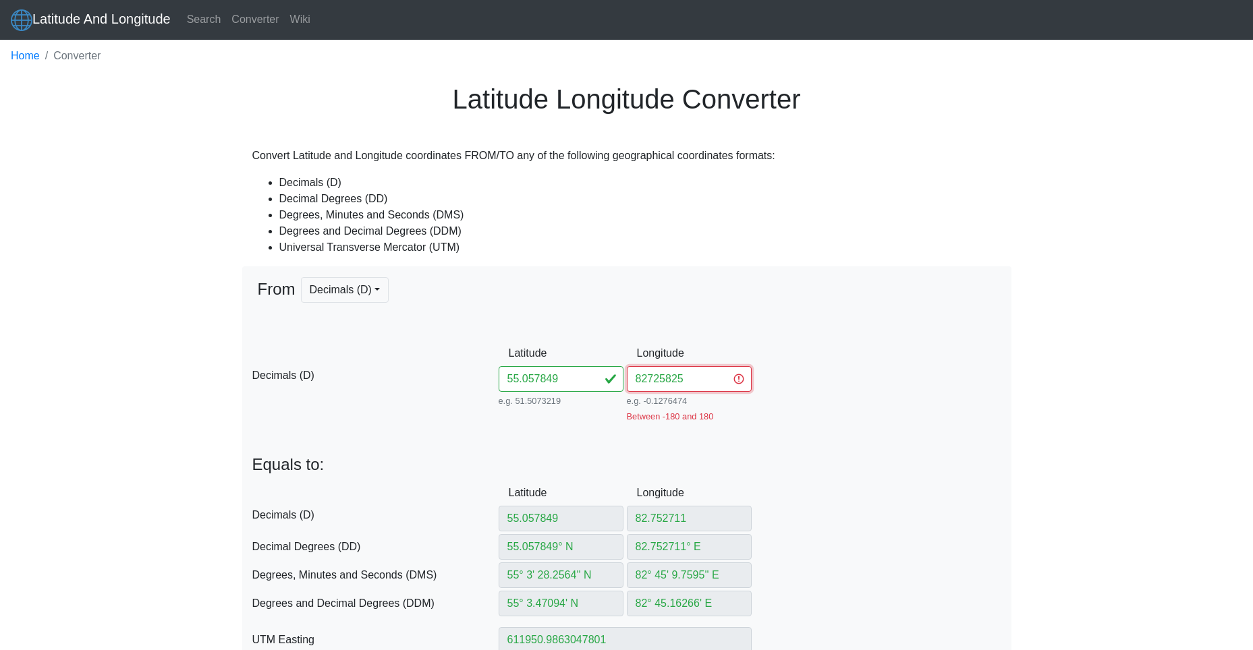
click at [644, 380] on input "82725825" at bounding box center [689, 379] width 125 height 26
click at [648, 379] on input "82725825" at bounding box center [689, 379] width 125 height 26
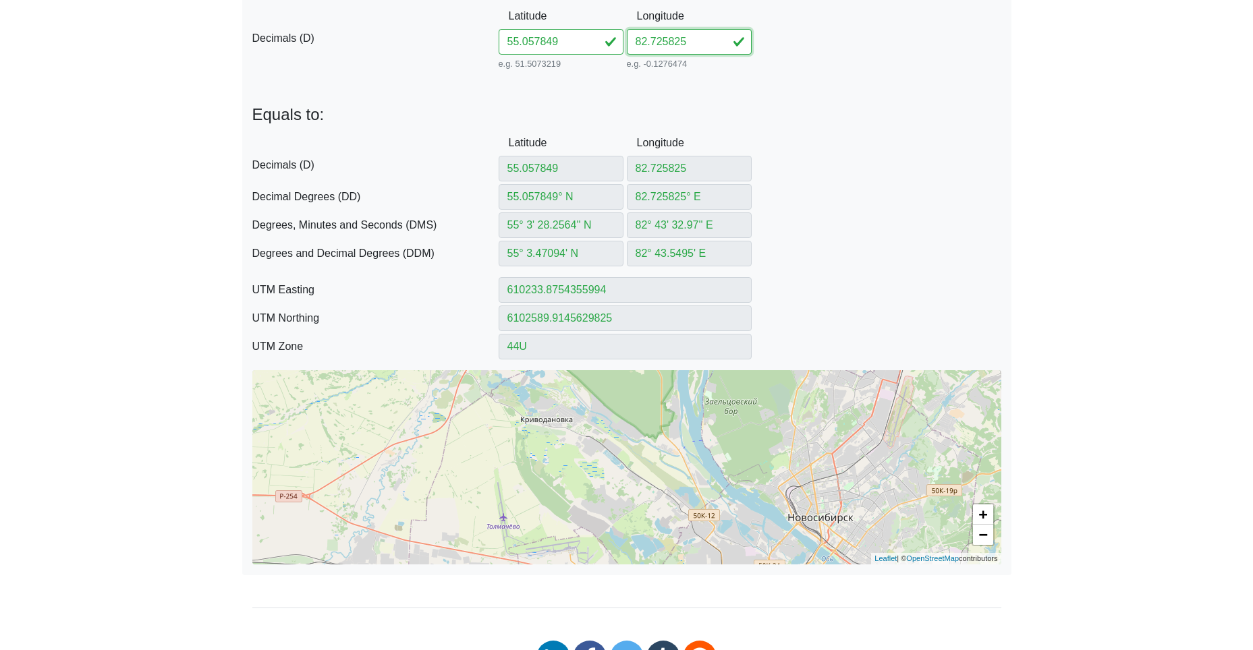
scroll to position [405, 0]
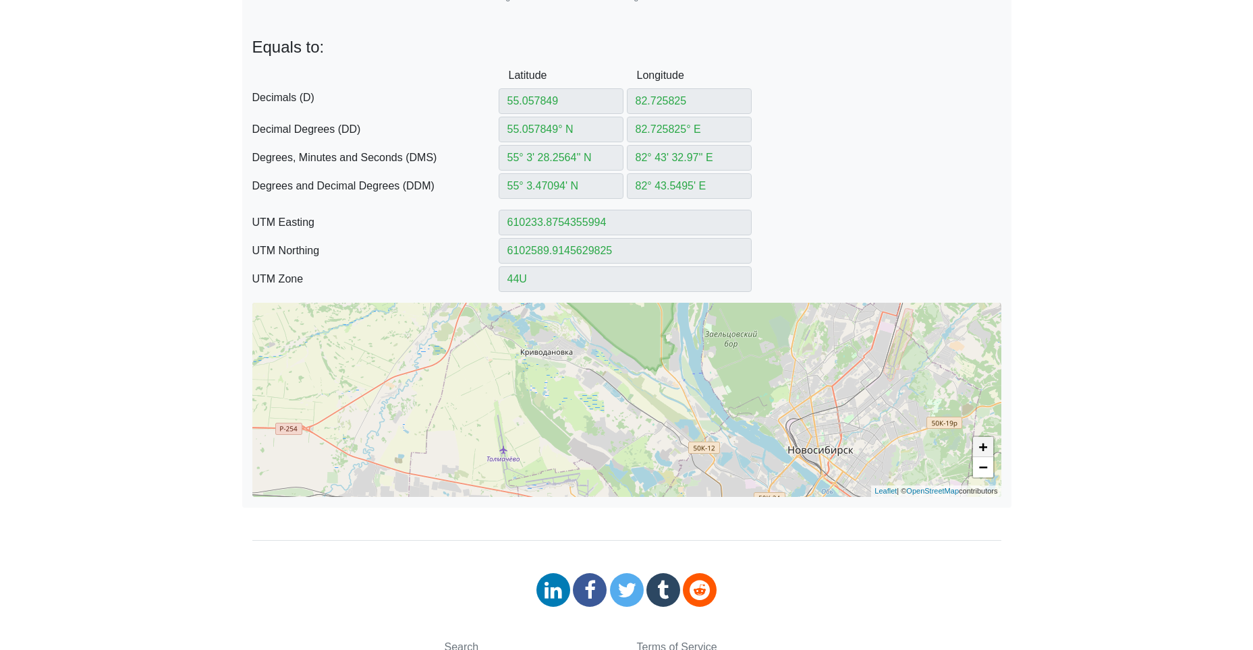
click at [976, 443] on link "+" at bounding box center [983, 447] width 20 height 20
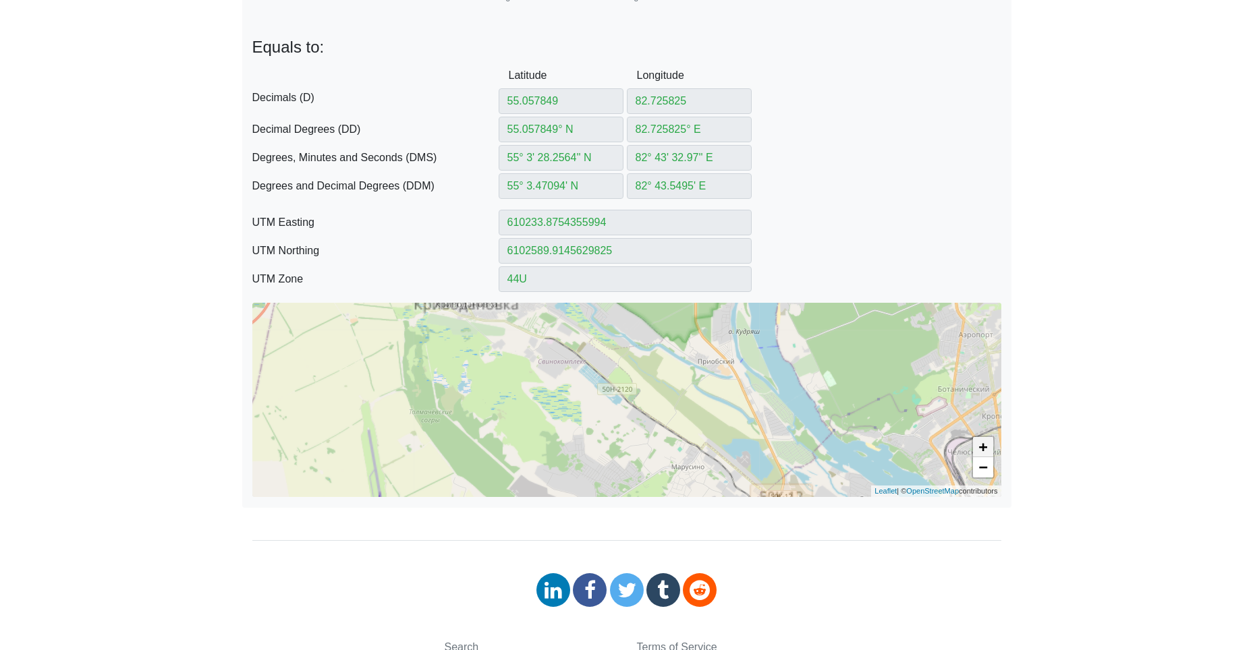
click at [976, 443] on link "+" at bounding box center [983, 447] width 20 height 20
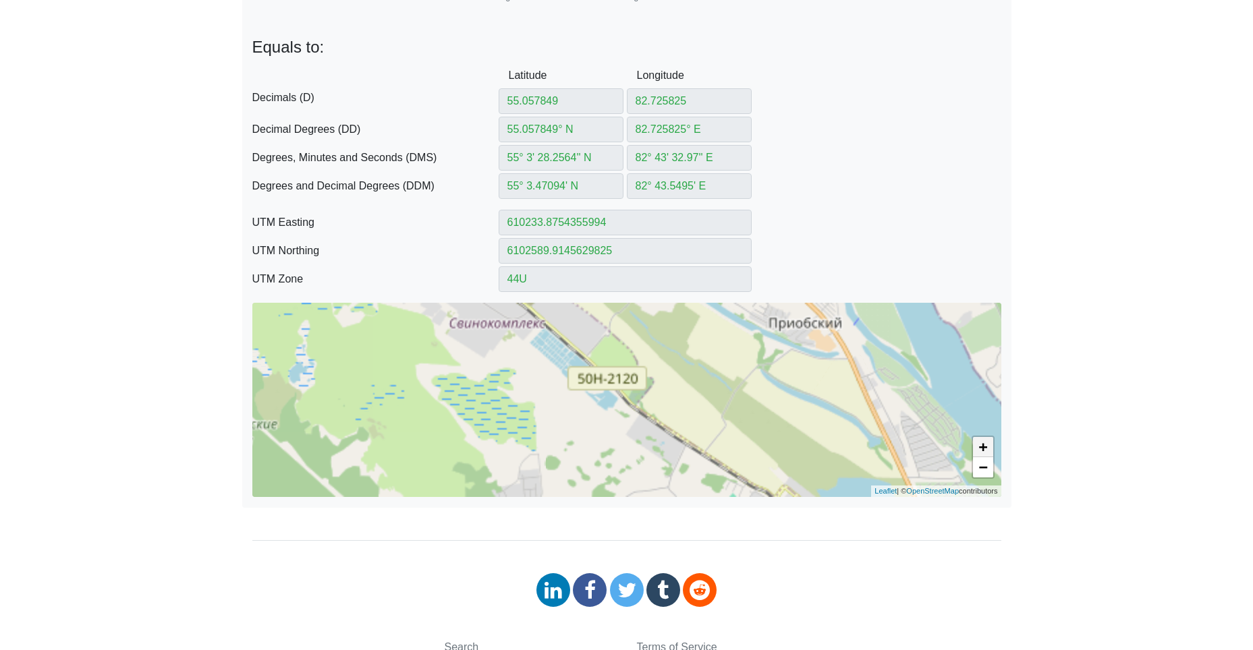
click at [976, 444] on link "+" at bounding box center [983, 447] width 20 height 20
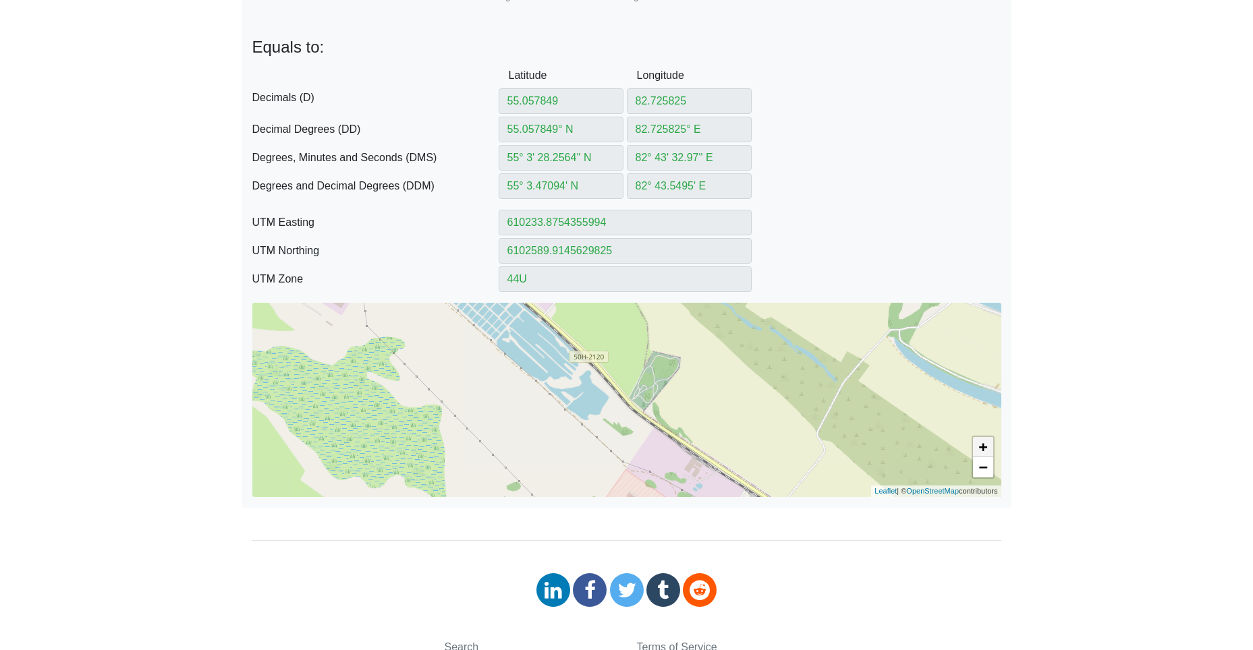
click at [976, 444] on link "+" at bounding box center [983, 447] width 20 height 20
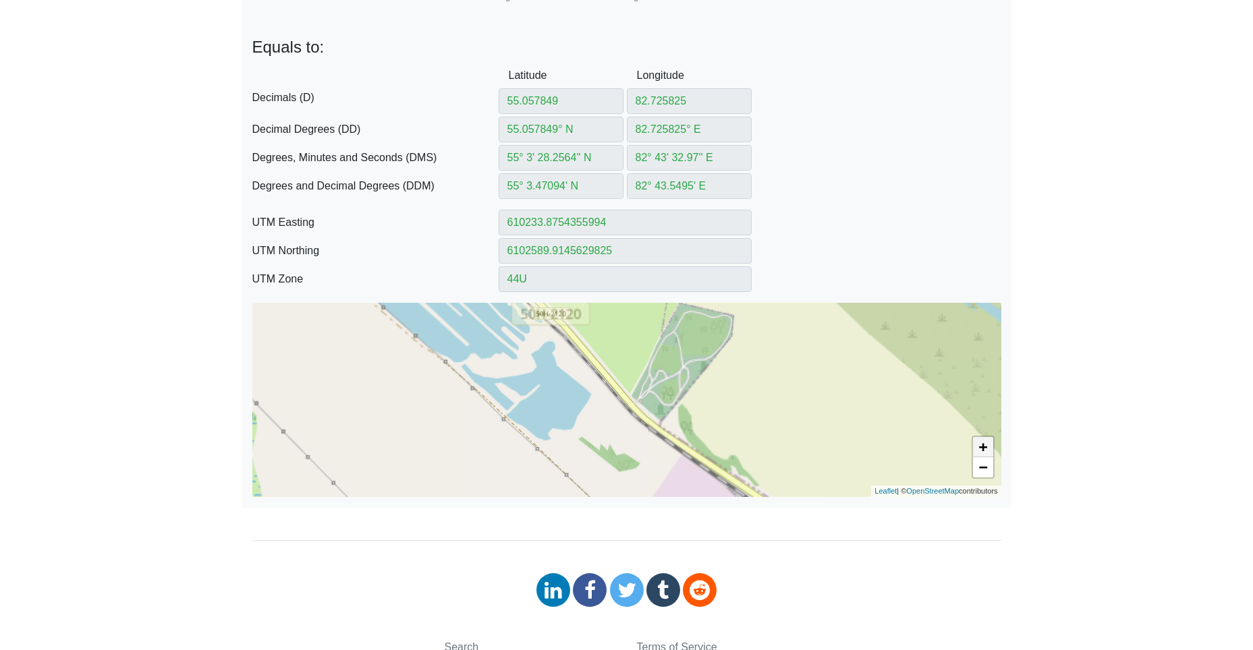
click at [976, 444] on link "+" at bounding box center [983, 447] width 20 height 20
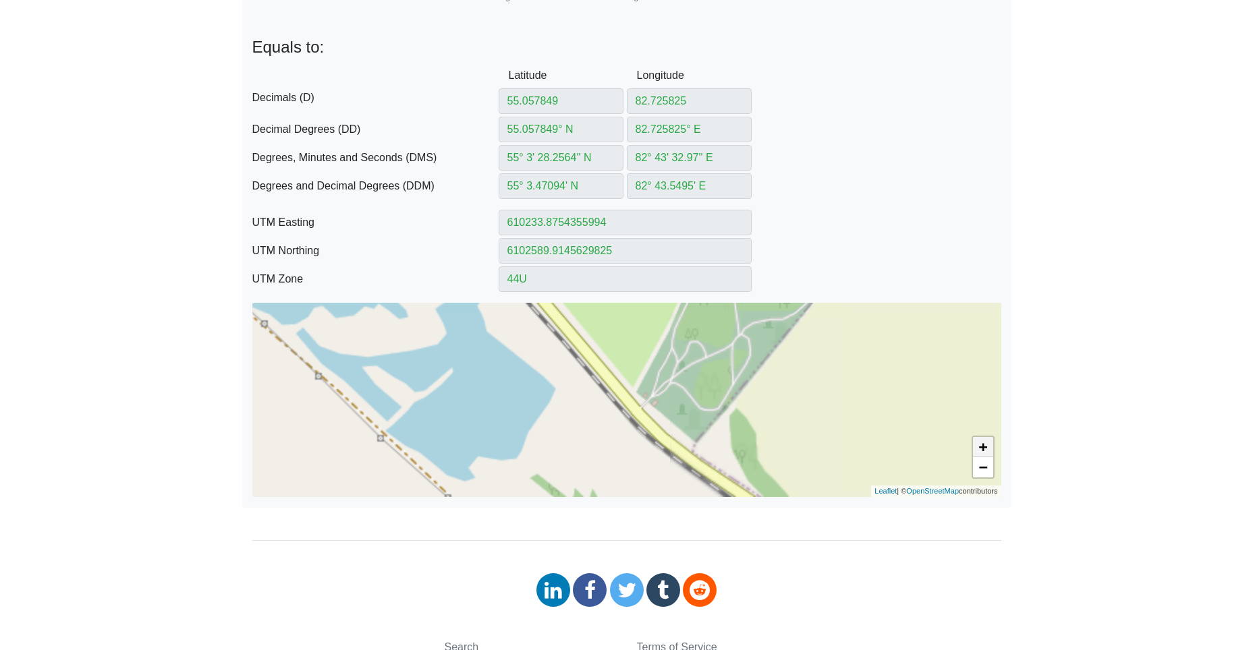
click at [977, 443] on link "+" at bounding box center [983, 447] width 20 height 20
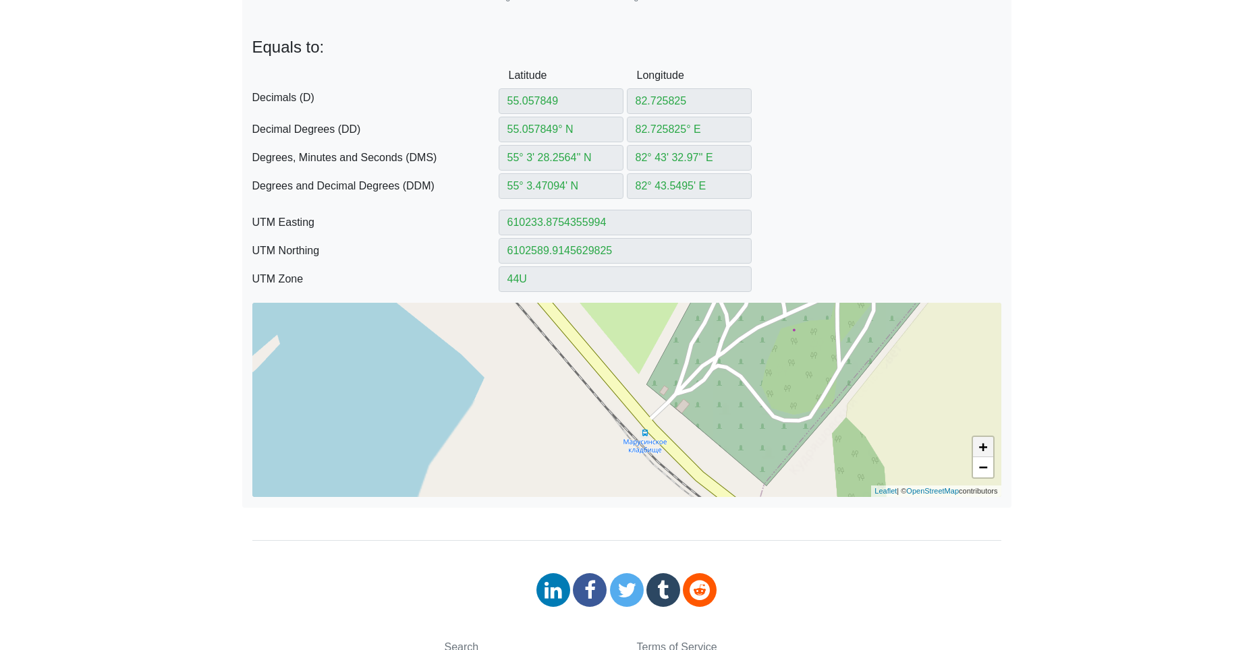
click at [977, 443] on link "+" at bounding box center [983, 447] width 20 height 20
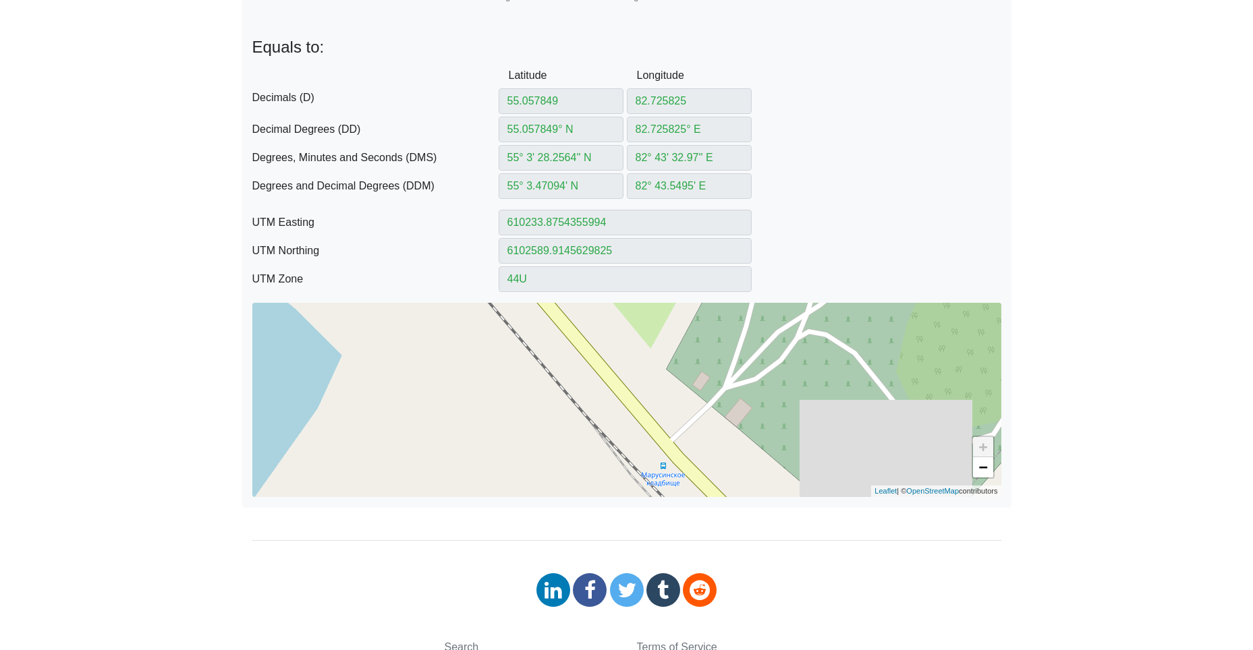
scroll to position [270, 0]
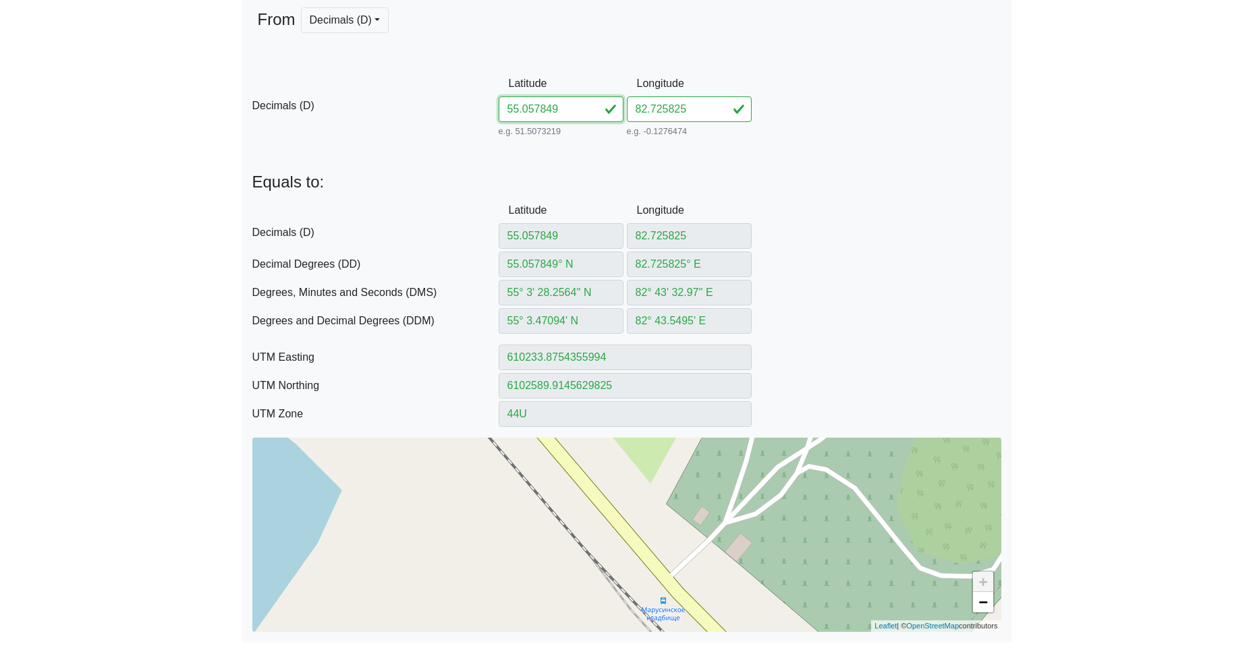
drag, startPoint x: 575, startPoint y: 101, endPoint x: 450, endPoint y: 100, distance: 124.8
click at [453, 100] on div "D Decimals (D) Latitude 55.057849 e.g. 51.5073219 Between -90 and 90 Longitude …" at bounding box center [626, 105] width 769 height 69
paste input "6366882715793"
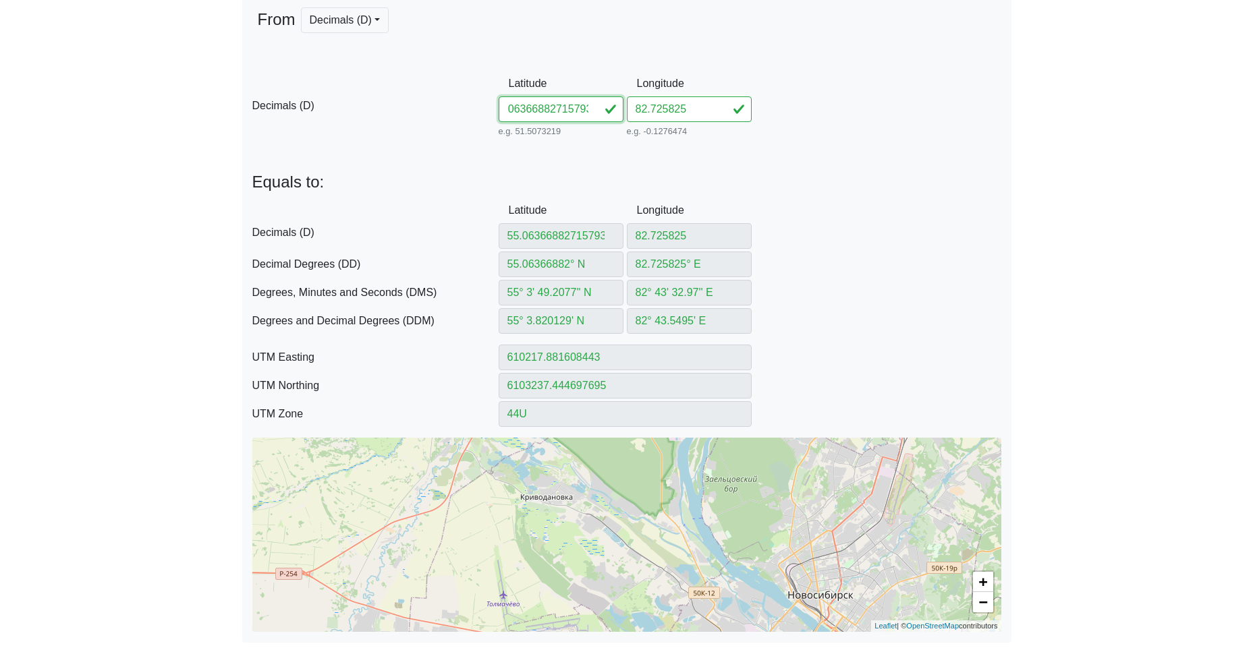
drag, startPoint x: 542, startPoint y: 111, endPoint x: 738, endPoint y: 128, distance: 196.3
click at [741, 130] on div "D Decimals (D) Latitude 55.06366882715793 e.g. 51.5073219 Between -90 and 90 Lo…" at bounding box center [626, 105] width 769 height 69
drag, startPoint x: 712, startPoint y: 105, endPoint x: 545, endPoint y: 107, distance: 166.7
click at [563, 106] on div "D Decimals (D) Latitude 55.063668 e.g. 51.5073219 Between -90 and 90 Longitude …" at bounding box center [626, 105] width 769 height 69
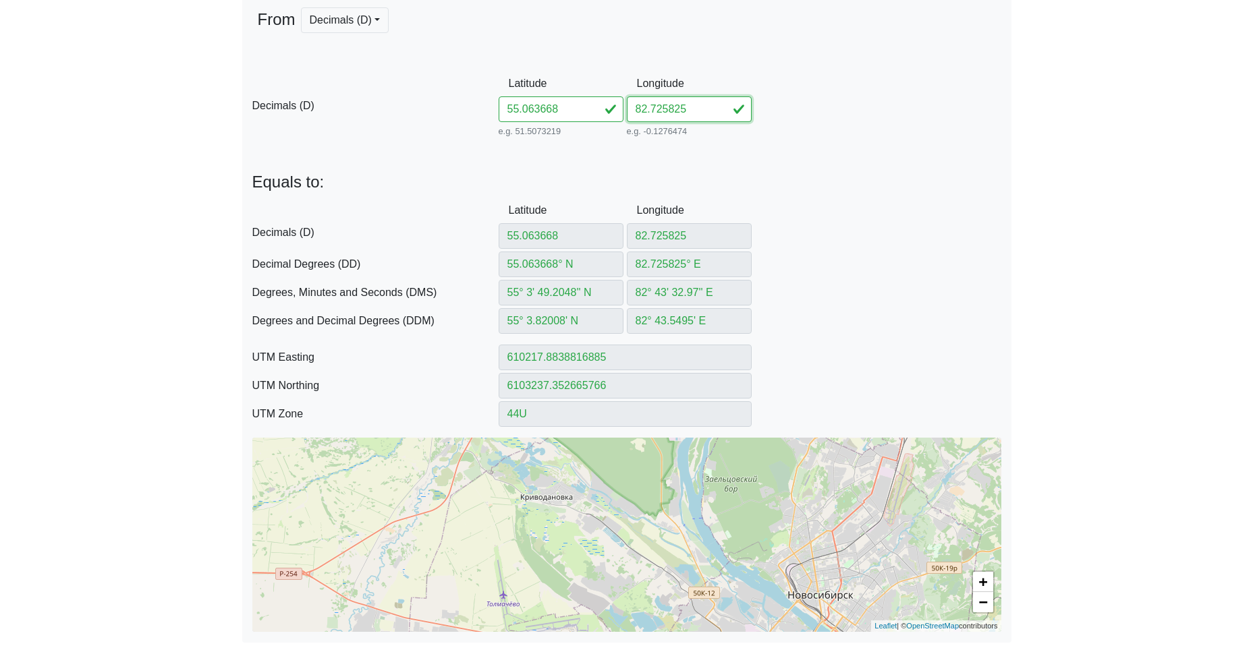
paste input "715793"
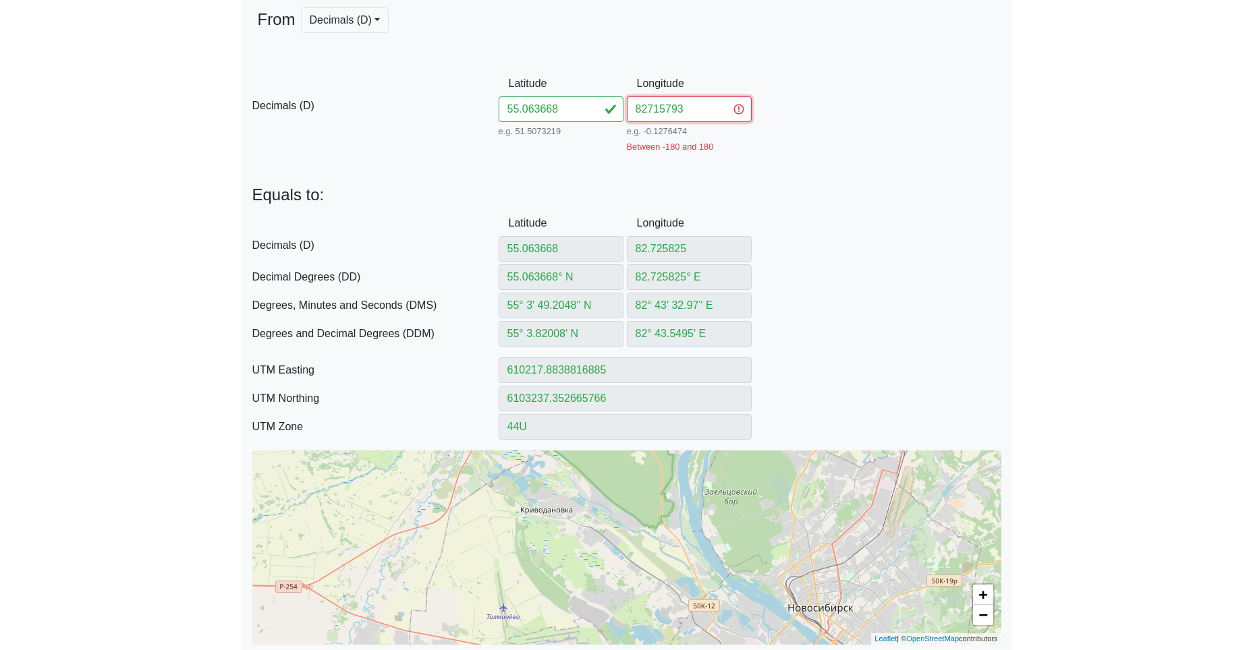
click at [646, 110] on input "82715793" at bounding box center [689, 109] width 125 height 26
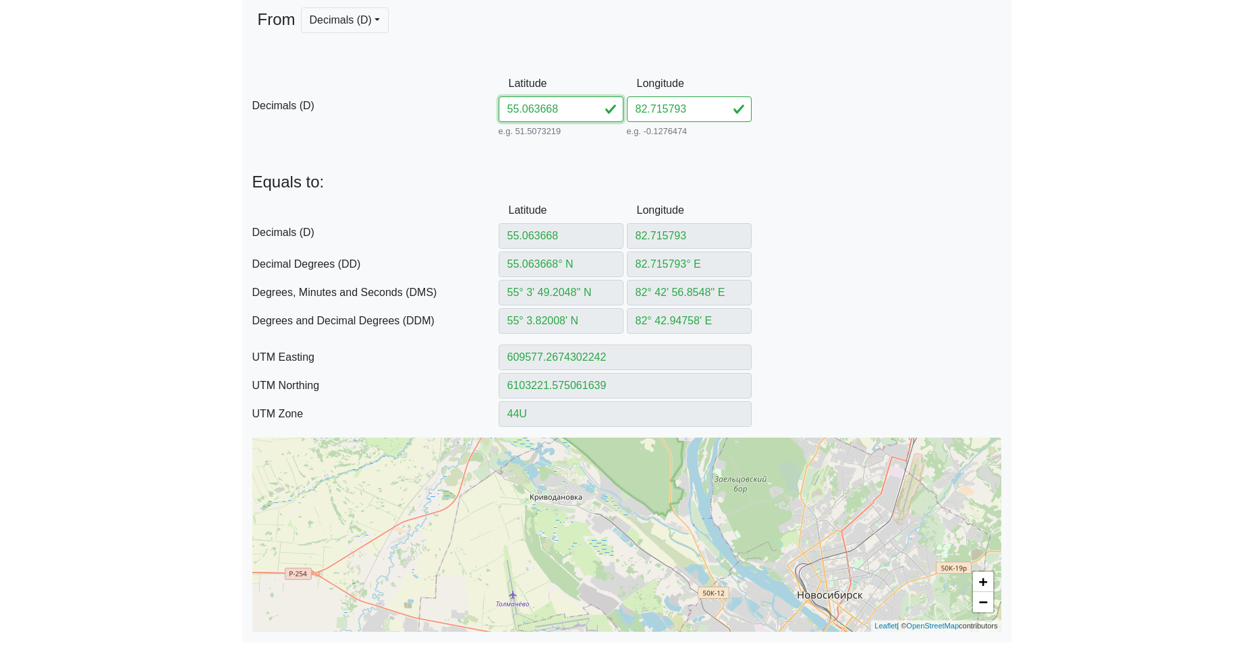
drag, startPoint x: 572, startPoint y: 109, endPoint x: 414, endPoint y: 105, distance: 157.9
click at [448, 103] on div "D Decimals (D) Latitude 55.063668 e.g. 51.5073219 Between -90 and 90 Longitude …" at bounding box center [626, 105] width 769 height 69
paste input "707678270188"
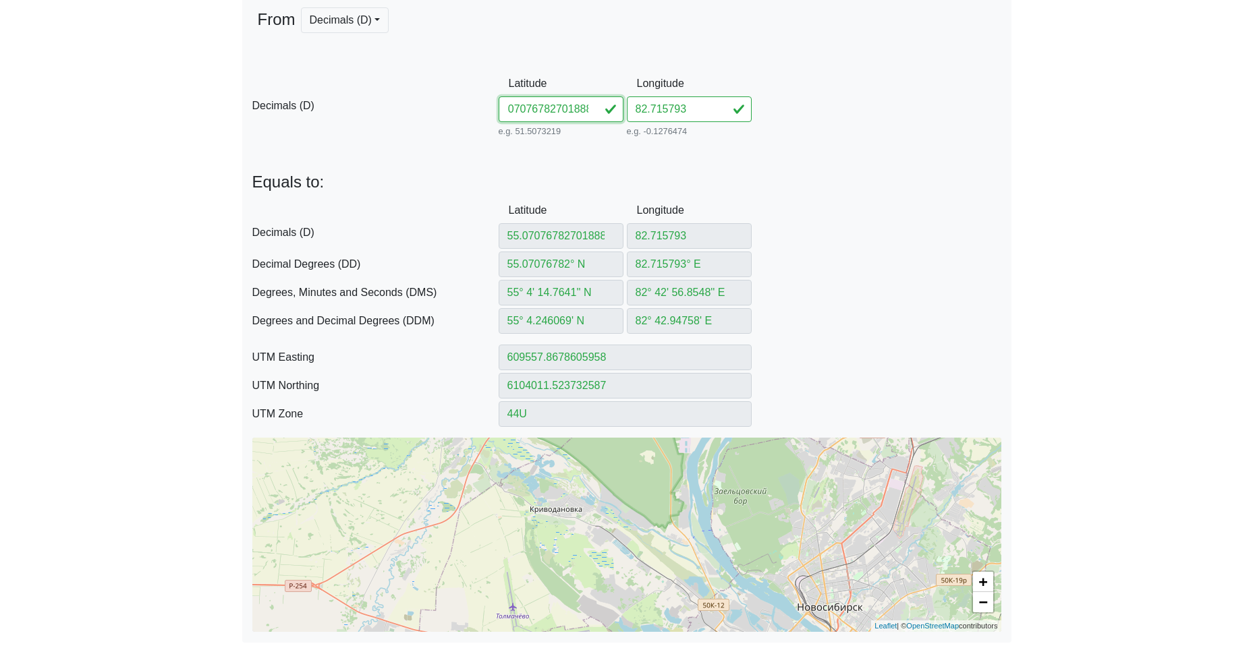
drag, startPoint x: 540, startPoint y: 109, endPoint x: 787, endPoint y: 119, distance: 247.1
click at [761, 120] on div "D Decimals (D) Latitude 55.07076782701888 e.g. 51.5073219 Between -90 and 90 Lo…" at bounding box center [626, 105] width 769 height 69
drag, startPoint x: 694, startPoint y: 104, endPoint x: 559, endPoint y: 103, distance: 134.9
click at [569, 101] on div "D Decimals (D) Latitude 55.070767 e.g. 51.5073219 Between -90 and 90 Longitude …" at bounding box center [626, 105] width 769 height 69
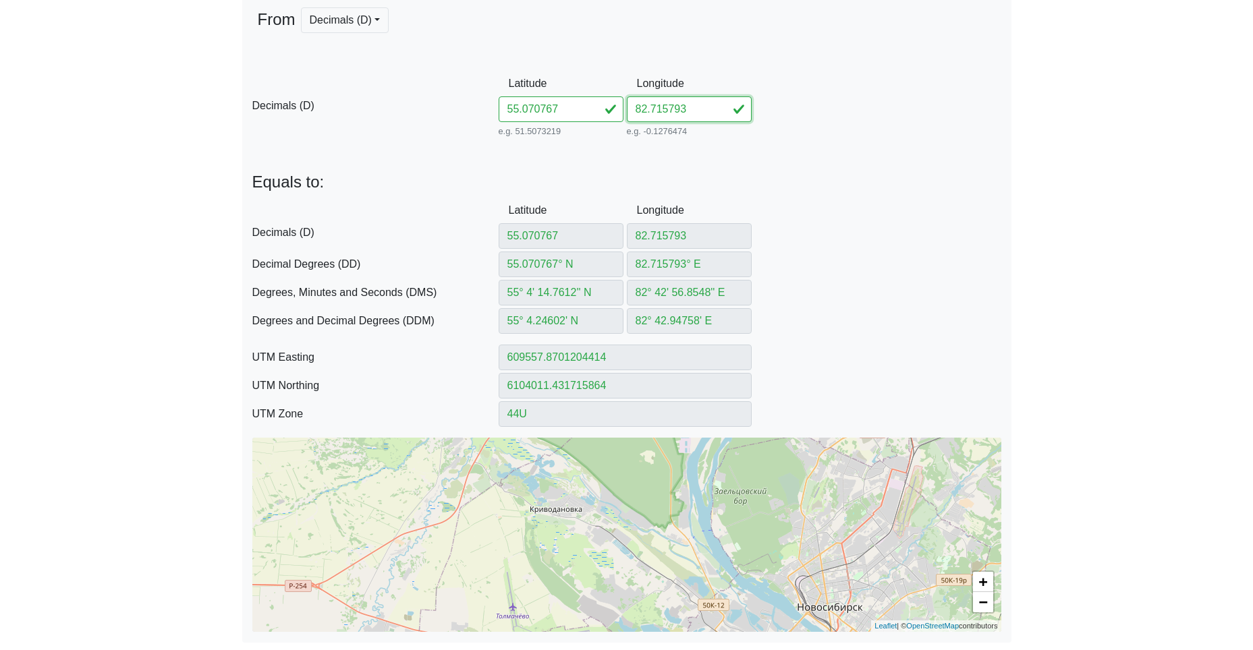
paste input "701888"
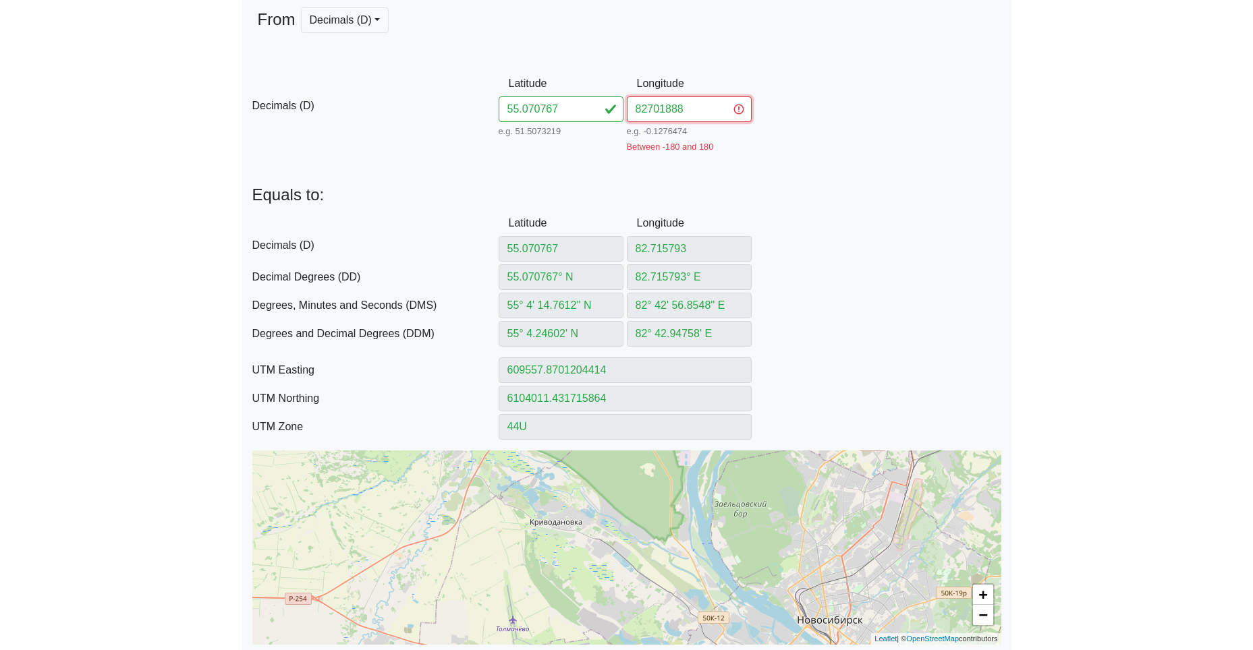
click at [647, 109] on input "82701888" at bounding box center [689, 109] width 125 height 26
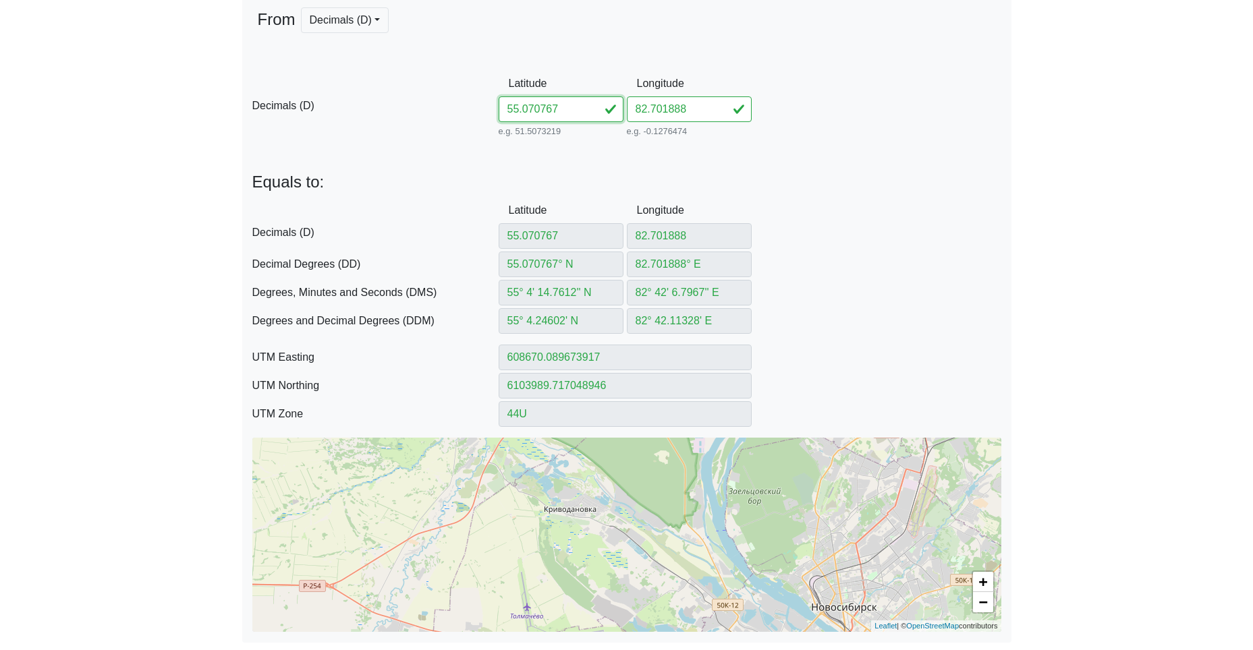
drag, startPoint x: 578, startPoint y: 113, endPoint x: 434, endPoint y: 121, distance: 143.9
click at [472, 119] on div "D Decimals (D) Latitude 55.070767 e.g. 51.5073219 Between -90 and 90 Longitude …" at bounding box center [626, 105] width 769 height 69
paste input "627482681883"
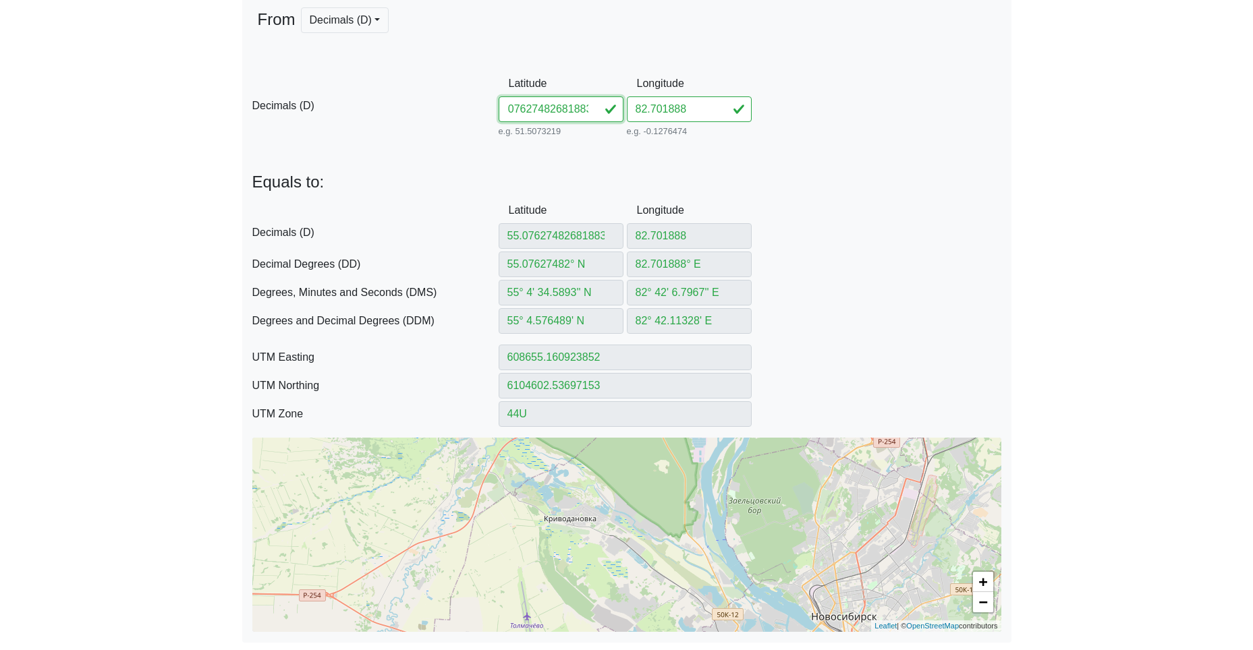
drag, startPoint x: 544, startPoint y: 113, endPoint x: 729, endPoint y: 113, distance: 184.9
click at [697, 115] on div "D Decimals (D) Latitude 55.07627482681883 e.g. 51.5073219 Between -90 and 90 Lo…" at bounding box center [626, 105] width 769 height 69
drag, startPoint x: 696, startPoint y: 107, endPoint x: 586, endPoint y: 107, distance: 109.3
click at [600, 106] on div "D Decimals (D) Latitude 55.076274 e.g. 51.5073219 Between -90 and 90 Longitude …" at bounding box center [626, 105] width 769 height 69
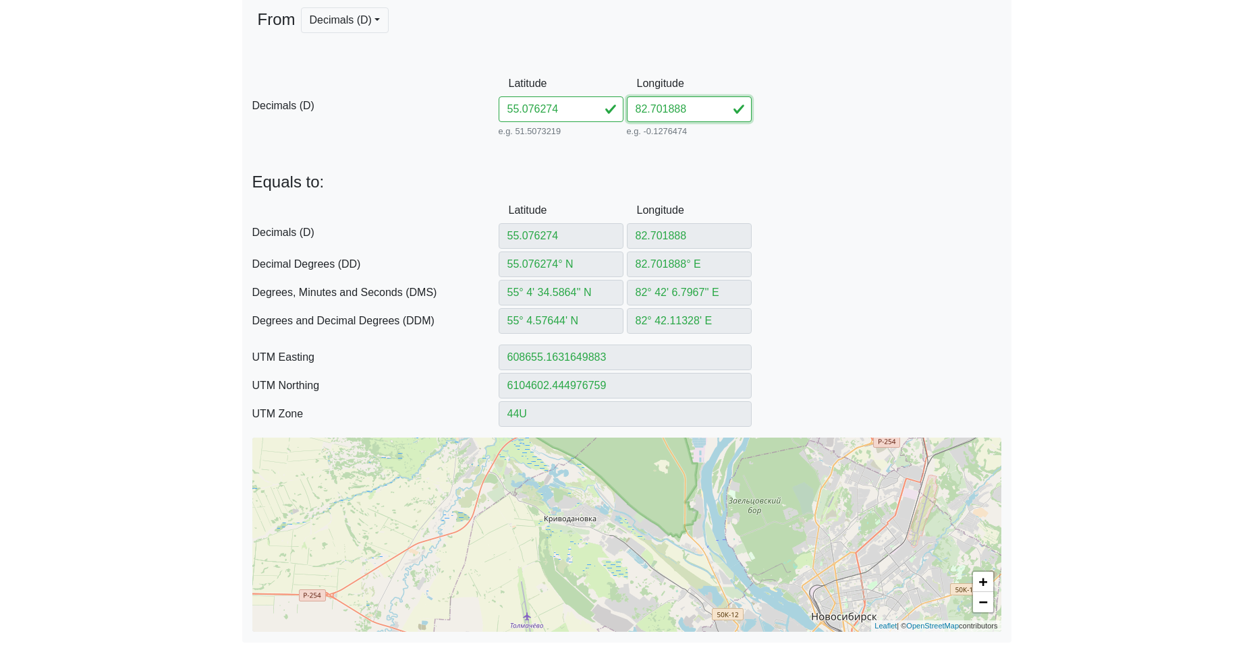
paste input "681883"
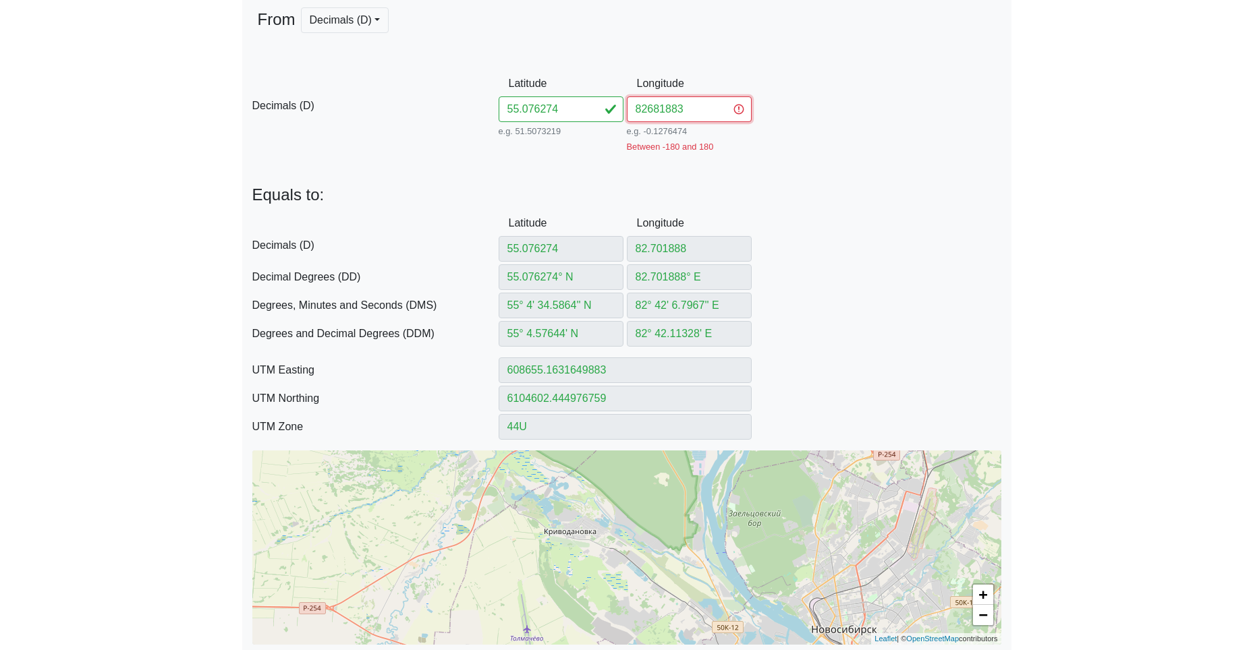
click at [645, 109] on input "82681883" at bounding box center [689, 109] width 125 height 26
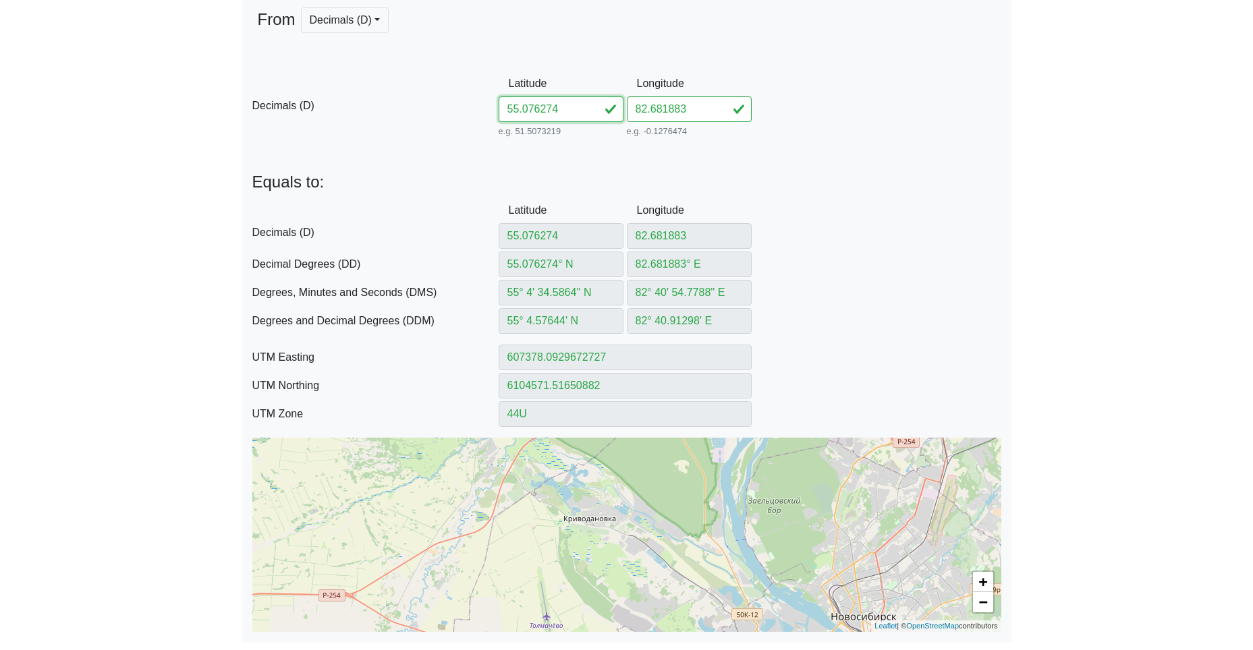
drag, startPoint x: 567, startPoint y: 113, endPoint x: 417, endPoint y: 109, distance: 149.8
click at [462, 110] on div "D Decimals (D) Latitude 55.076274 e.g. 51.5073219 Between -90 and 90 Longitude …" at bounding box center [626, 105] width 769 height 69
paste input "8100782658750"
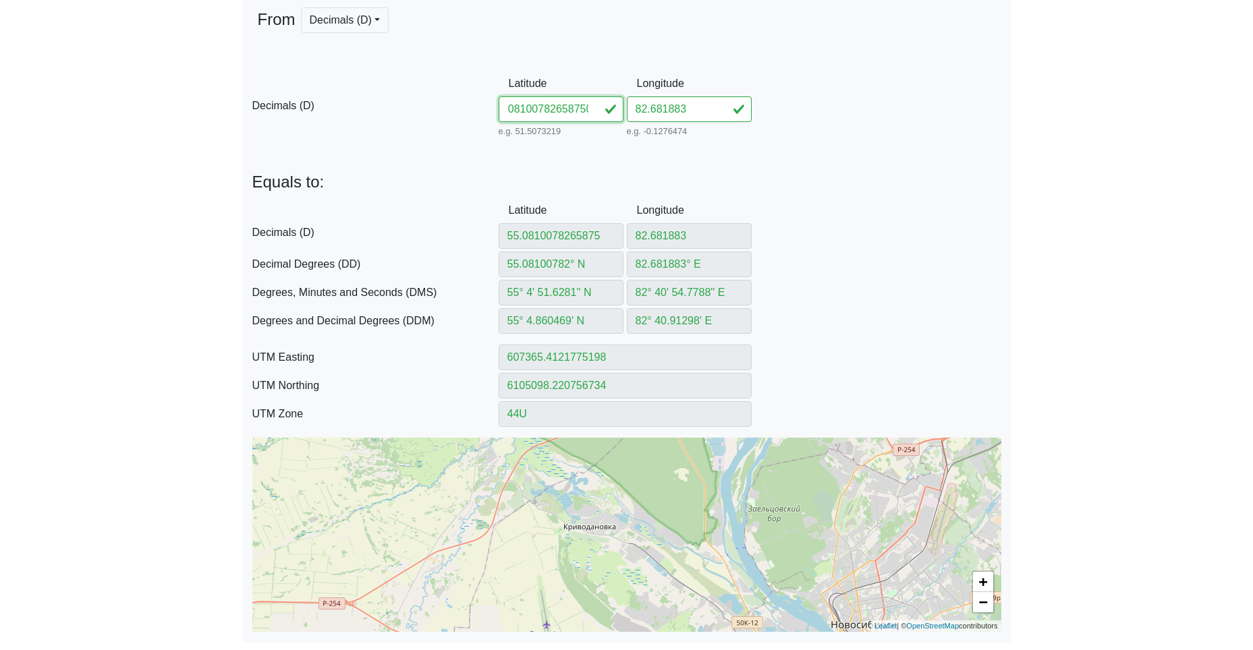
drag, startPoint x: 542, startPoint y: 109, endPoint x: 738, endPoint y: 117, distance: 196.5
click at [727, 117] on div "D Decimals (D) Latitude 55.08100782658750 e.g. 51.5073219 Between -90 and 90 Lo…" at bounding box center [626, 105] width 769 height 69
drag, startPoint x: 699, startPoint y: 113, endPoint x: 590, endPoint y: 110, distance: 109.3
click at [604, 109] on div "D Decimals (D) Latitude 55.081007 e.g. 51.5073219 Between -90 and 90 Longitude …" at bounding box center [626, 105] width 769 height 69
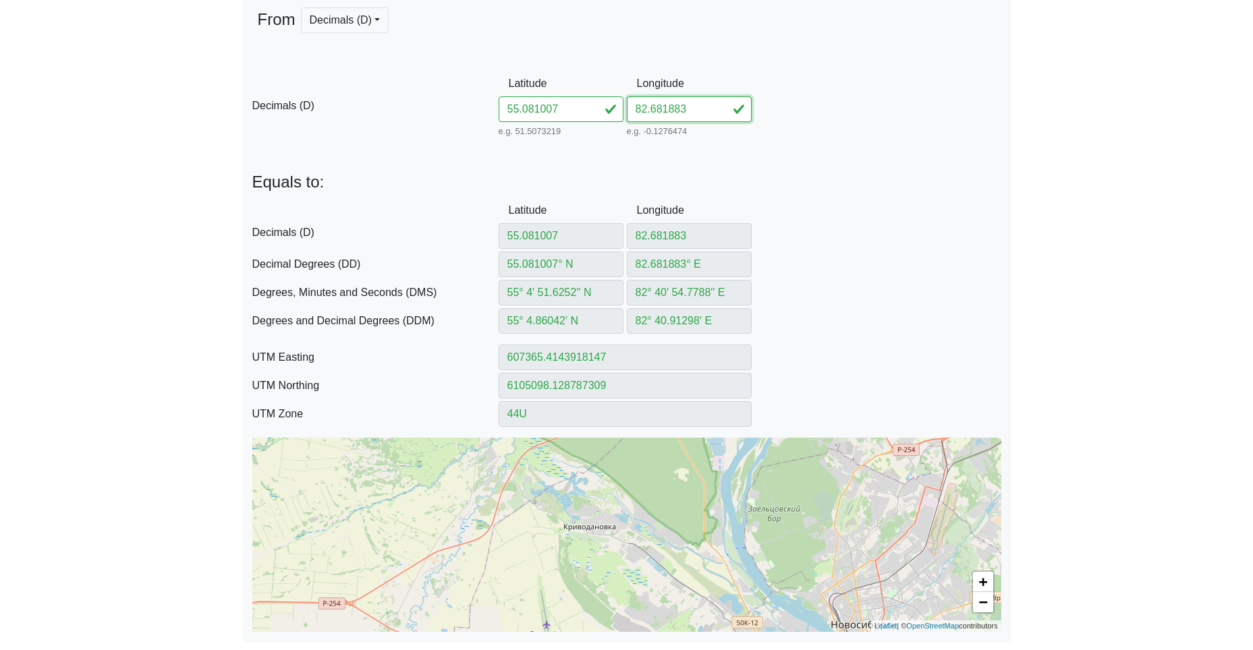
paste input "658750"
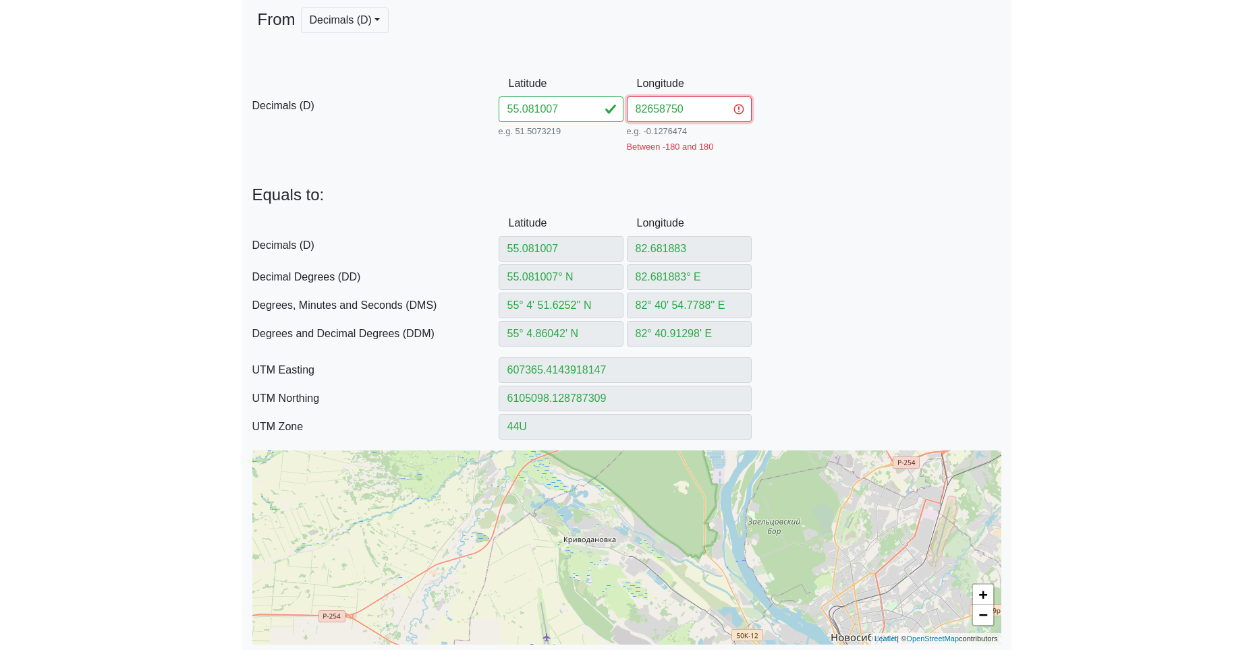
click at [648, 109] on input "82658750" at bounding box center [689, 109] width 125 height 26
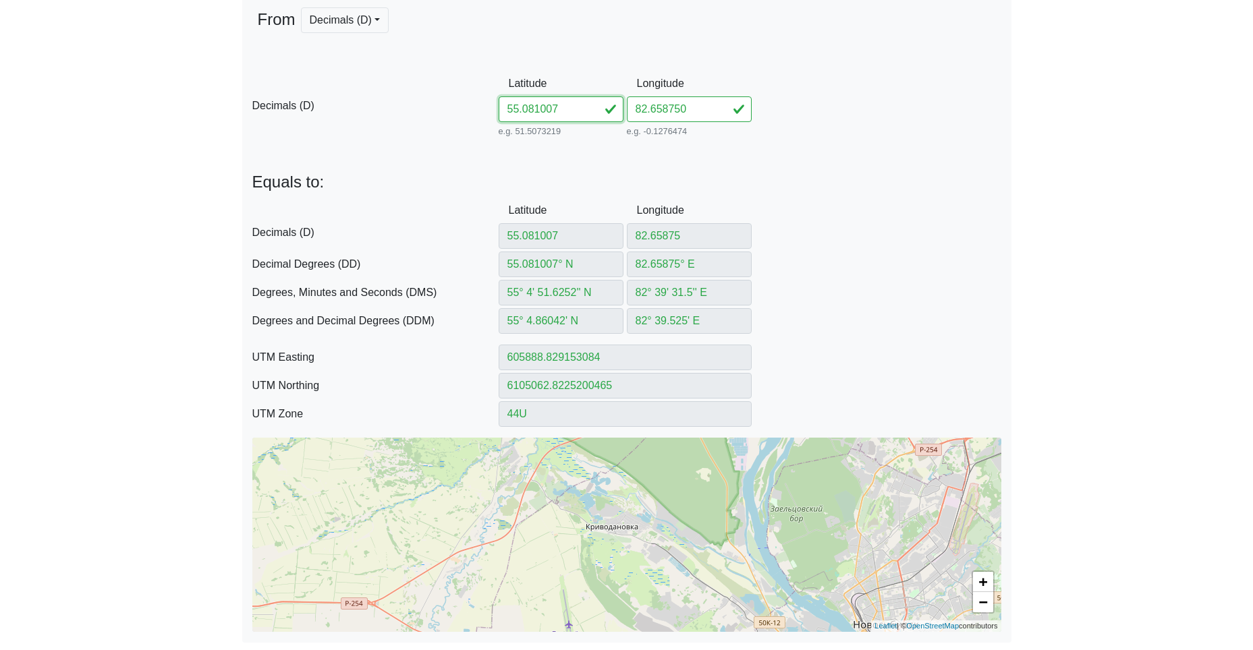
drag, startPoint x: 567, startPoint y: 109, endPoint x: 461, endPoint y: 109, distance: 105.9
click at [469, 109] on div "D Decimals (D) Latitude 55.081007 e.g. 51.5073219 Between -90 and 90 Longitude …" at bounding box center [626, 105] width 769 height 69
paste input "49582643733"
drag, startPoint x: 542, startPoint y: 111, endPoint x: 707, endPoint y: 120, distance: 165.6
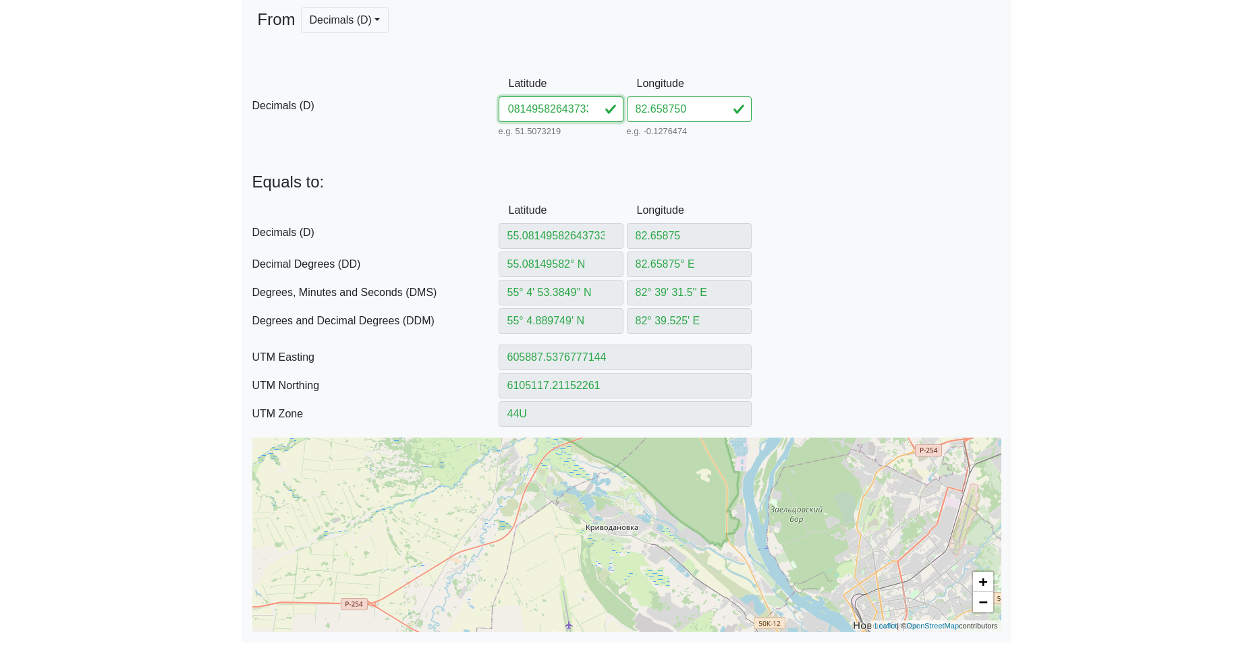
click at [698, 120] on div "D Decimals (D) Latitude 55.08149582643733 e.g. 51.5073219 Between -90 and 90 Lo…" at bounding box center [626, 105] width 769 height 69
drag, startPoint x: 698, startPoint y: 115, endPoint x: 588, endPoint y: 115, distance: 110.0
click at [603, 113] on div "D Decimals (D) Latitude 55.081495 e.g. 51.5073219 Between -90 and 90 Longitude …" at bounding box center [626, 105] width 769 height 69
paste input "643733"
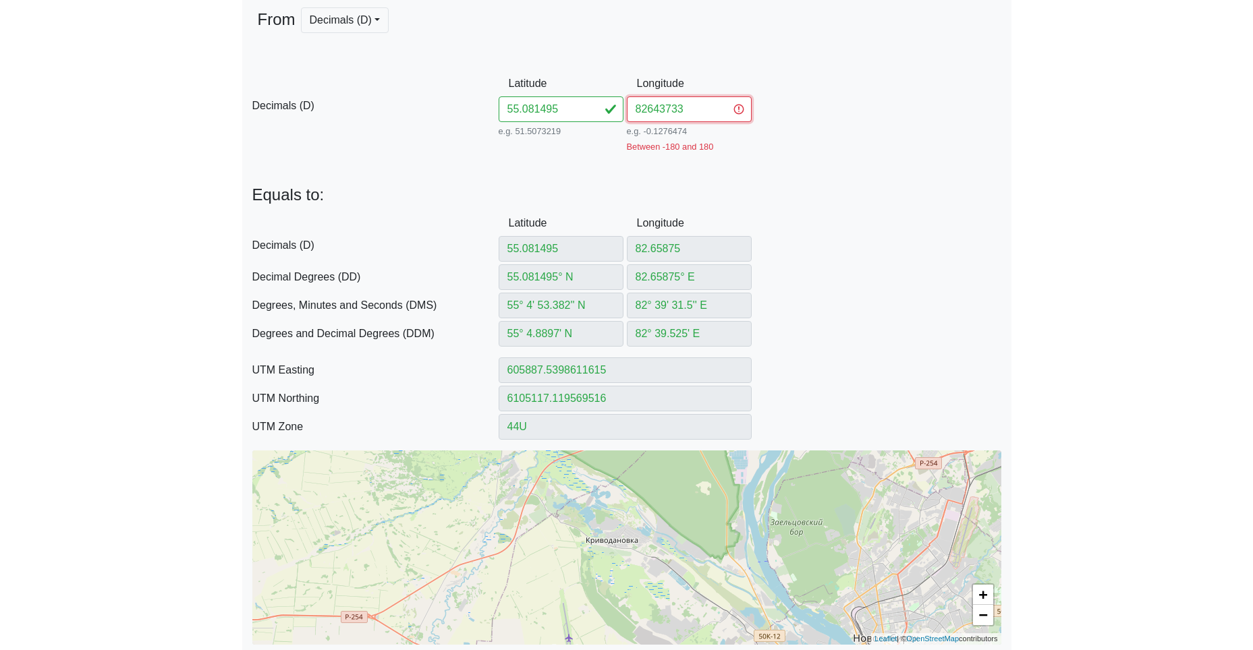
click at [649, 113] on input "82643733" at bounding box center [689, 109] width 125 height 26
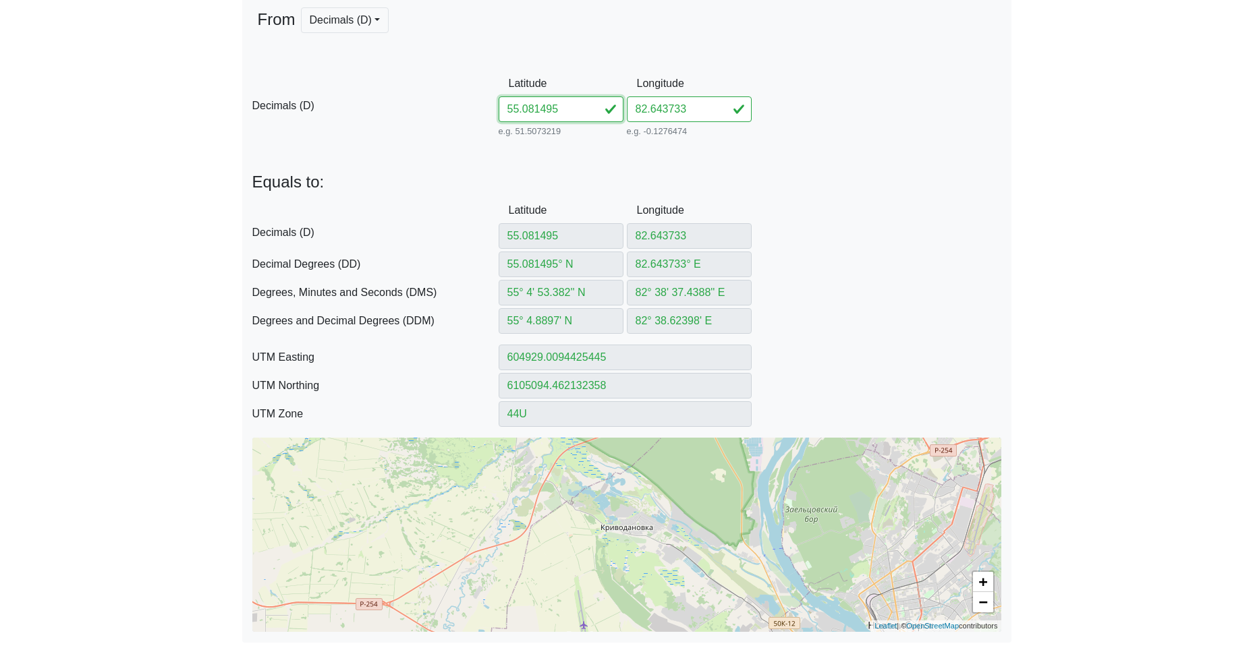
drag, startPoint x: 534, startPoint y: 110, endPoint x: 453, endPoint y: 109, distance: 81.0
click at [472, 109] on div "D Decimals (D) Latitude 55.081495 e.g. 51.5073219 Between -90 and 90 Longitude …" at bounding box center [626, 105] width 769 height 69
paste input "605882644686"
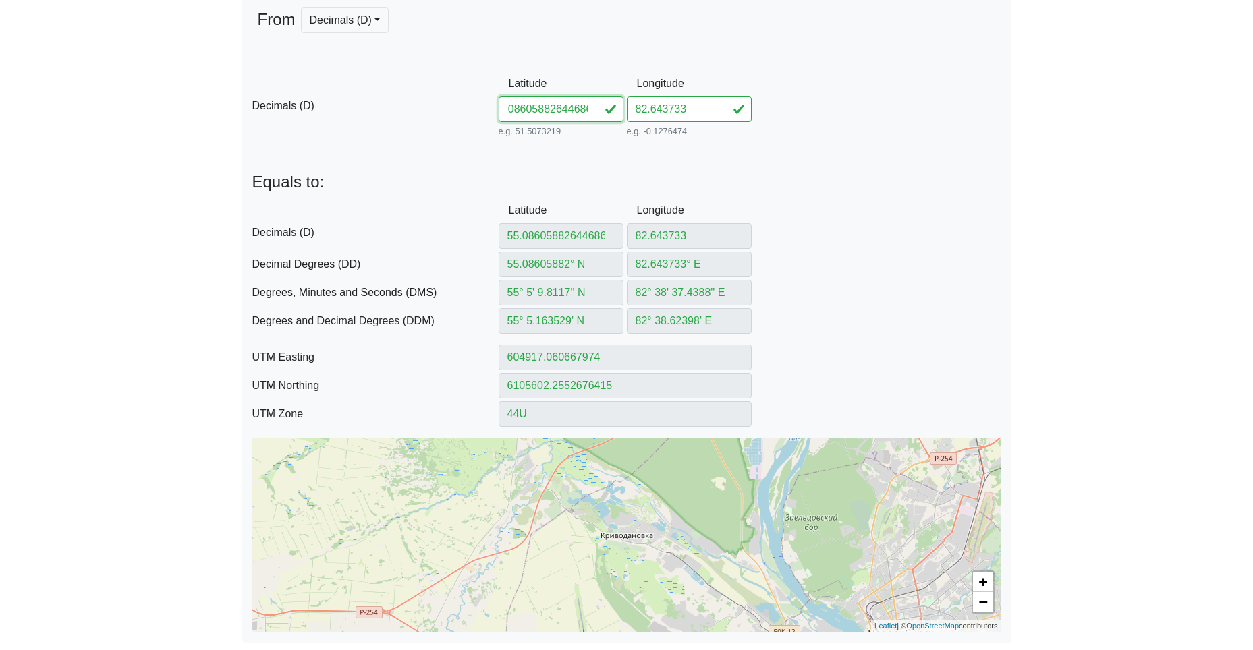
drag, startPoint x: 539, startPoint y: 112, endPoint x: 754, endPoint y: 121, distance: 215.4
click at [733, 123] on div "D Decimals (D) Latitude 55.08605882644686 e.g. 51.5073219 Between -90 and 90 Lo…" at bounding box center [626, 105] width 769 height 69
drag, startPoint x: 710, startPoint y: 111, endPoint x: 579, endPoint y: 110, distance: 131.6
click at [585, 110] on div "D Decimals (D) Latitude 55.086058 e.g. 51.5073219 Between -90 and 90 Longitude …" at bounding box center [626, 105] width 769 height 69
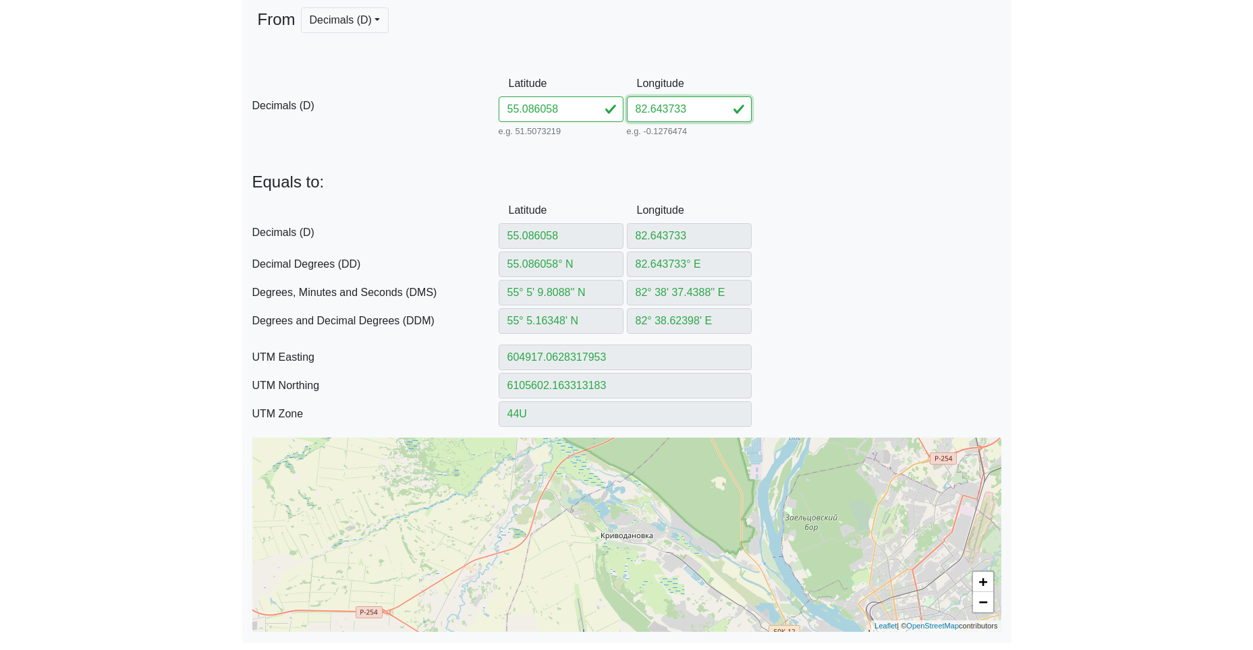
paste input "644686"
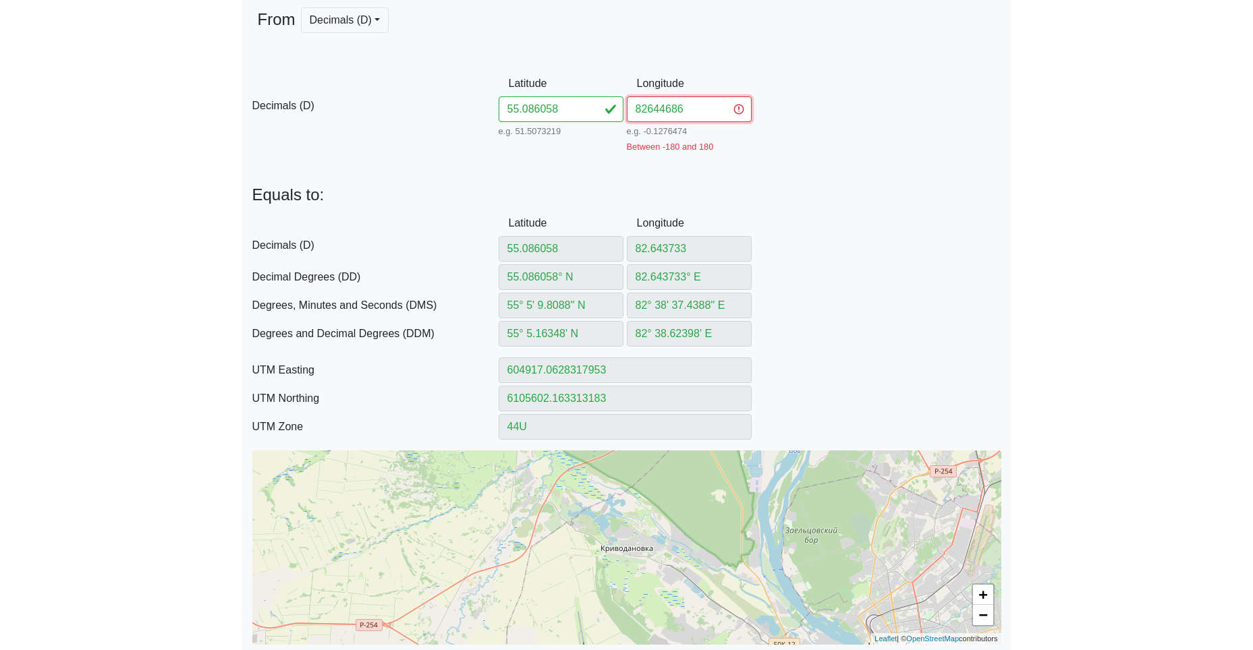
click at [646, 107] on input "82644686" at bounding box center [689, 109] width 125 height 26
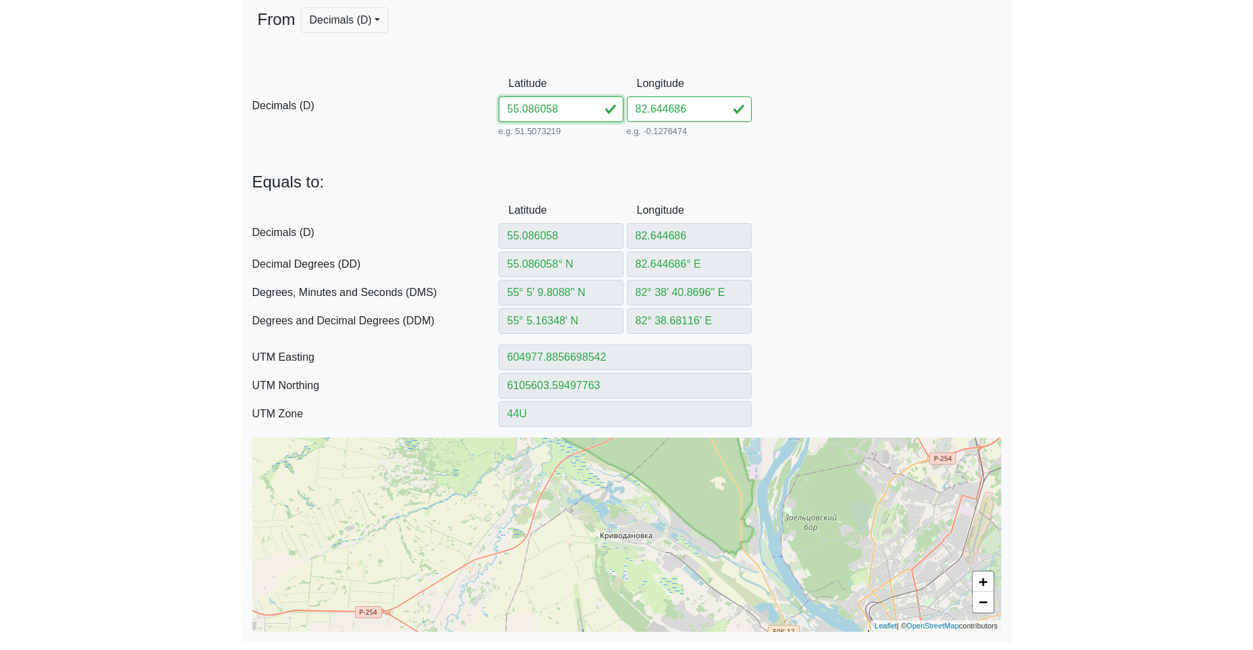
drag, startPoint x: 561, startPoint y: 111, endPoint x: 443, endPoint y: 108, distance: 117.4
click at [478, 108] on div "D Decimals (D) Latitude 55.086058 e.g. 51.5073219 Between -90 and 90 Longitude …" at bounding box center [626, 105] width 769 height 69
paste input "9040482655156"
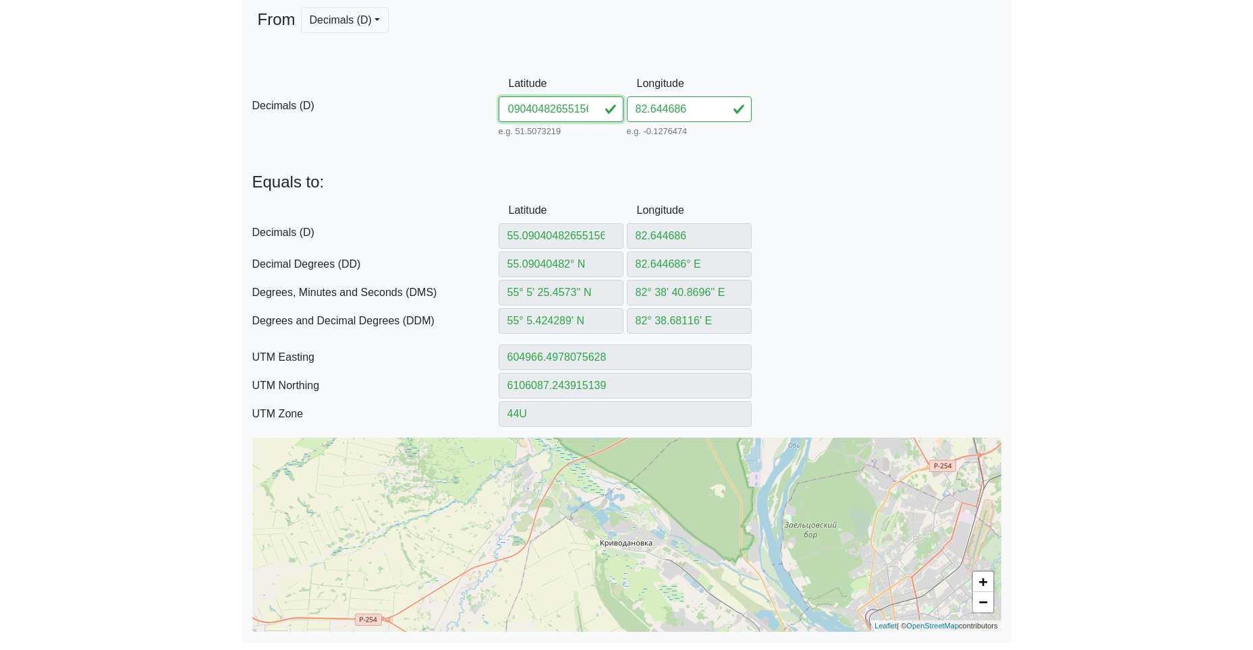
drag, startPoint x: 543, startPoint y: 109, endPoint x: 766, endPoint y: 127, distance: 223.3
click at [749, 132] on div "D Decimals (D) Latitude 55.09040482655156 e.g. 51.5073219 Between -90 and 90 Lo…" at bounding box center [626, 105] width 769 height 69
drag, startPoint x: 700, startPoint y: 106, endPoint x: 612, endPoint y: 105, distance: 87.7
click at [619, 105] on div "D Decimals (D) Latitude 55.090404 e.g. 51.5073219 Between -90 and 90 Longitude …" at bounding box center [626, 105] width 769 height 69
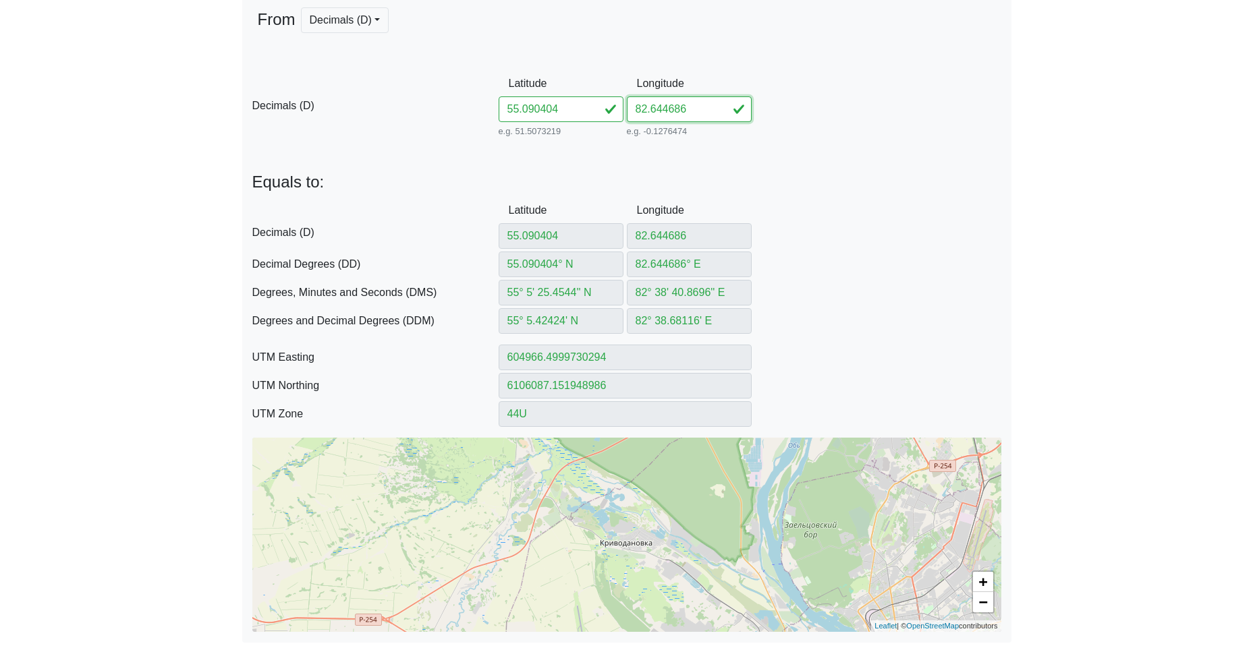
paste input "65515"
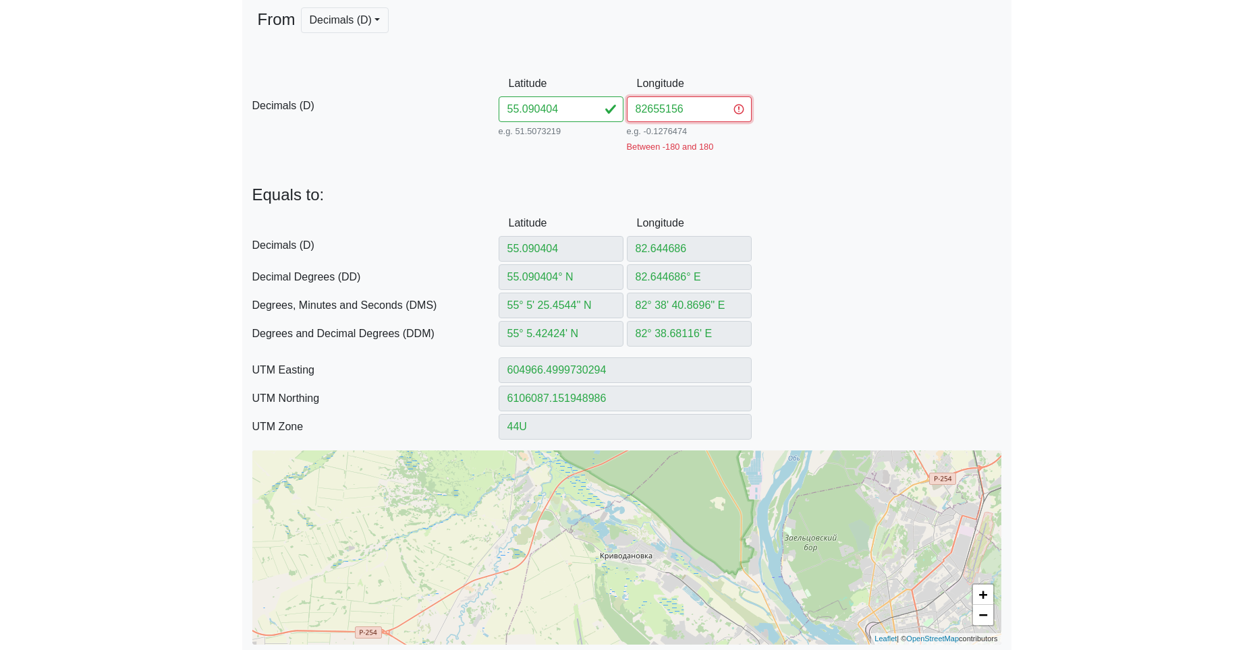
click at [645, 108] on input "82655156" at bounding box center [689, 109] width 125 height 26
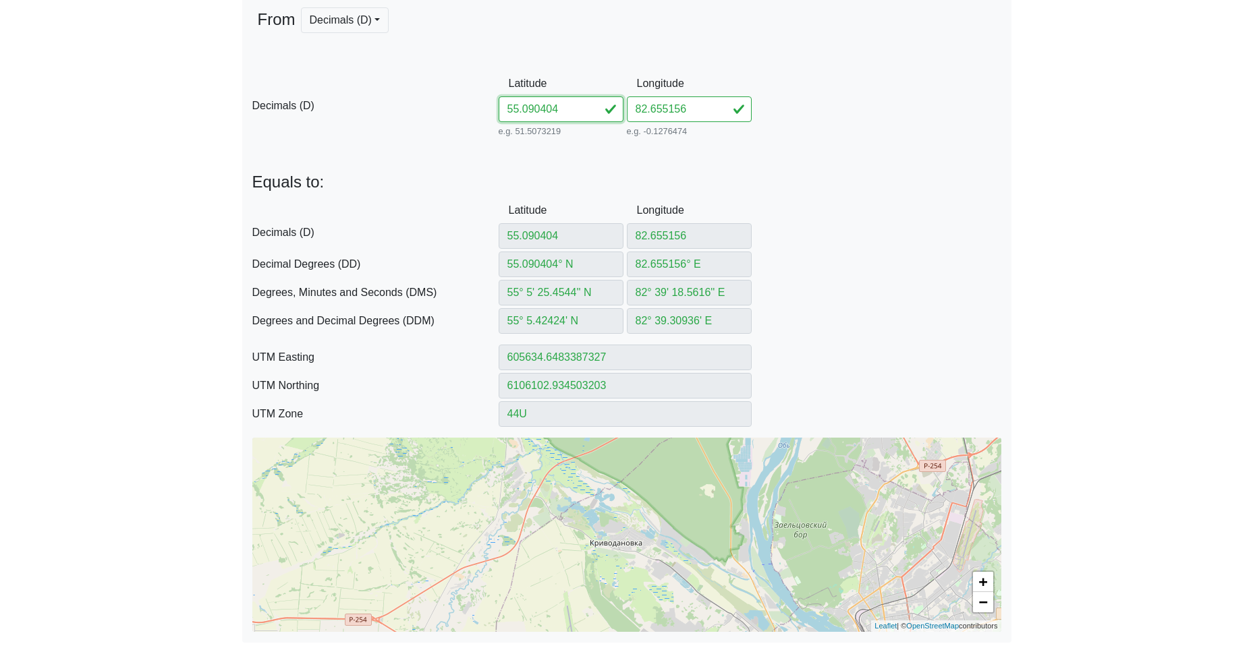
drag, startPoint x: 570, startPoint y: 114, endPoint x: 429, endPoint y: 110, distance: 141.1
click at [470, 109] on div "D Decimals (D) Latitude 55.090404 e.g. 51.5073219 Between -90 and 90 Longitude …" at bounding box center [626, 105] width 769 height 69
paste input "174682661718"
drag, startPoint x: 543, startPoint y: 113, endPoint x: 710, endPoint y: 126, distance: 167.2
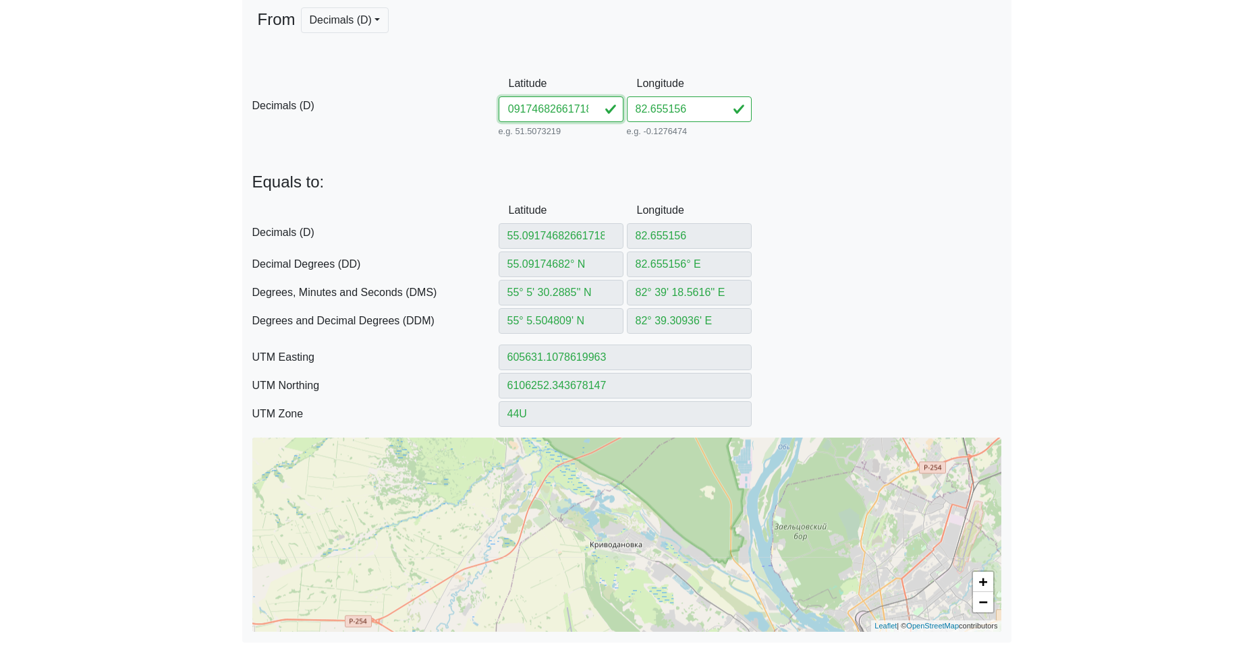
click at [706, 126] on div "D Decimals (D) Latitude 55.09174682661718 e.g. 51.5073219 Between -90 and 90 Lo…" at bounding box center [626, 105] width 769 height 69
drag, startPoint x: 691, startPoint y: 111, endPoint x: 603, endPoint y: 111, distance: 87.7
click at [609, 110] on div "D Decimals (D) Latitude 55.091746 e.g. 51.5073219 Between -90 and 90 Longitude …" at bounding box center [626, 105] width 769 height 69
paste input "661718"
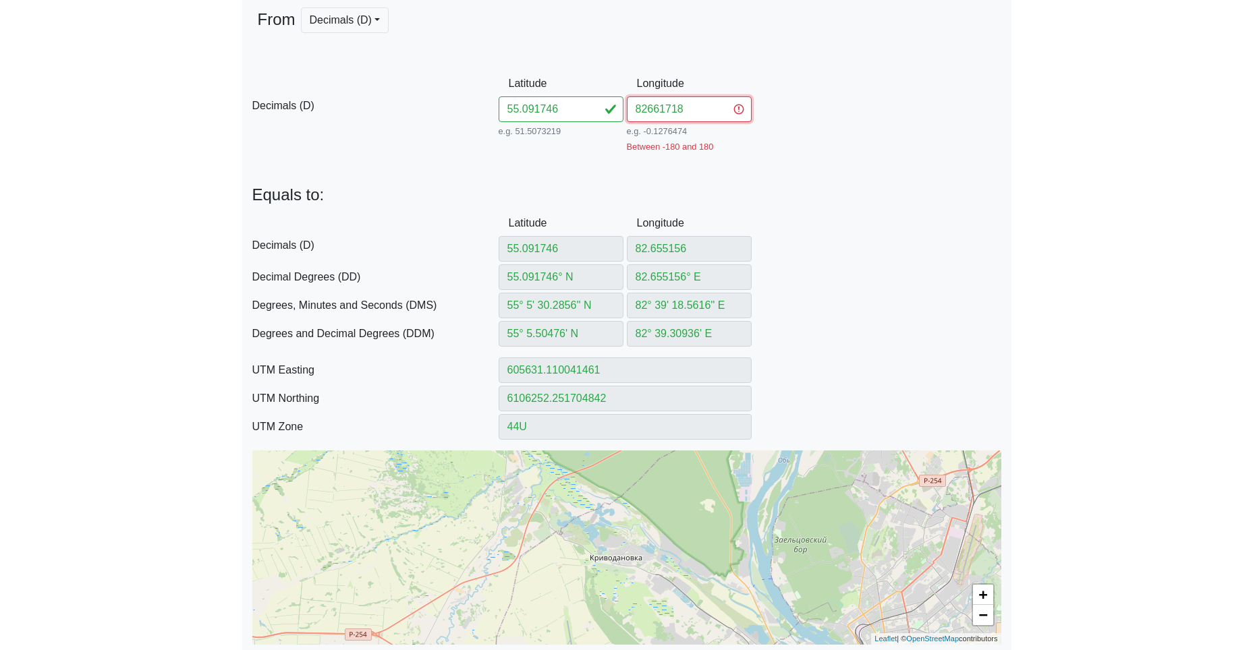
click at [647, 110] on input "82661718" at bounding box center [689, 109] width 125 height 26
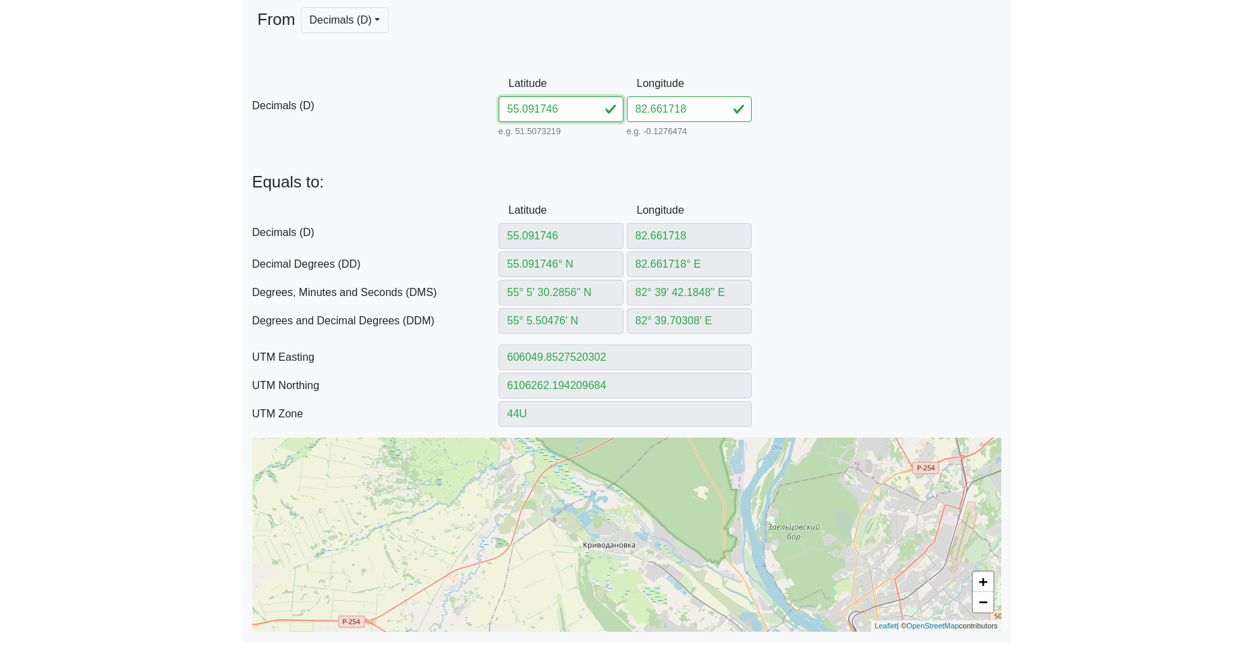
drag, startPoint x: 563, startPoint y: 116, endPoint x: 458, endPoint y: 107, distance: 104.9
click at [484, 105] on div "D Decimals (D) Latitude 55.091746 e.g. 51.5073219 Between -90 and 90 Longitude …" at bounding box center [626, 105] width 769 height 69
paste input "8986082667528"
drag, startPoint x: 540, startPoint y: 113, endPoint x: 782, endPoint y: 118, distance: 241.6
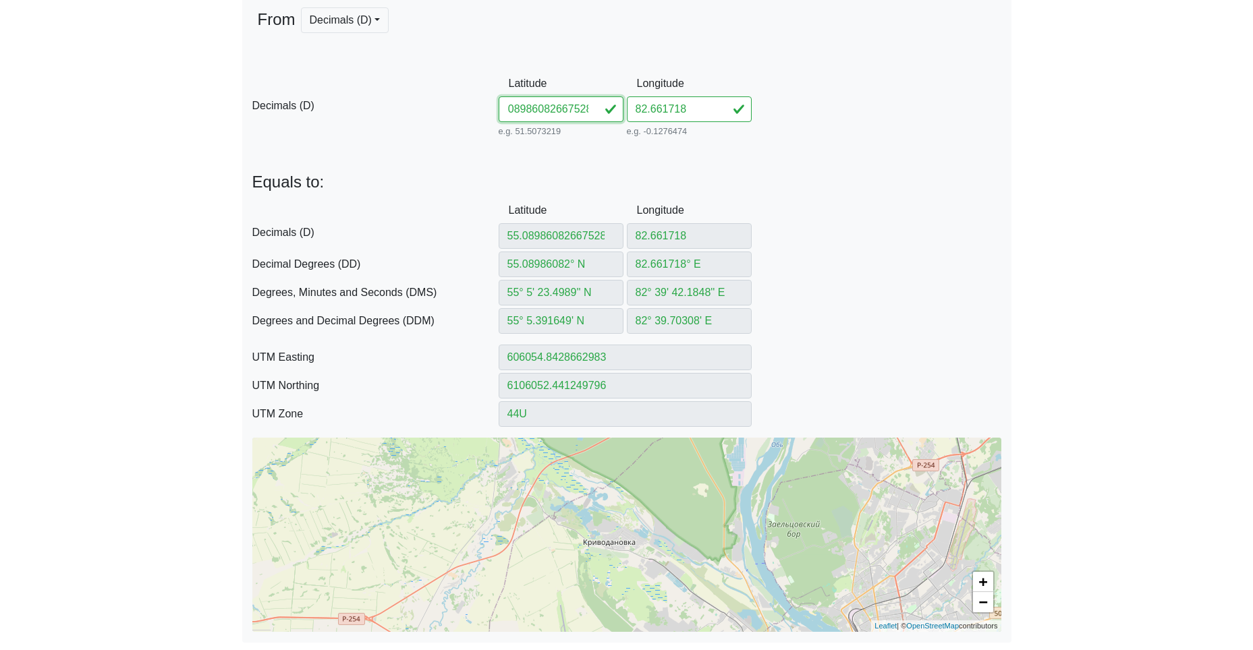
click at [781, 122] on div "D Decimals (D) Latitude 55.08986082667528 e.g. 51.5073219 Between -90 and 90 Lo…" at bounding box center [626, 105] width 769 height 69
drag, startPoint x: 691, startPoint y: 111, endPoint x: 585, endPoint y: 107, distance: 106.0
click at [617, 106] on div "D Decimals (D) Latitude 55.089860 e.g. 51.5073219 Between -90 and 90 Longitude …" at bounding box center [626, 105] width 769 height 69
paste input "66752"
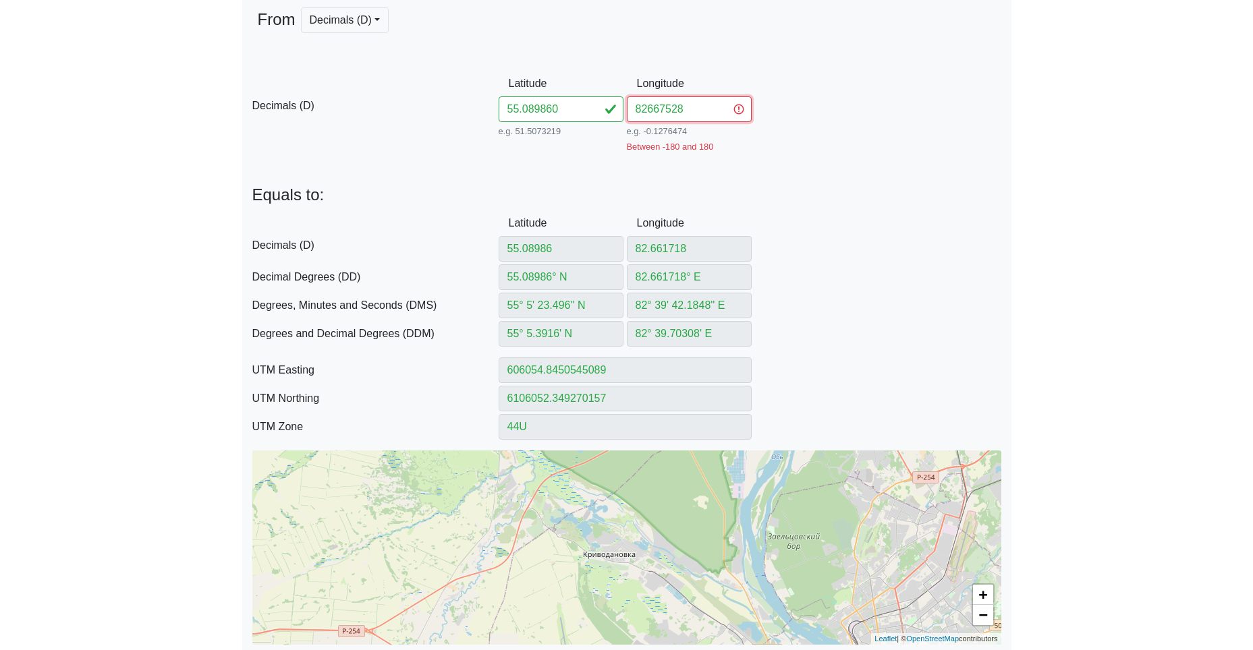
click at [646, 113] on input "82667528" at bounding box center [689, 109] width 125 height 26
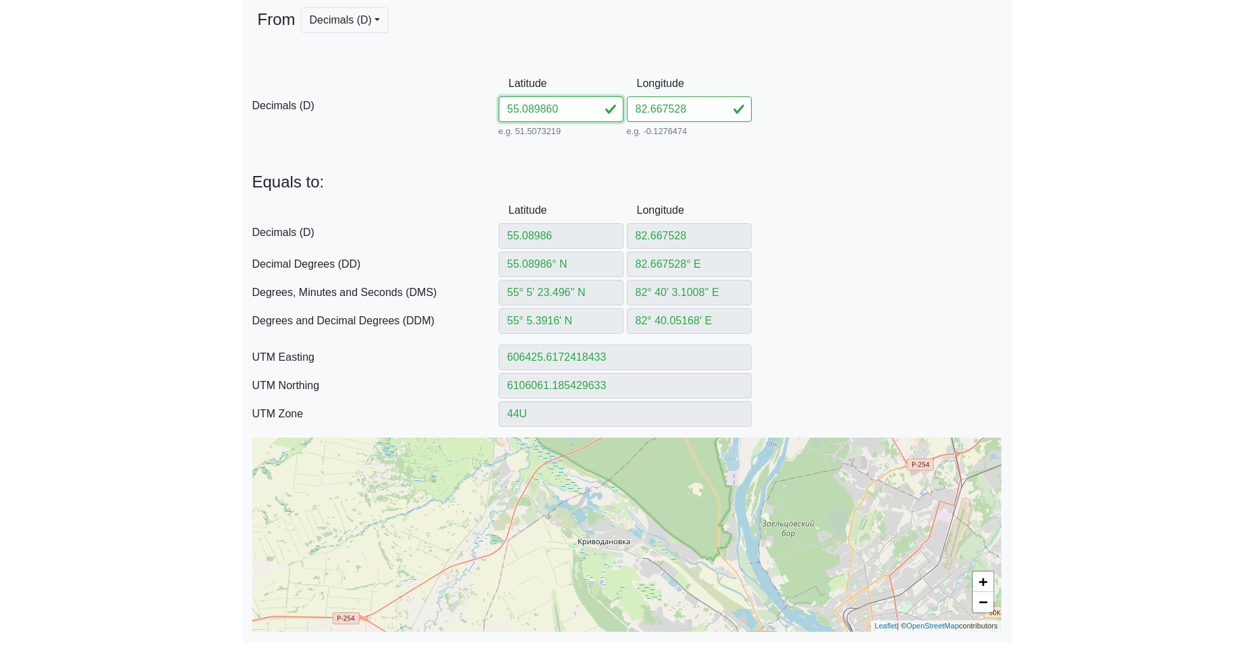
drag, startPoint x: 569, startPoint y: 112, endPoint x: 426, endPoint y: 105, distance: 143.2
click at [445, 102] on div "D Decimals (D) Latitude 55.089860 e.g. 51.5073219 Between -90 and 90 Longitude …" at bounding box center [626, 105] width 769 height 69
paste input "800182673407"
drag, startPoint x: 542, startPoint y: 112, endPoint x: 723, endPoint y: 127, distance: 181.4
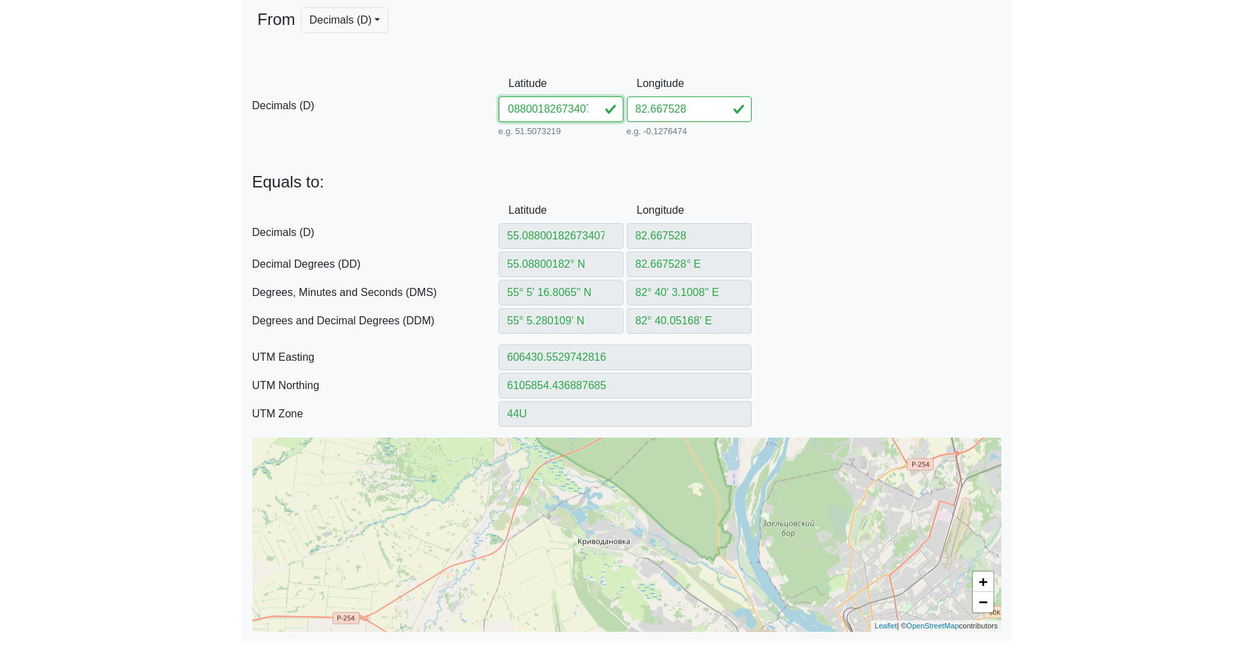
click at [708, 127] on div "D Decimals (D) Latitude 55.08800182673407 e.g. 51.5073219 Between -90 and 90 Lo…" at bounding box center [626, 105] width 769 height 69
drag, startPoint x: 683, startPoint y: 111, endPoint x: 591, endPoint y: 109, distance: 91.8
click at [609, 107] on div "D Decimals (D) Latitude 55.088001 e.g. 51.5073219 Between -90 and 90 Longitude …" at bounding box center [626, 105] width 769 height 69
paste input "673407"
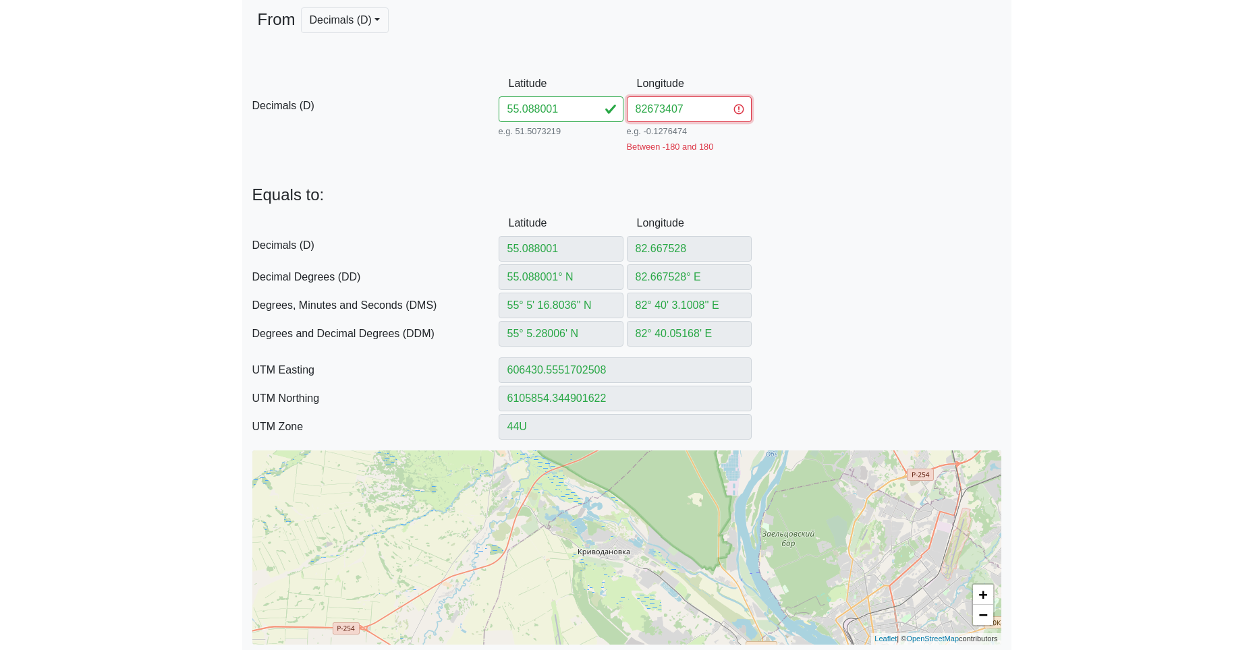
click at [648, 110] on input "82673407" at bounding box center [689, 109] width 125 height 26
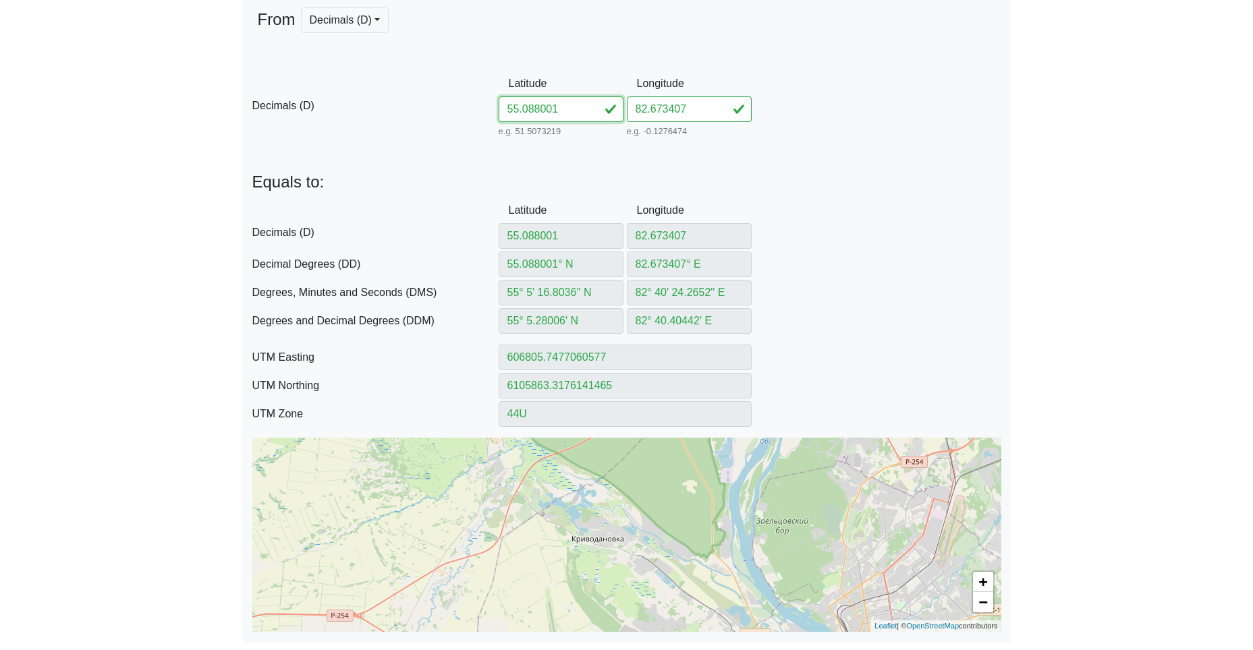
drag, startPoint x: 563, startPoint y: 113, endPoint x: 419, endPoint y: 105, distance: 144.0
click at [435, 105] on div "D Decimals (D) Latitude 55.088001 e.g. 51.5073219 Between -90 and 90 Longitude …" at bounding box center [626, 105] width 769 height 69
paste input "606082679384"
drag, startPoint x: 542, startPoint y: 112, endPoint x: 738, endPoint y: 122, distance: 196.6
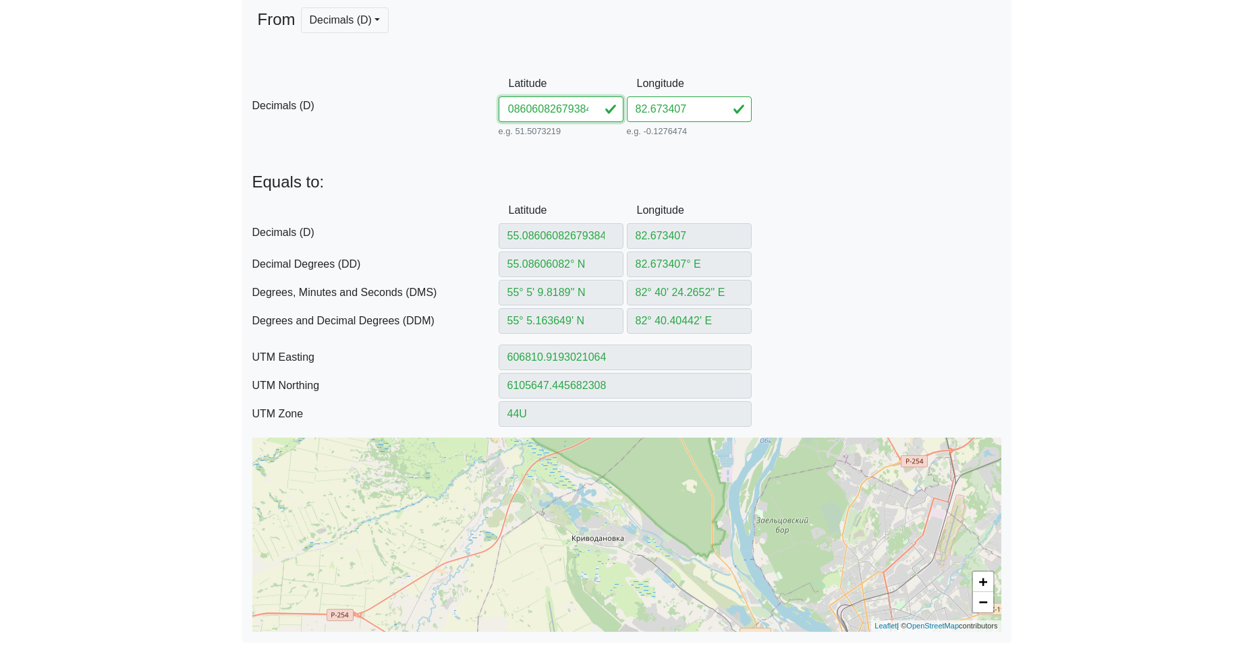
click at [730, 122] on div "D Decimals (D) Latitude 55.08606082679384 e.g. 51.5073219 Between -90 and 90 Lo…" at bounding box center [626, 105] width 769 height 69
drag, startPoint x: 694, startPoint y: 115, endPoint x: 595, endPoint y: 111, distance: 98.6
click at [608, 111] on div "D Decimals (D) Latitude 55.086060 e.g. 51.5073219 Between -90 and 90 Longitude …" at bounding box center [626, 105] width 769 height 69
paste input "679384"
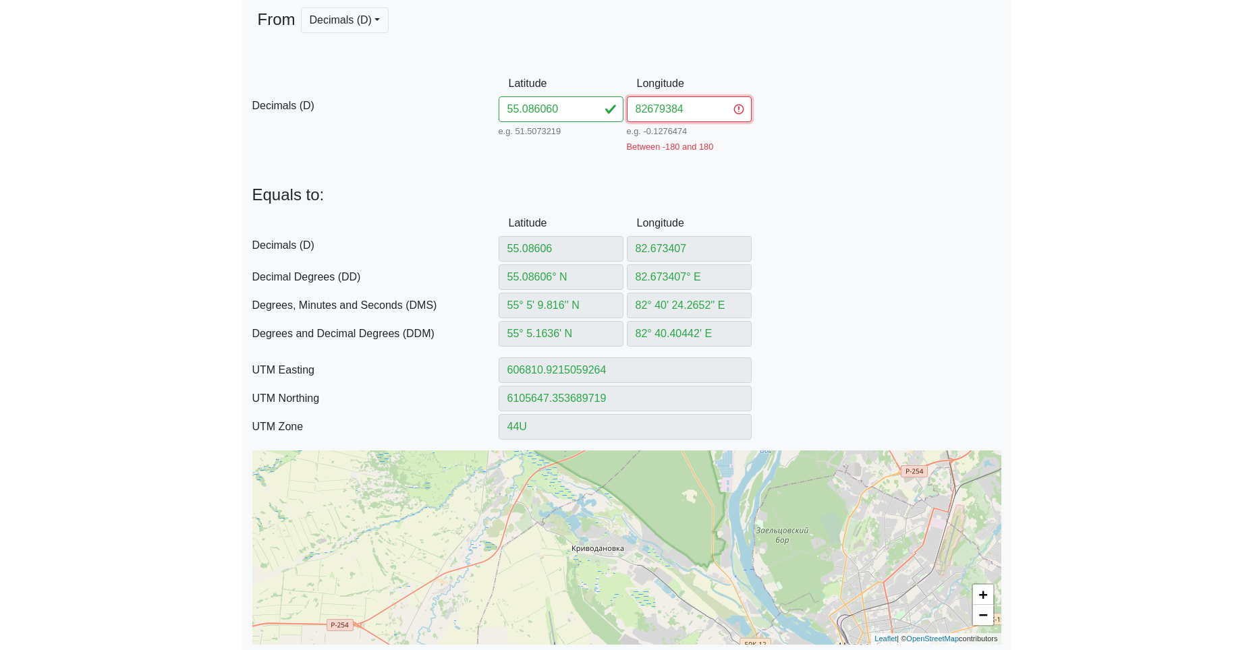
click at [648, 113] on input "82679384" at bounding box center [689, 109] width 125 height 26
